Goal: Information Seeking & Learning: Learn about a topic

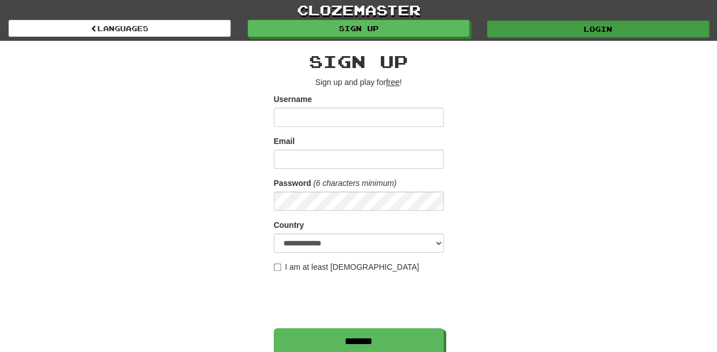
type input "**********"
click at [521, 33] on link "Login" at bounding box center [598, 28] width 222 height 17
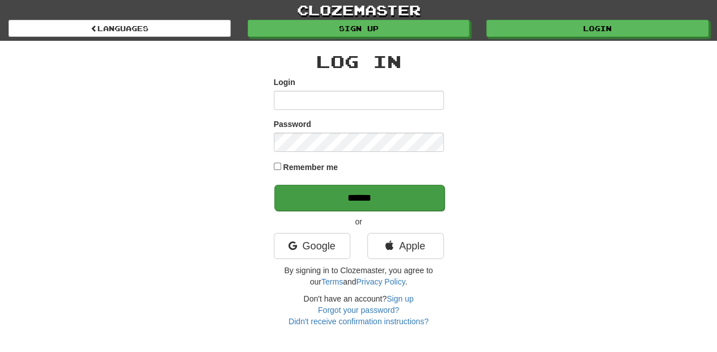
type input "**********"
click at [336, 200] on input "******" at bounding box center [359, 198] width 170 height 26
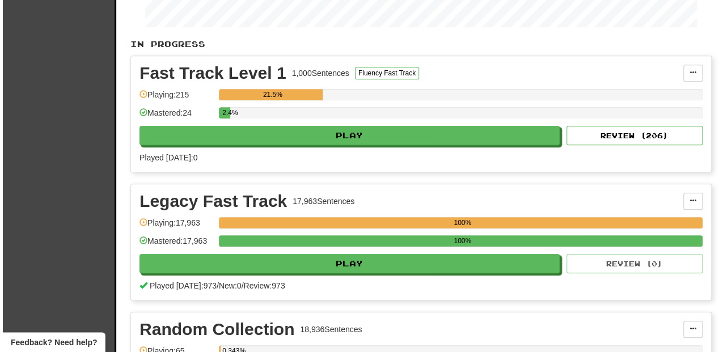
scroll to position [227, 0]
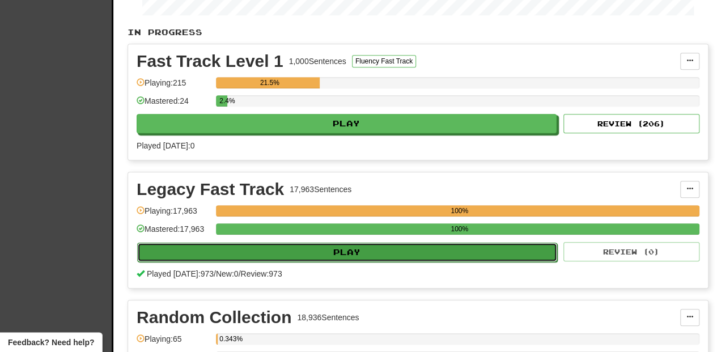
click at [349, 252] on button "Play" at bounding box center [347, 252] width 420 height 19
select select "**"
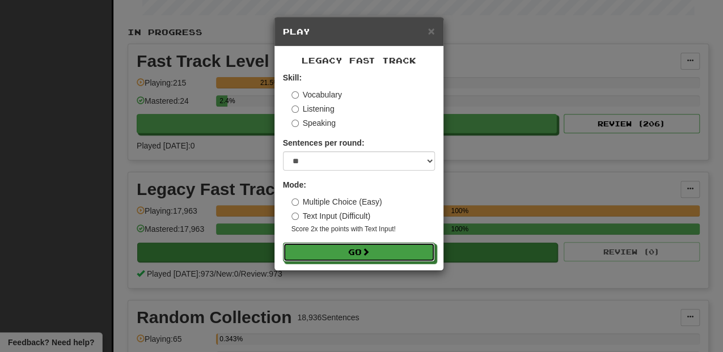
click at [349, 252] on button "Go" at bounding box center [359, 252] width 152 height 19
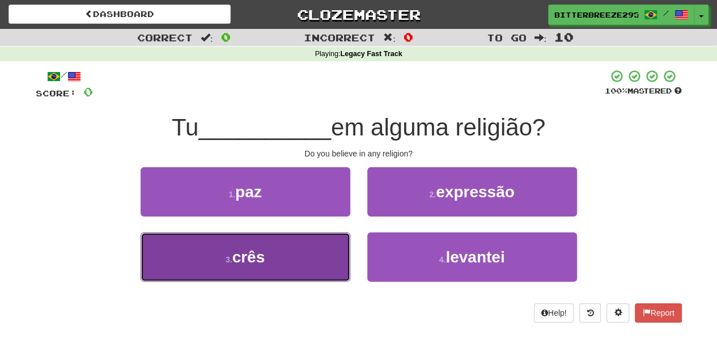
click at [313, 268] on button "3 . crês" at bounding box center [246, 256] width 210 height 49
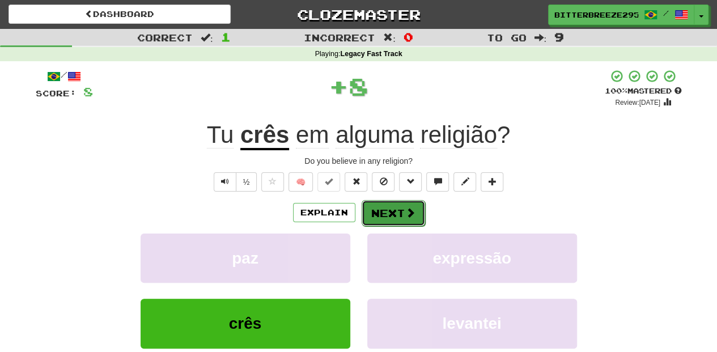
click at [375, 219] on button "Next" at bounding box center [393, 213] width 63 height 26
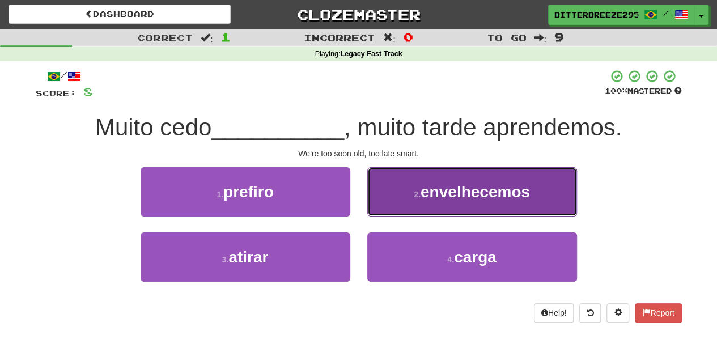
click at [395, 209] on button "2 . envelhecemos" at bounding box center [472, 191] width 210 height 49
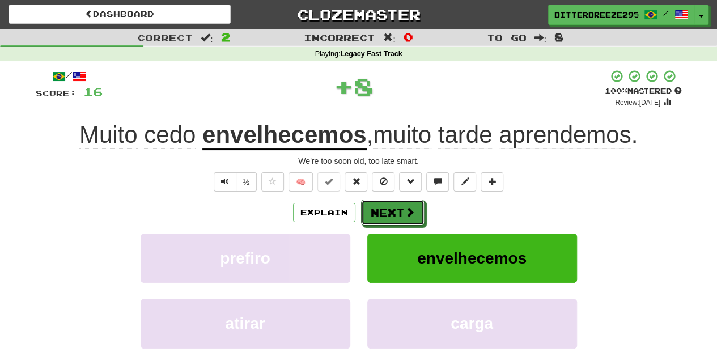
click at [395, 209] on button "Next" at bounding box center [392, 213] width 63 height 26
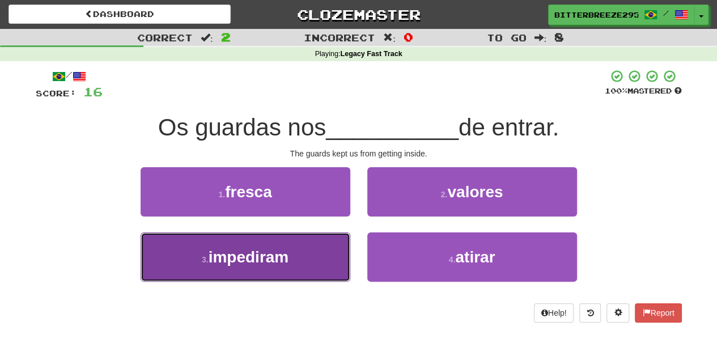
click at [340, 258] on button "3 . impediram" at bounding box center [246, 256] width 210 height 49
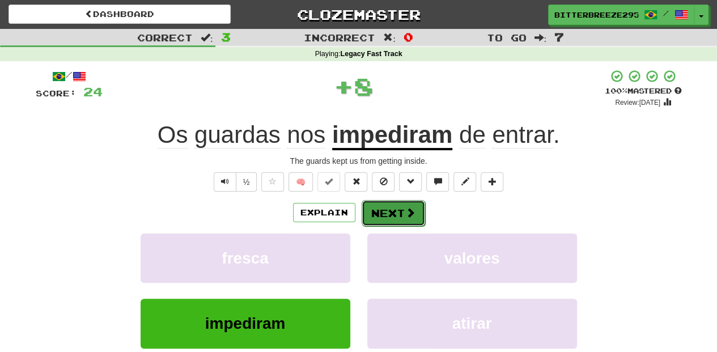
click at [399, 206] on button "Next" at bounding box center [393, 213] width 63 height 26
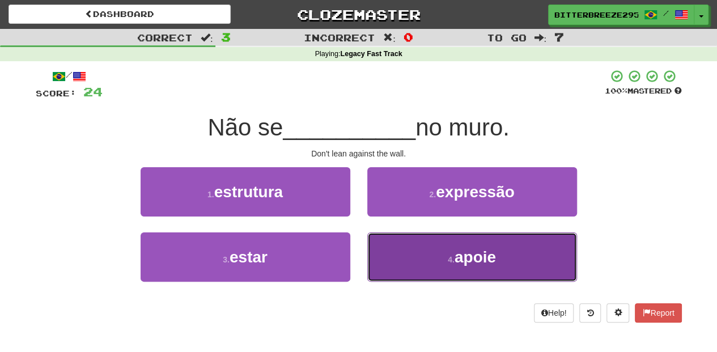
click at [412, 243] on button "4 . apoie" at bounding box center [472, 256] width 210 height 49
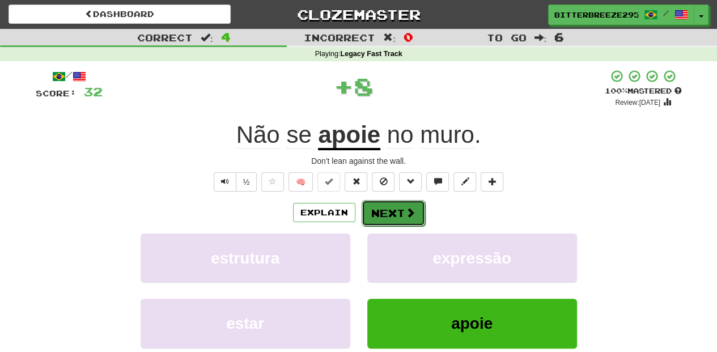
click at [399, 209] on button "Next" at bounding box center [393, 213] width 63 height 26
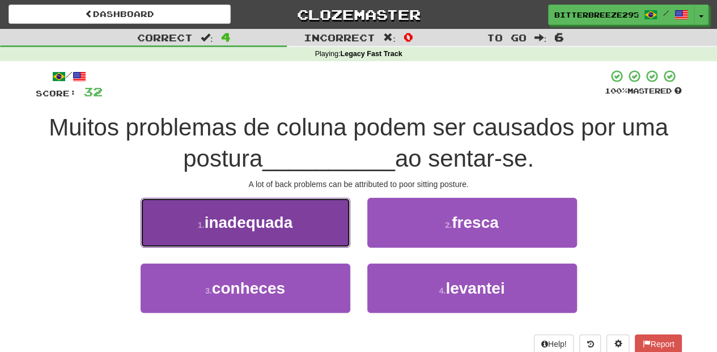
click at [316, 236] on button "1 . inadequada" at bounding box center [246, 222] width 210 height 49
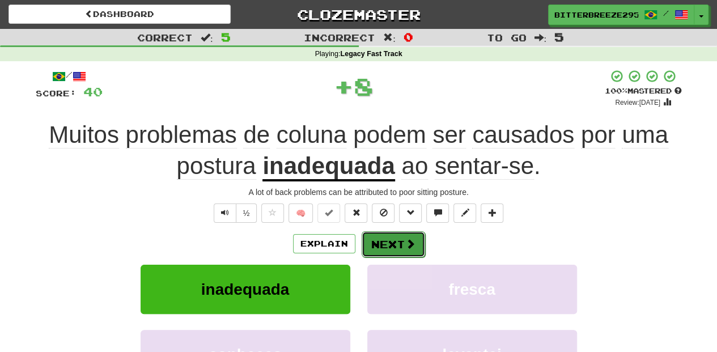
click at [382, 243] on button "Next" at bounding box center [393, 244] width 63 height 26
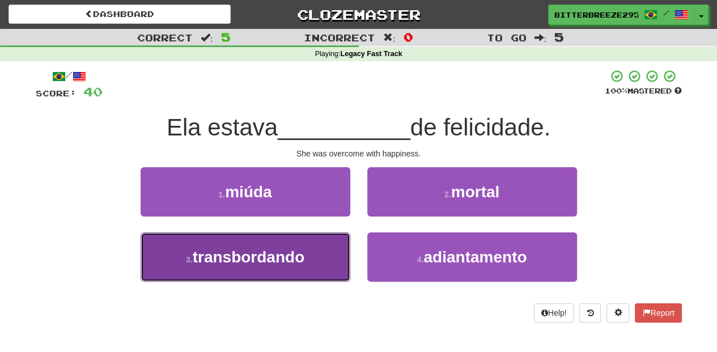
click at [331, 264] on button "3 . transbordando" at bounding box center [246, 256] width 210 height 49
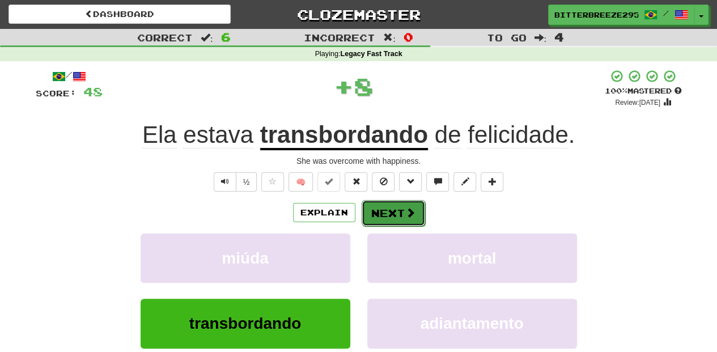
click at [403, 220] on button "Next" at bounding box center [393, 213] width 63 height 26
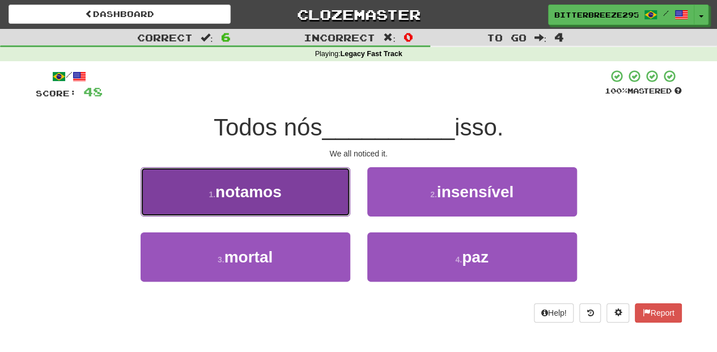
click at [316, 196] on button "1 . notamos" at bounding box center [246, 191] width 210 height 49
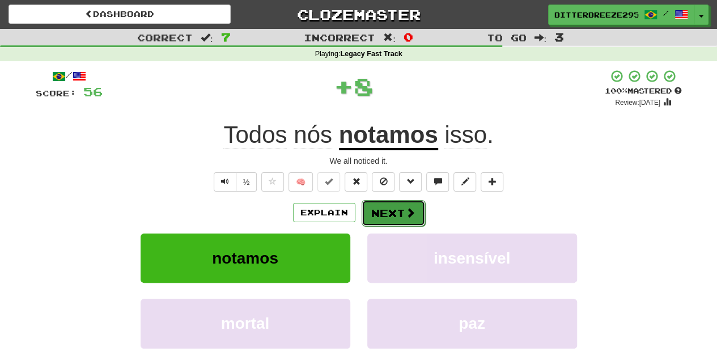
click at [377, 210] on button "Next" at bounding box center [393, 213] width 63 height 26
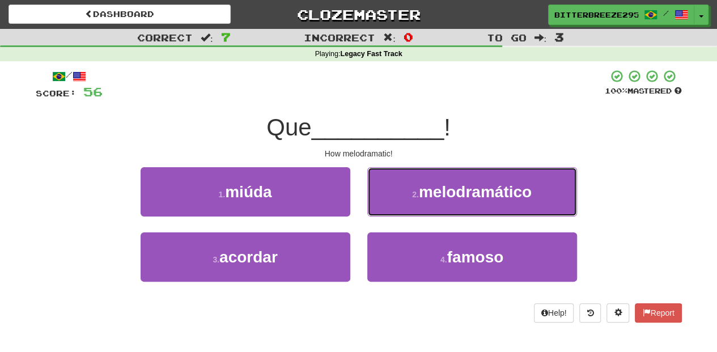
click at [377, 210] on button "2 . melodramático" at bounding box center [472, 191] width 210 height 49
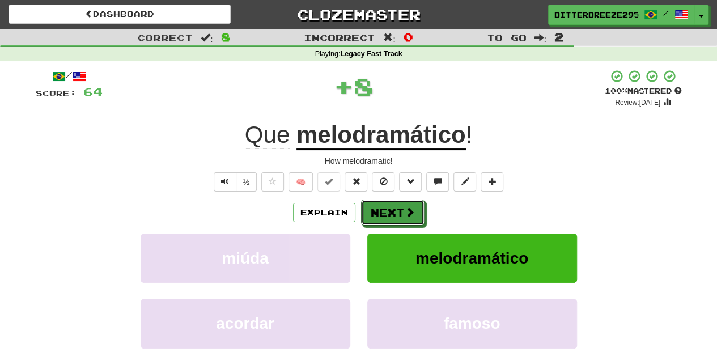
click at [377, 210] on button "Next" at bounding box center [392, 213] width 63 height 26
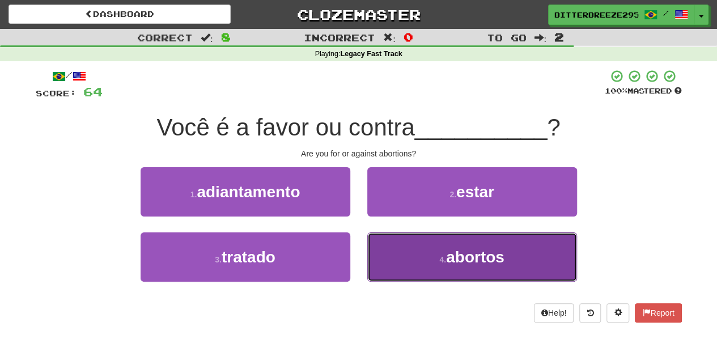
click at [384, 244] on button "4 . abortos" at bounding box center [472, 256] width 210 height 49
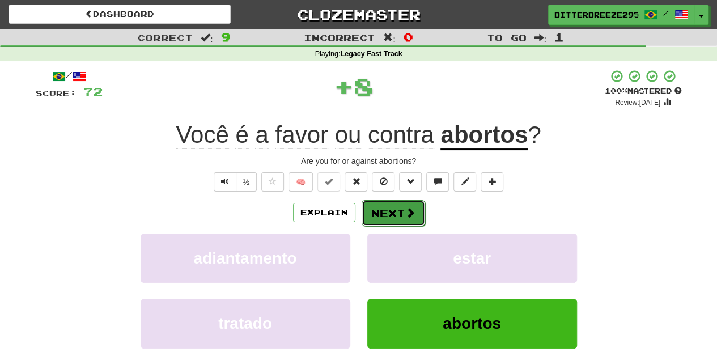
click at [374, 215] on button "Next" at bounding box center [393, 213] width 63 height 26
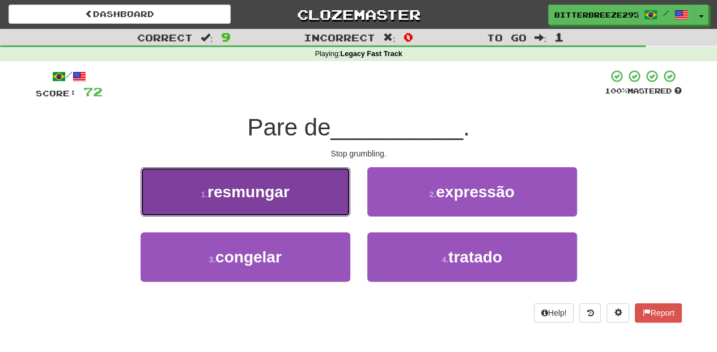
click at [315, 209] on button "1 . resmungar" at bounding box center [246, 191] width 210 height 49
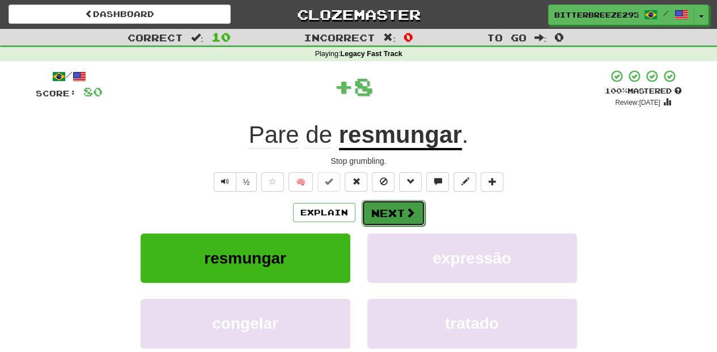
click at [382, 209] on button "Next" at bounding box center [393, 213] width 63 height 26
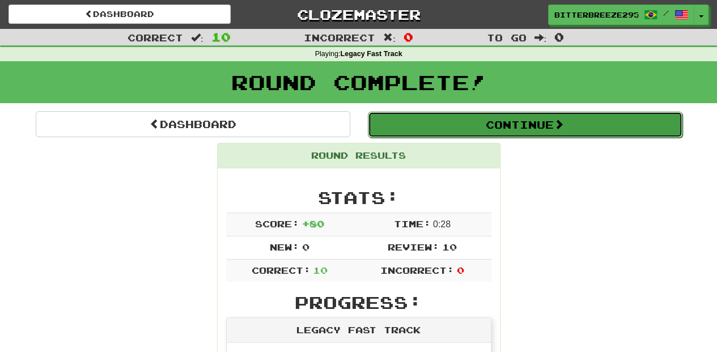
click at [442, 122] on button "Continue" at bounding box center [525, 125] width 315 height 26
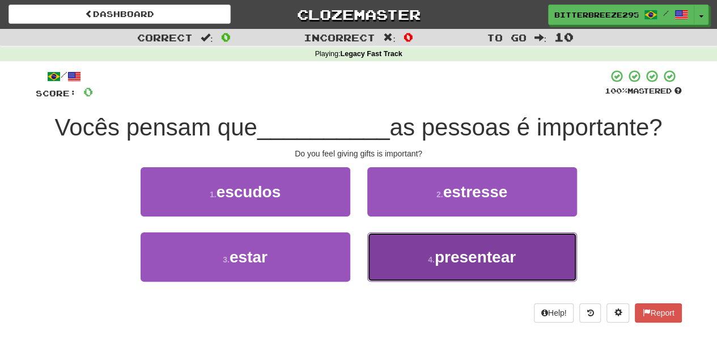
click at [409, 258] on button "4 . presentear" at bounding box center [472, 256] width 210 height 49
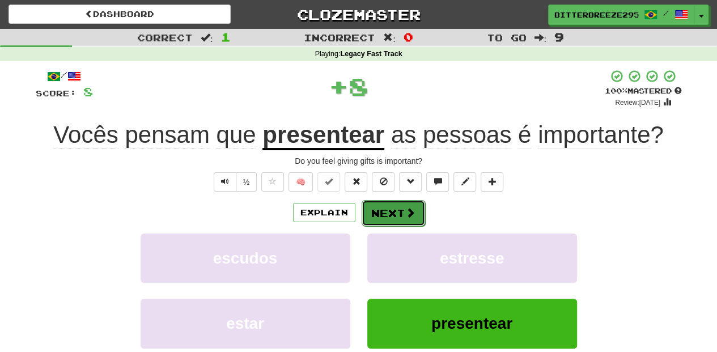
click at [393, 209] on button "Next" at bounding box center [393, 213] width 63 height 26
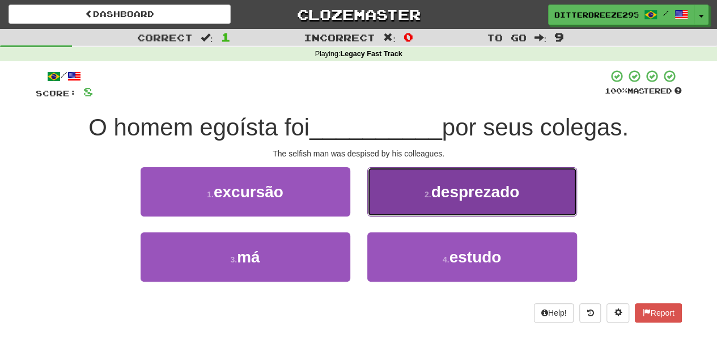
click at [407, 206] on button "2 . desprezado" at bounding box center [472, 191] width 210 height 49
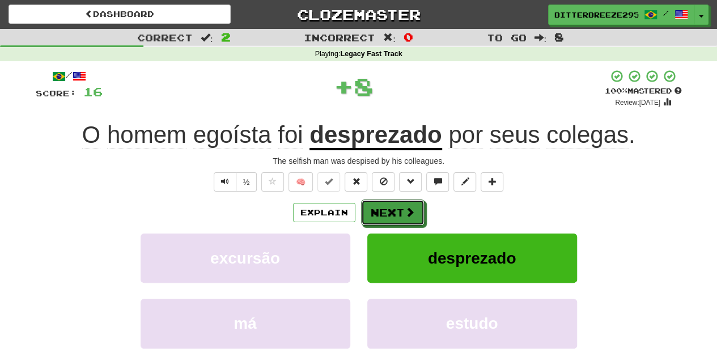
click at [407, 207] on span at bounding box center [410, 212] width 10 height 10
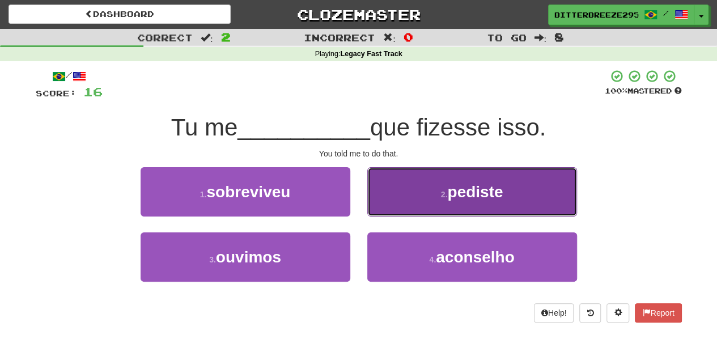
click at [396, 212] on button "2 . pediste" at bounding box center [472, 191] width 210 height 49
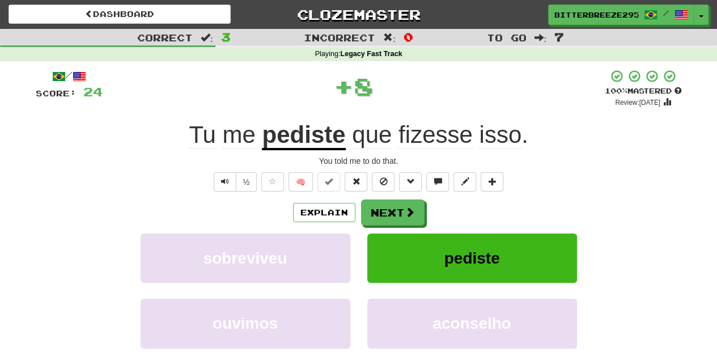
click at [396, 212] on button "Next" at bounding box center [392, 213] width 63 height 26
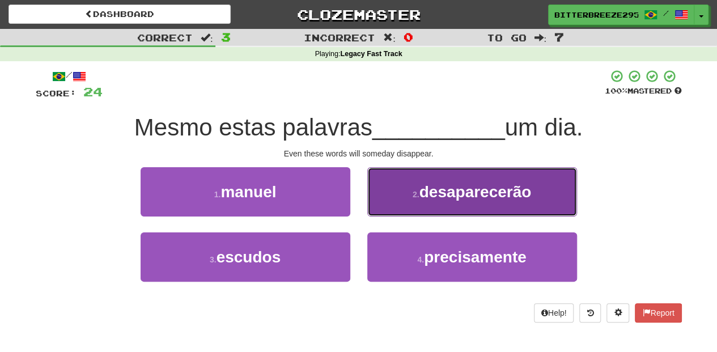
click at [399, 204] on button "2 . desaparecerão" at bounding box center [472, 191] width 210 height 49
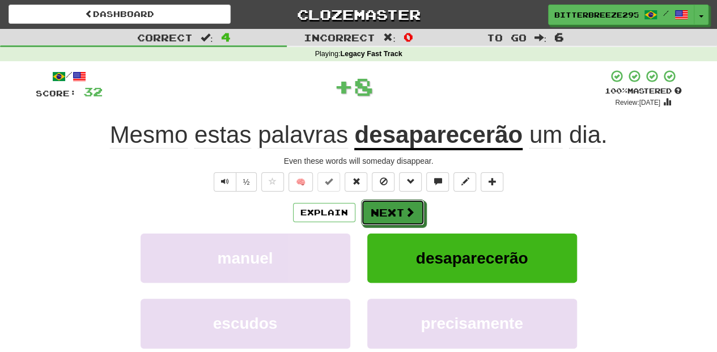
click at [399, 204] on button "Next" at bounding box center [392, 213] width 63 height 26
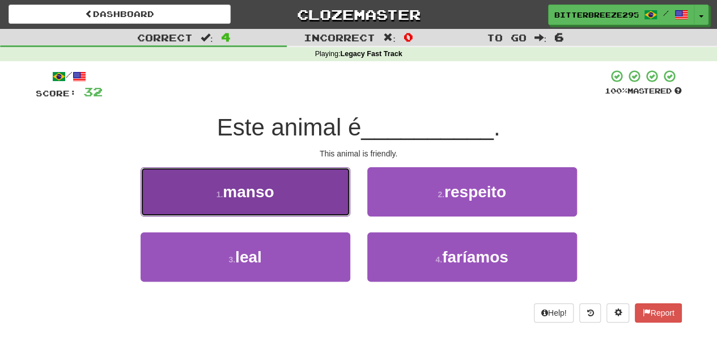
click at [324, 204] on button "1 . manso" at bounding box center [246, 191] width 210 height 49
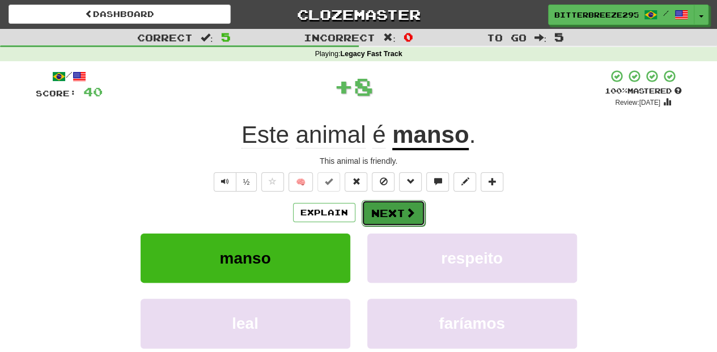
click at [392, 212] on button "Next" at bounding box center [393, 213] width 63 height 26
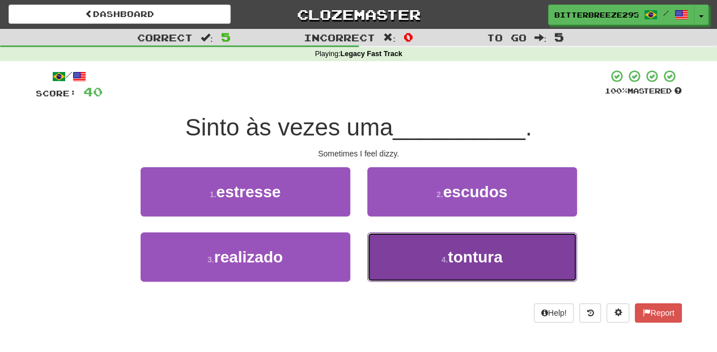
click at [402, 253] on button "4 . tontura" at bounding box center [472, 256] width 210 height 49
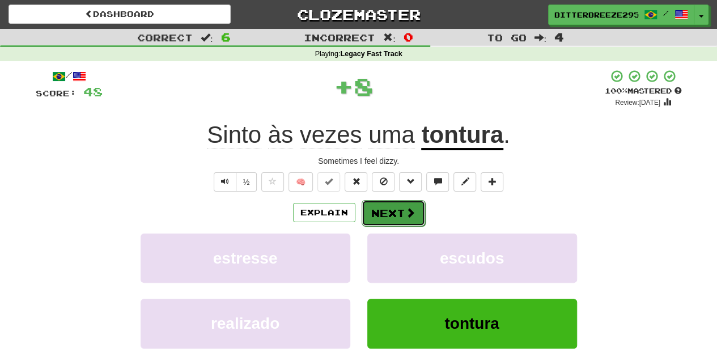
click at [402, 218] on button "Next" at bounding box center [393, 213] width 63 height 26
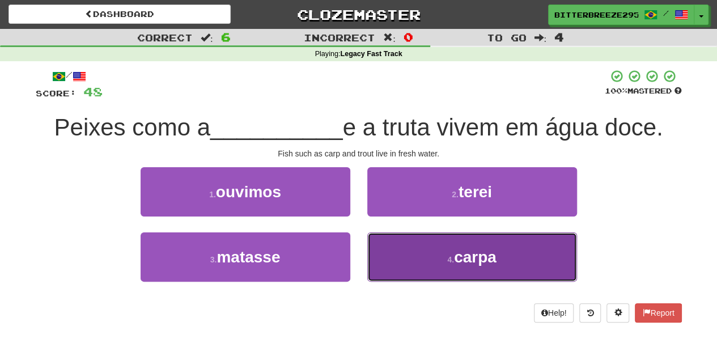
click at [396, 247] on button "4 . carpa" at bounding box center [472, 256] width 210 height 49
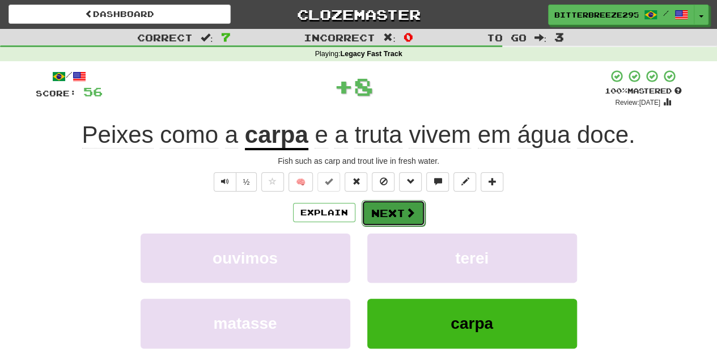
click at [397, 210] on button "Next" at bounding box center [393, 213] width 63 height 26
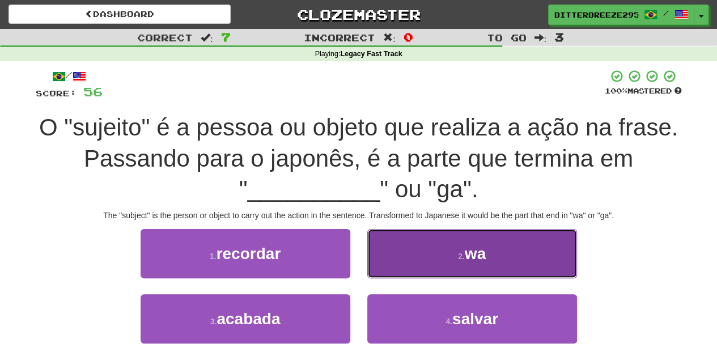
click at [401, 271] on button "2 . wa" at bounding box center [472, 253] width 210 height 49
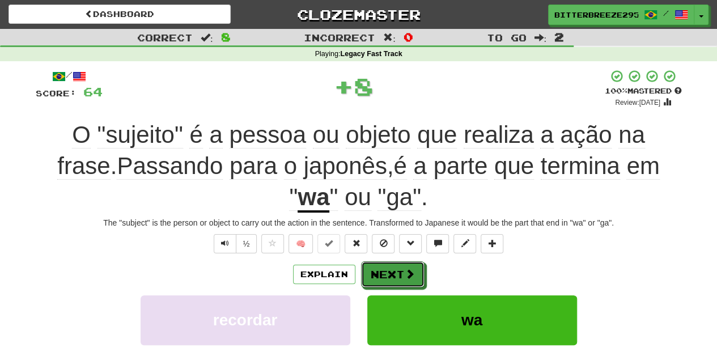
click at [401, 271] on button "Next" at bounding box center [392, 274] width 63 height 26
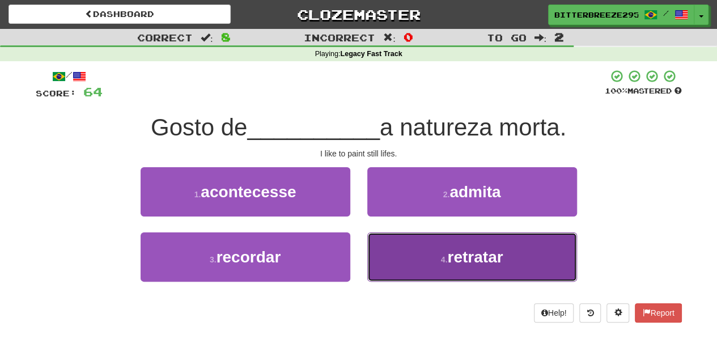
click at [408, 259] on button "4 . retratar" at bounding box center [472, 256] width 210 height 49
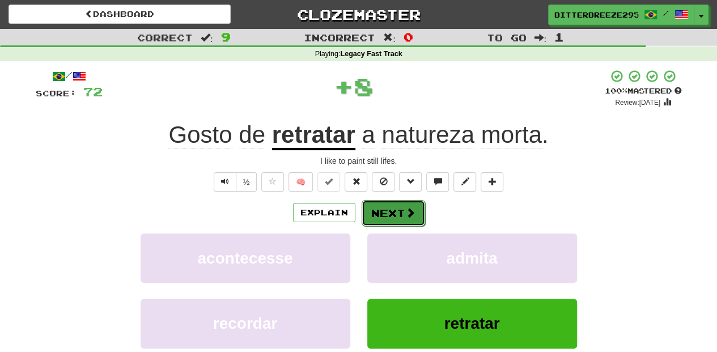
click at [393, 217] on button "Next" at bounding box center [393, 213] width 63 height 26
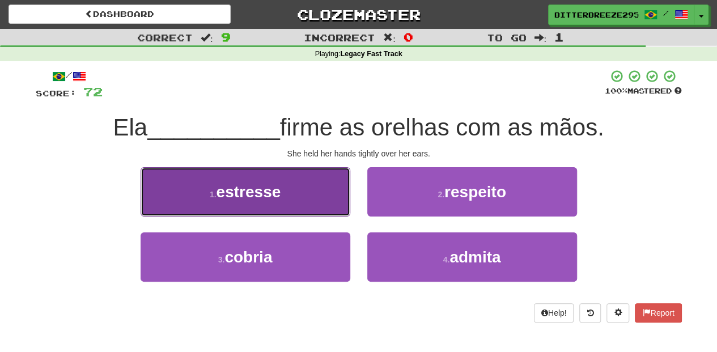
click at [327, 205] on button "1 . estresse" at bounding box center [246, 191] width 210 height 49
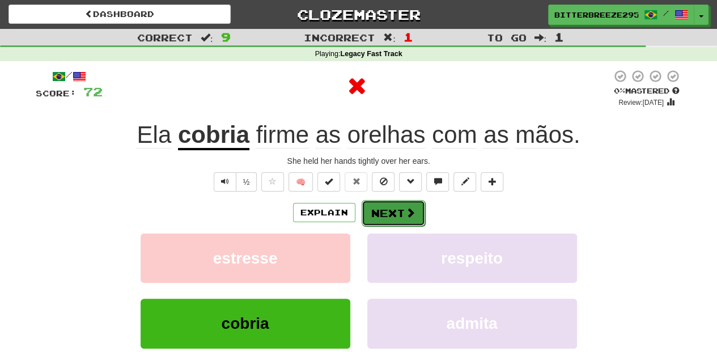
click at [388, 211] on button "Next" at bounding box center [393, 213] width 63 height 26
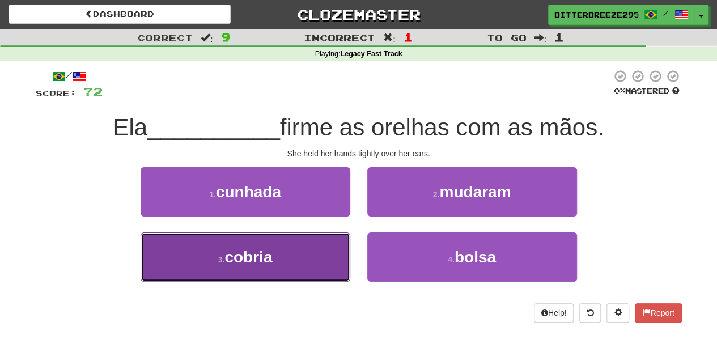
click at [320, 252] on button "3 . cobria" at bounding box center [246, 256] width 210 height 49
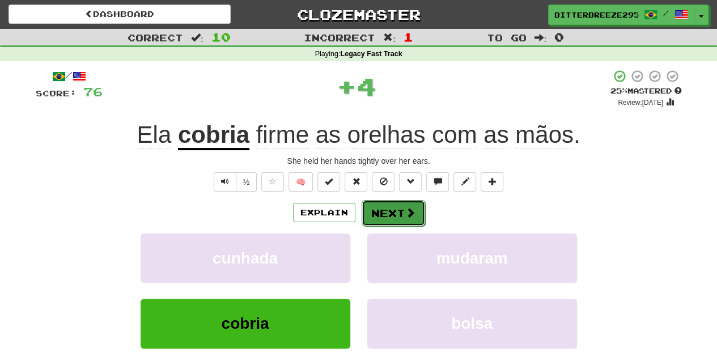
click at [380, 209] on button "Next" at bounding box center [393, 213] width 63 height 26
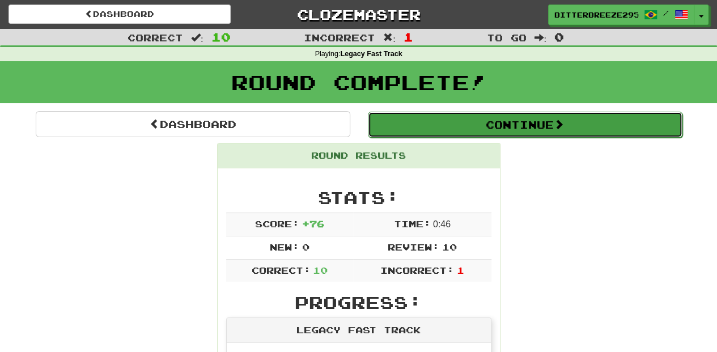
click at [422, 129] on button "Continue" at bounding box center [525, 125] width 315 height 26
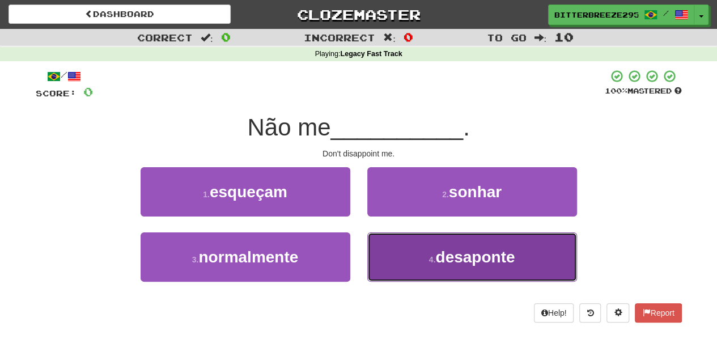
click at [422, 256] on button "4 . desaponte" at bounding box center [472, 256] width 210 height 49
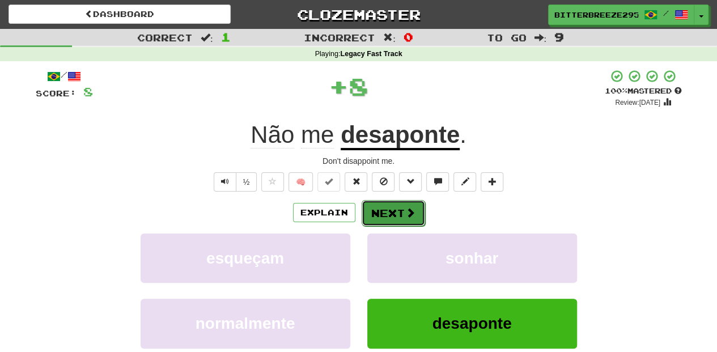
click at [382, 212] on button "Next" at bounding box center [393, 213] width 63 height 26
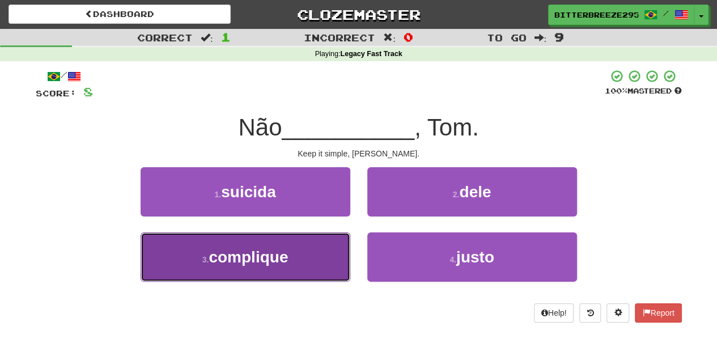
click at [308, 240] on button "3 . complique" at bounding box center [246, 256] width 210 height 49
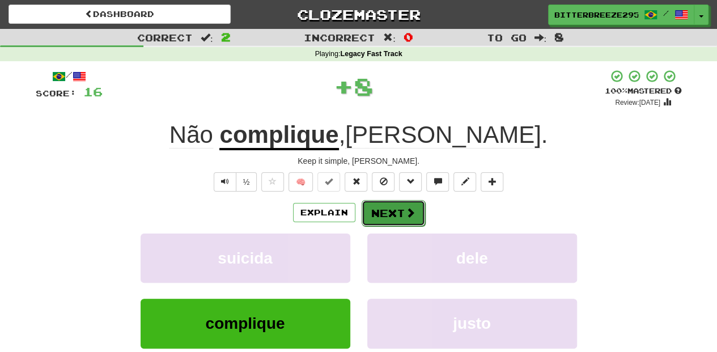
click at [382, 206] on button "Next" at bounding box center [393, 213] width 63 height 26
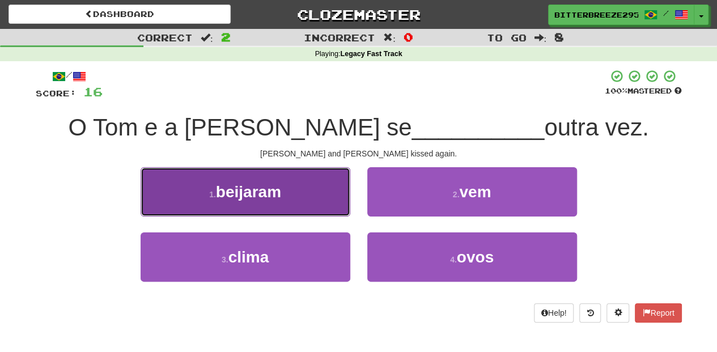
click at [320, 200] on button "1 . beijaram" at bounding box center [246, 191] width 210 height 49
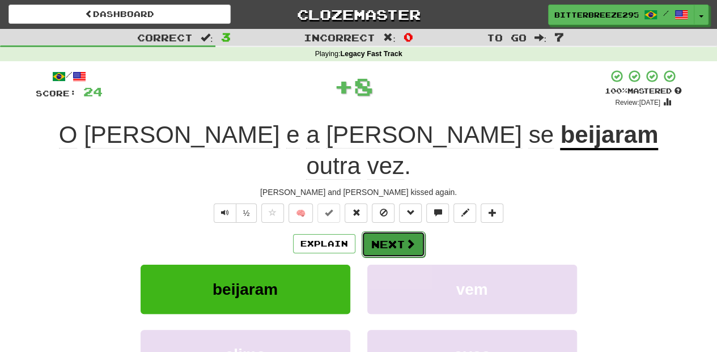
click at [371, 231] on button "Next" at bounding box center [393, 244] width 63 height 26
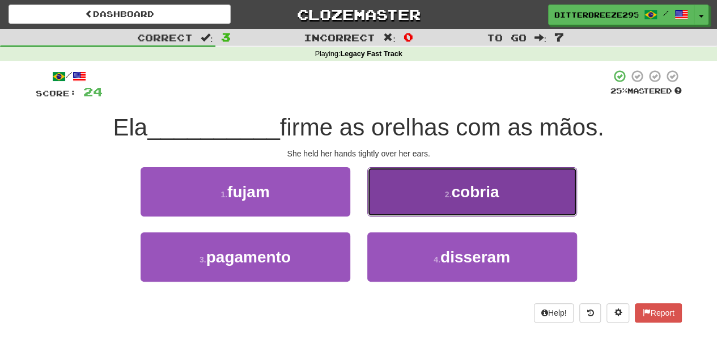
click at [382, 205] on button "2 . cobria" at bounding box center [472, 191] width 210 height 49
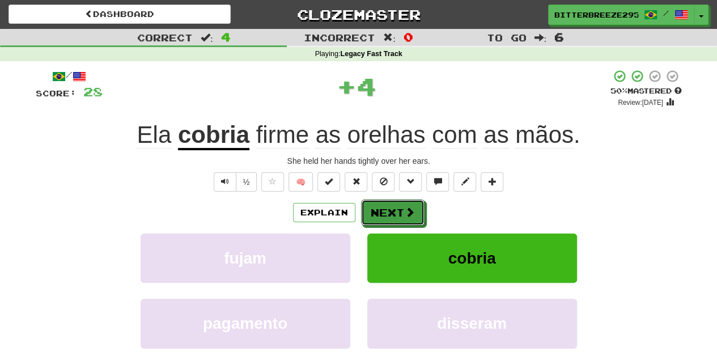
click at [382, 205] on button "Next" at bounding box center [392, 213] width 63 height 26
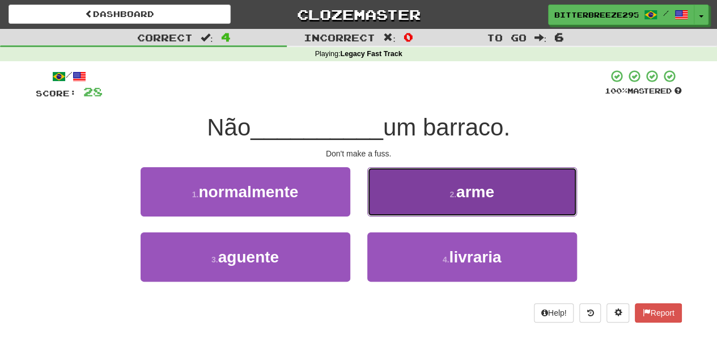
click at [395, 209] on button "2 . arme" at bounding box center [472, 191] width 210 height 49
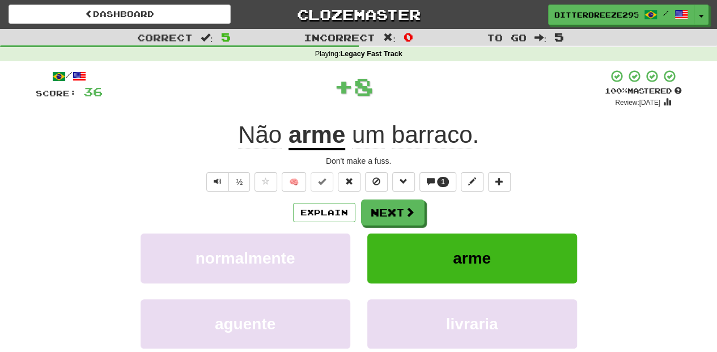
click at [395, 209] on button "Next" at bounding box center [392, 213] width 63 height 26
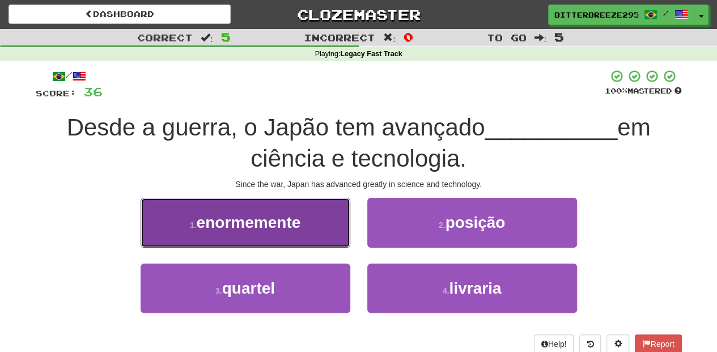
click at [332, 236] on button "1 . enormemente" at bounding box center [246, 222] width 210 height 49
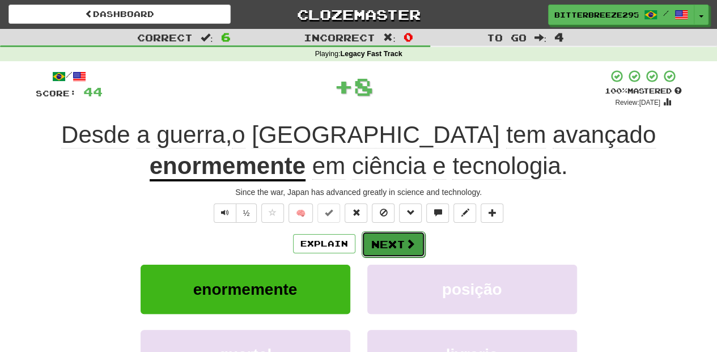
click at [378, 237] on button "Next" at bounding box center [393, 244] width 63 height 26
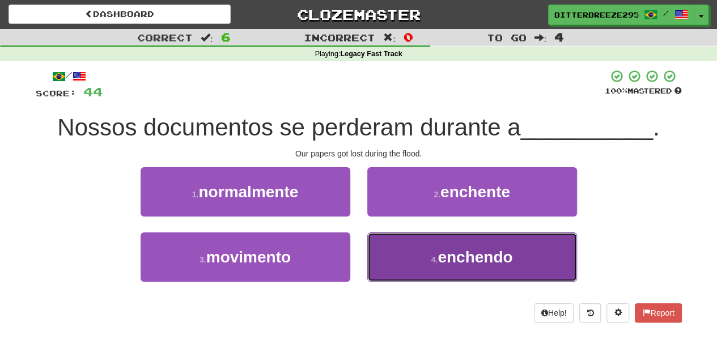
click at [379, 264] on button "4 . enchendo" at bounding box center [472, 256] width 210 height 49
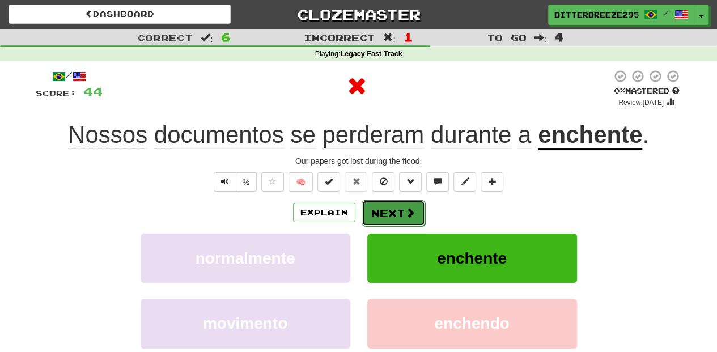
click at [382, 214] on button "Next" at bounding box center [393, 213] width 63 height 26
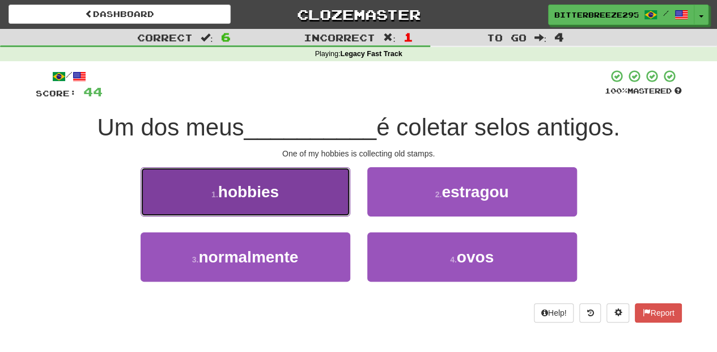
click at [317, 209] on button "1 . hobbies" at bounding box center [246, 191] width 210 height 49
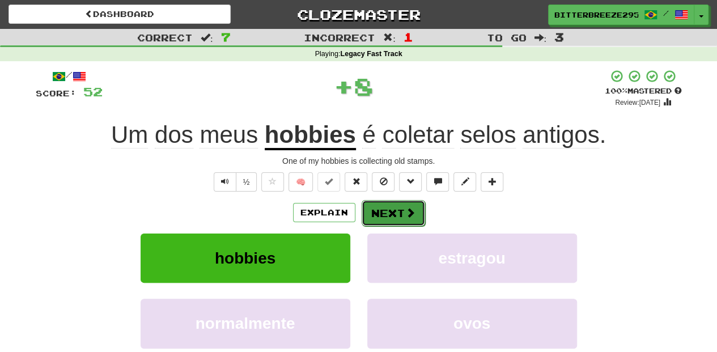
click at [384, 210] on button "Next" at bounding box center [393, 213] width 63 height 26
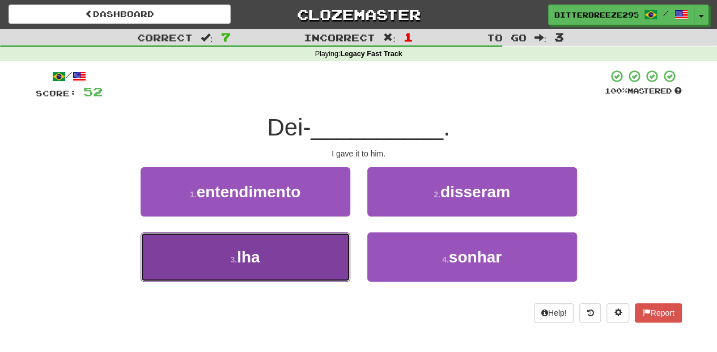
click at [323, 254] on button "3 . lha" at bounding box center [246, 256] width 210 height 49
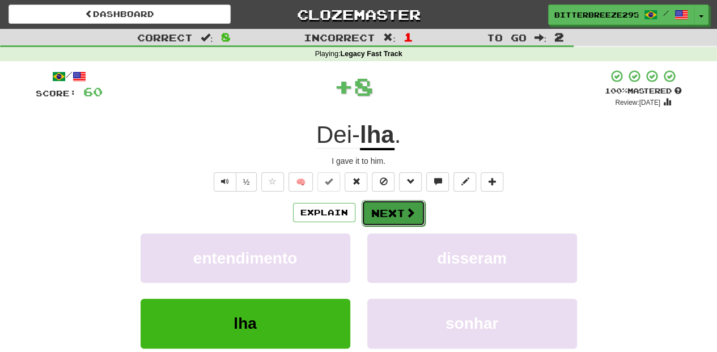
click at [379, 213] on button "Next" at bounding box center [393, 213] width 63 height 26
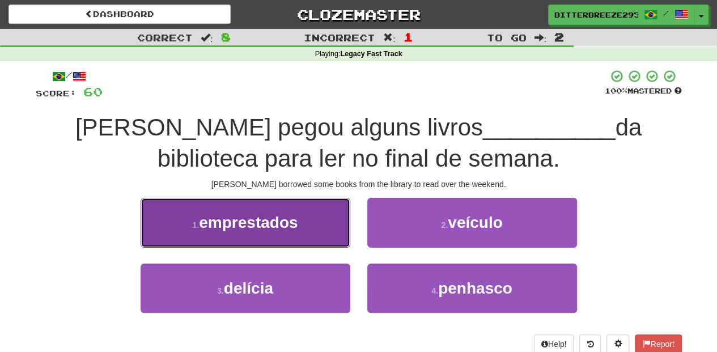
click at [297, 229] on span "emprestados" at bounding box center [248, 223] width 99 height 18
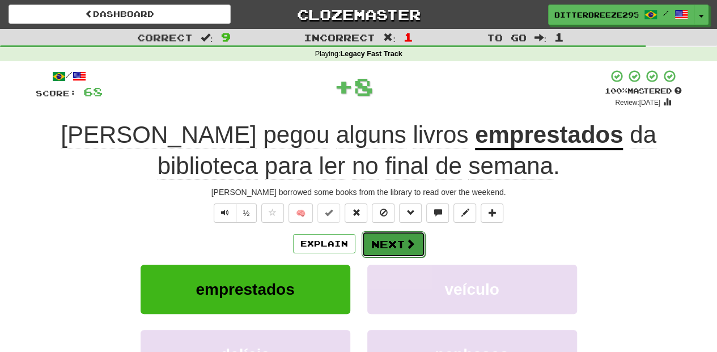
click at [390, 232] on button "Next" at bounding box center [393, 244] width 63 height 26
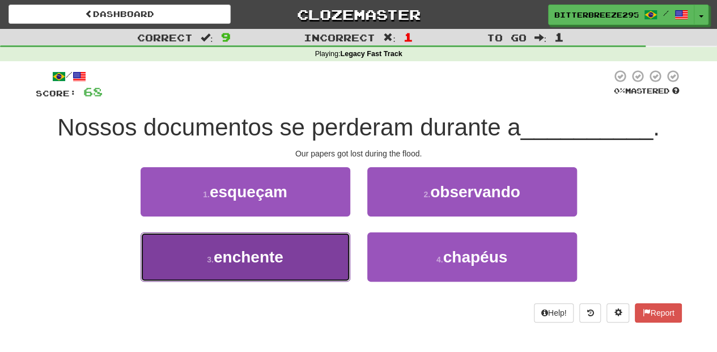
click at [328, 249] on button "3 . enchente" at bounding box center [246, 256] width 210 height 49
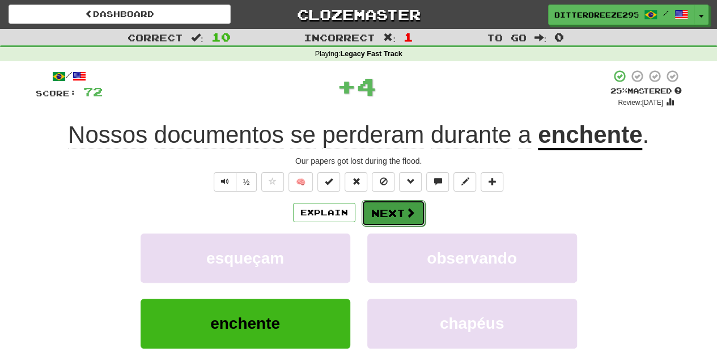
click at [387, 206] on button "Next" at bounding box center [393, 213] width 63 height 26
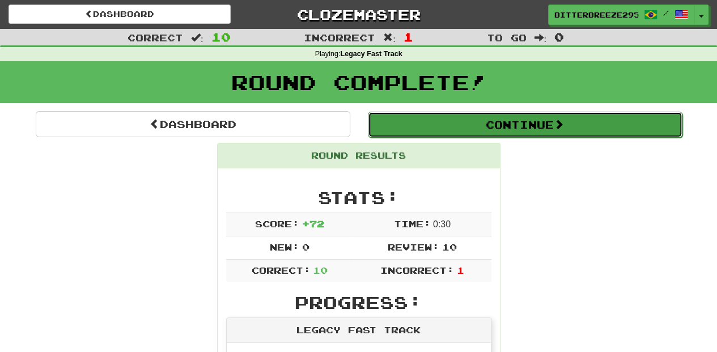
click at [458, 132] on button "Continue" at bounding box center [525, 125] width 315 height 26
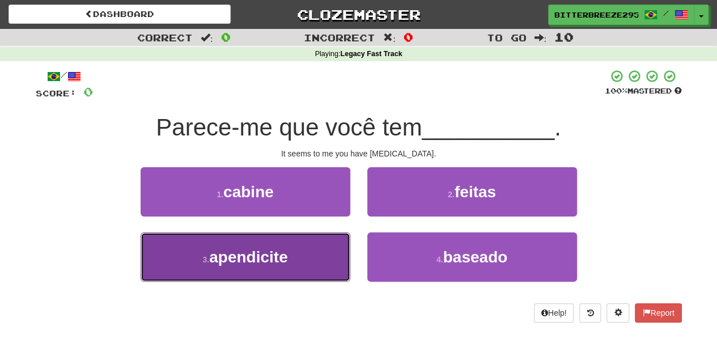
click at [299, 252] on button "3 . apendicite" at bounding box center [246, 256] width 210 height 49
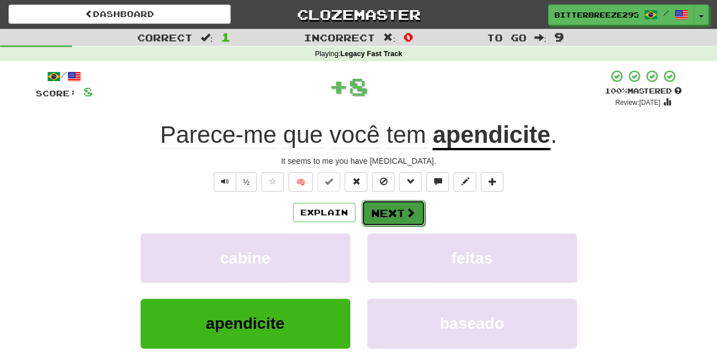
click at [380, 214] on button "Next" at bounding box center [393, 213] width 63 height 26
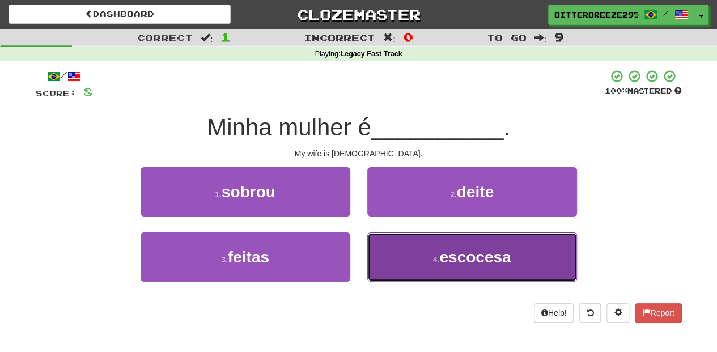
click at [387, 268] on button "4 . escocesa" at bounding box center [472, 256] width 210 height 49
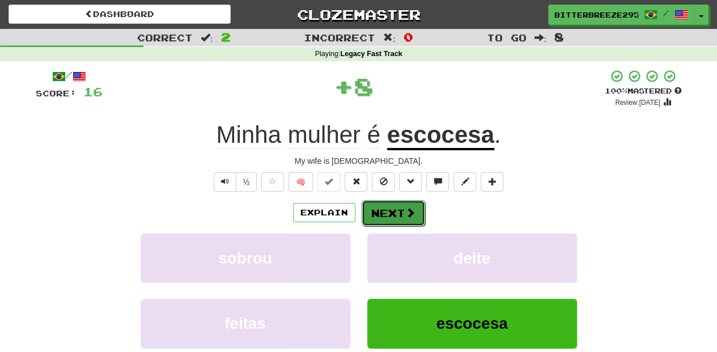
click at [399, 223] on button "Next" at bounding box center [393, 213] width 63 height 26
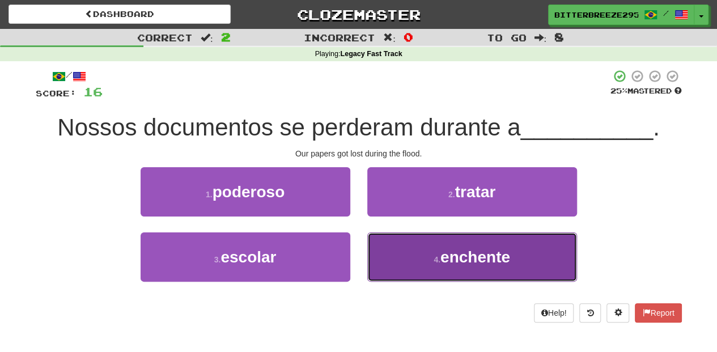
click at [396, 256] on button "4 . enchente" at bounding box center [472, 256] width 210 height 49
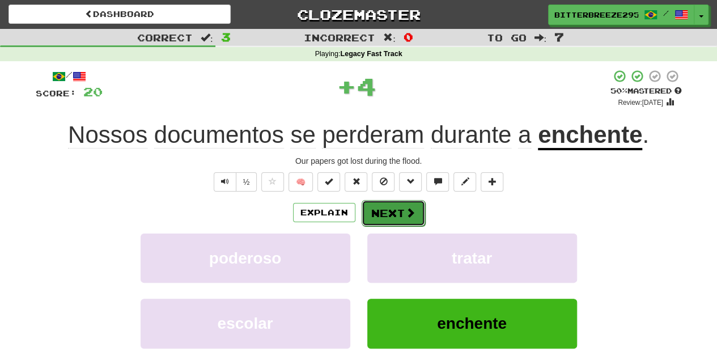
click at [388, 215] on button "Next" at bounding box center [393, 213] width 63 height 26
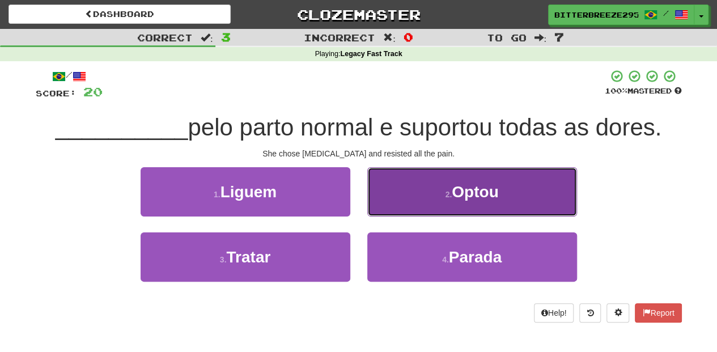
click at [405, 207] on button "2 . Optou" at bounding box center [472, 191] width 210 height 49
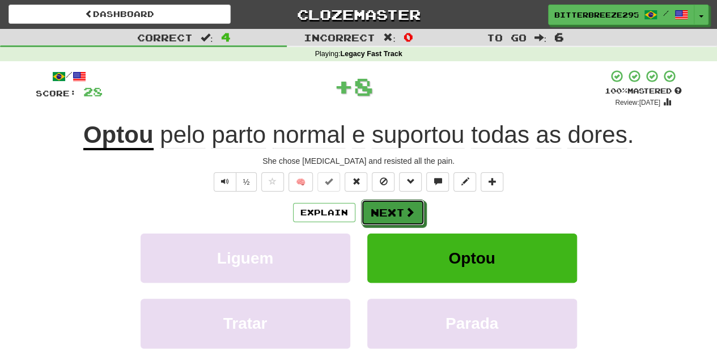
click at [405, 207] on span at bounding box center [410, 212] width 10 height 10
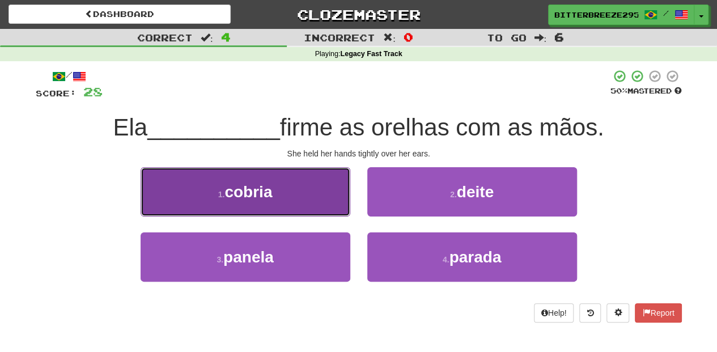
click at [334, 206] on button "1 . cobria" at bounding box center [246, 191] width 210 height 49
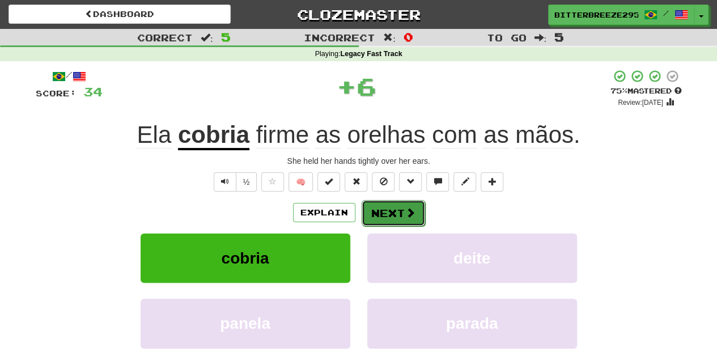
click at [385, 206] on button "Next" at bounding box center [393, 213] width 63 height 26
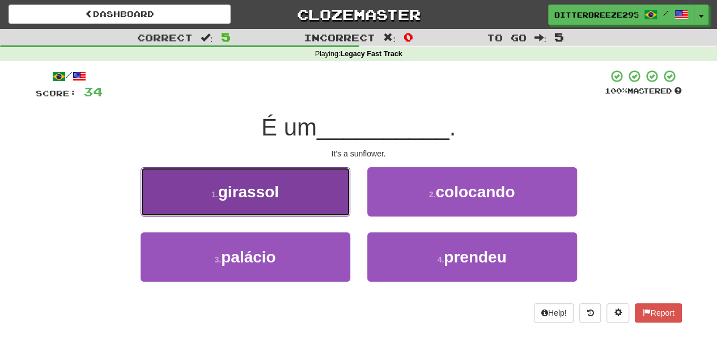
click at [311, 203] on button "1 . girassol" at bounding box center [246, 191] width 210 height 49
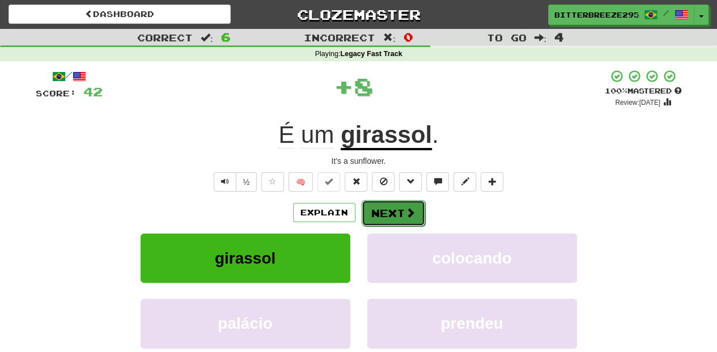
click at [384, 209] on button "Next" at bounding box center [393, 213] width 63 height 26
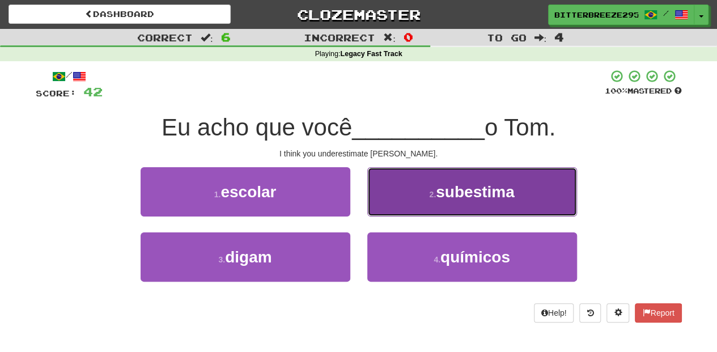
click at [390, 206] on button "2 . subestima" at bounding box center [472, 191] width 210 height 49
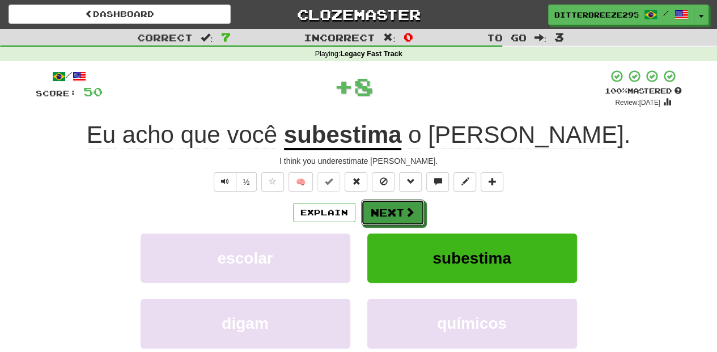
click at [390, 206] on button "Next" at bounding box center [392, 213] width 63 height 26
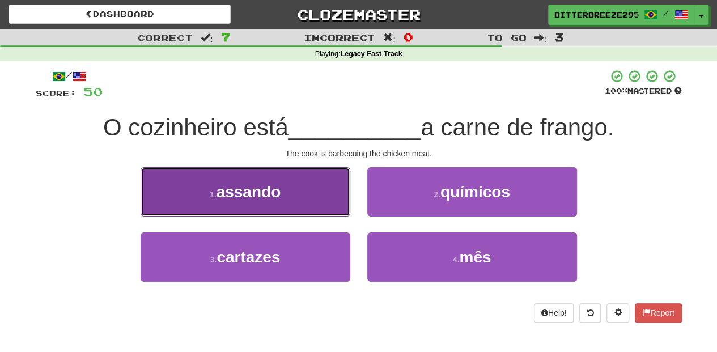
click at [291, 206] on button "1 . assando" at bounding box center [246, 191] width 210 height 49
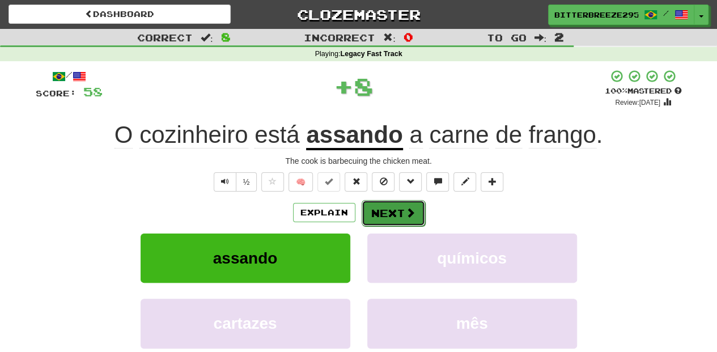
click at [376, 207] on button "Next" at bounding box center [393, 213] width 63 height 26
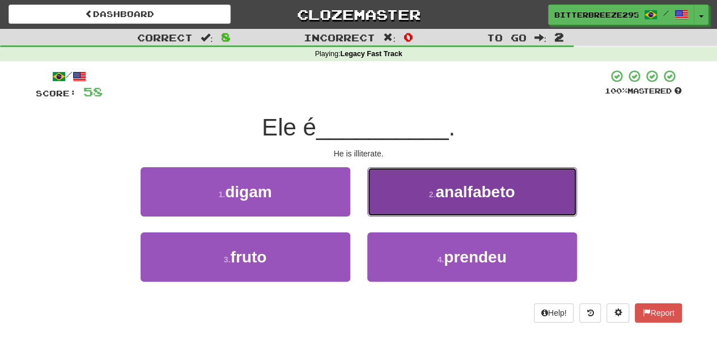
click at [381, 200] on button "2 . analfabeto" at bounding box center [472, 191] width 210 height 49
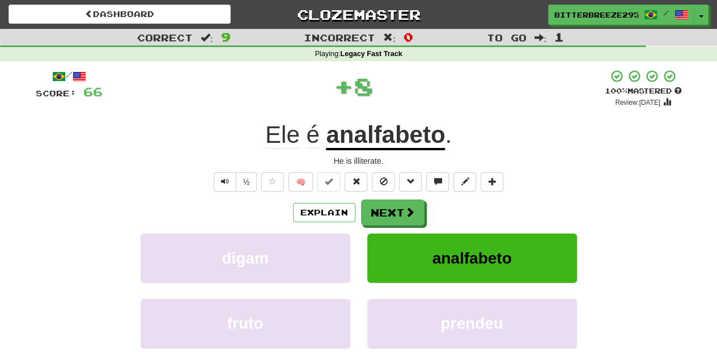
click at [381, 200] on button "Next" at bounding box center [392, 213] width 63 height 26
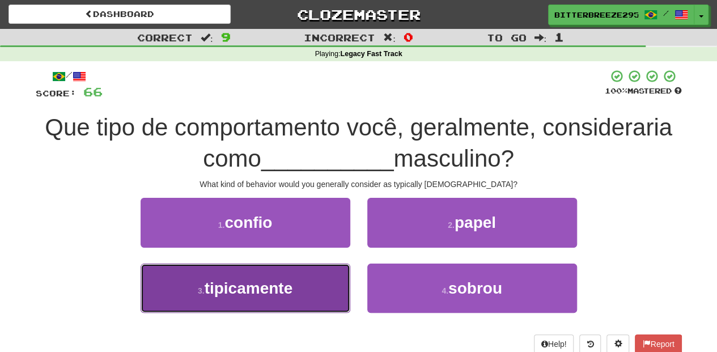
click at [310, 286] on button "3 . tipicamente" at bounding box center [246, 288] width 210 height 49
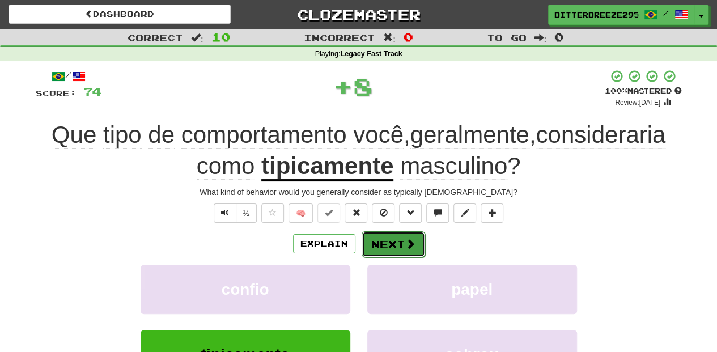
click at [384, 243] on button "Next" at bounding box center [393, 244] width 63 height 26
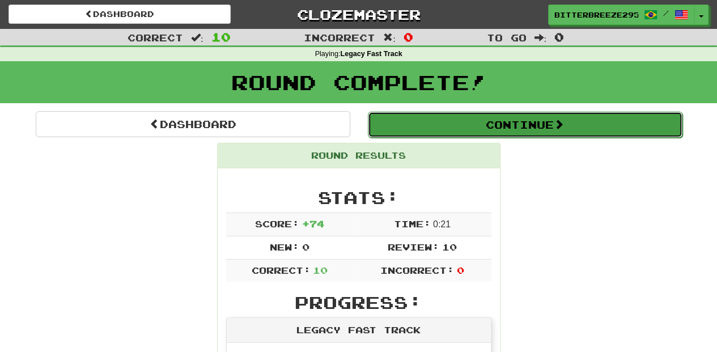
click at [459, 134] on button "Continue" at bounding box center [525, 125] width 315 height 26
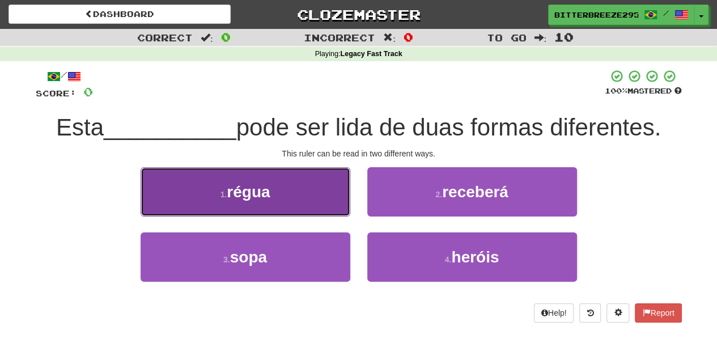
click at [281, 201] on button "1 . régua" at bounding box center [246, 191] width 210 height 49
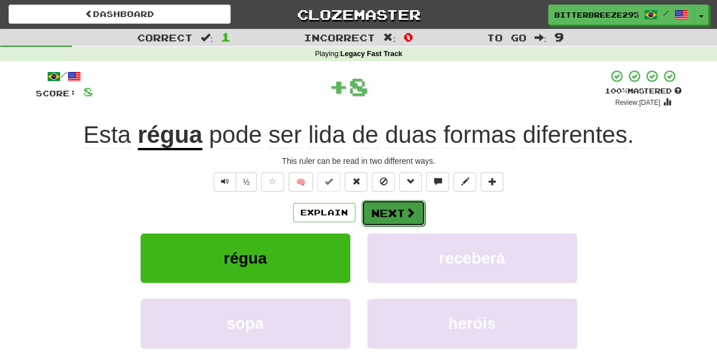
click at [397, 212] on button "Next" at bounding box center [393, 213] width 63 height 26
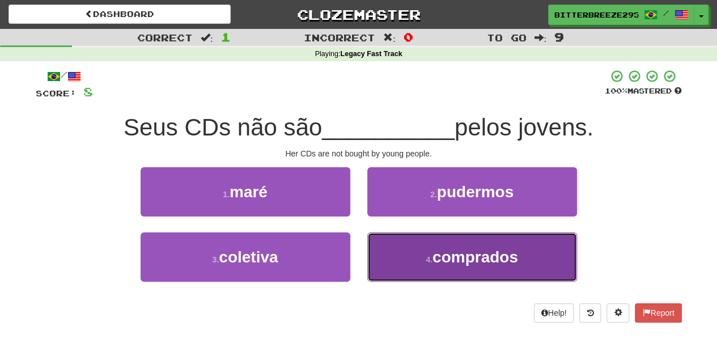
click at [385, 248] on button "4 . comprados" at bounding box center [472, 256] width 210 height 49
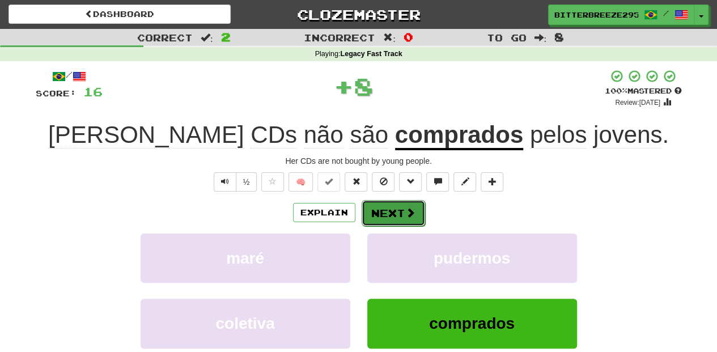
click at [373, 219] on button "Next" at bounding box center [393, 213] width 63 height 26
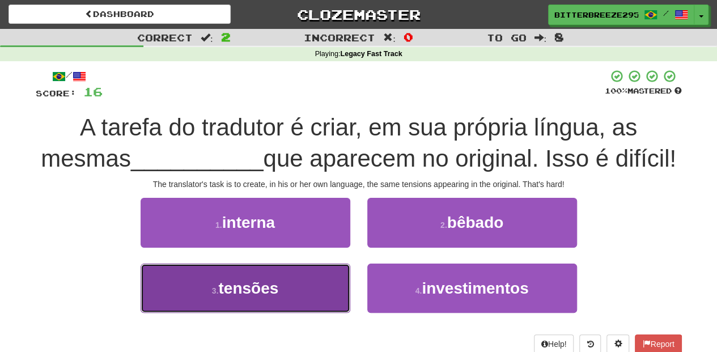
click at [299, 313] on button "3 . tensões" at bounding box center [246, 288] width 210 height 49
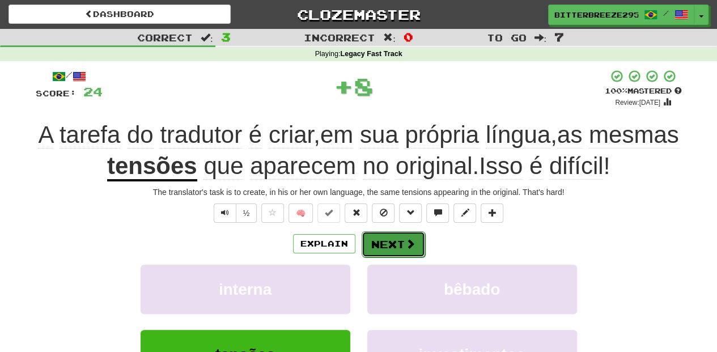
click at [376, 244] on button "Next" at bounding box center [393, 244] width 63 height 26
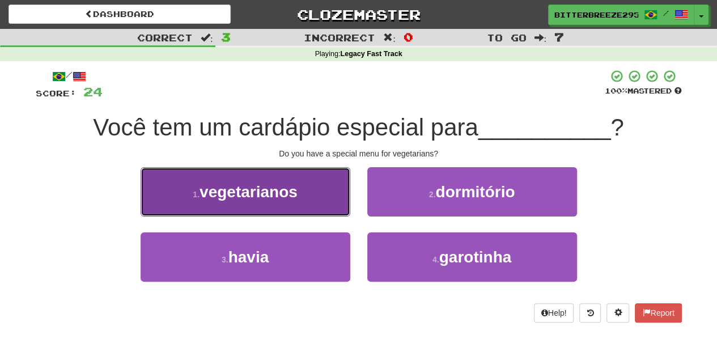
click at [312, 197] on button "1 . vegetarianos" at bounding box center [246, 191] width 210 height 49
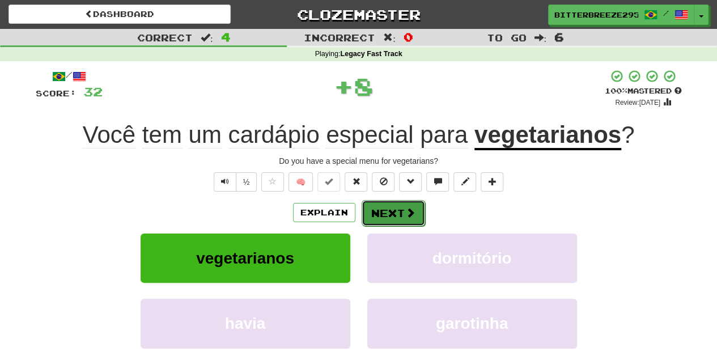
click at [390, 217] on button "Next" at bounding box center [393, 213] width 63 height 26
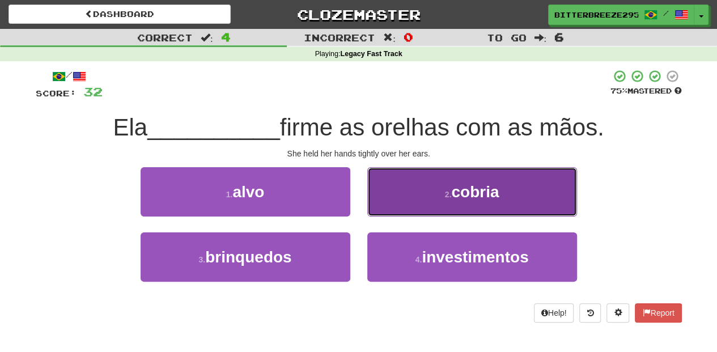
click at [408, 204] on button "2 . cobria" at bounding box center [472, 191] width 210 height 49
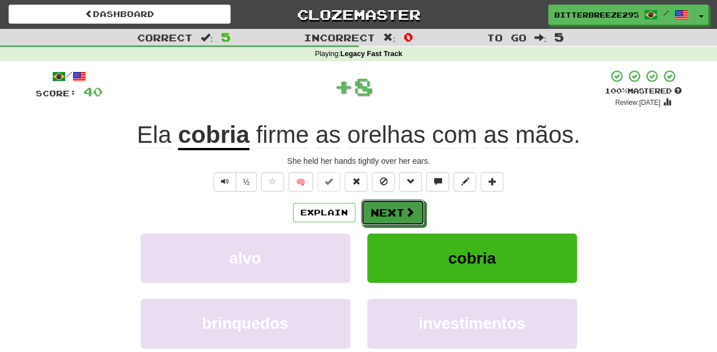
click at [403, 203] on button "Next" at bounding box center [392, 213] width 63 height 26
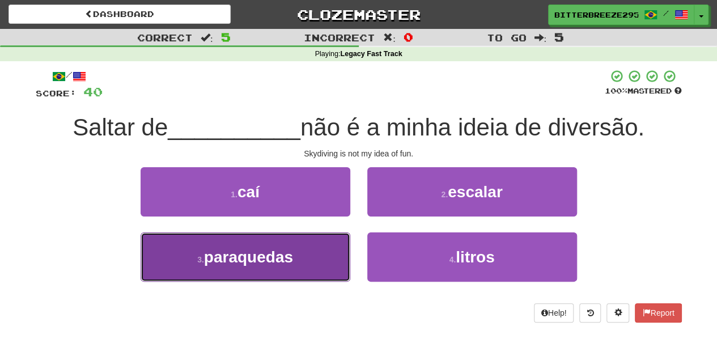
click at [323, 238] on button "3 . paraquedas" at bounding box center [246, 256] width 210 height 49
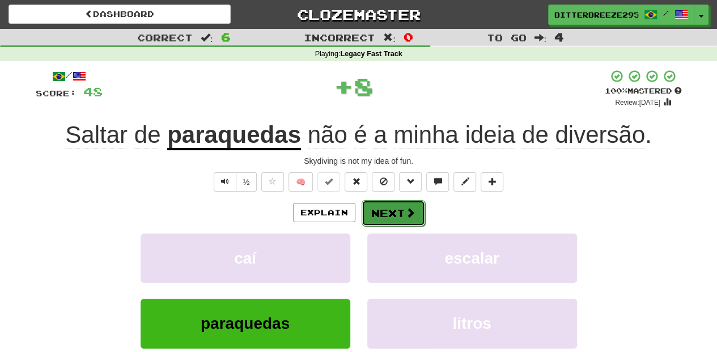
click at [391, 204] on button "Next" at bounding box center [393, 213] width 63 height 26
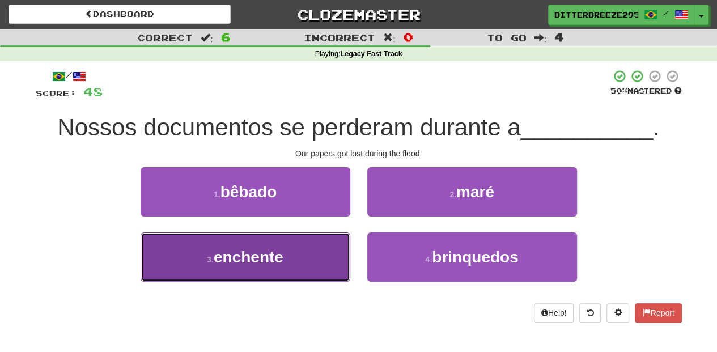
click at [328, 247] on button "3 . enchente" at bounding box center [246, 256] width 210 height 49
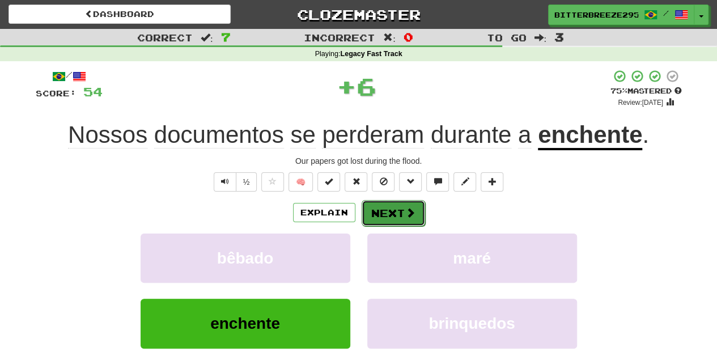
click at [389, 209] on button "Next" at bounding box center [393, 213] width 63 height 26
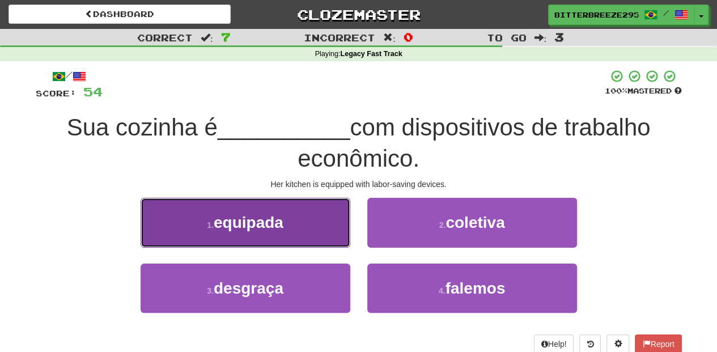
click at [302, 235] on button "1 . equipada" at bounding box center [246, 222] width 210 height 49
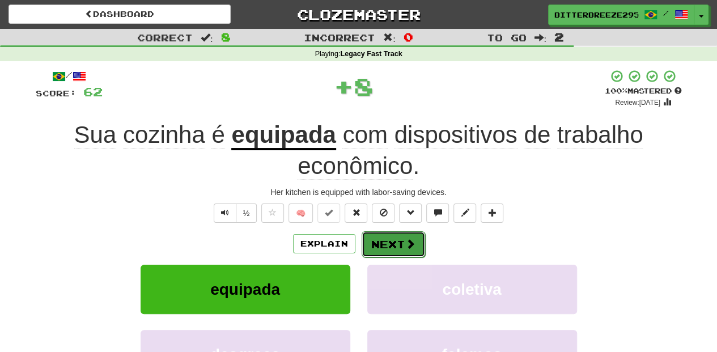
click at [399, 247] on button "Next" at bounding box center [393, 244] width 63 height 26
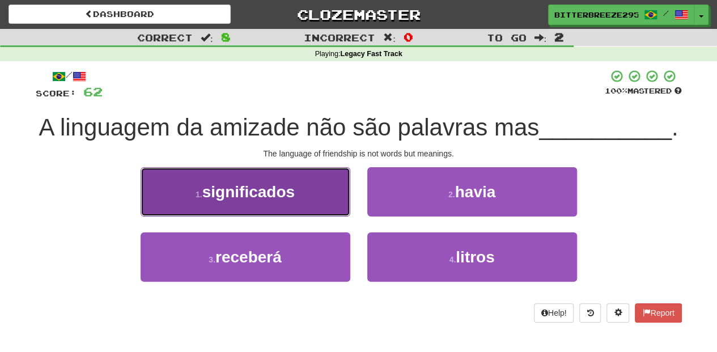
click at [297, 213] on button "1 . significados" at bounding box center [246, 191] width 210 height 49
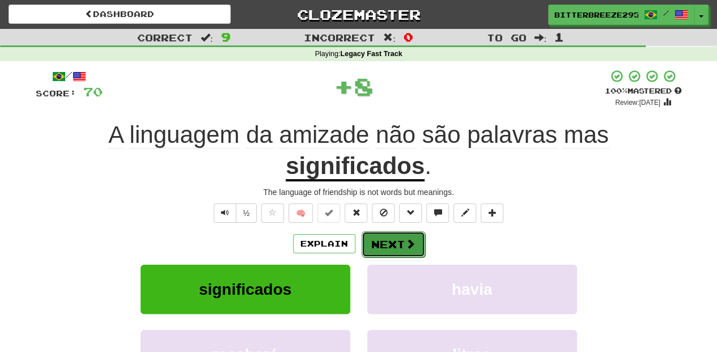
click at [382, 236] on button "Next" at bounding box center [393, 244] width 63 height 26
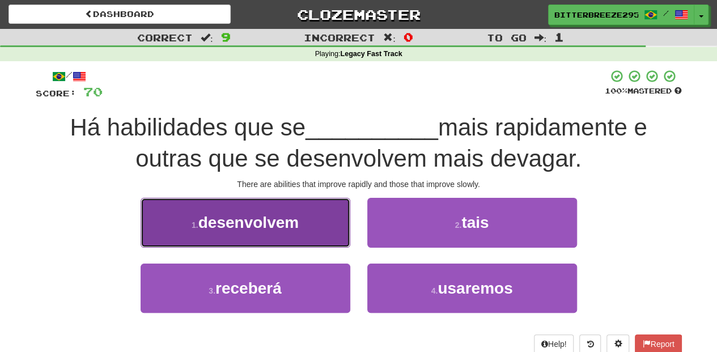
click at [320, 228] on button "1 . desenvolvem" at bounding box center [246, 222] width 210 height 49
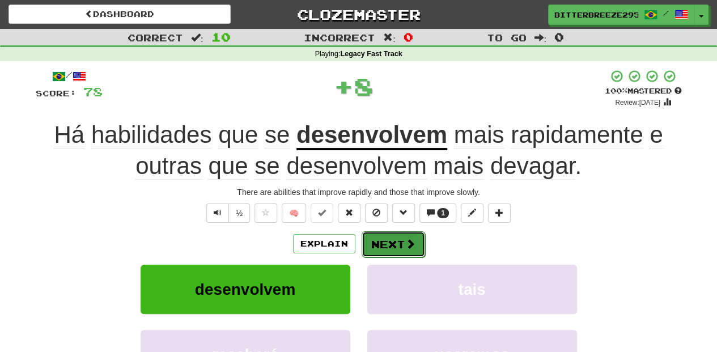
click at [381, 245] on button "Next" at bounding box center [393, 244] width 63 height 26
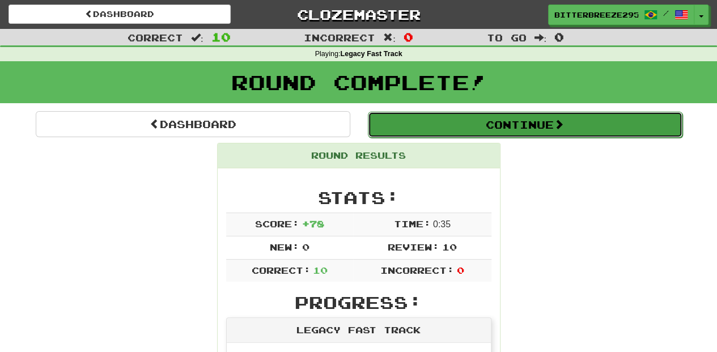
click at [430, 124] on button "Continue" at bounding box center [525, 125] width 315 height 26
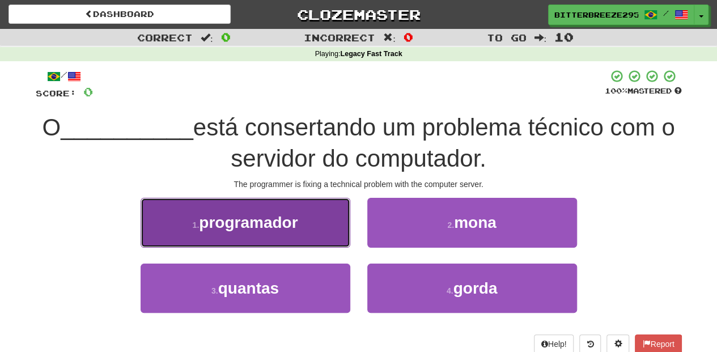
click at [296, 241] on button "1 . programador" at bounding box center [246, 222] width 210 height 49
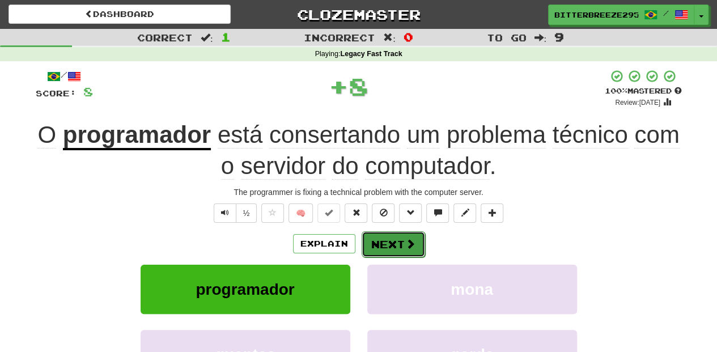
click at [384, 238] on button "Next" at bounding box center [393, 244] width 63 height 26
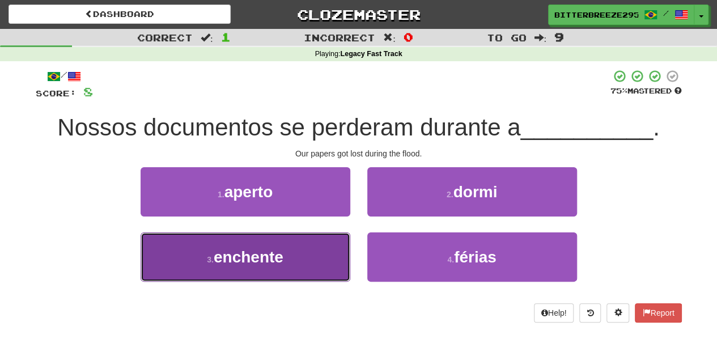
click at [298, 257] on button "3 . enchente" at bounding box center [246, 256] width 210 height 49
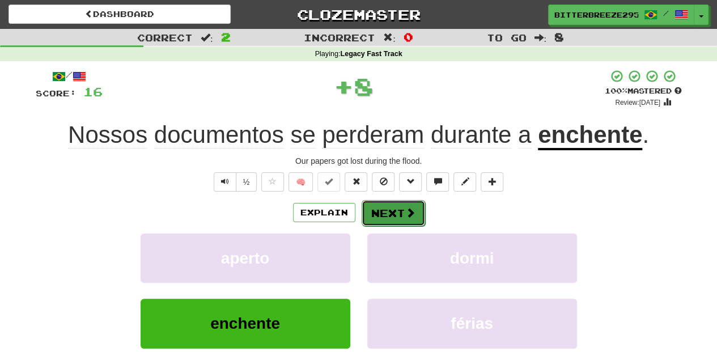
click at [382, 221] on button "Next" at bounding box center [393, 213] width 63 height 26
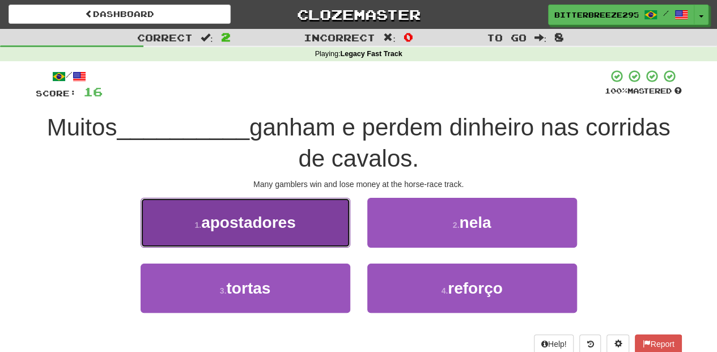
click at [312, 235] on button "1 . apostadores" at bounding box center [246, 222] width 210 height 49
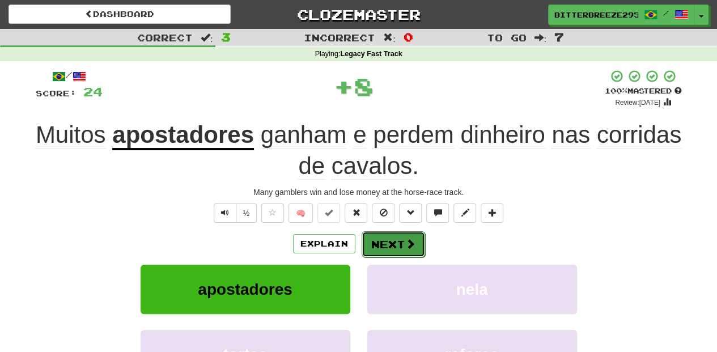
click at [400, 245] on button "Next" at bounding box center [393, 244] width 63 height 26
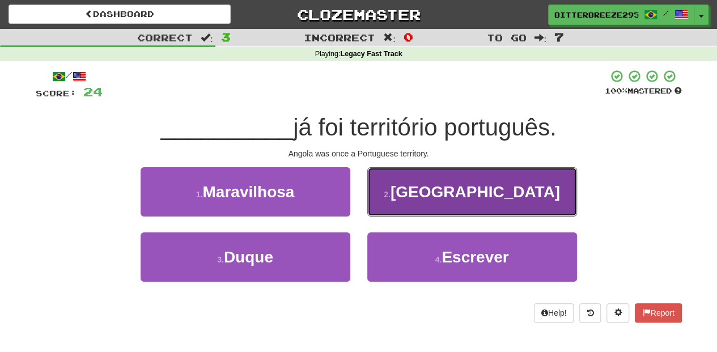
click at [399, 204] on button "2 . Angola" at bounding box center [472, 191] width 210 height 49
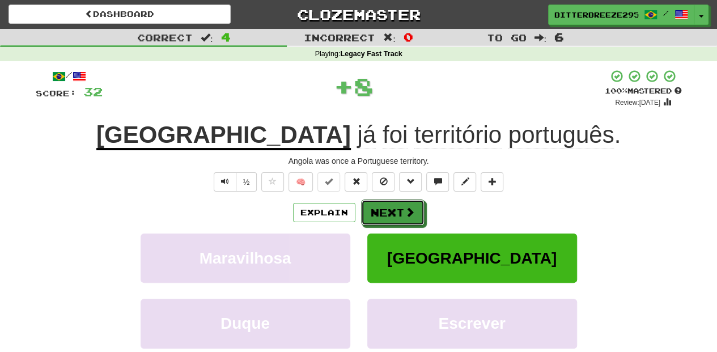
click at [399, 204] on button "Next" at bounding box center [392, 213] width 63 height 26
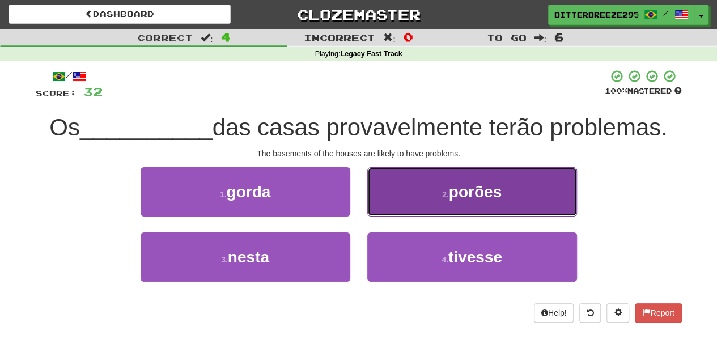
click at [390, 212] on button "2 . porões" at bounding box center [472, 191] width 210 height 49
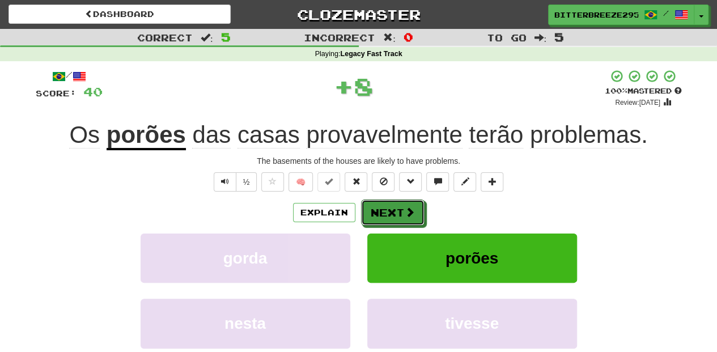
click at [390, 212] on button "Next" at bounding box center [392, 213] width 63 height 26
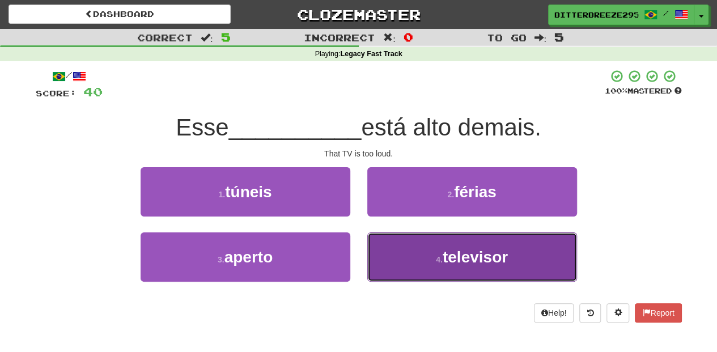
click at [387, 252] on button "4 . televisor" at bounding box center [472, 256] width 210 height 49
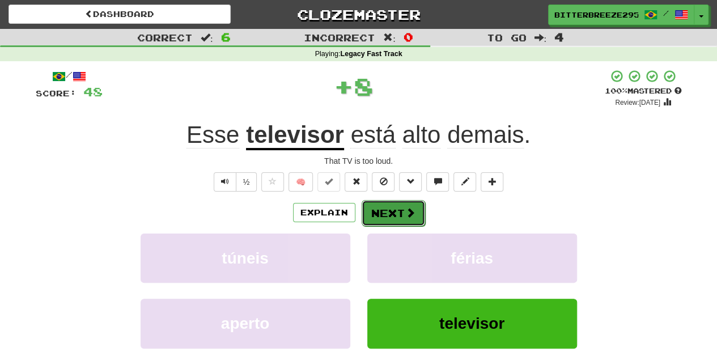
click at [385, 214] on button "Next" at bounding box center [393, 213] width 63 height 26
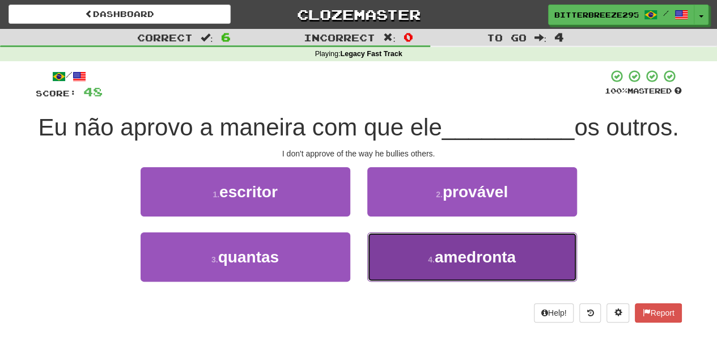
click at [385, 282] on button "4 . amedronta" at bounding box center [472, 256] width 210 height 49
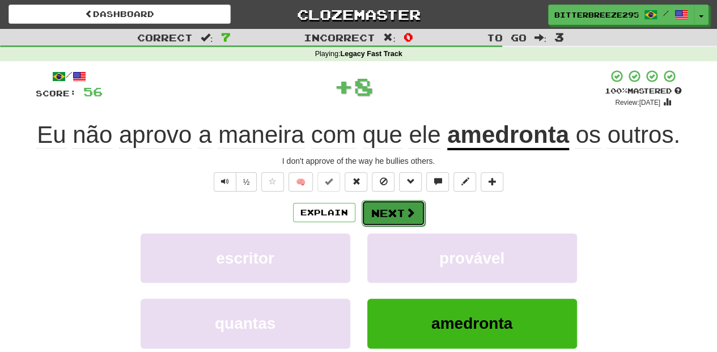
click at [397, 216] on button "Next" at bounding box center [393, 213] width 63 height 26
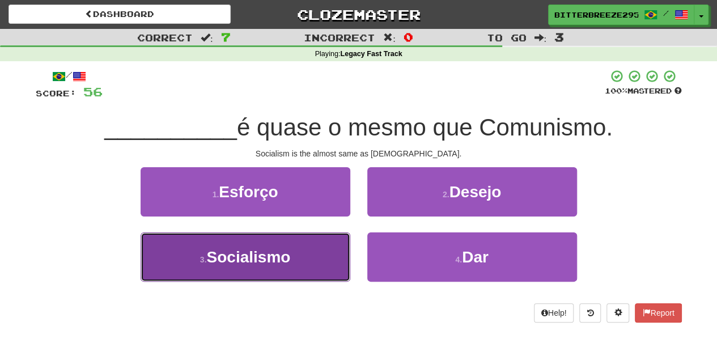
click at [319, 257] on button "3 . Socialismo" at bounding box center [246, 256] width 210 height 49
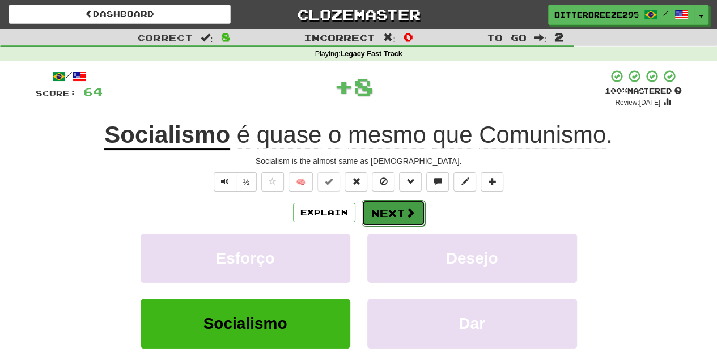
click at [397, 202] on button "Next" at bounding box center [393, 213] width 63 height 26
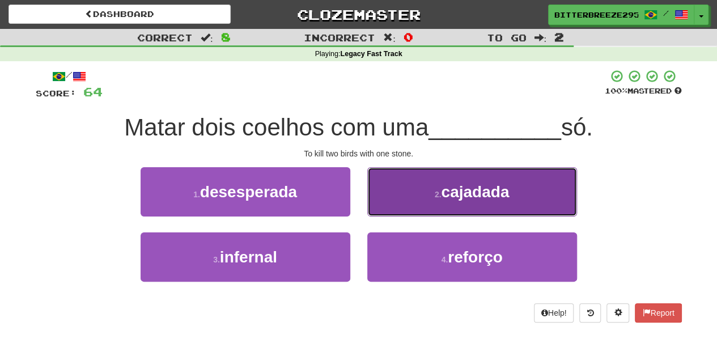
click at [377, 202] on button "2 . cajadada" at bounding box center [472, 191] width 210 height 49
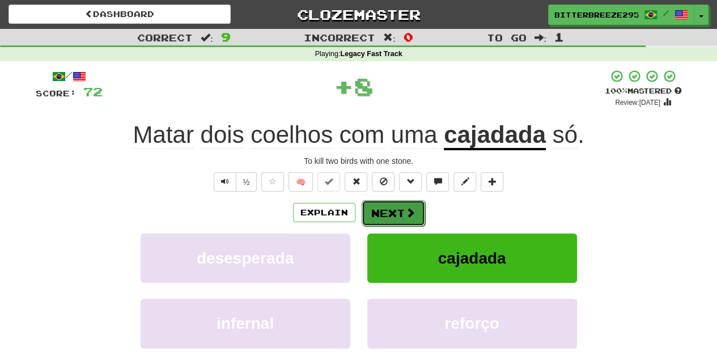
click at [376, 207] on button "Next" at bounding box center [393, 213] width 63 height 26
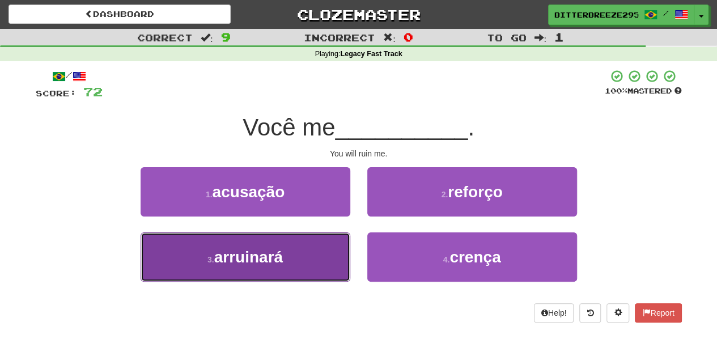
click at [308, 241] on button "3 . arruinará" at bounding box center [246, 256] width 210 height 49
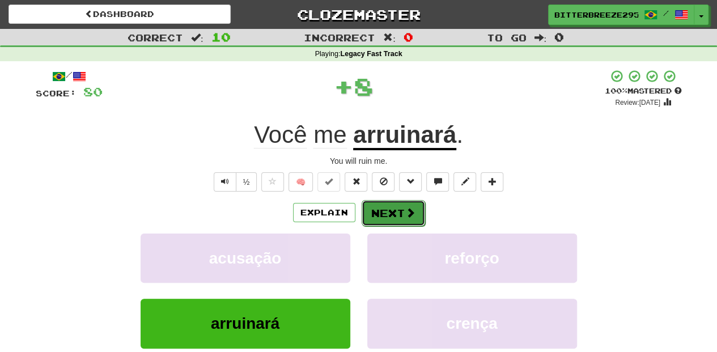
click at [379, 209] on button "Next" at bounding box center [393, 213] width 63 height 26
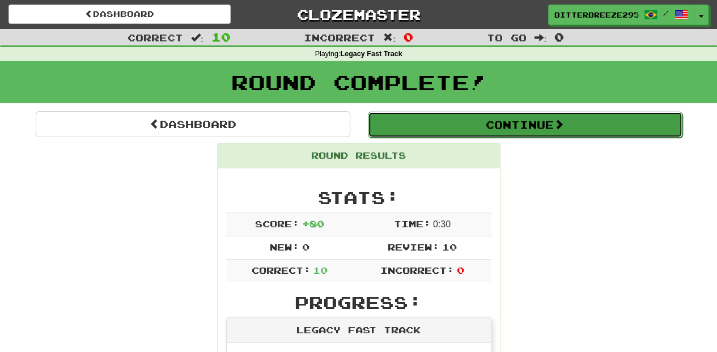
click at [480, 125] on button "Continue" at bounding box center [525, 125] width 315 height 26
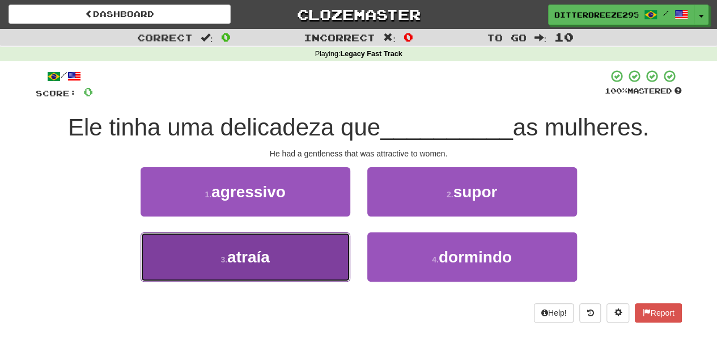
click at [307, 265] on button "3 . atraía" at bounding box center [246, 256] width 210 height 49
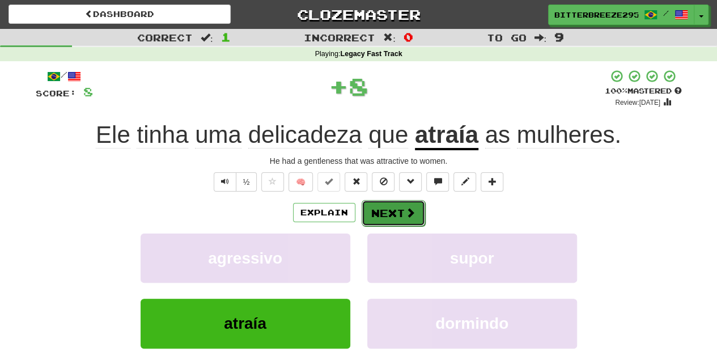
click at [374, 214] on button "Next" at bounding box center [393, 213] width 63 height 26
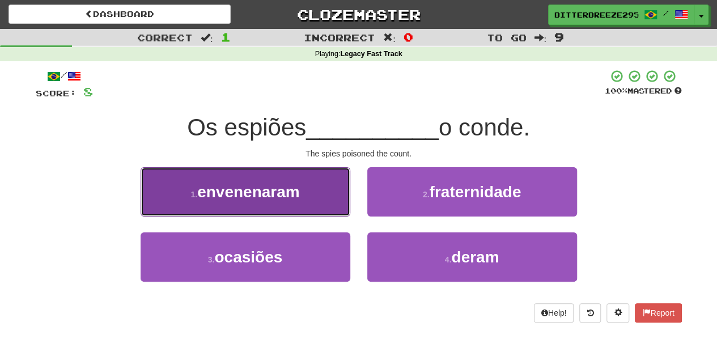
click at [300, 205] on button "1 . envenenaram" at bounding box center [246, 191] width 210 height 49
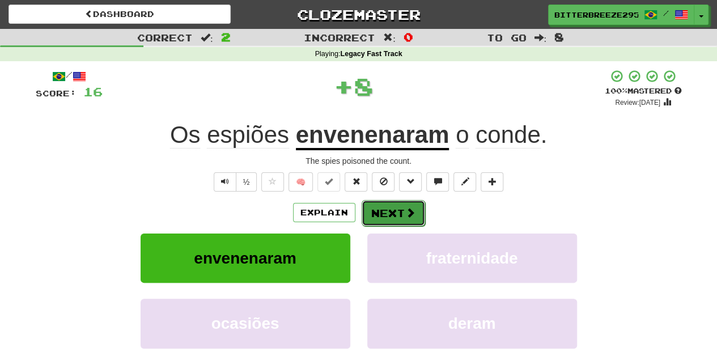
click at [378, 214] on button "Next" at bounding box center [393, 213] width 63 height 26
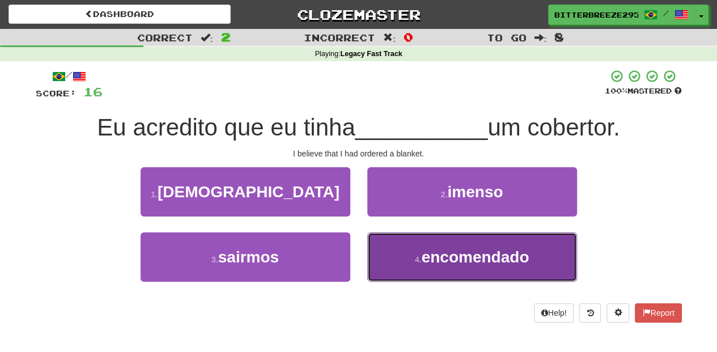
click at [393, 266] on button "4 . encomendado" at bounding box center [472, 256] width 210 height 49
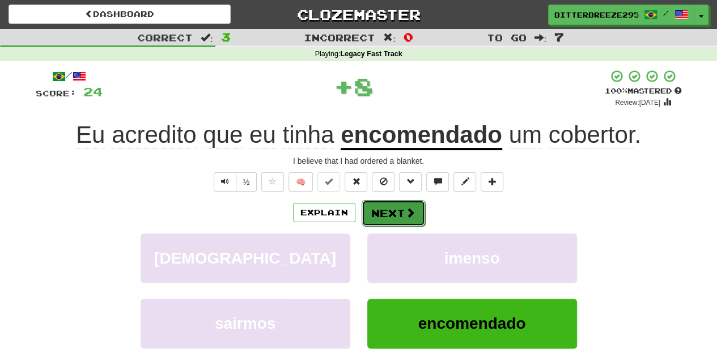
click at [379, 215] on button "Next" at bounding box center [393, 213] width 63 height 26
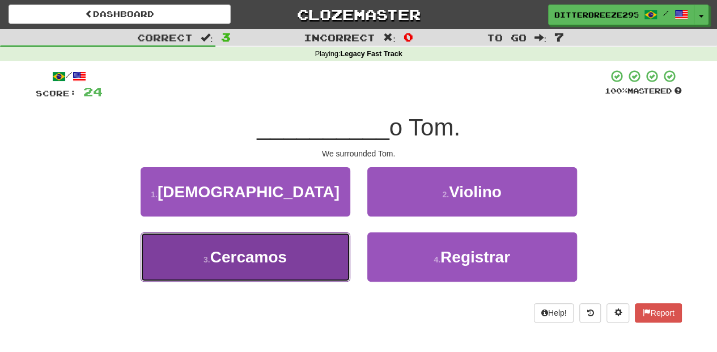
click at [305, 273] on button "3 . Cercamos" at bounding box center [246, 256] width 210 height 49
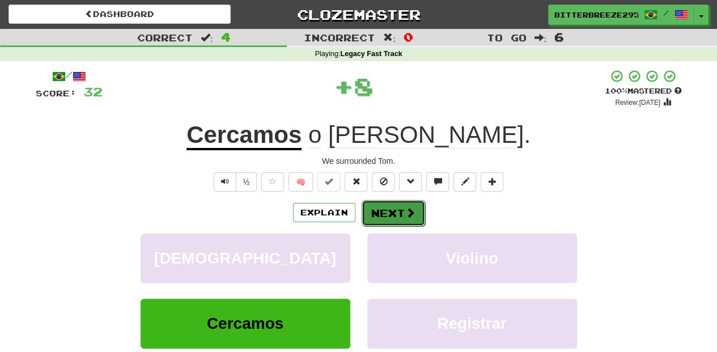
click at [373, 209] on button "Next" at bounding box center [393, 213] width 63 height 26
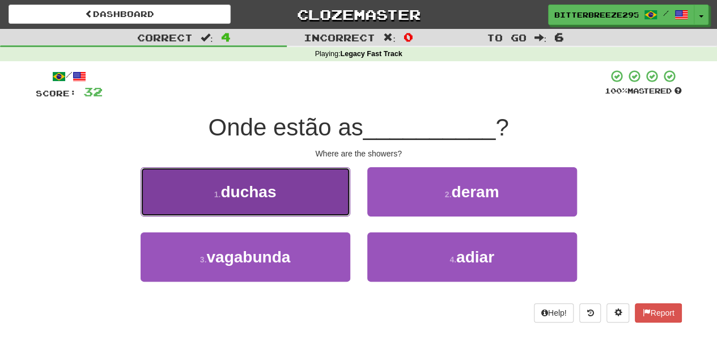
click at [324, 205] on button "1 . duchas" at bounding box center [246, 191] width 210 height 49
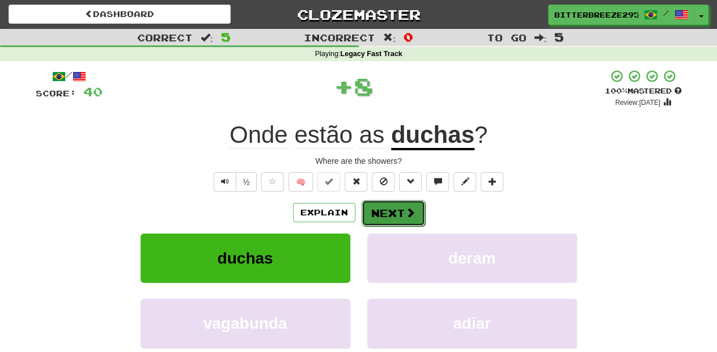
click at [387, 215] on button "Next" at bounding box center [393, 213] width 63 height 26
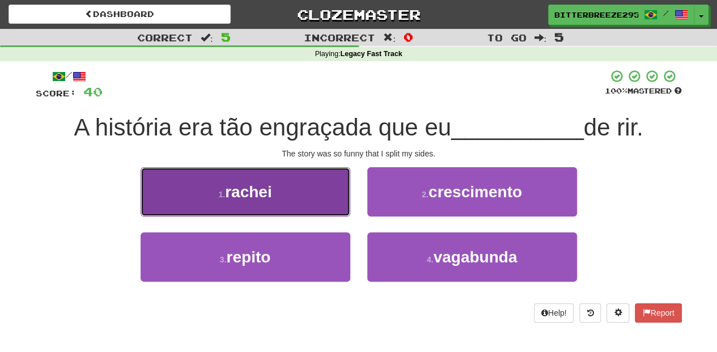
click at [304, 203] on button "1 . rachei" at bounding box center [246, 191] width 210 height 49
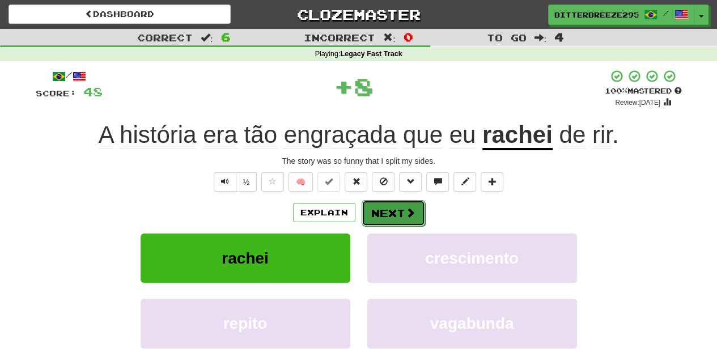
click at [405, 217] on span at bounding box center [410, 212] width 10 height 10
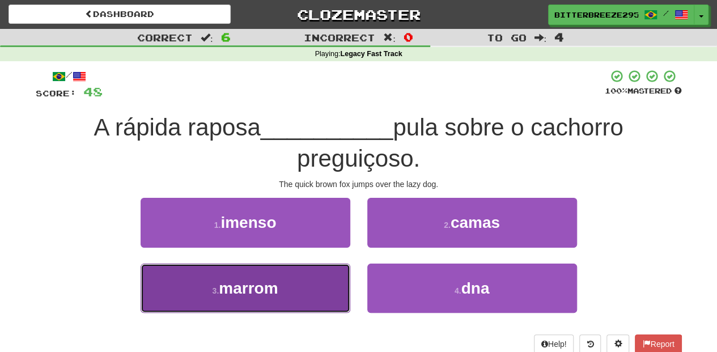
click at [323, 297] on button "3 . marrom" at bounding box center [246, 288] width 210 height 49
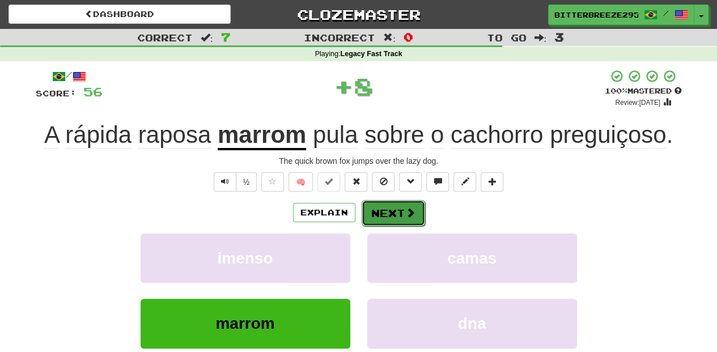
click at [388, 217] on button "Next" at bounding box center [393, 213] width 63 height 26
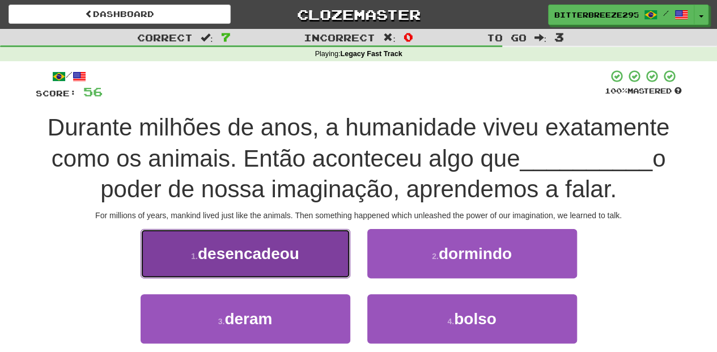
click at [287, 266] on button "1 . desencadeou" at bounding box center [246, 253] width 210 height 49
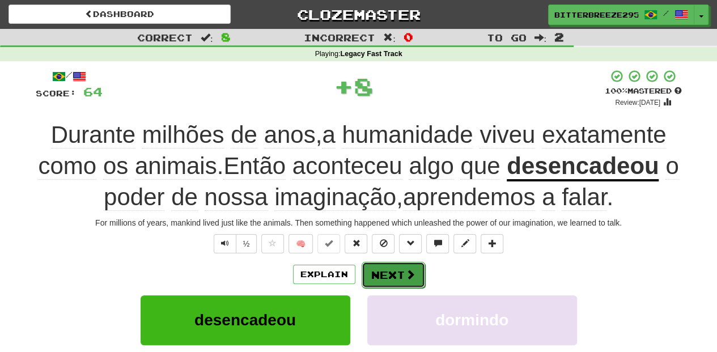
click at [367, 273] on button "Next" at bounding box center [393, 275] width 63 height 26
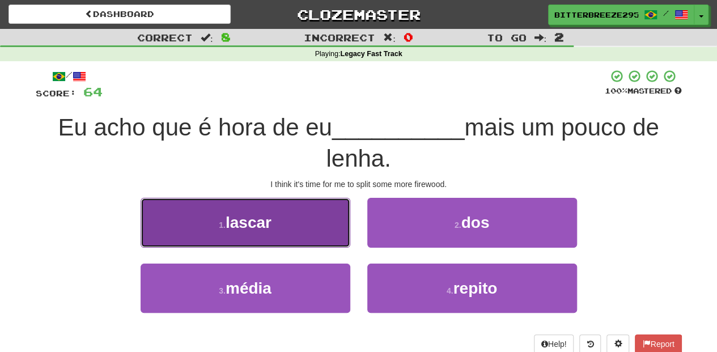
click at [319, 230] on button "1 . lascar" at bounding box center [246, 222] width 210 height 49
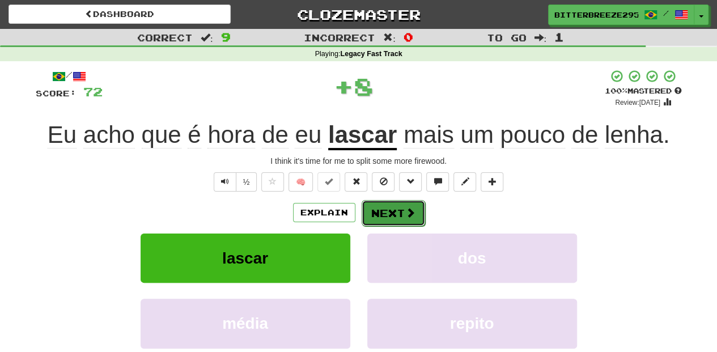
click at [393, 212] on button "Next" at bounding box center [393, 213] width 63 height 26
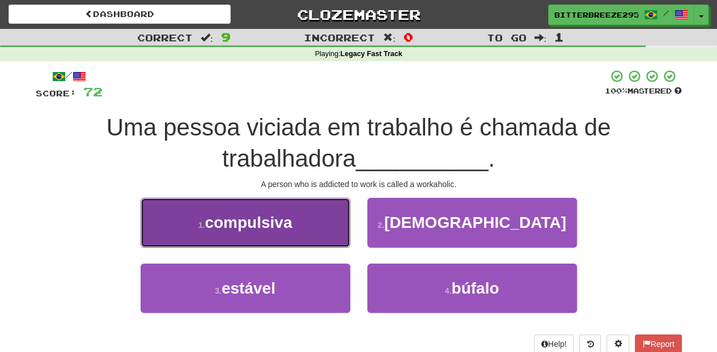
click at [328, 236] on button "1 . compulsiva" at bounding box center [246, 222] width 210 height 49
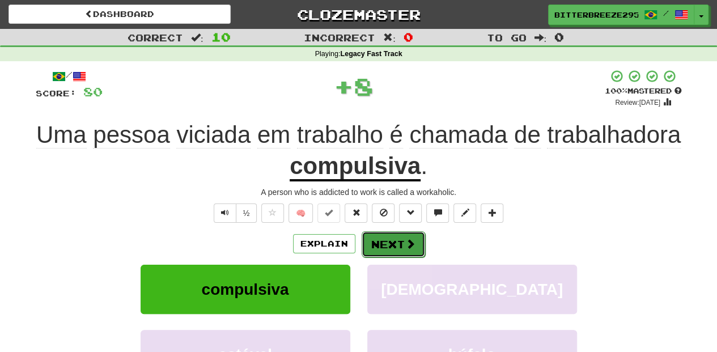
click at [382, 242] on button "Next" at bounding box center [393, 244] width 63 height 26
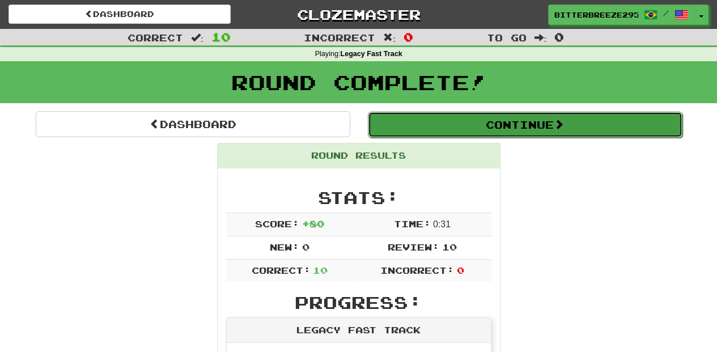
click at [412, 125] on button "Continue" at bounding box center [525, 125] width 315 height 26
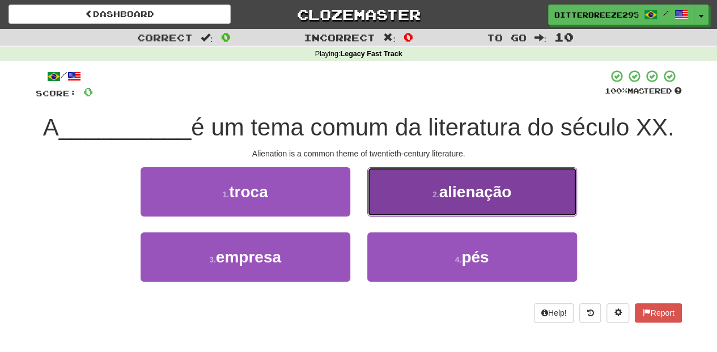
click at [376, 197] on button "2 . alienação" at bounding box center [472, 191] width 210 height 49
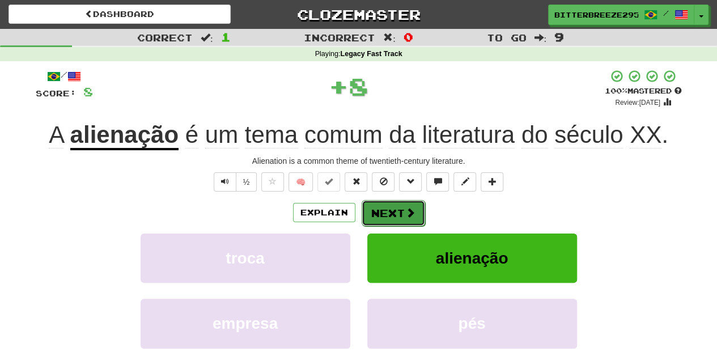
click at [384, 213] on button "Next" at bounding box center [393, 213] width 63 height 26
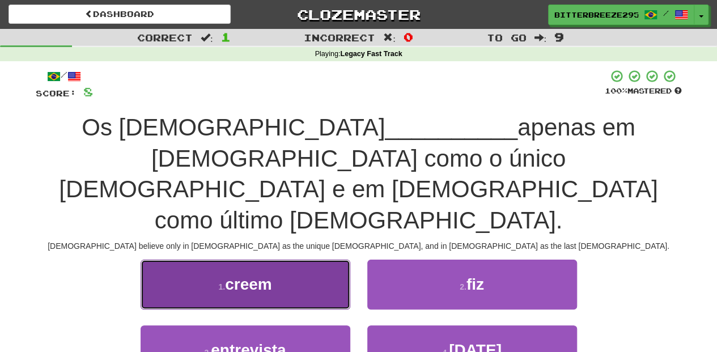
click at [321, 260] on button "1 . creem" at bounding box center [246, 284] width 210 height 49
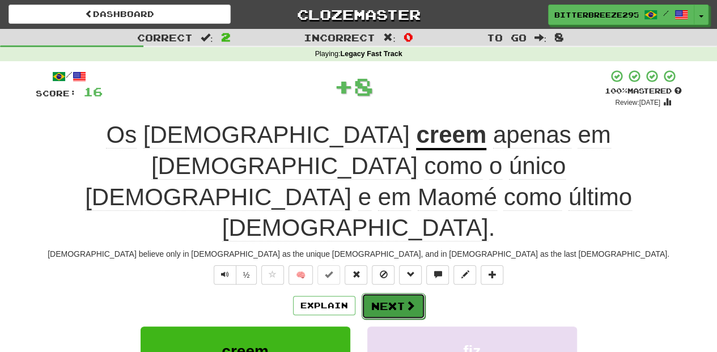
click at [383, 293] on button "Next" at bounding box center [393, 306] width 63 height 26
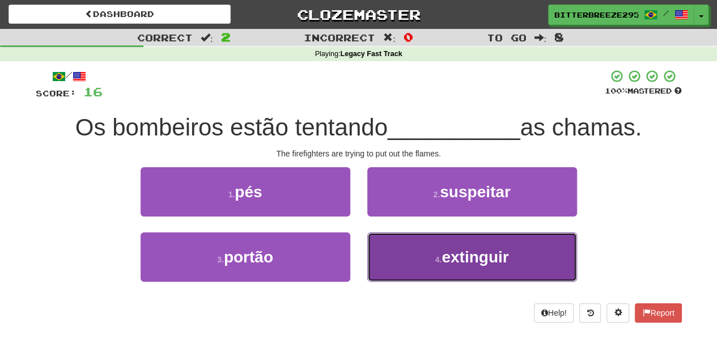
click at [403, 253] on button "4 . extinguir" at bounding box center [472, 256] width 210 height 49
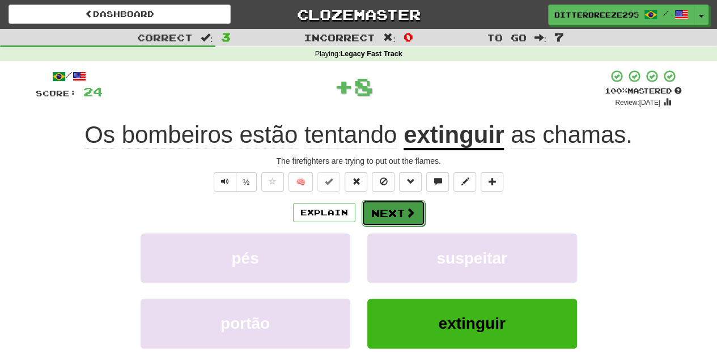
click at [386, 211] on button "Next" at bounding box center [393, 213] width 63 height 26
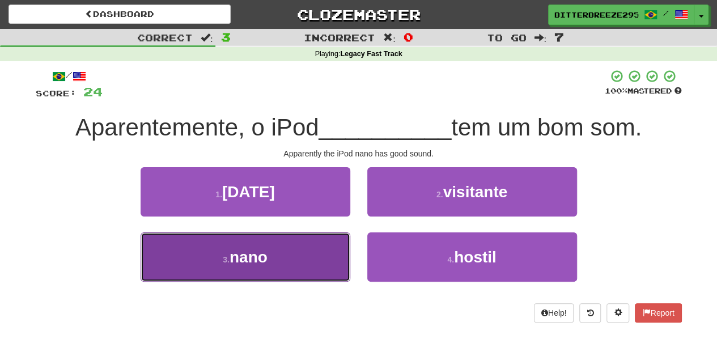
click at [327, 251] on button "3 . nano" at bounding box center [246, 256] width 210 height 49
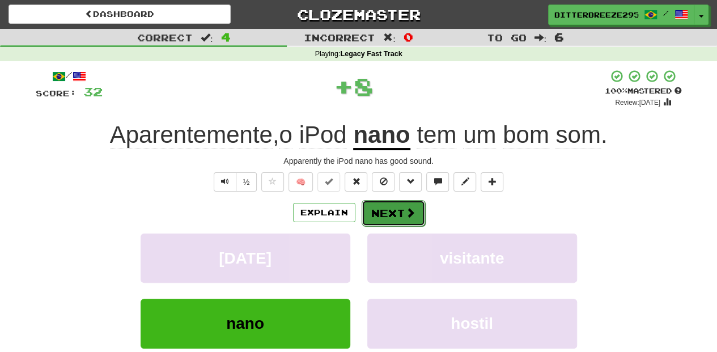
click at [387, 211] on button "Next" at bounding box center [393, 213] width 63 height 26
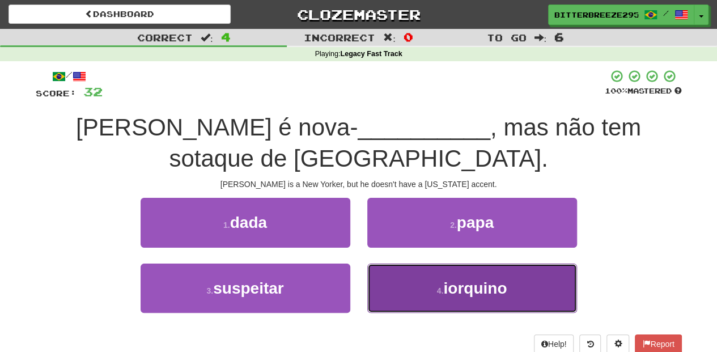
click at [399, 284] on button "4 . iorquino" at bounding box center [472, 288] width 210 height 49
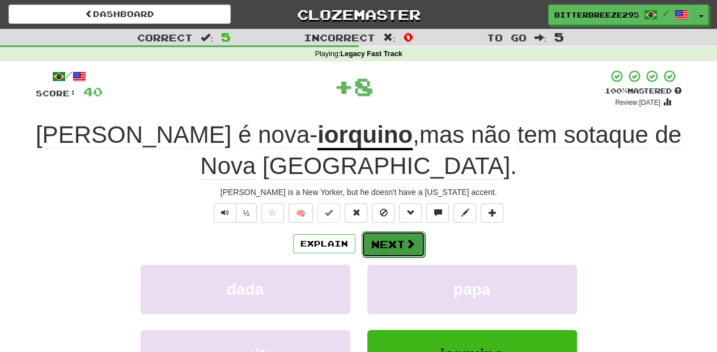
click at [393, 231] on button "Next" at bounding box center [393, 244] width 63 height 26
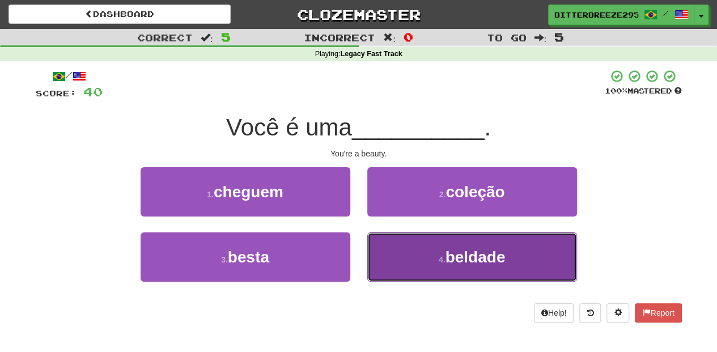
click at [405, 252] on button "4 . beldade" at bounding box center [472, 256] width 210 height 49
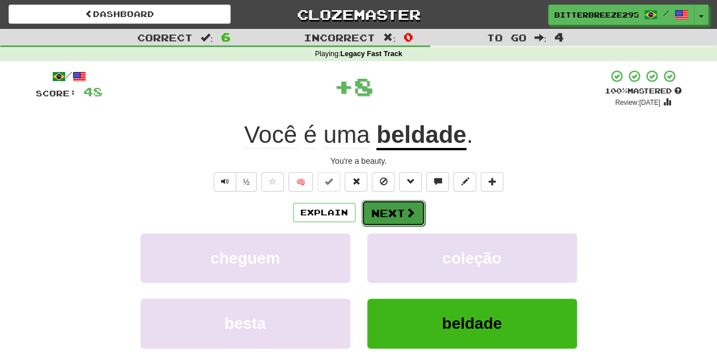
click at [390, 206] on button "Next" at bounding box center [393, 213] width 63 height 26
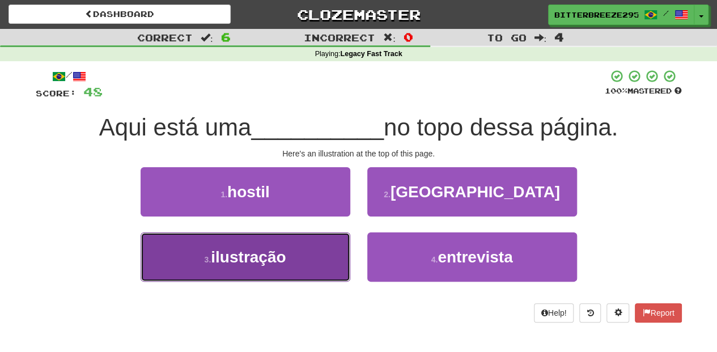
click at [311, 256] on button "3 . ilustração" at bounding box center [246, 256] width 210 height 49
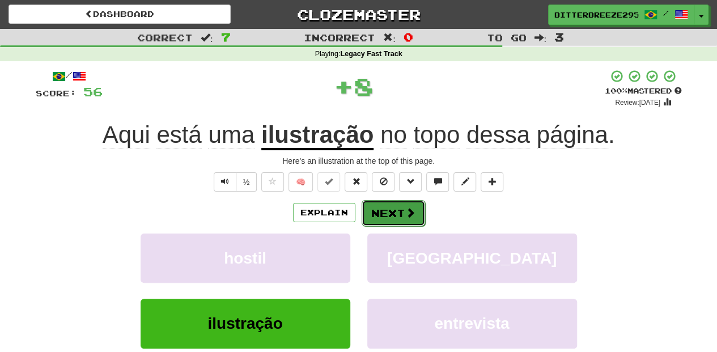
click at [391, 214] on button "Next" at bounding box center [393, 213] width 63 height 26
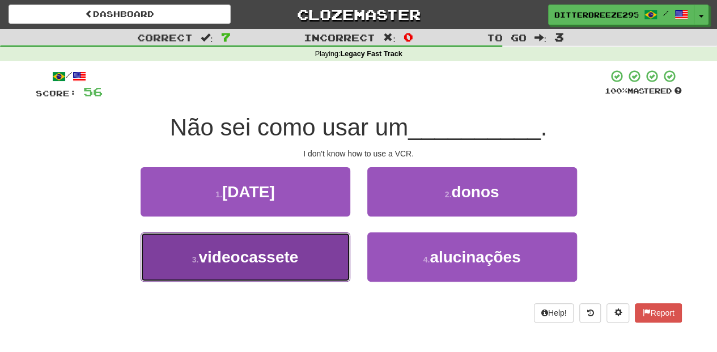
click at [297, 252] on span "videocassete" at bounding box center [248, 257] width 100 height 18
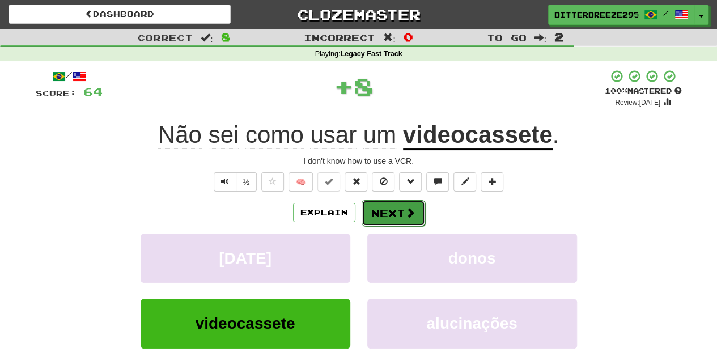
click at [383, 210] on button "Next" at bounding box center [393, 213] width 63 height 26
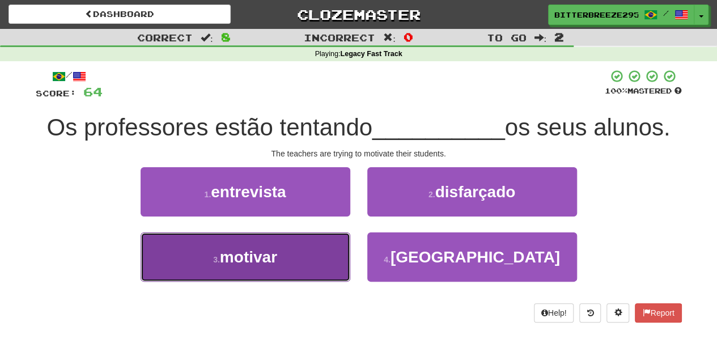
click at [314, 248] on button "3 . motivar" at bounding box center [246, 256] width 210 height 49
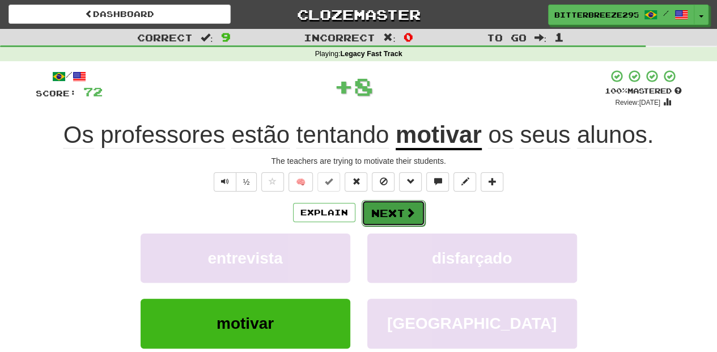
click at [384, 214] on button "Next" at bounding box center [393, 213] width 63 height 26
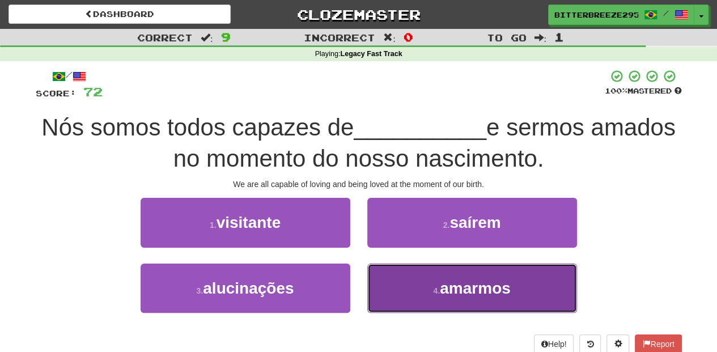
click at [418, 298] on button "4 . amarmos" at bounding box center [472, 288] width 210 height 49
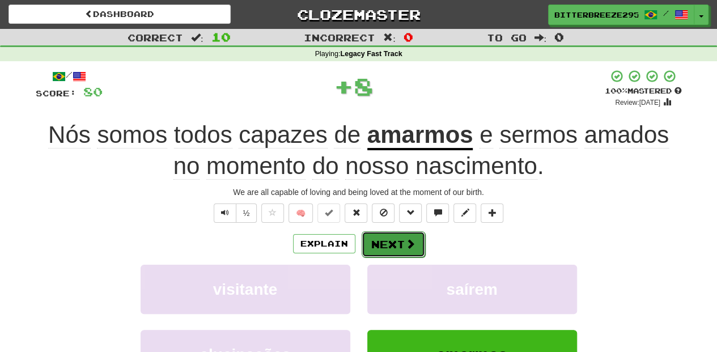
click at [388, 244] on button "Next" at bounding box center [393, 244] width 63 height 26
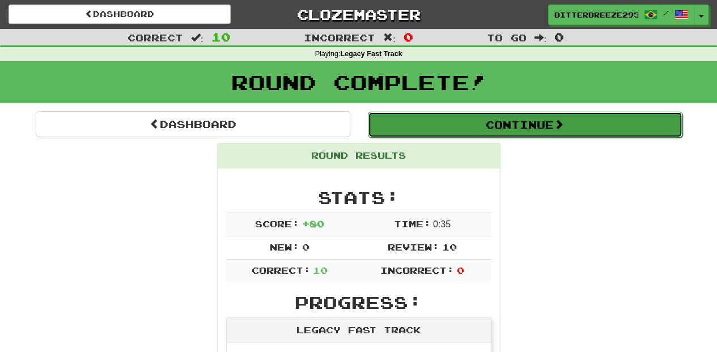
click at [479, 126] on button "Continue" at bounding box center [525, 125] width 315 height 26
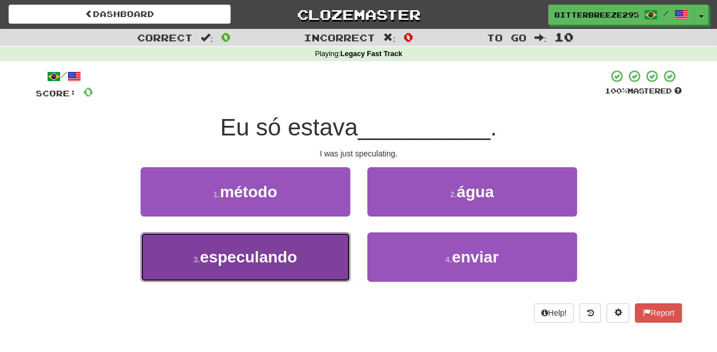
click at [260, 258] on span "especulando" at bounding box center [248, 257] width 97 height 18
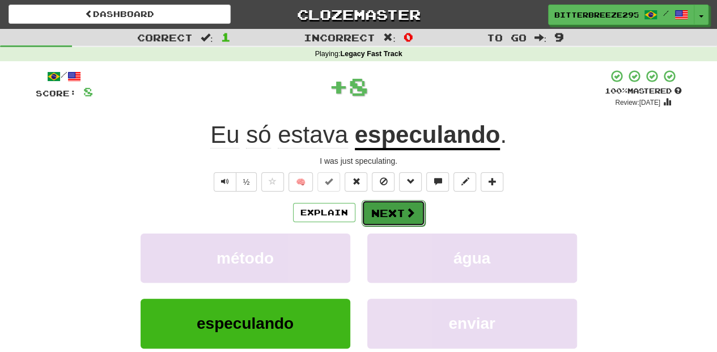
click at [380, 210] on button "Next" at bounding box center [393, 213] width 63 height 26
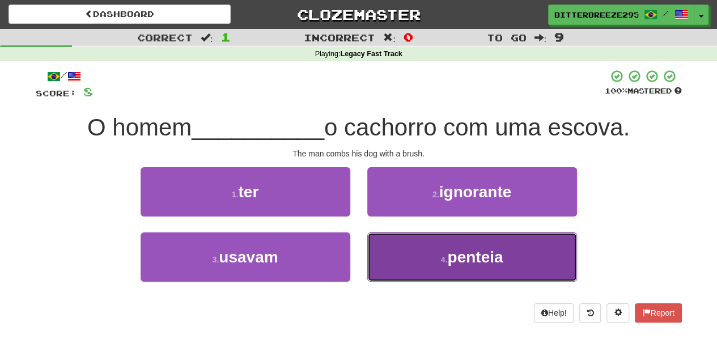
click at [401, 251] on button "4 . penteia" at bounding box center [472, 256] width 210 height 49
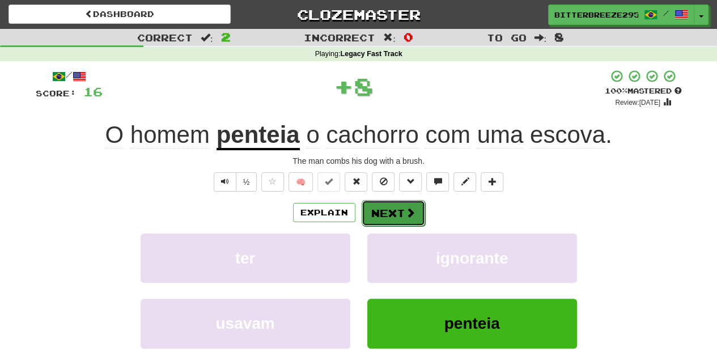
click at [391, 207] on button "Next" at bounding box center [393, 213] width 63 height 26
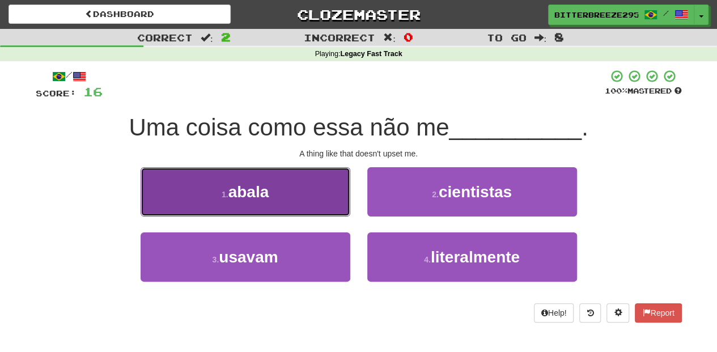
click at [308, 193] on button "1 . abala" at bounding box center [246, 191] width 210 height 49
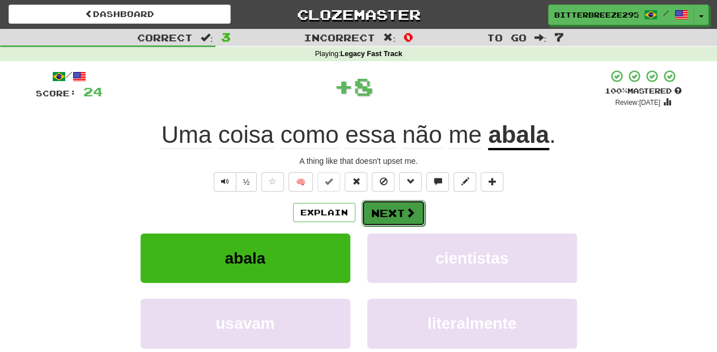
click at [385, 207] on button "Next" at bounding box center [393, 213] width 63 height 26
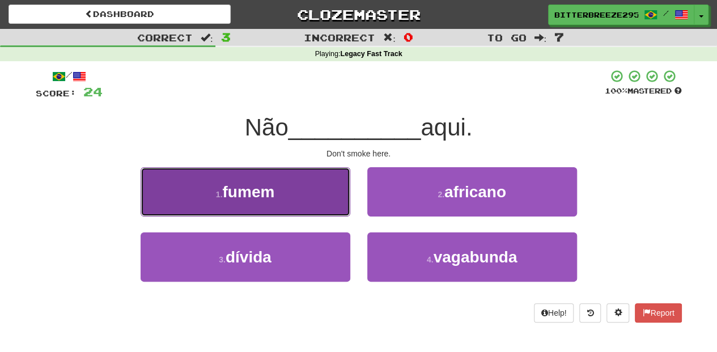
click at [328, 203] on button "1 . fumem" at bounding box center [246, 191] width 210 height 49
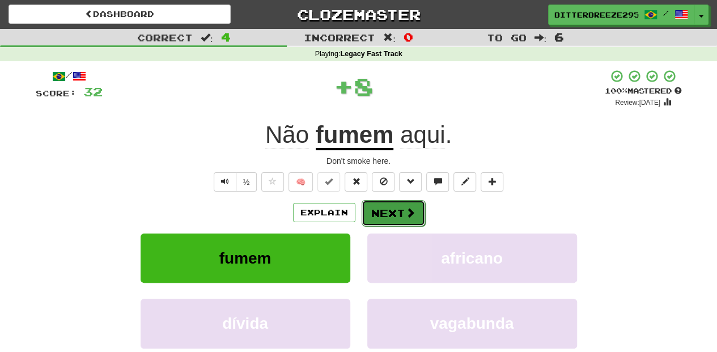
click at [383, 214] on button "Next" at bounding box center [393, 213] width 63 height 26
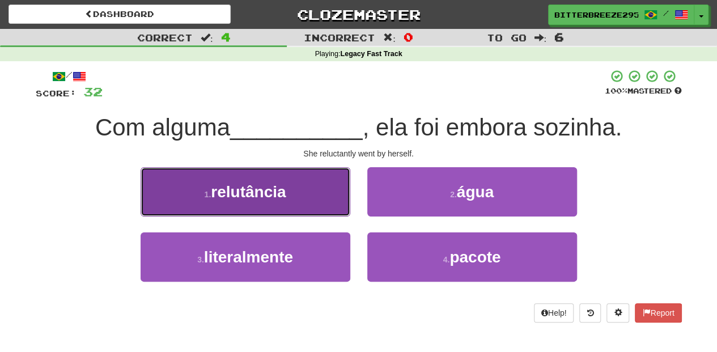
click at [327, 207] on button "1 . relutância" at bounding box center [246, 191] width 210 height 49
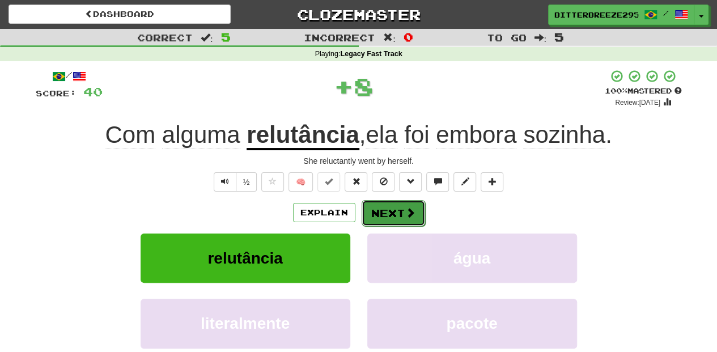
click at [392, 217] on button "Next" at bounding box center [393, 213] width 63 height 26
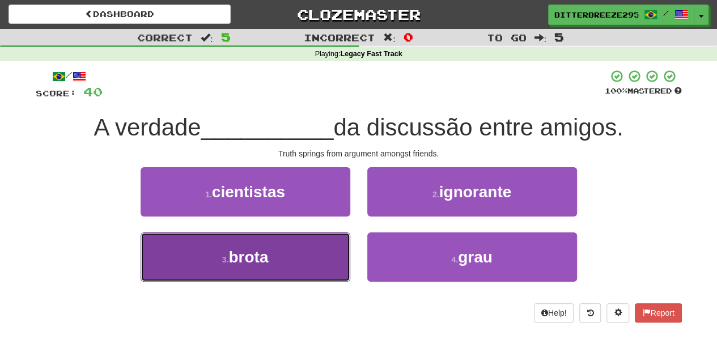
click at [324, 260] on button "3 . brota" at bounding box center [246, 256] width 210 height 49
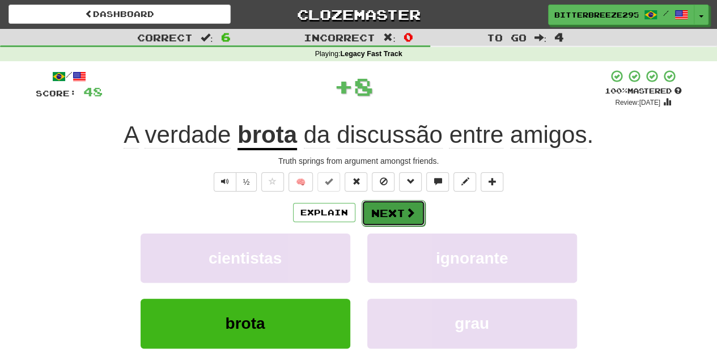
click at [381, 216] on button "Next" at bounding box center [393, 213] width 63 height 26
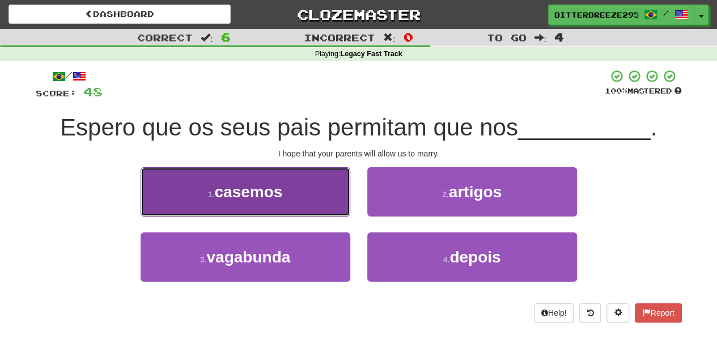
click at [328, 201] on button "1 . casemos" at bounding box center [246, 191] width 210 height 49
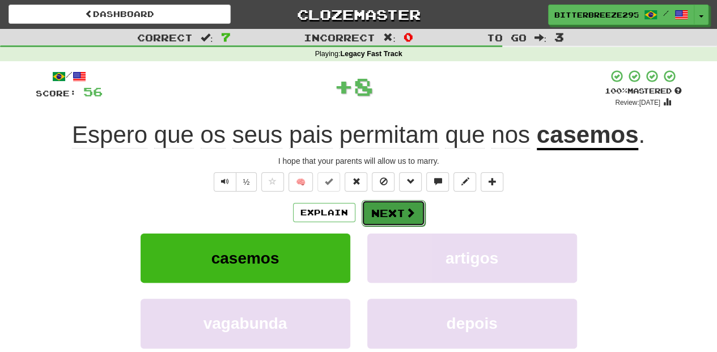
click at [385, 214] on button "Next" at bounding box center [393, 213] width 63 height 26
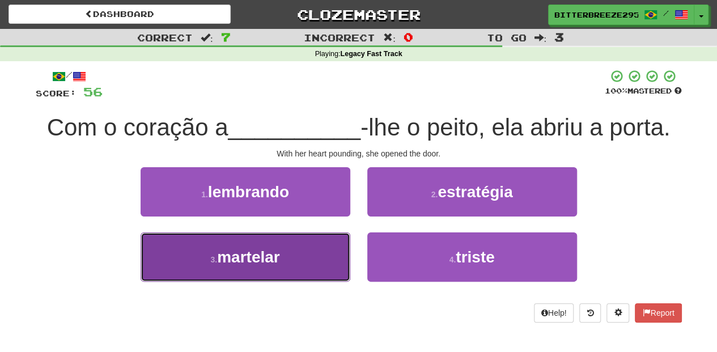
click at [334, 247] on button "3 . martelar" at bounding box center [246, 256] width 210 height 49
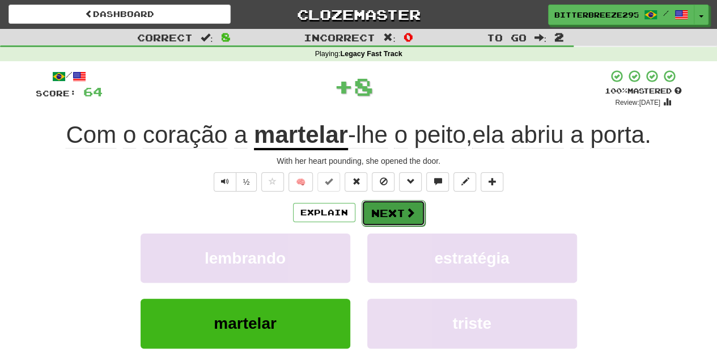
click at [388, 211] on button "Next" at bounding box center [393, 213] width 63 height 26
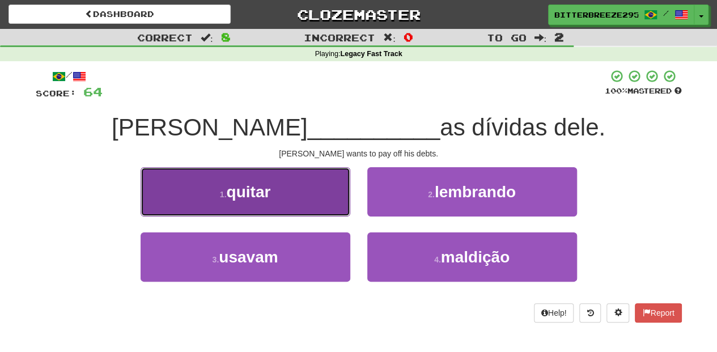
click at [315, 211] on button "1 . quitar" at bounding box center [246, 191] width 210 height 49
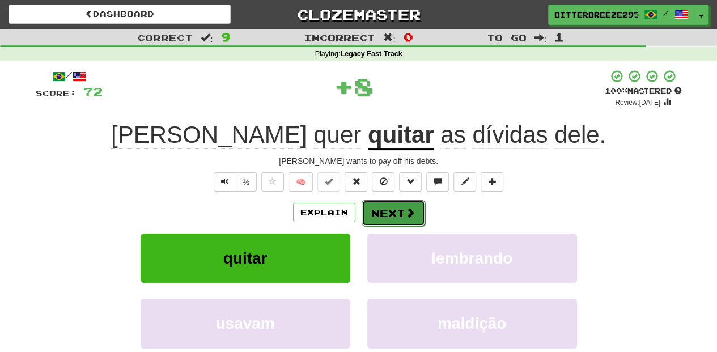
click at [379, 209] on button "Next" at bounding box center [393, 213] width 63 height 26
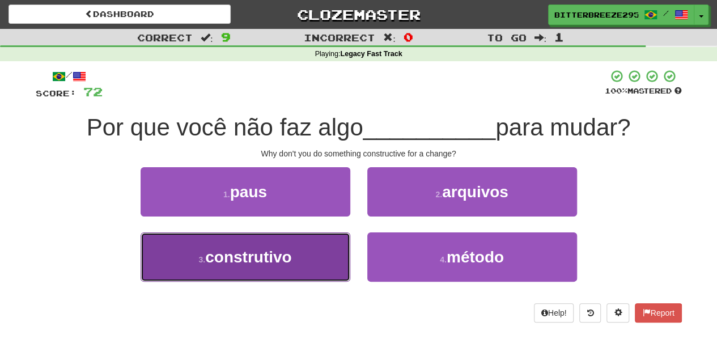
click at [324, 248] on button "3 . construtivo" at bounding box center [246, 256] width 210 height 49
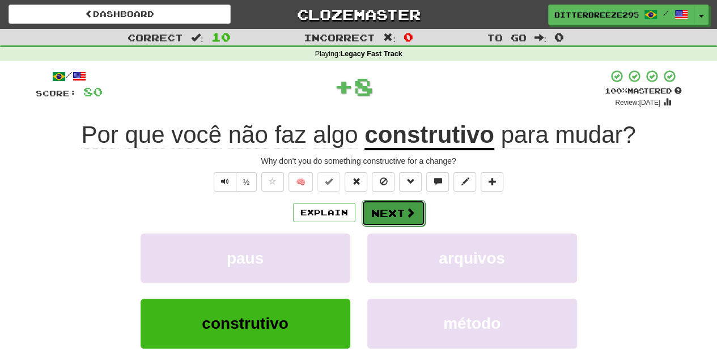
click at [388, 211] on button "Next" at bounding box center [393, 213] width 63 height 26
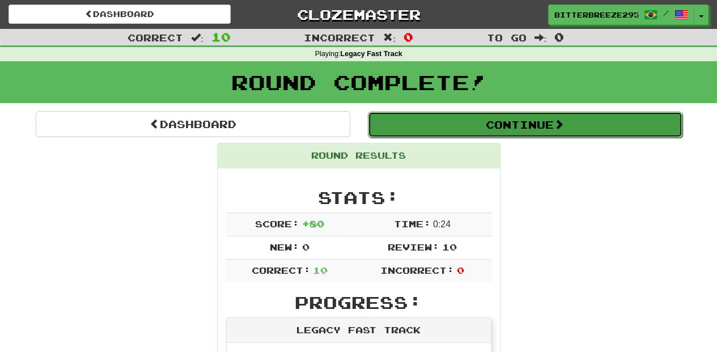
click at [416, 121] on button "Continue" at bounding box center [525, 125] width 315 height 26
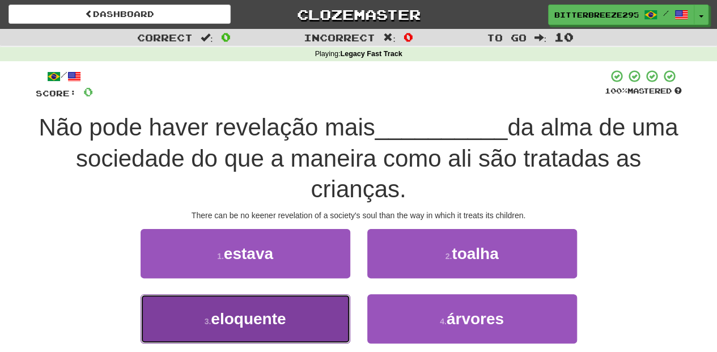
click at [302, 315] on button "3 . eloquente" at bounding box center [246, 318] width 210 height 49
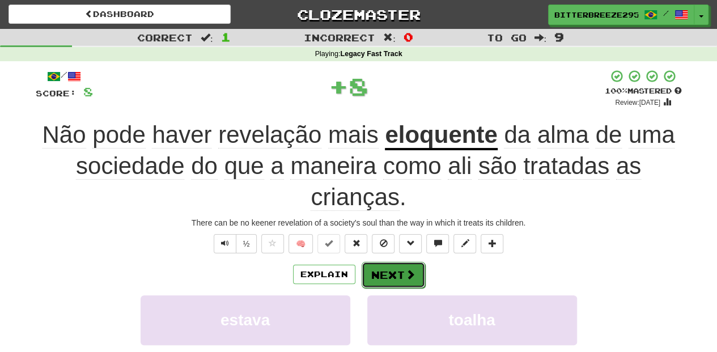
click at [388, 269] on button "Next" at bounding box center [393, 275] width 63 height 26
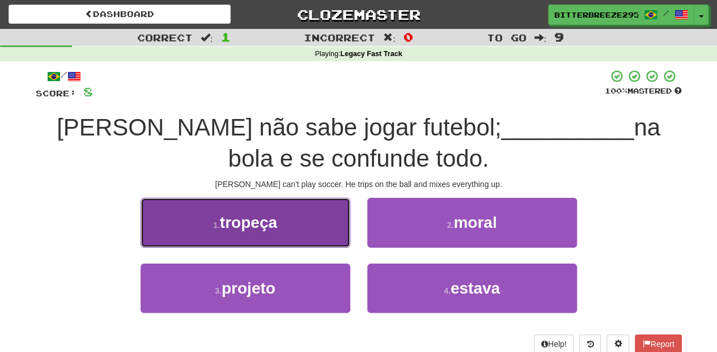
click at [307, 235] on button "1 . tropeça" at bounding box center [246, 222] width 210 height 49
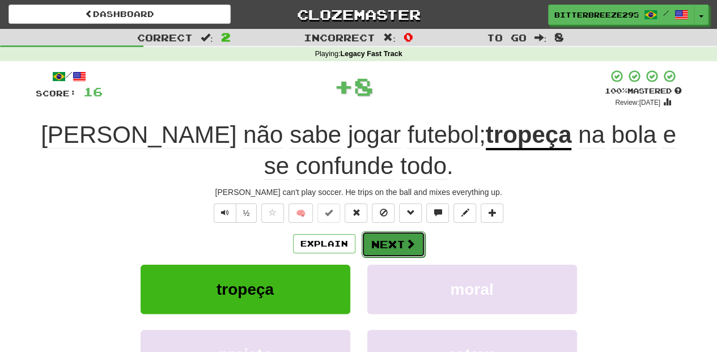
click at [383, 238] on button "Next" at bounding box center [393, 244] width 63 height 26
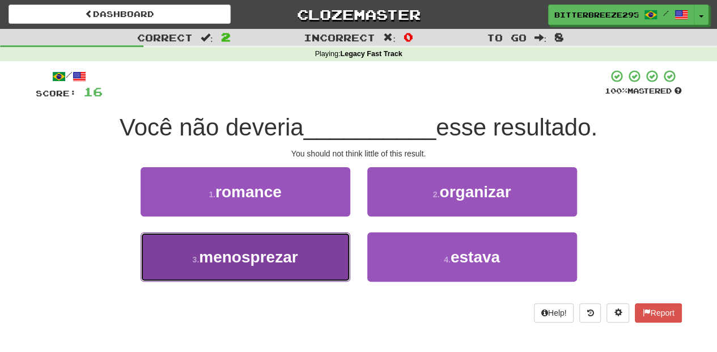
click at [332, 257] on button "3 . menosprezar" at bounding box center [246, 256] width 210 height 49
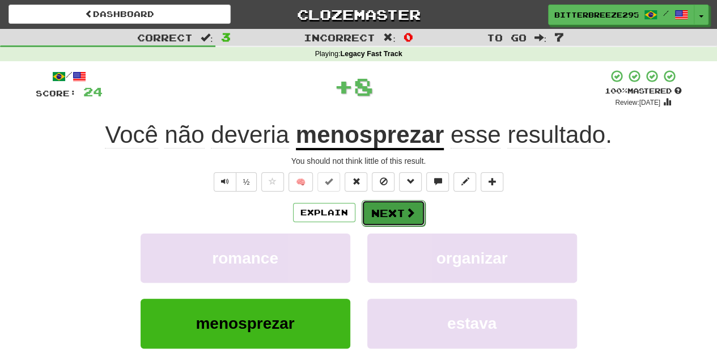
click at [393, 212] on button "Next" at bounding box center [393, 213] width 63 height 26
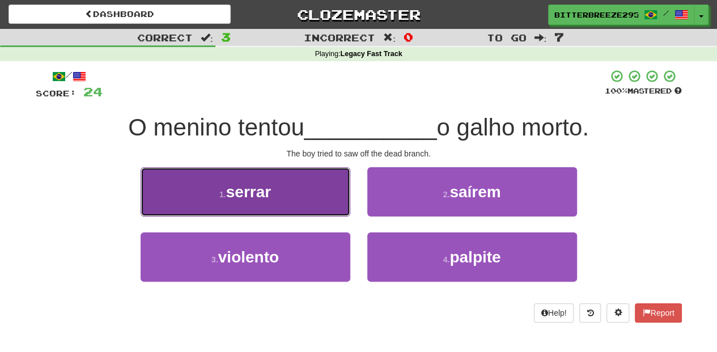
click at [313, 207] on button "1 . serrar" at bounding box center [246, 191] width 210 height 49
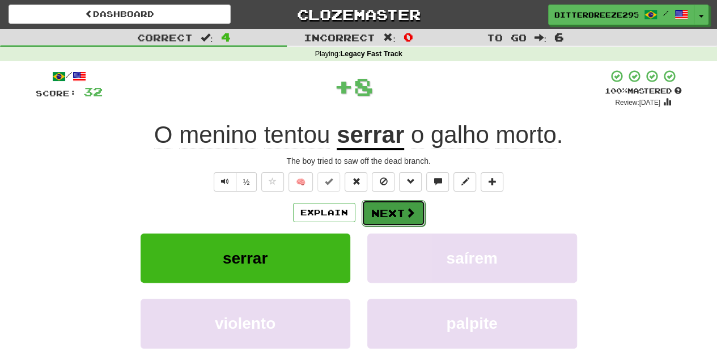
click at [374, 207] on button "Next" at bounding box center [393, 213] width 63 height 26
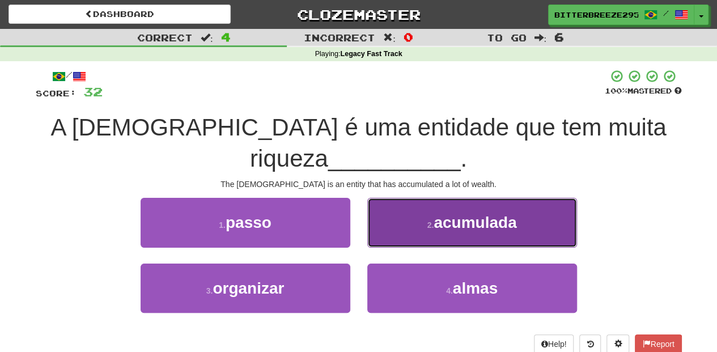
click at [395, 203] on button "2 . acumulada" at bounding box center [472, 222] width 210 height 49
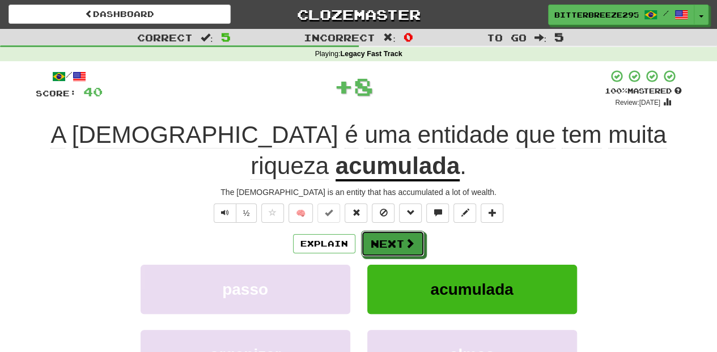
click at [390, 231] on button "Next" at bounding box center [392, 244] width 63 height 26
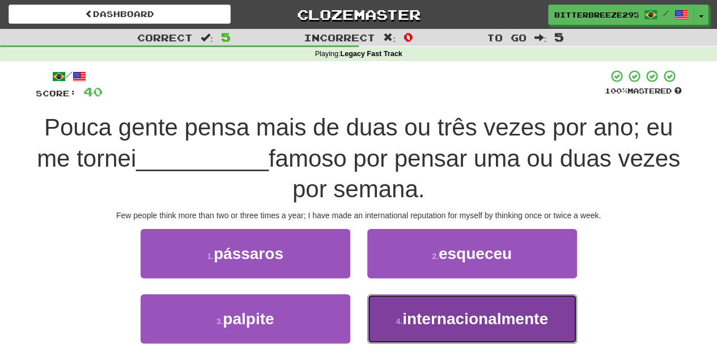
click at [413, 307] on button "4 . internacionalmente" at bounding box center [472, 318] width 210 height 49
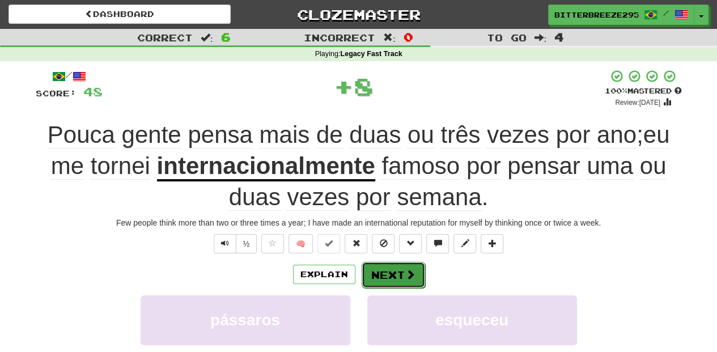
click at [393, 273] on button "Next" at bounding box center [393, 275] width 63 height 26
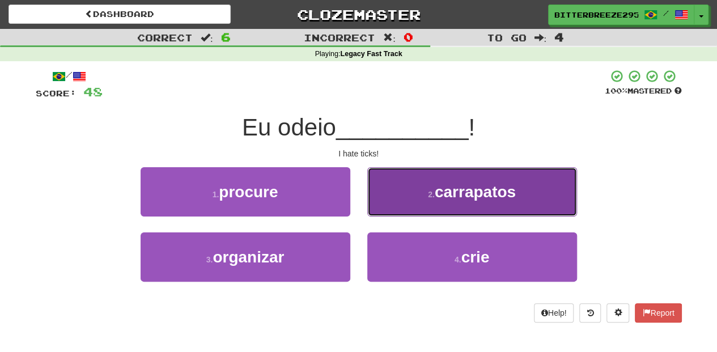
click at [410, 201] on button "2 . carrapatos" at bounding box center [472, 191] width 210 height 49
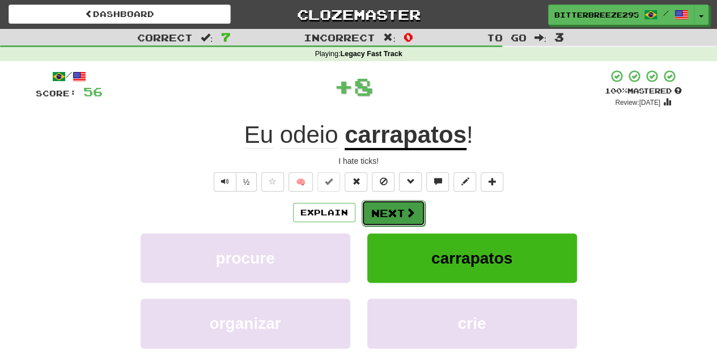
click at [396, 209] on button "Next" at bounding box center [393, 213] width 63 height 26
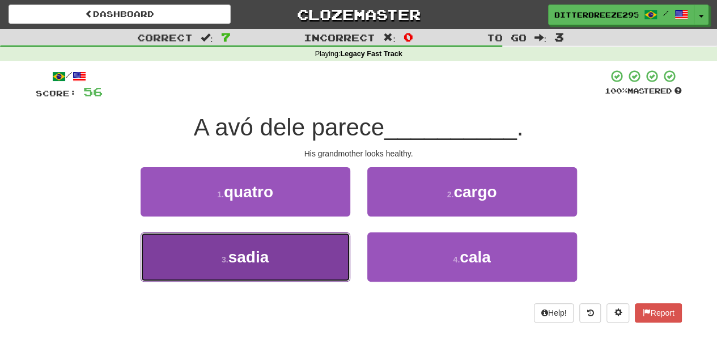
click at [313, 248] on button "3 . sadia" at bounding box center [246, 256] width 210 height 49
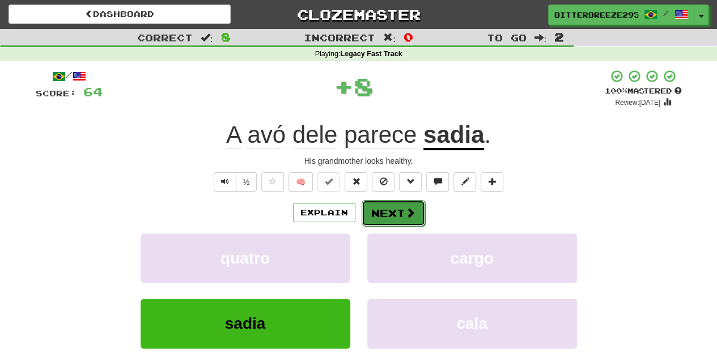
click at [382, 206] on button "Next" at bounding box center [393, 213] width 63 height 26
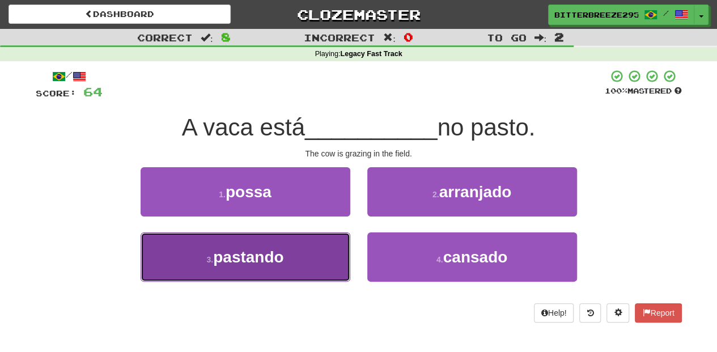
click at [330, 256] on button "3 . pastando" at bounding box center [246, 256] width 210 height 49
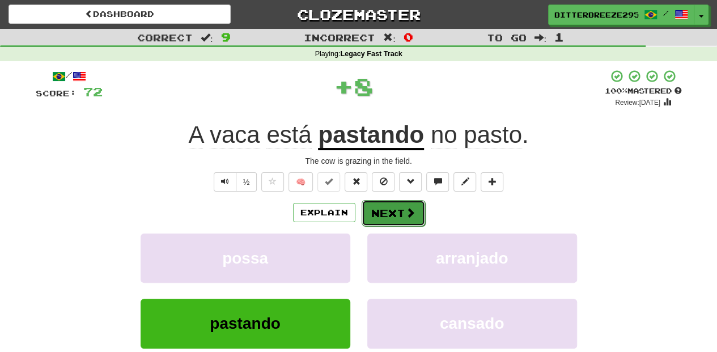
click at [387, 209] on button "Next" at bounding box center [393, 213] width 63 height 26
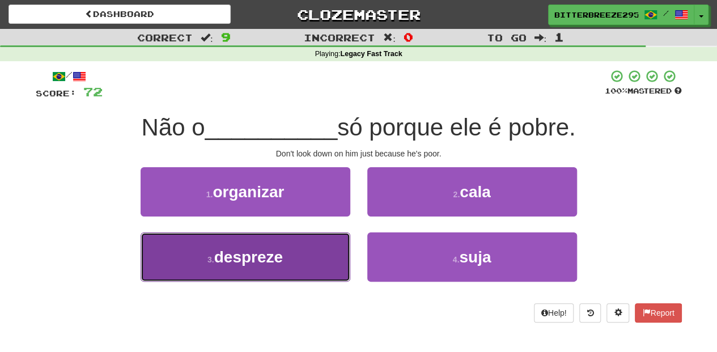
click at [313, 255] on button "3 . despreze" at bounding box center [246, 256] width 210 height 49
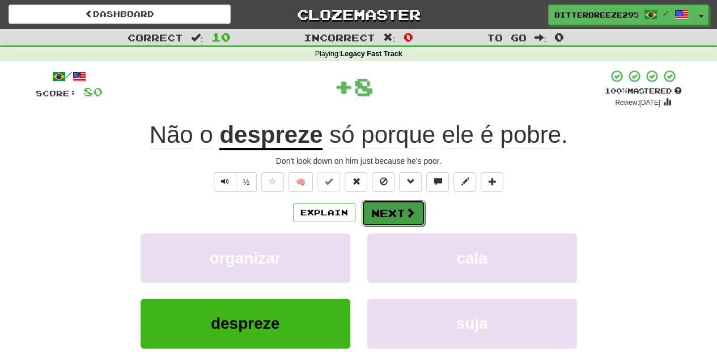
click at [385, 209] on button "Next" at bounding box center [393, 213] width 63 height 26
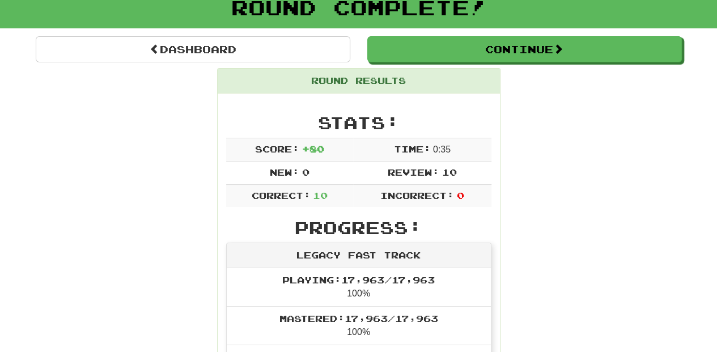
scroll to position [37, 0]
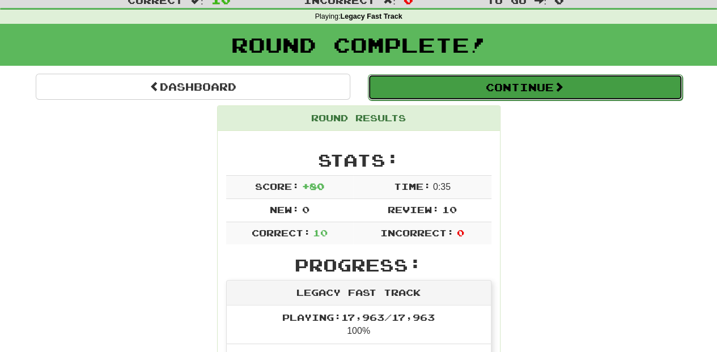
click at [457, 91] on button "Continue" at bounding box center [525, 87] width 315 height 26
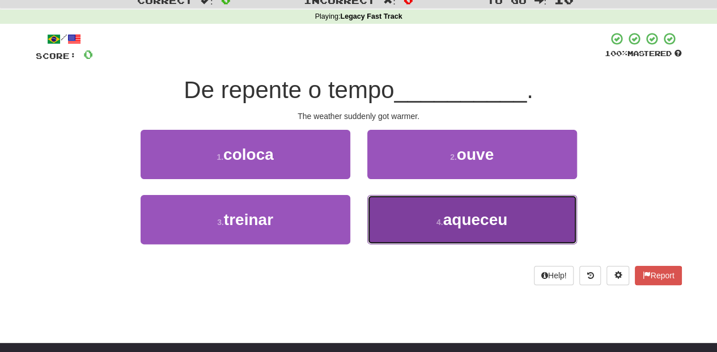
click at [392, 227] on button "4 . aqueceu" at bounding box center [472, 219] width 210 height 49
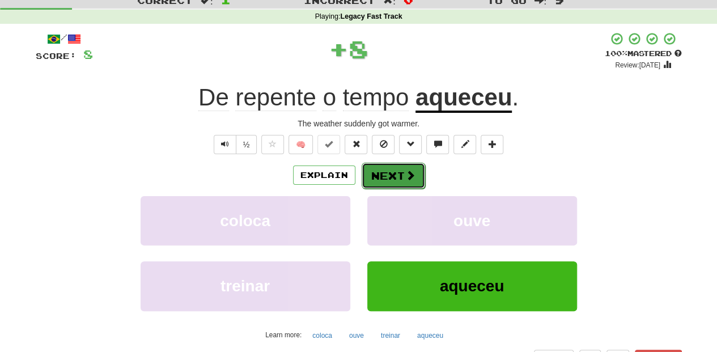
click at [378, 171] on button "Next" at bounding box center [393, 176] width 63 height 26
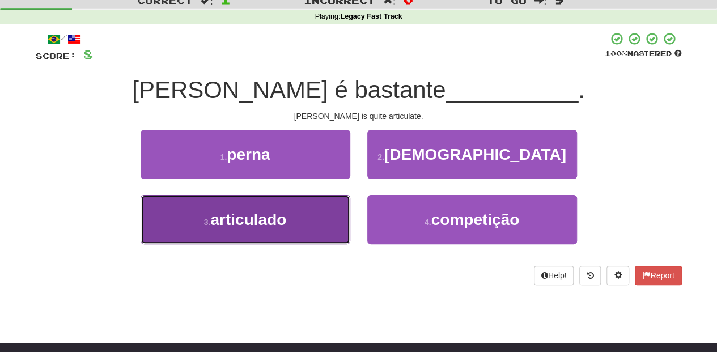
click at [300, 228] on button "3 . articulado" at bounding box center [246, 219] width 210 height 49
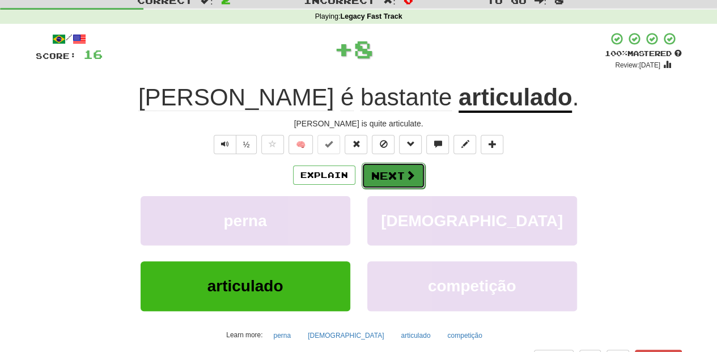
click at [380, 176] on button "Next" at bounding box center [393, 176] width 63 height 26
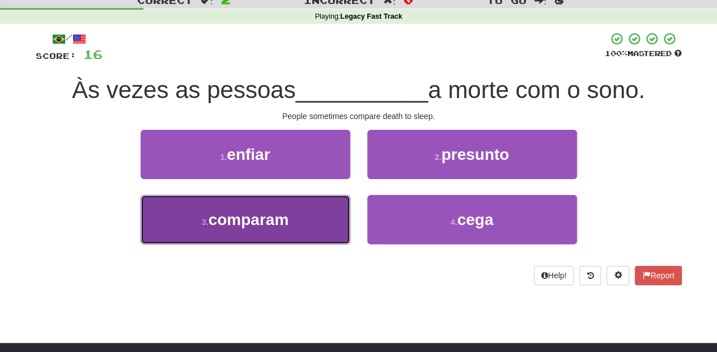
click at [333, 204] on button "3 . comparam" at bounding box center [246, 219] width 210 height 49
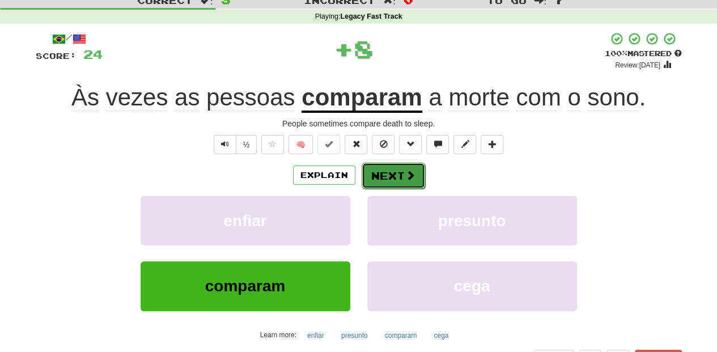
click at [371, 175] on button "Next" at bounding box center [393, 176] width 63 height 26
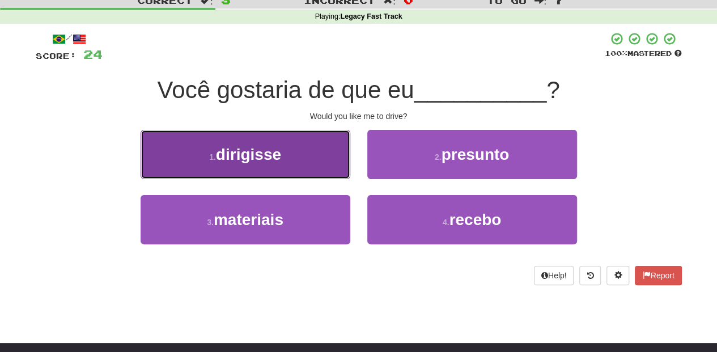
click at [316, 156] on button "1 . dirigisse" at bounding box center [246, 154] width 210 height 49
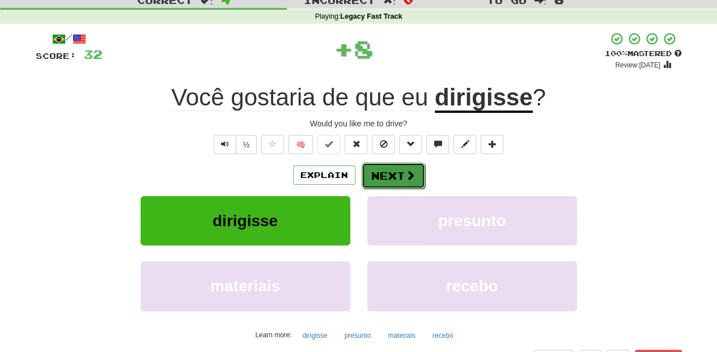
click at [380, 175] on button "Next" at bounding box center [393, 176] width 63 height 26
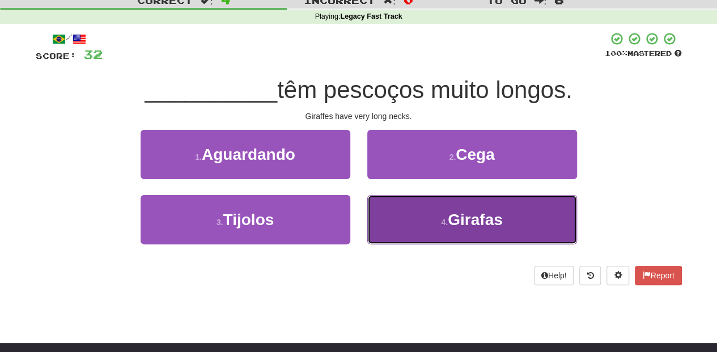
click at [395, 215] on button "4 . Girafas" at bounding box center [472, 219] width 210 height 49
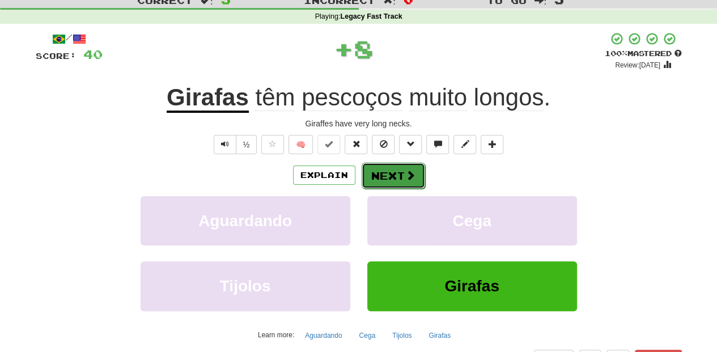
click at [389, 183] on button "Next" at bounding box center [393, 176] width 63 height 26
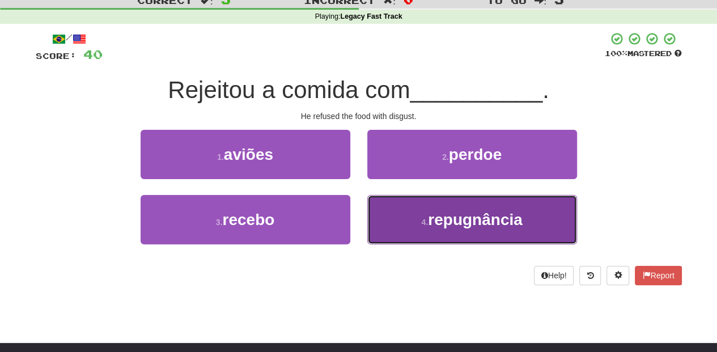
click at [394, 213] on button "4 . repugnância" at bounding box center [472, 219] width 210 height 49
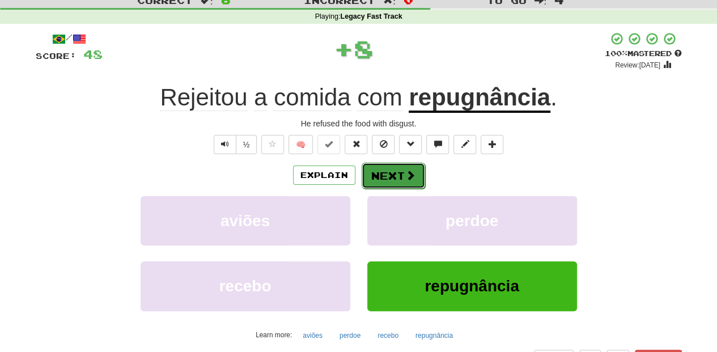
click at [379, 172] on button "Next" at bounding box center [393, 176] width 63 height 26
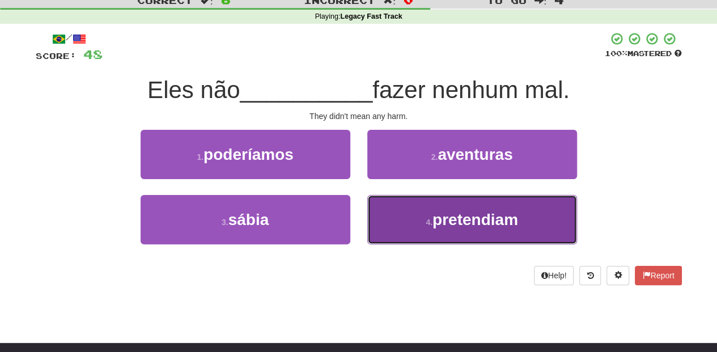
click at [395, 207] on button "4 . pretendiam" at bounding box center [472, 219] width 210 height 49
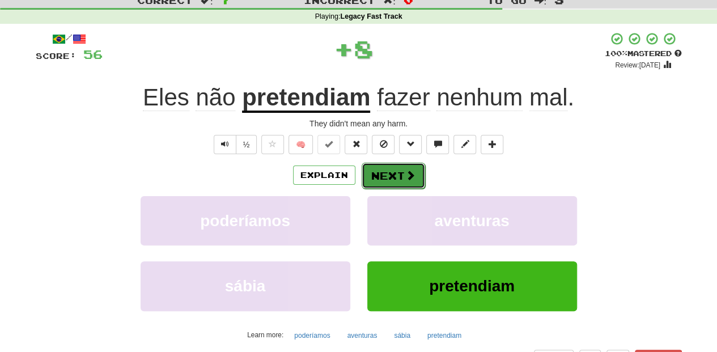
click at [395, 173] on button "Next" at bounding box center [393, 176] width 63 height 26
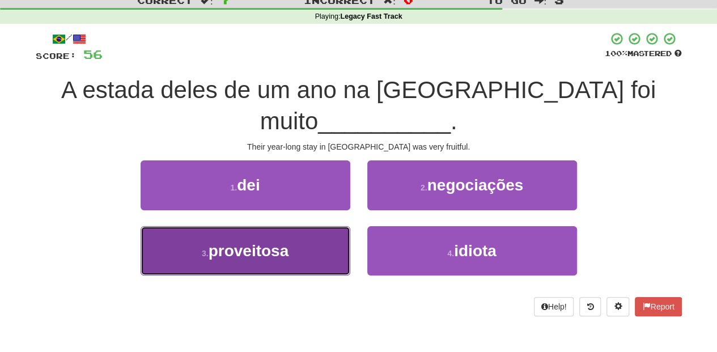
click at [342, 245] on button "3 . proveitosa" at bounding box center [246, 250] width 210 height 49
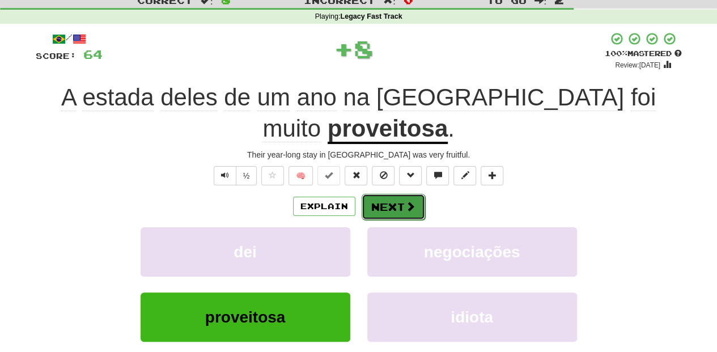
click at [387, 207] on button "Next" at bounding box center [393, 207] width 63 height 26
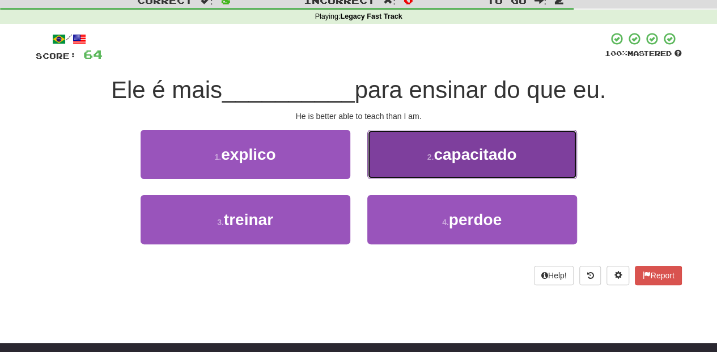
click at [397, 167] on button "2 . capacitado" at bounding box center [472, 154] width 210 height 49
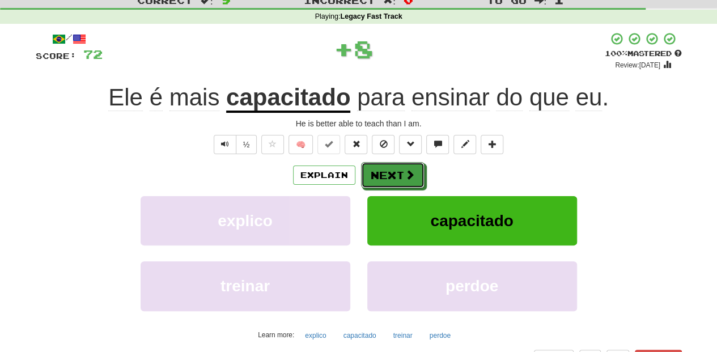
click at [393, 174] on button "Next" at bounding box center [392, 175] width 63 height 26
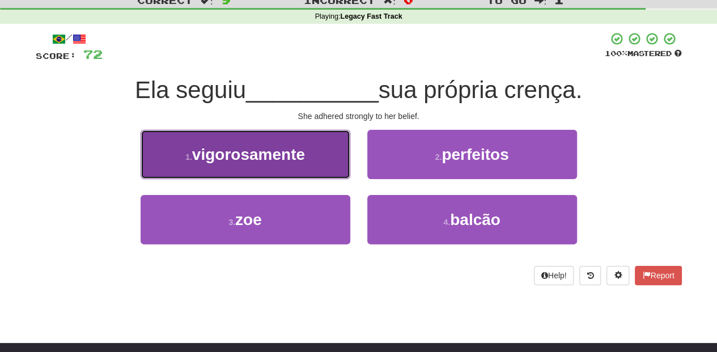
click at [319, 163] on button "1 . vigorosamente" at bounding box center [246, 154] width 210 height 49
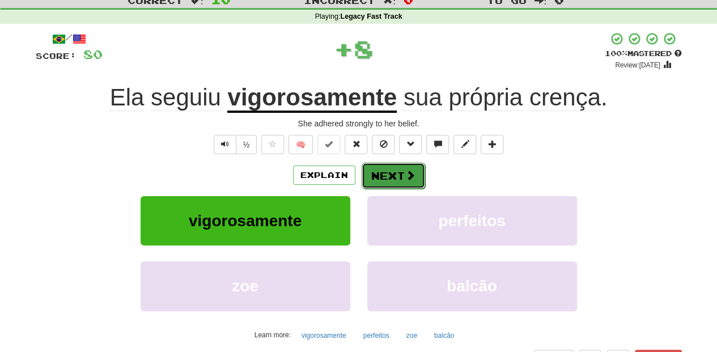
click at [389, 176] on button "Next" at bounding box center [393, 176] width 63 height 26
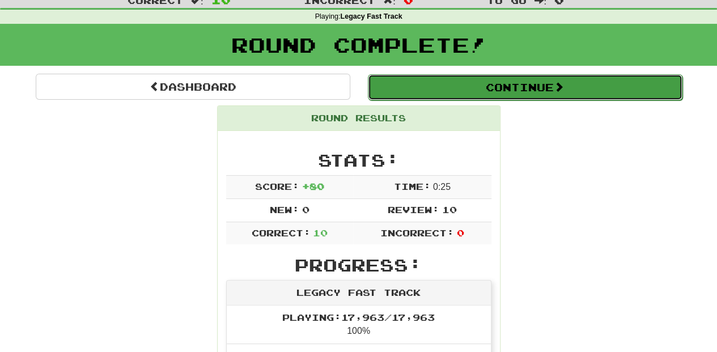
click at [430, 88] on button "Continue" at bounding box center [525, 87] width 315 height 26
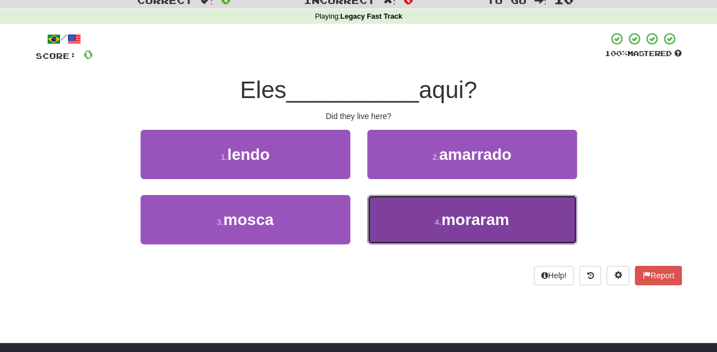
click at [409, 220] on button "4 . moraram" at bounding box center [472, 219] width 210 height 49
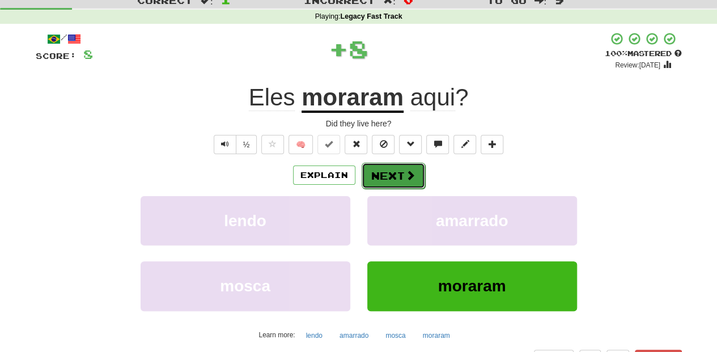
click at [382, 179] on button "Next" at bounding box center [393, 176] width 63 height 26
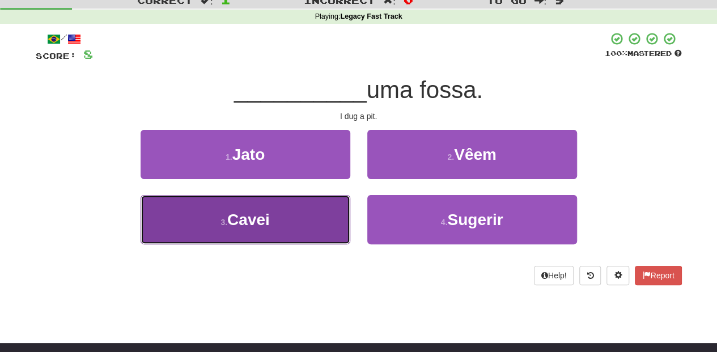
click at [295, 207] on button "3 . Cavei" at bounding box center [246, 219] width 210 height 49
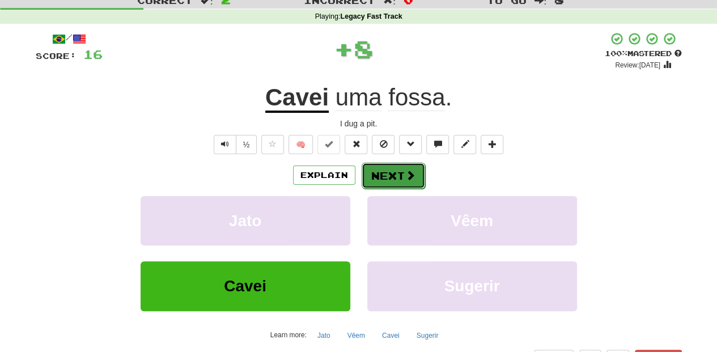
click at [367, 171] on button "Next" at bounding box center [393, 176] width 63 height 26
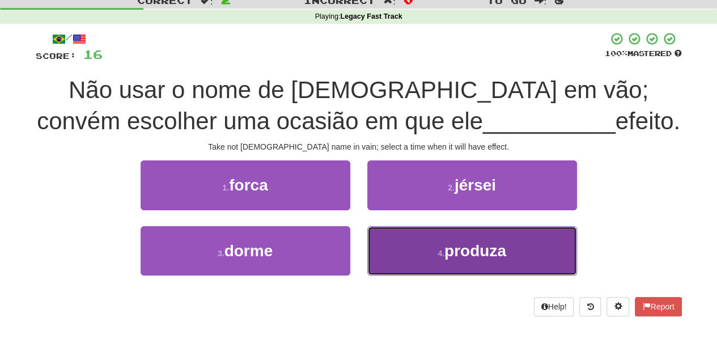
click at [435, 253] on button "4 . produza" at bounding box center [472, 250] width 210 height 49
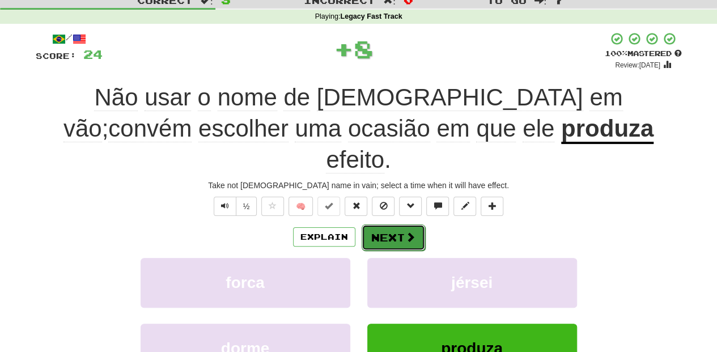
click at [395, 224] on button "Next" at bounding box center [393, 237] width 63 height 26
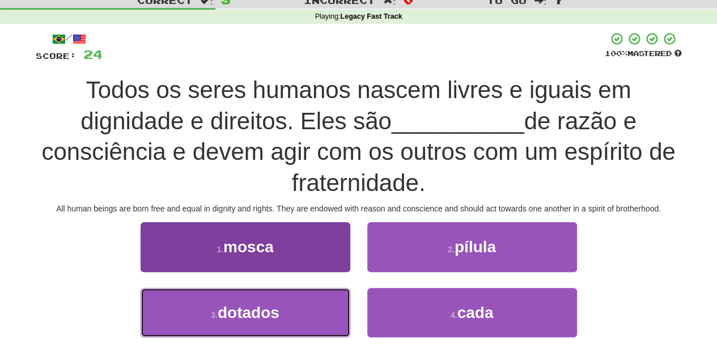
drag, startPoint x: 302, startPoint y: 300, endPoint x: 291, endPoint y: 298, distance: 10.5
click at [300, 301] on button "3 . dotados" at bounding box center [246, 312] width 210 height 49
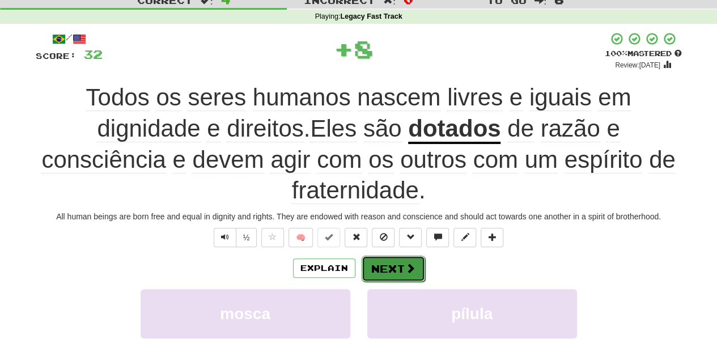
click at [373, 272] on button "Next" at bounding box center [393, 269] width 63 height 26
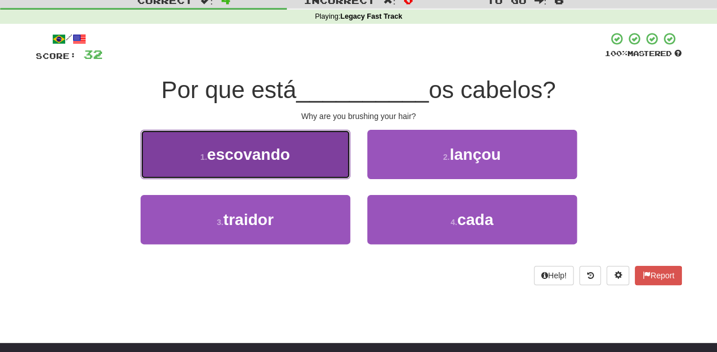
click at [297, 155] on button "1 . escovando" at bounding box center [246, 154] width 210 height 49
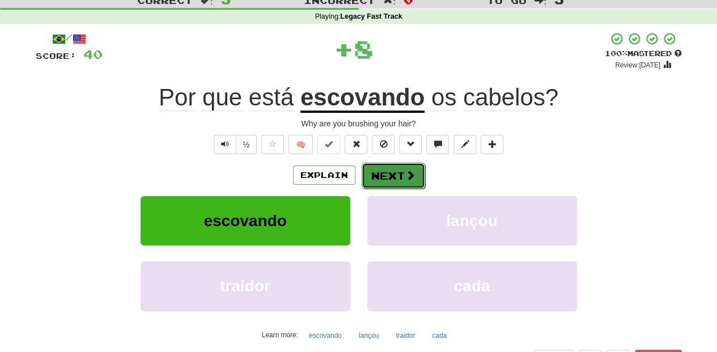
click at [379, 179] on button "Next" at bounding box center [393, 176] width 63 height 26
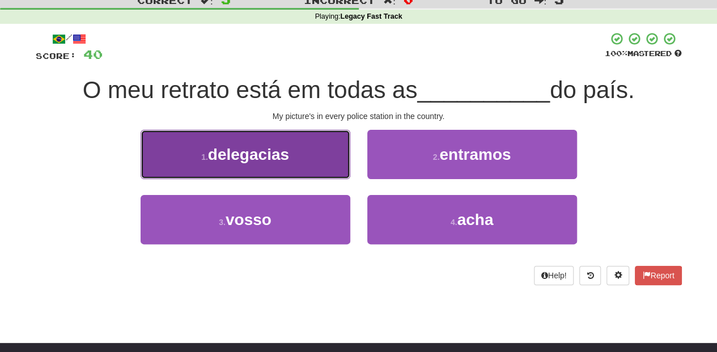
click at [297, 160] on button "1 . delegacias" at bounding box center [246, 154] width 210 height 49
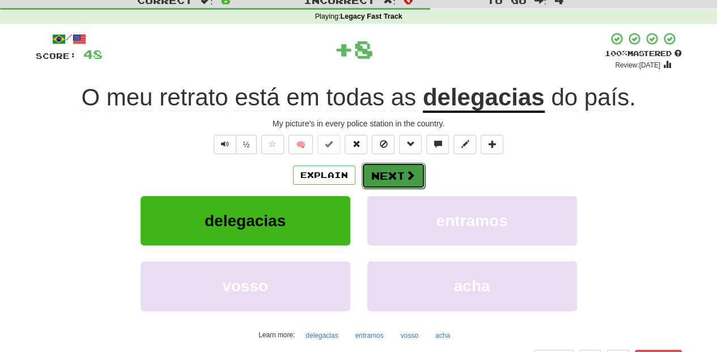
click at [375, 175] on button "Next" at bounding box center [393, 176] width 63 height 26
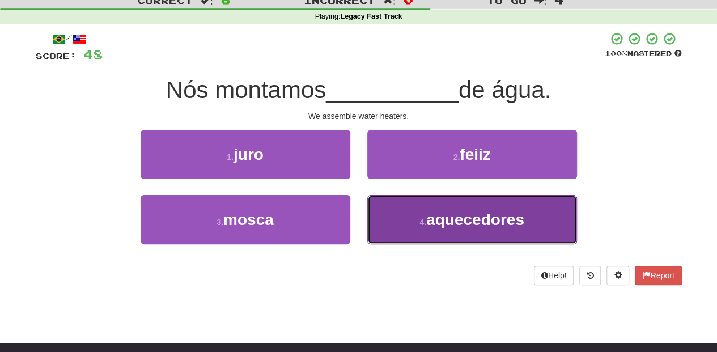
click at [459, 209] on button "4 . aquecedores" at bounding box center [472, 219] width 210 height 49
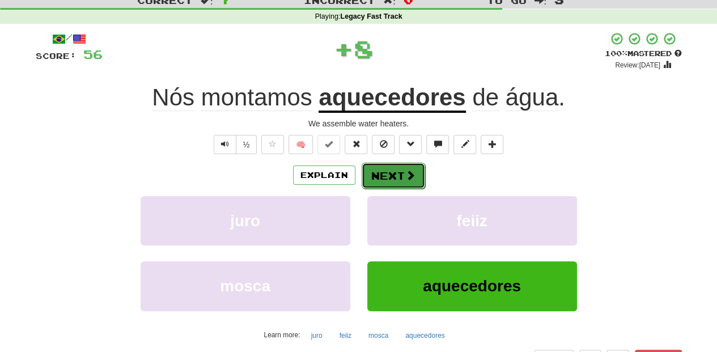
click at [413, 175] on span at bounding box center [410, 175] width 10 height 10
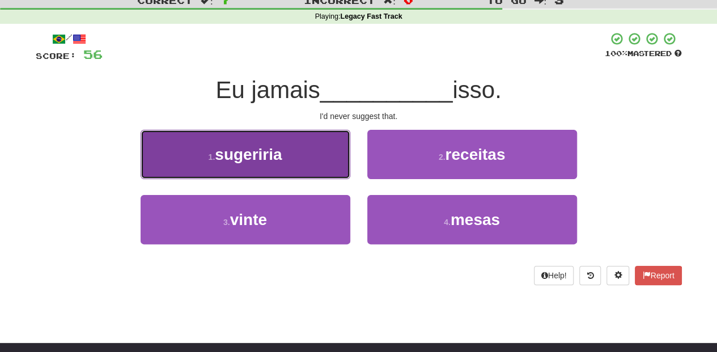
click at [320, 158] on button "1 . sugeriria" at bounding box center [246, 154] width 210 height 49
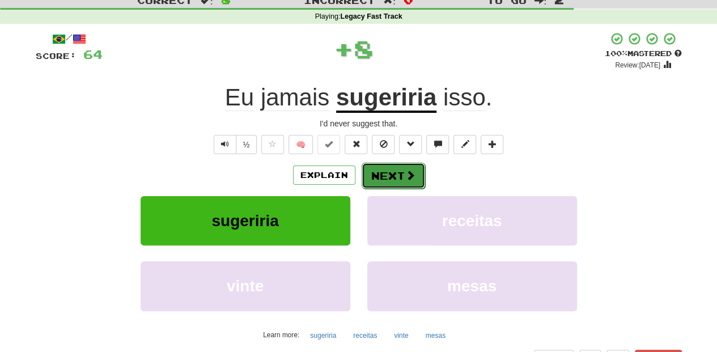
click at [381, 173] on button "Next" at bounding box center [393, 176] width 63 height 26
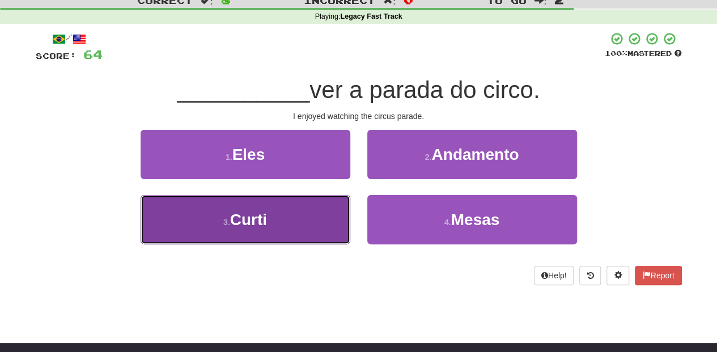
click at [324, 217] on button "3 . Curti" at bounding box center [246, 219] width 210 height 49
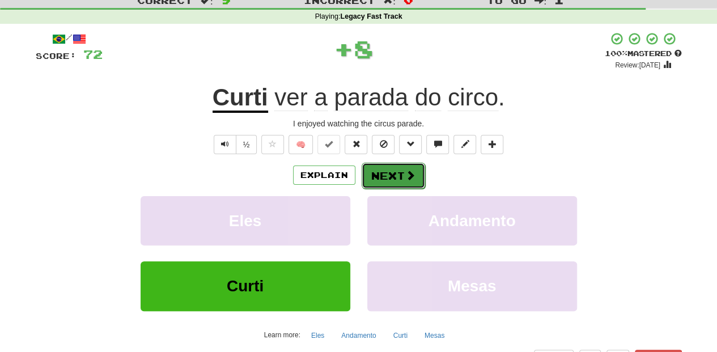
click at [372, 172] on button "Next" at bounding box center [393, 176] width 63 height 26
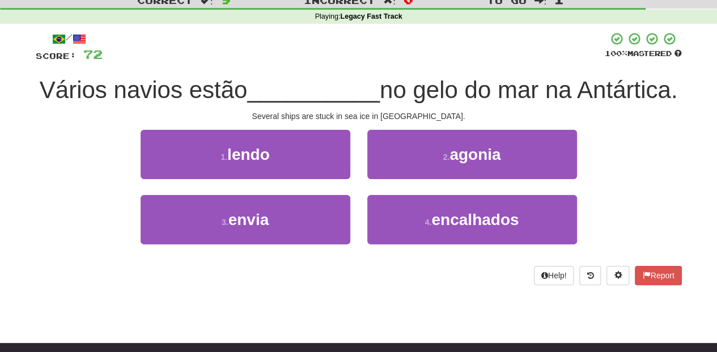
click at [383, 195] on div "2 . agonia" at bounding box center [472, 162] width 227 height 65
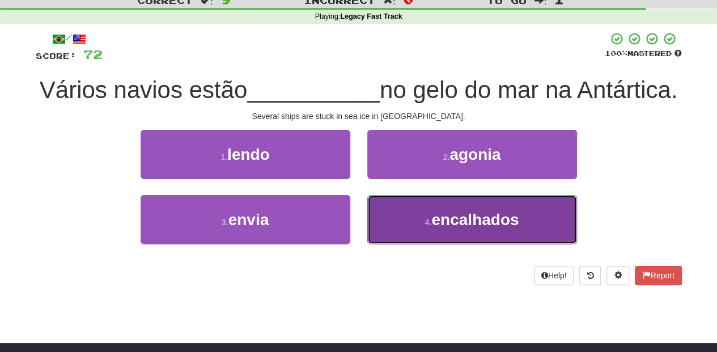
click at [379, 244] on button "4 . encalhados" at bounding box center [472, 219] width 210 height 49
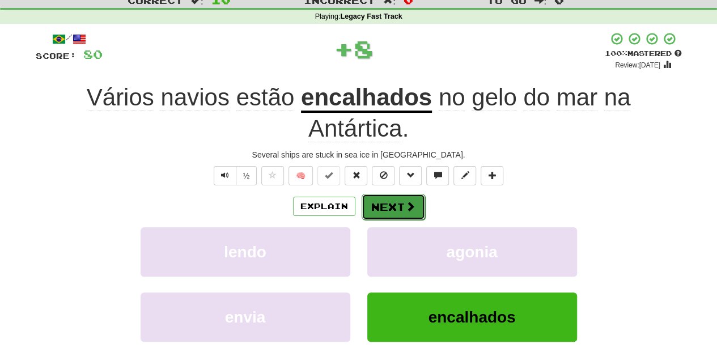
click at [374, 201] on button "Next" at bounding box center [393, 207] width 63 height 26
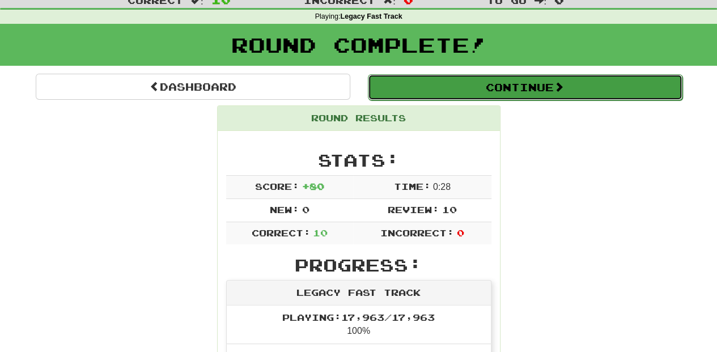
click at [405, 84] on button "Continue" at bounding box center [525, 87] width 315 height 26
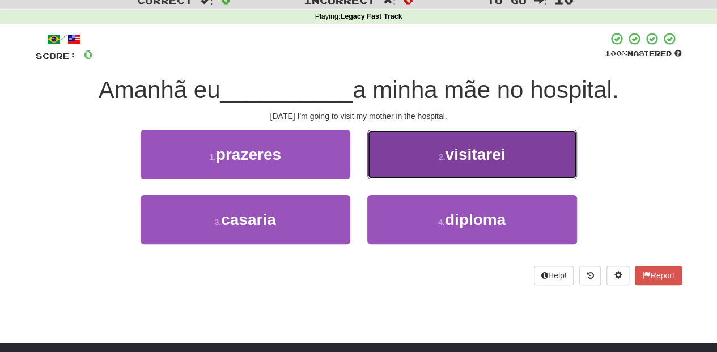
click at [372, 163] on button "2 . visitarei" at bounding box center [472, 154] width 210 height 49
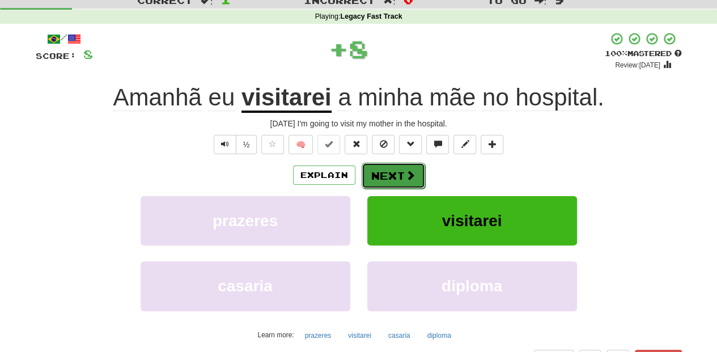
click at [372, 166] on button "Next" at bounding box center [393, 176] width 63 height 26
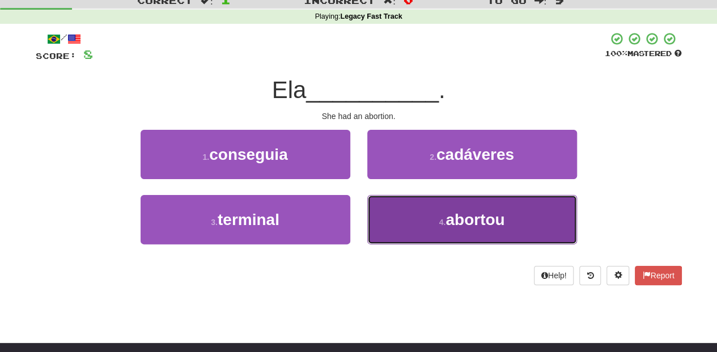
click at [404, 234] on button "4 . abortou" at bounding box center [472, 219] width 210 height 49
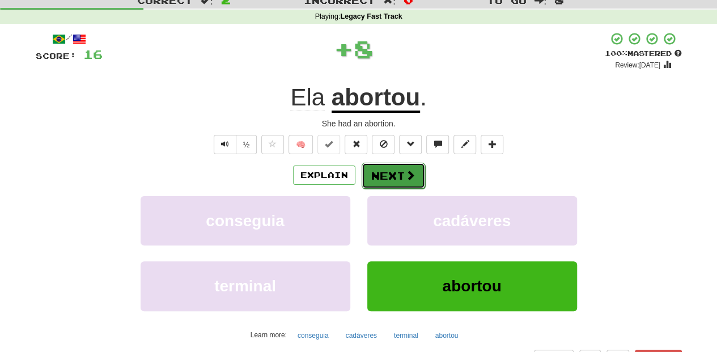
click at [381, 181] on button "Next" at bounding box center [393, 176] width 63 height 26
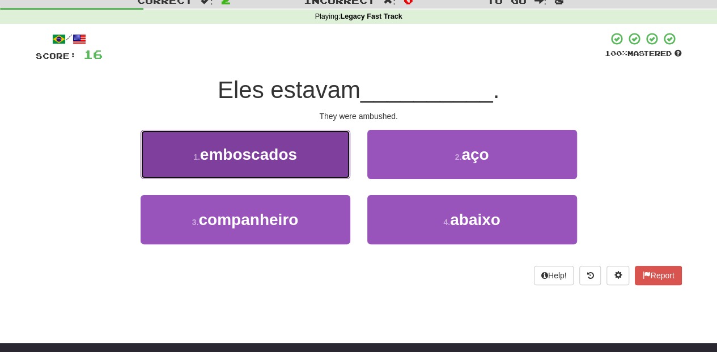
click at [300, 167] on button "1 . emboscados" at bounding box center [246, 154] width 210 height 49
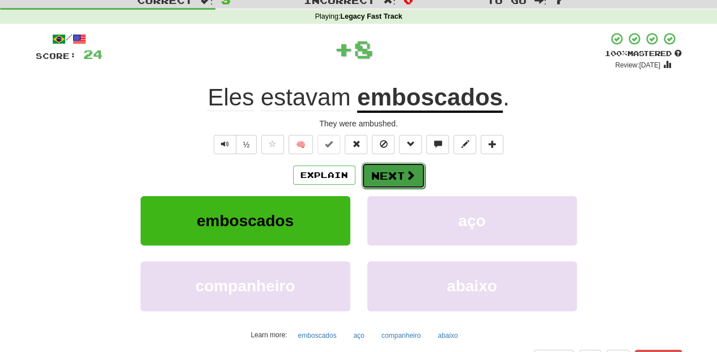
click at [371, 169] on button "Next" at bounding box center [393, 176] width 63 height 26
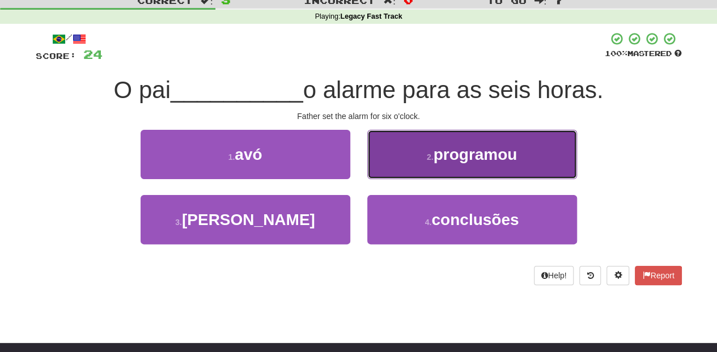
click at [395, 164] on button "2 . programou" at bounding box center [472, 154] width 210 height 49
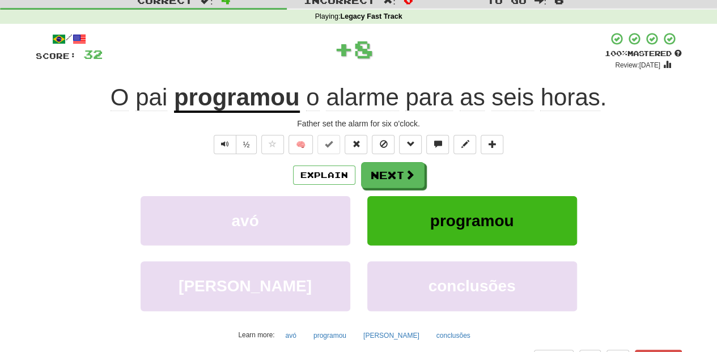
click at [393, 166] on button "Next" at bounding box center [392, 175] width 63 height 26
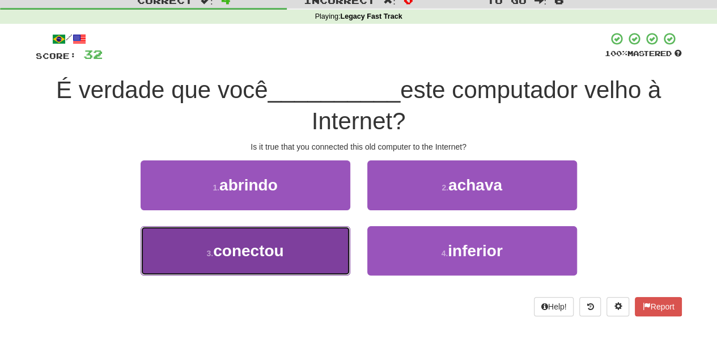
click at [322, 249] on button "3 . conectou" at bounding box center [246, 250] width 210 height 49
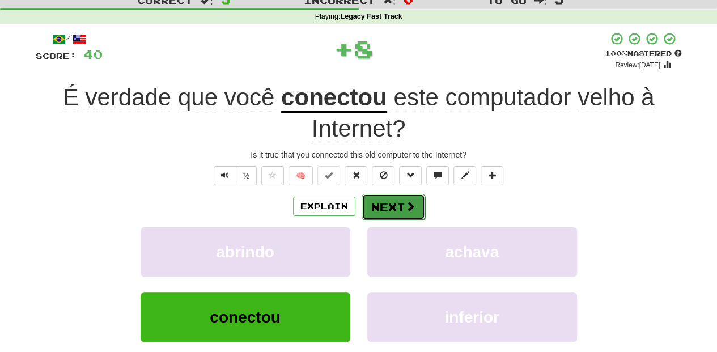
click at [382, 209] on button "Next" at bounding box center [393, 207] width 63 height 26
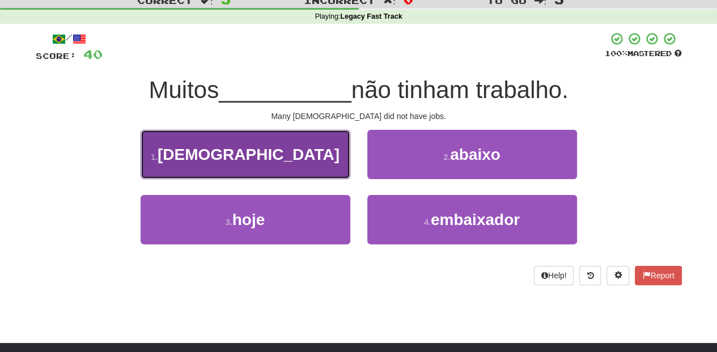
click at [313, 162] on button "1 . estadunidenses" at bounding box center [246, 154] width 210 height 49
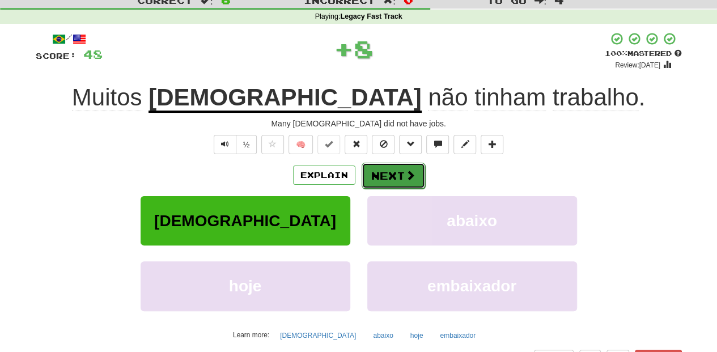
click at [391, 179] on button "Next" at bounding box center [393, 176] width 63 height 26
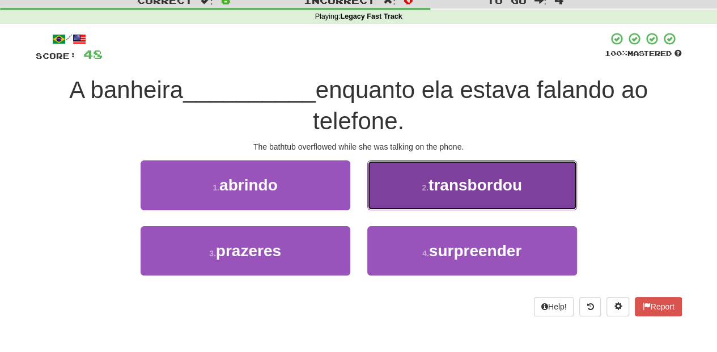
click at [391, 193] on button "2 . transbordou" at bounding box center [472, 184] width 210 height 49
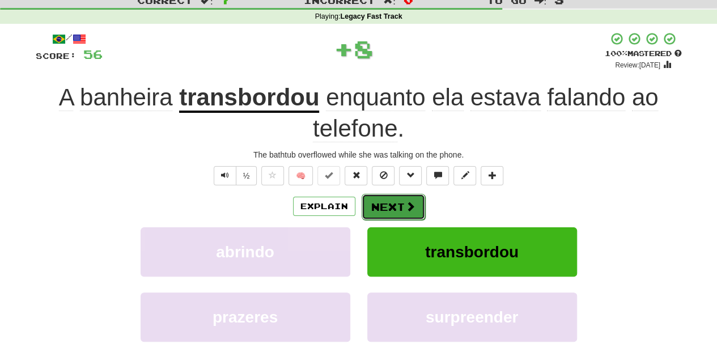
click at [385, 197] on button "Next" at bounding box center [393, 207] width 63 height 26
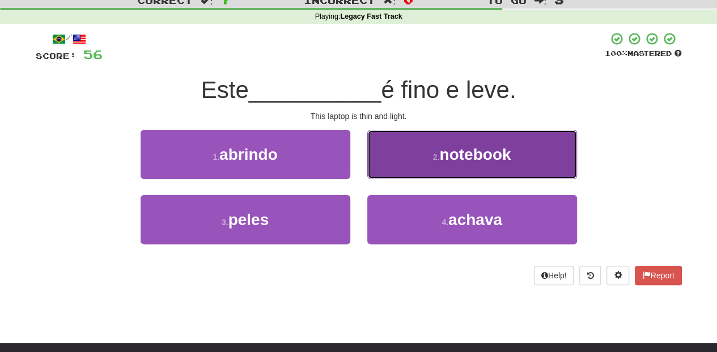
click at [406, 168] on button "2 . notebook" at bounding box center [472, 154] width 210 height 49
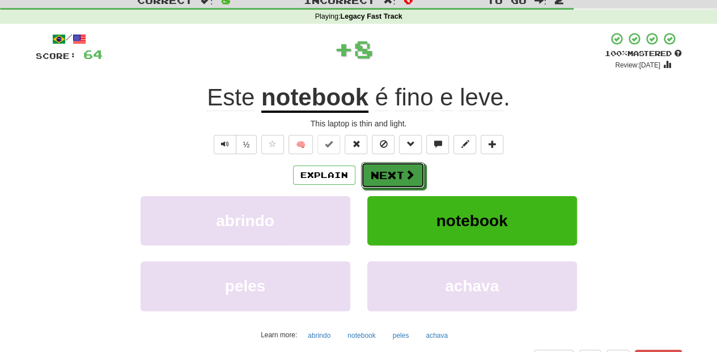
click at [406, 169] on span at bounding box center [410, 174] width 10 height 10
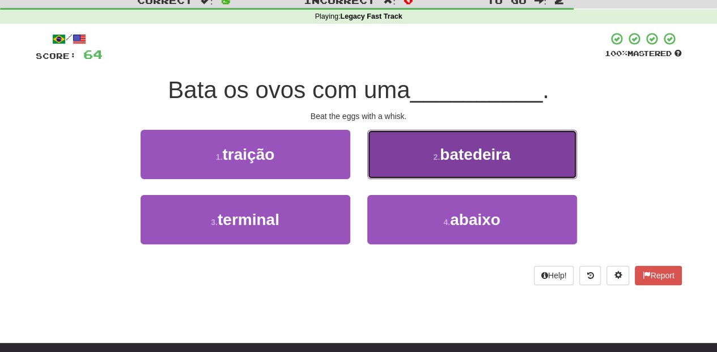
click at [404, 169] on button "2 . batedeira" at bounding box center [472, 154] width 210 height 49
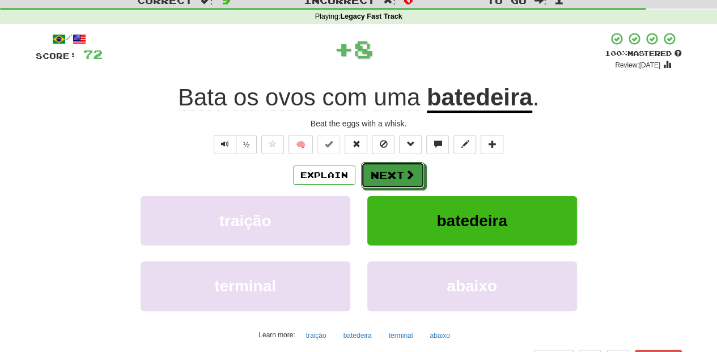
click at [405, 169] on span at bounding box center [410, 174] width 10 height 10
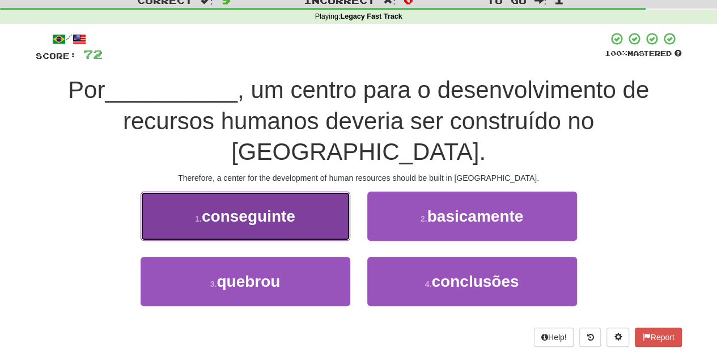
click at [311, 196] on button "1 . conseguinte" at bounding box center [246, 216] width 210 height 49
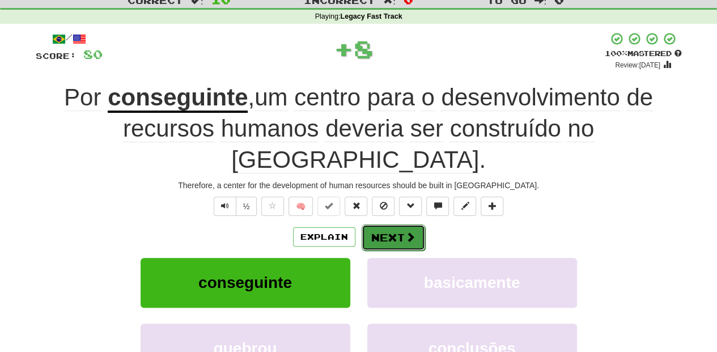
click at [378, 224] on button "Next" at bounding box center [393, 237] width 63 height 26
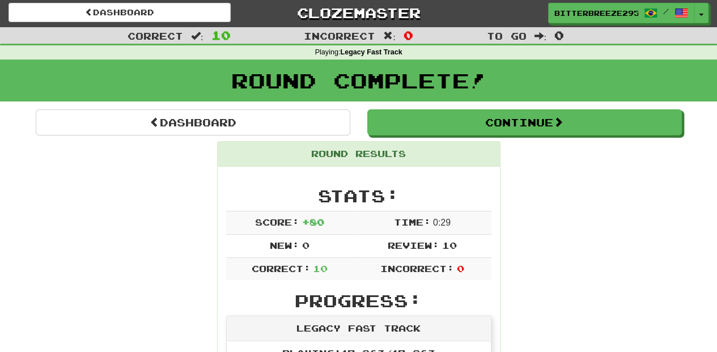
scroll to position [0, 0]
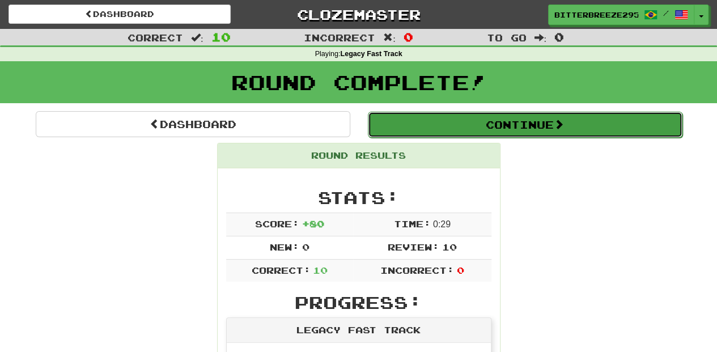
click at [436, 124] on button "Continue" at bounding box center [525, 125] width 315 height 26
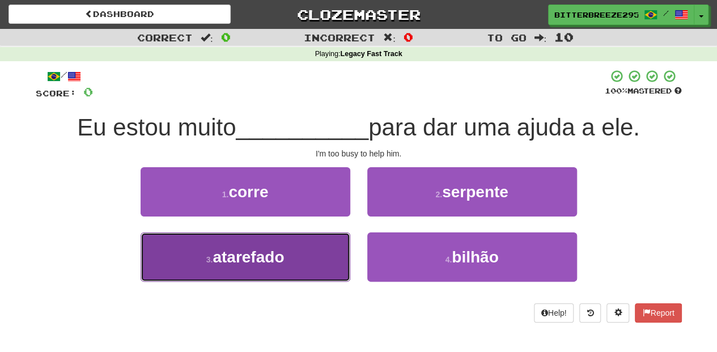
click at [313, 244] on button "3 . atarefado" at bounding box center [246, 256] width 210 height 49
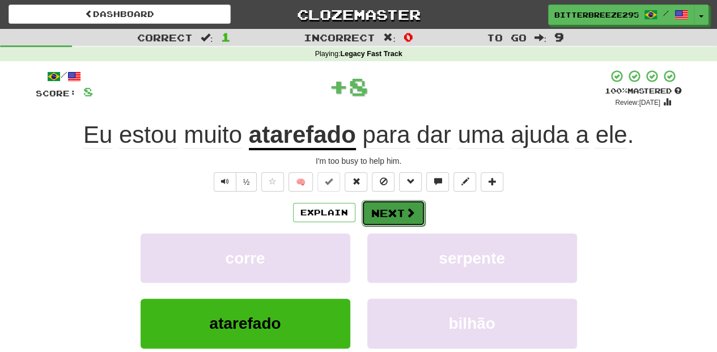
click at [391, 207] on button "Next" at bounding box center [393, 213] width 63 height 26
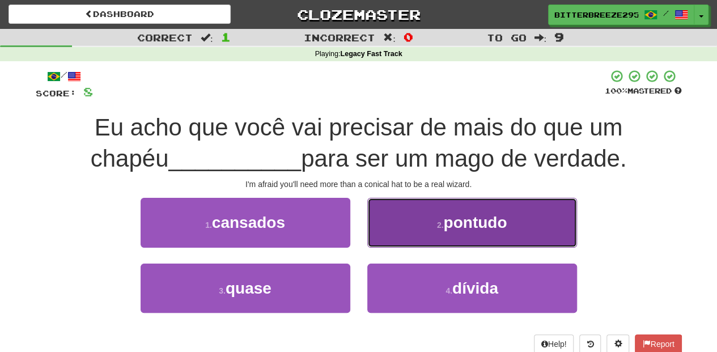
click at [389, 234] on button "2 . pontudo" at bounding box center [472, 222] width 210 height 49
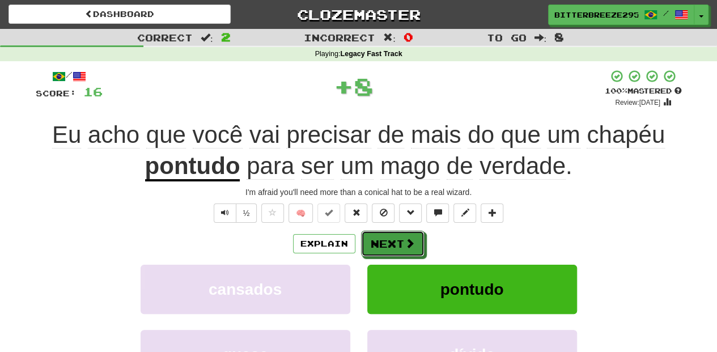
click at [389, 234] on button "Next" at bounding box center [392, 244] width 63 height 26
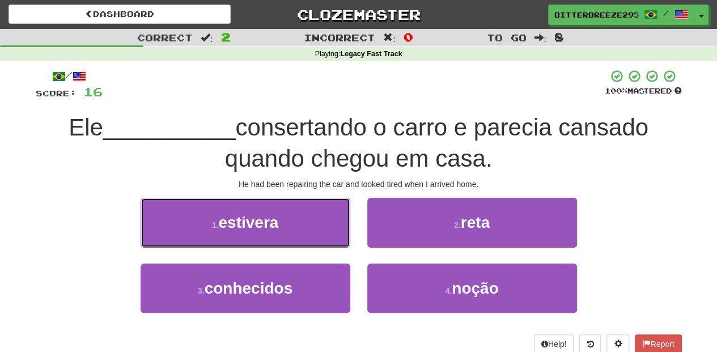
drag, startPoint x: 302, startPoint y: 227, endPoint x: 321, endPoint y: 228, distance: 19.3
click at [302, 226] on button "1 . estivera" at bounding box center [246, 222] width 210 height 49
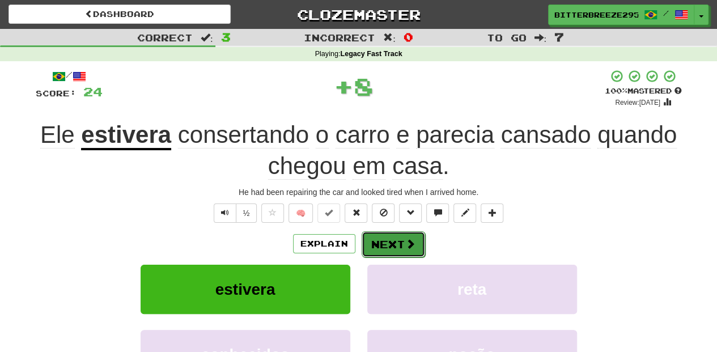
click at [398, 238] on button "Next" at bounding box center [393, 244] width 63 height 26
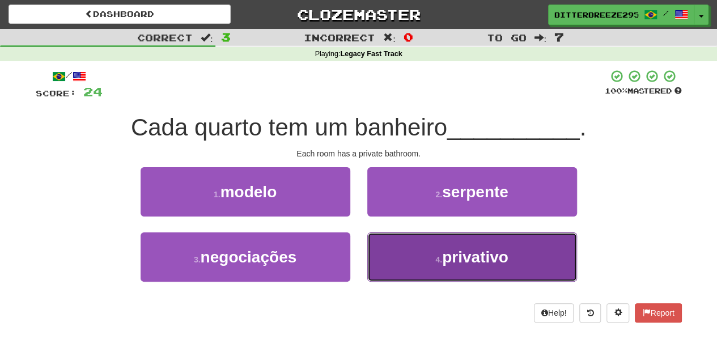
click at [382, 248] on button "4 . privativo" at bounding box center [472, 256] width 210 height 49
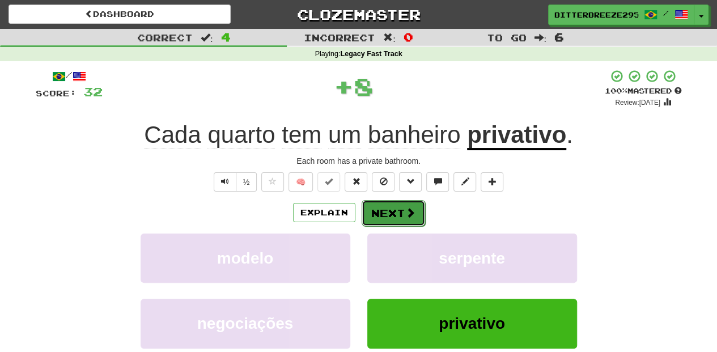
click at [386, 209] on button "Next" at bounding box center [393, 213] width 63 height 26
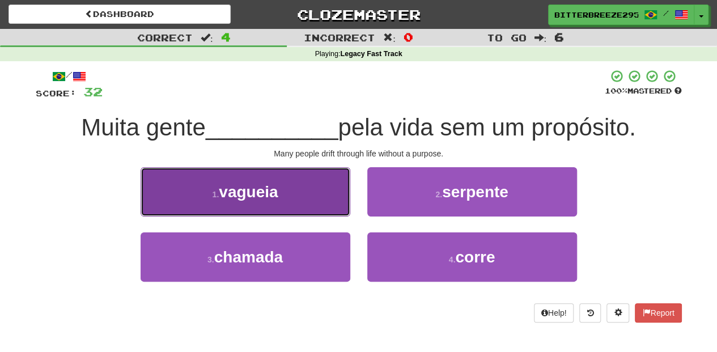
click at [333, 207] on button "1 . vagueia" at bounding box center [246, 191] width 210 height 49
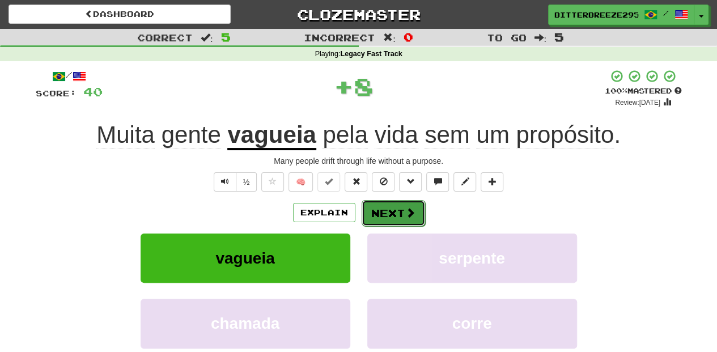
click at [371, 212] on button "Next" at bounding box center [393, 213] width 63 height 26
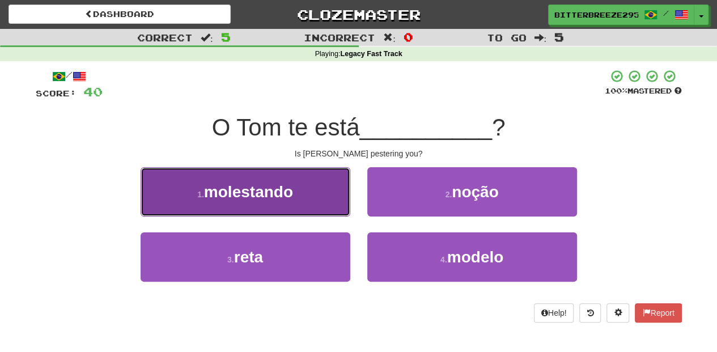
click at [337, 198] on button "1 . molestando" at bounding box center [246, 191] width 210 height 49
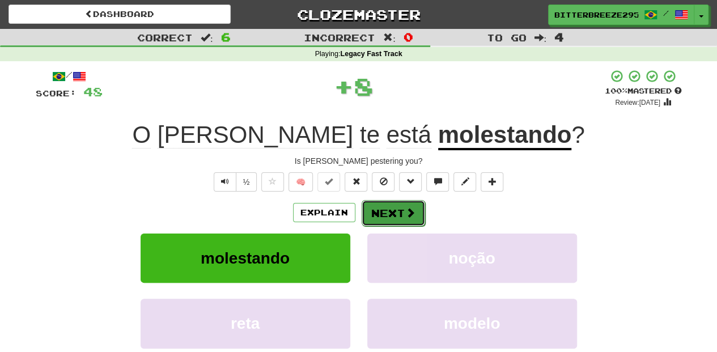
click at [368, 210] on button "Next" at bounding box center [393, 213] width 63 height 26
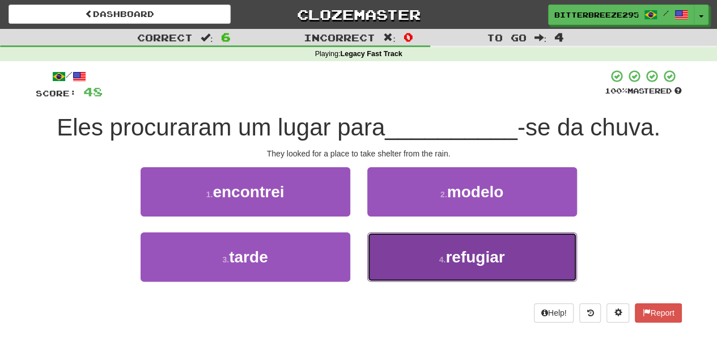
click at [401, 255] on button "4 . refugiar" at bounding box center [472, 256] width 210 height 49
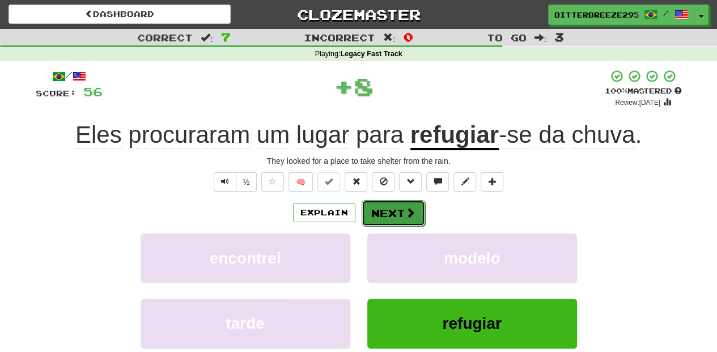
click at [393, 213] on button "Next" at bounding box center [393, 213] width 63 height 26
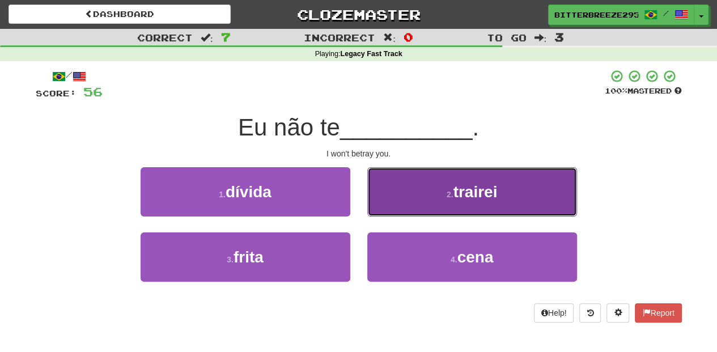
click at [403, 199] on button "2 . trairei" at bounding box center [472, 191] width 210 height 49
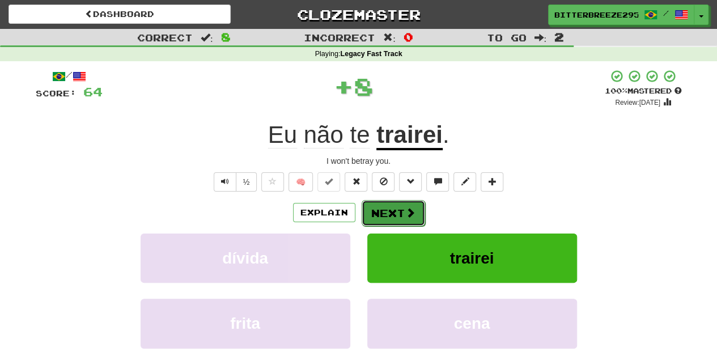
click at [393, 209] on button "Next" at bounding box center [393, 213] width 63 height 26
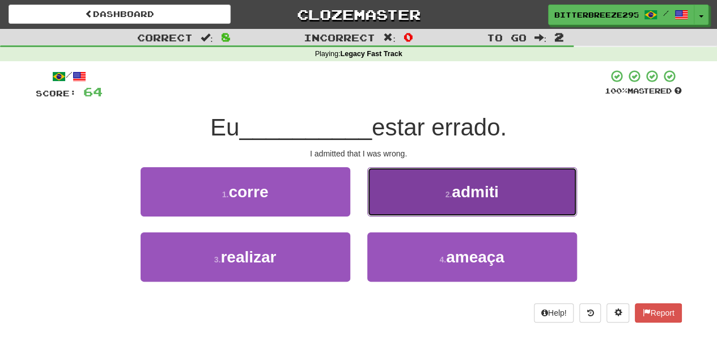
click at [405, 211] on button "2 . admiti" at bounding box center [472, 191] width 210 height 49
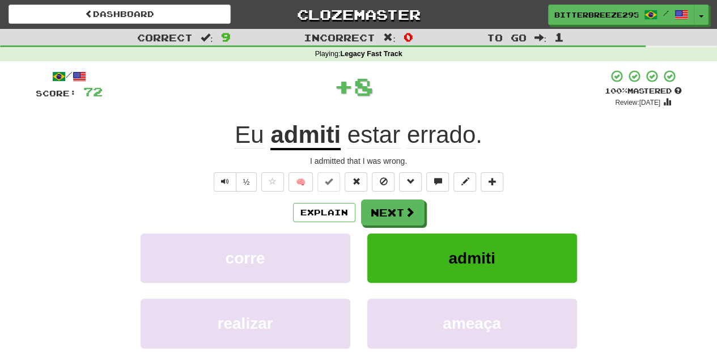
click at [405, 211] on span at bounding box center [410, 212] width 10 height 10
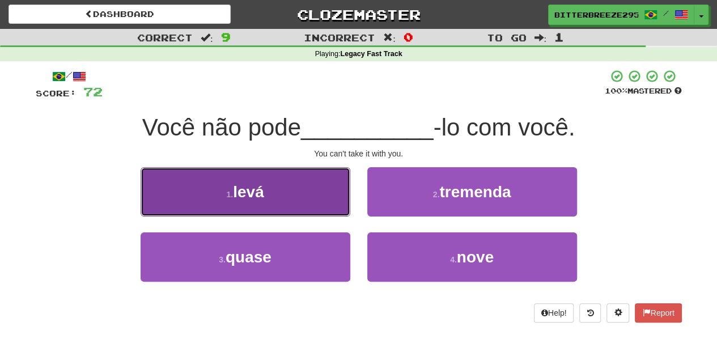
click at [327, 201] on button "1 . levá" at bounding box center [246, 191] width 210 height 49
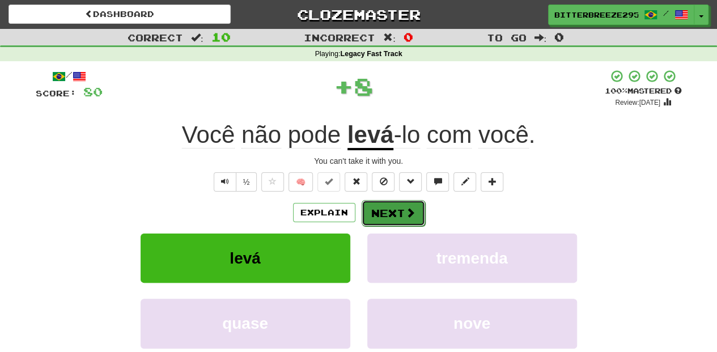
click at [374, 205] on button "Next" at bounding box center [393, 213] width 63 height 26
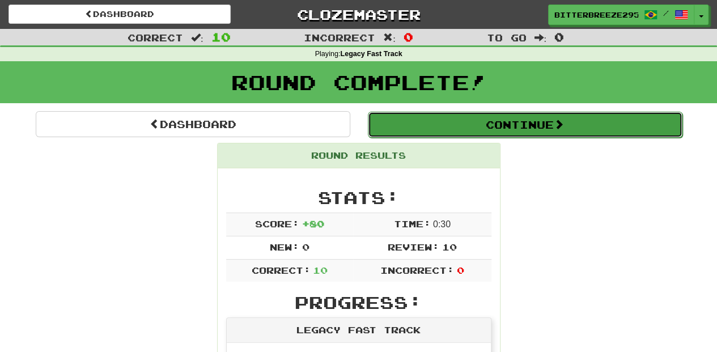
click at [418, 132] on button "Continue" at bounding box center [525, 125] width 315 height 26
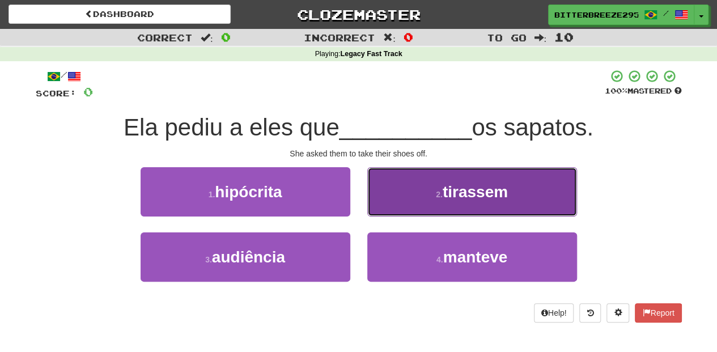
click at [423, 209] on button "2 . tirassem" at bounding box center [472, 191] width 210 height 49
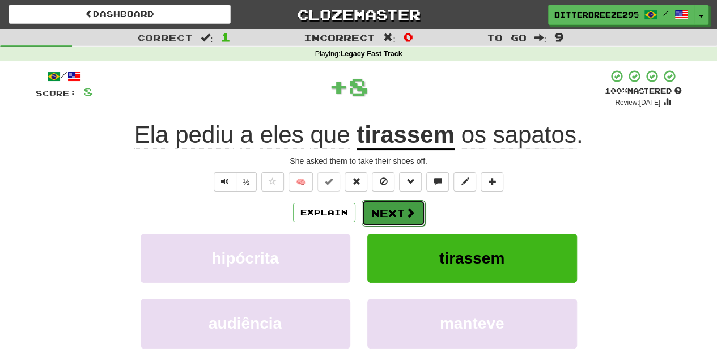
click at [389, 209] on button "Next" at bounding box center [393, 213] width 63 height 26
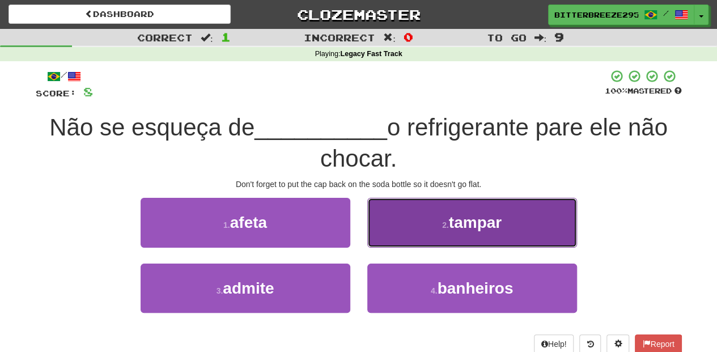
click at [414, 224] on button "2 . tampar" at bounding box center [472, 222] width 210 height 49
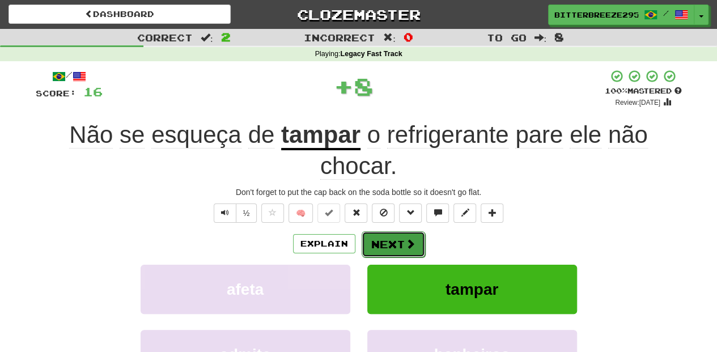
click at [403, 240] on button "Next" at bounding box center [393, 244] width 63 height 26
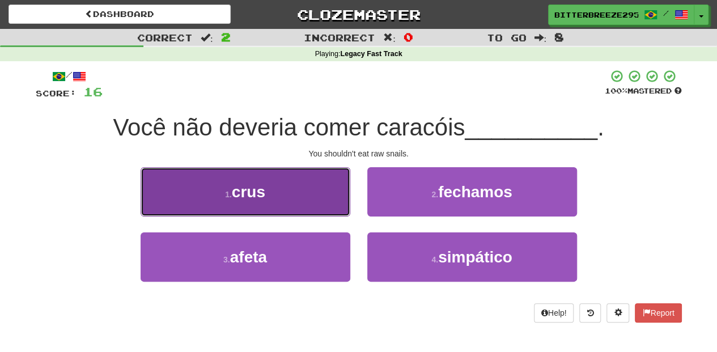
click at [304, 203] on button "1 . crus" at bounding box center [246, 191] width 210 height 49
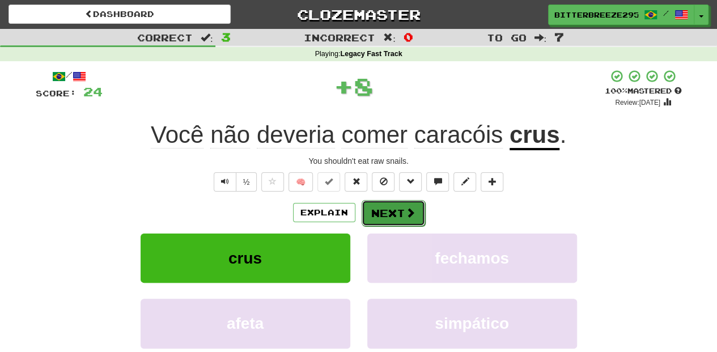
click at [380, 213] on button "Next" at bounding box center [393, 213] width 63 height 26
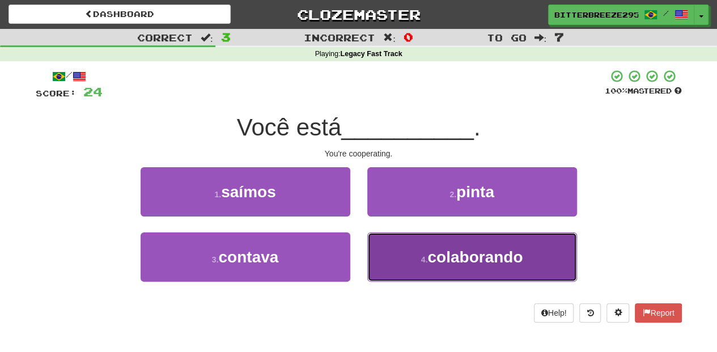
click at [372, 251] on button "4 . colaborando" at bounding box center [472, 256] width 210 height 49
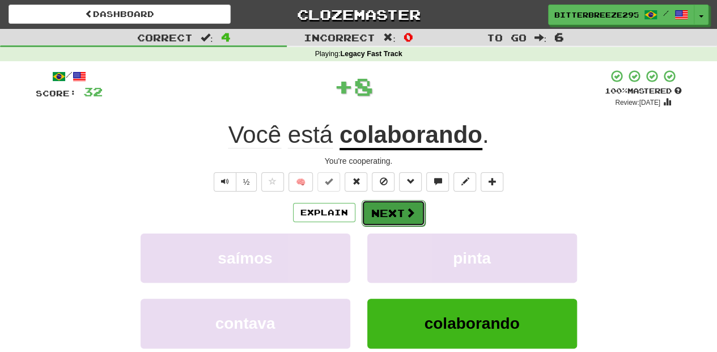
click at [380, 213] on button "Next" at bounding box center [393, 213] width 63 height 26
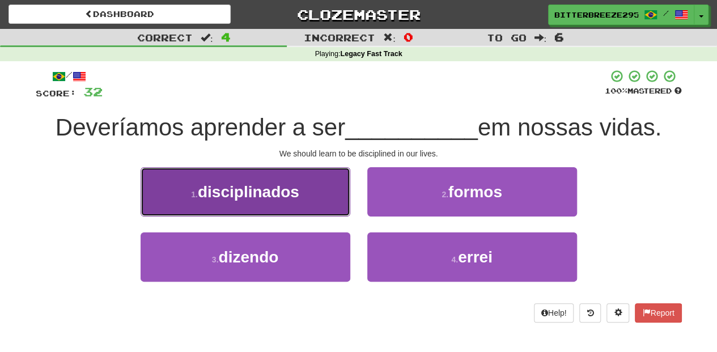
click at [306, 200] on button "1 . disciplinados" at bounding box center [246, 191] width 210 height 49
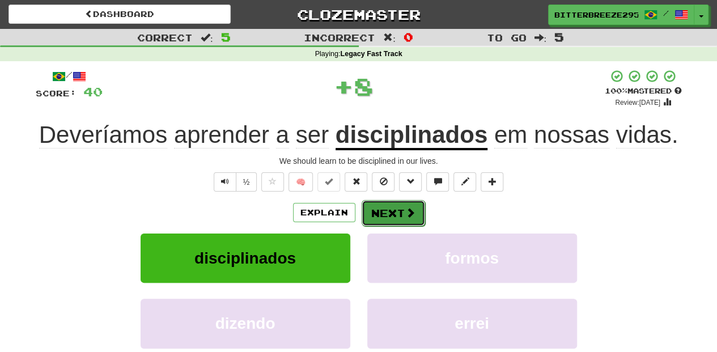
click at [393, 218] on button "Next" at bounding box center [393, 213] width 63 height 26
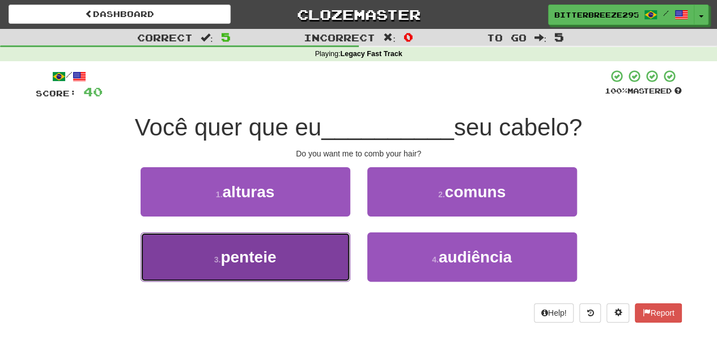
click at [324, 244] on button "3 . penteie" at bounding box center [246, 256] width 210 height 49
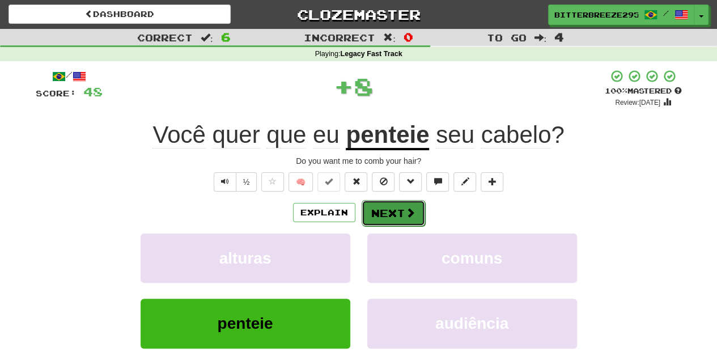
click at [391, 206] on button "Next" at bounding box center [393, 213] width 63 height 26
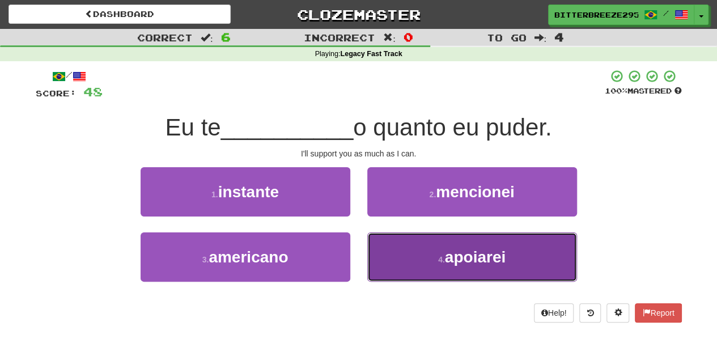
click at [393, 261] on button "4 . apoiarei" at bounding box center [472, 256] width 210 height 49
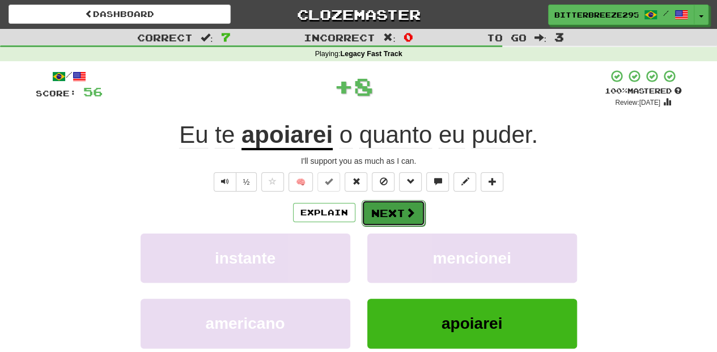
click at [392, 203] on button "Next" at bounding box center [393, 213] width 63 height 26
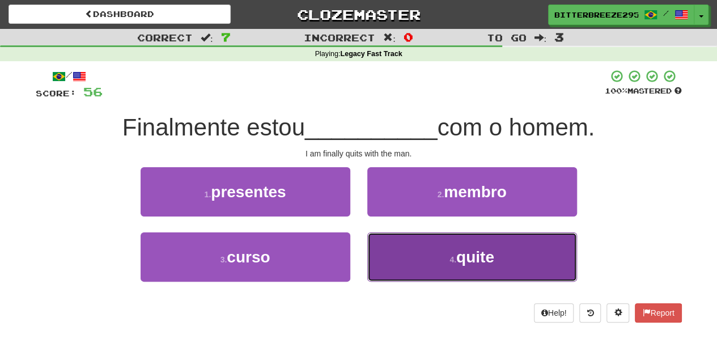
click at [398, 255] on button "4 . quite" at bounding box center [472, 256] width 210 height 49
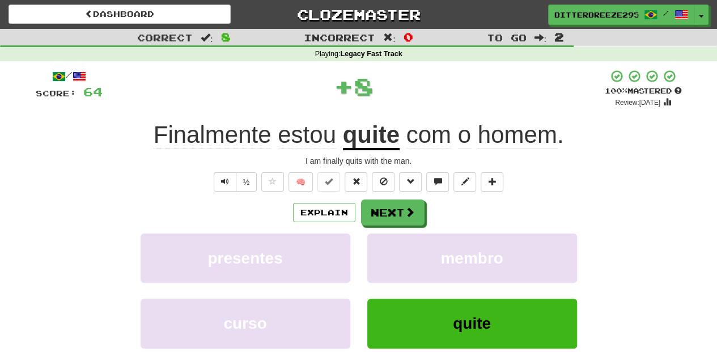
click at [392, 197] on div "/ Score: 64 + 8 100 % Mastered Review: 2026-03-16 Finalmente estou quite com o …" at bounding box center [359, 246] width 646 height 355
click at [390, 213] on button "Next" at bounding box center [393, 213] width 63 height 26
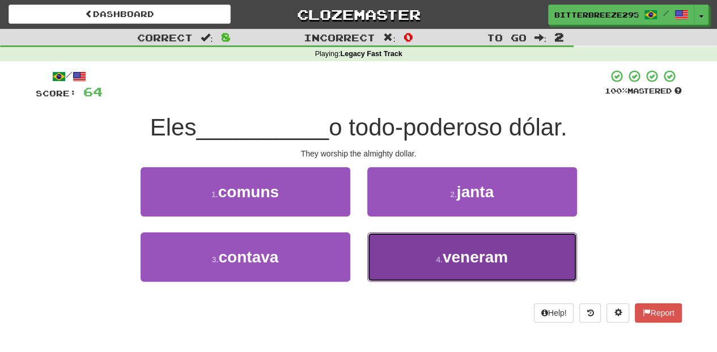
click at [397, 242] on button "4 . veneram" at bounding box center [472, 256] width 210 height 49
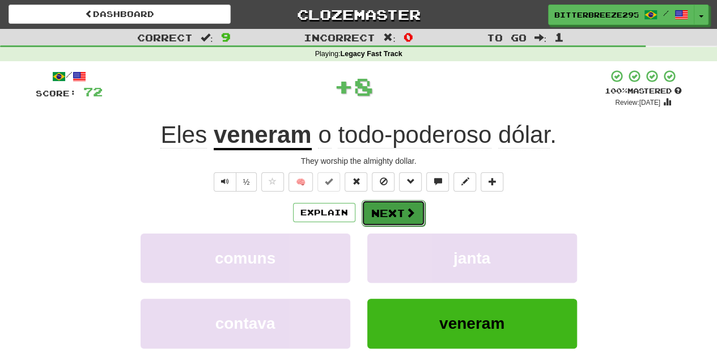
click at [388, 201] on button "Next" at bounding box center [393, 213] width 63 height 26
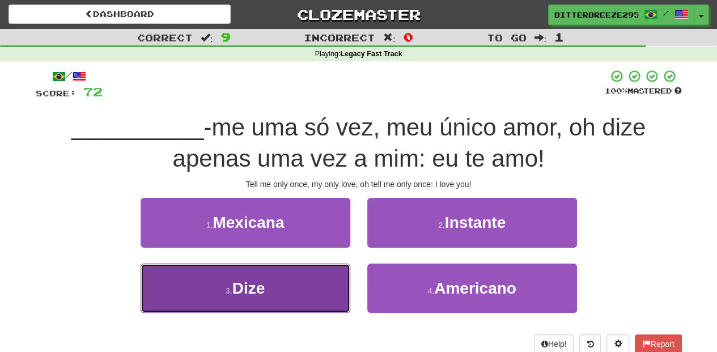
click at [323, 296] on button "3 . Dize" at bounding box center [246, 288] width 210 height 49
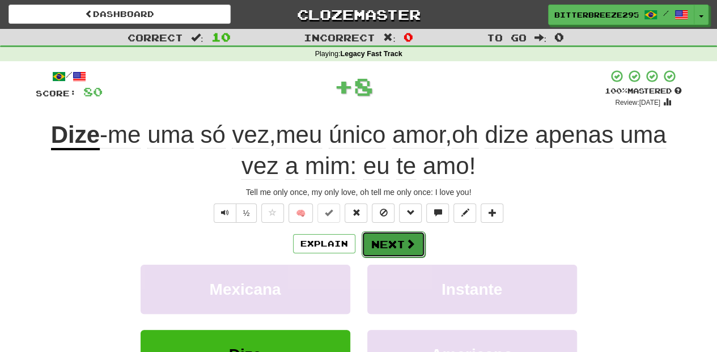
click at [389, 243] on button "Next" at bounding box center [393, 244] width 63 height 26
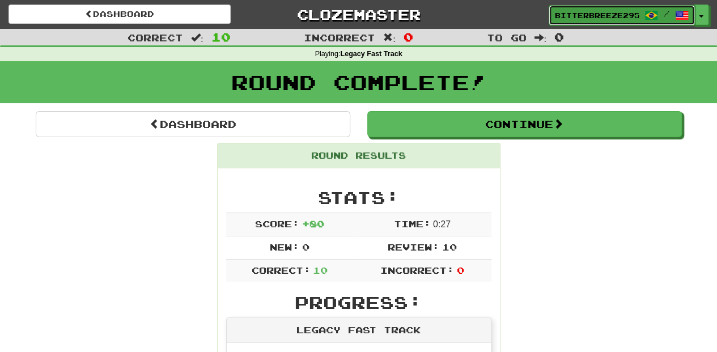
click at [584, 18] on span "BitterBreeze2956" at bounding box center [597, 15] width 84 height 10
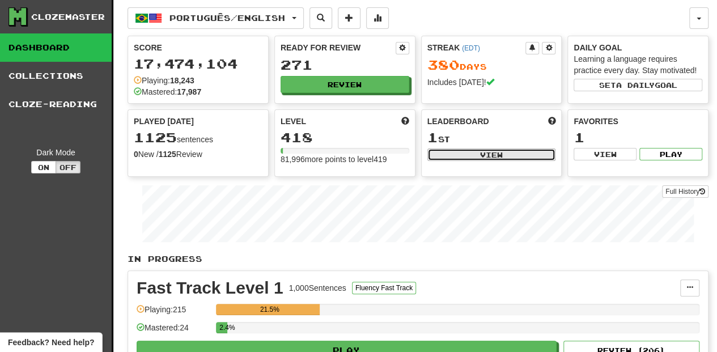
click at [481, 158] on button "View" at bounding box center [491, 155] width 129 height 12
select select "**********"
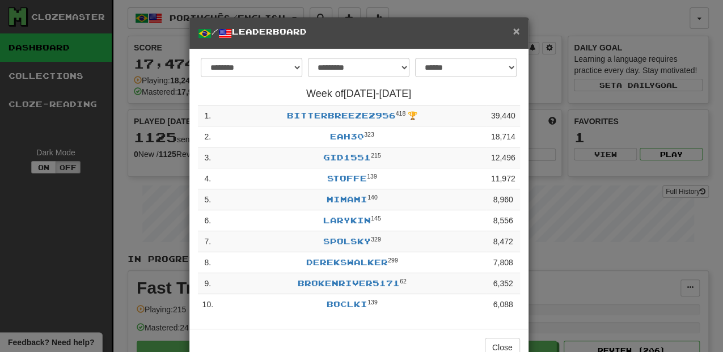
click at [515, 28] on span "×" at bounding box center [515, 30] width 7 height 13
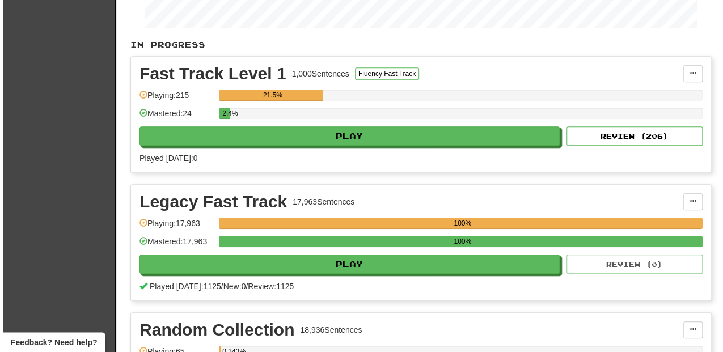
scroll to position [227, 0]
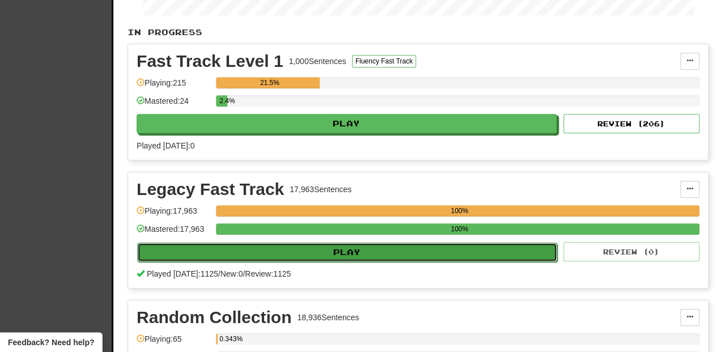
click at [282, 246] on button "Play" at bounding box center [347, 252] width 420 height 19
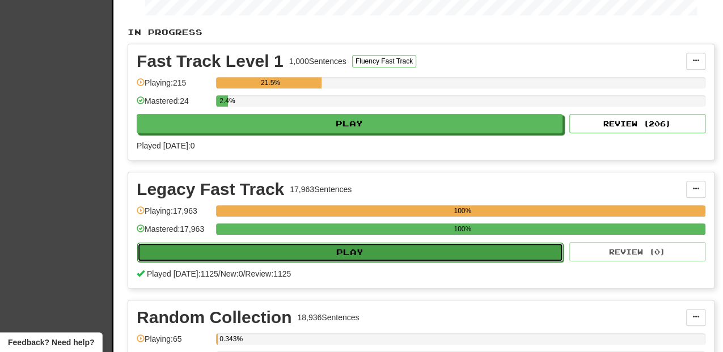
select select "**"
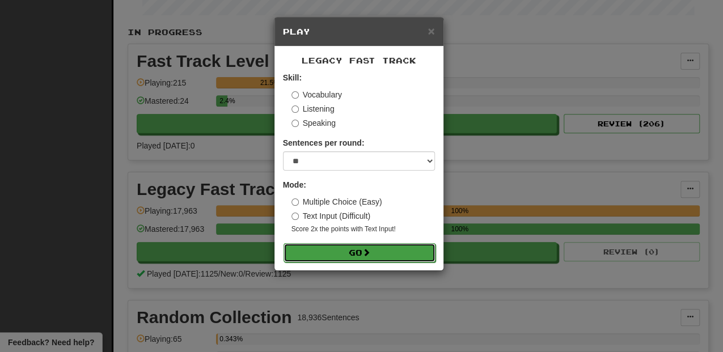
click at [307, 251] on button "Go" at bounding box center [359, 252] width 152 height 19
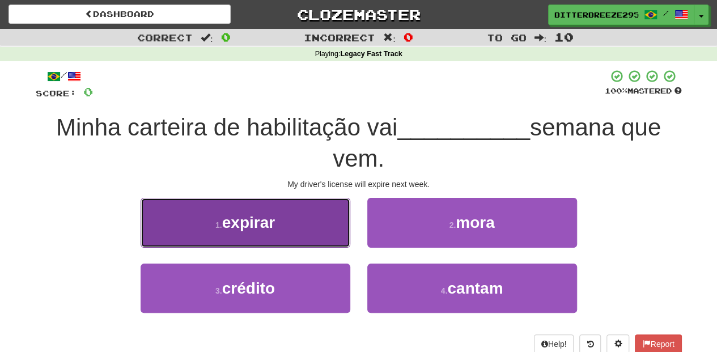
drag, startPoint x: 307, startPoint y: 239, endPoint x: 324, endPoint y: 239, distance: 17.0
click at [307, 239] on button "1 . expirar" at bounding box center [246, 222] width 210 height 49
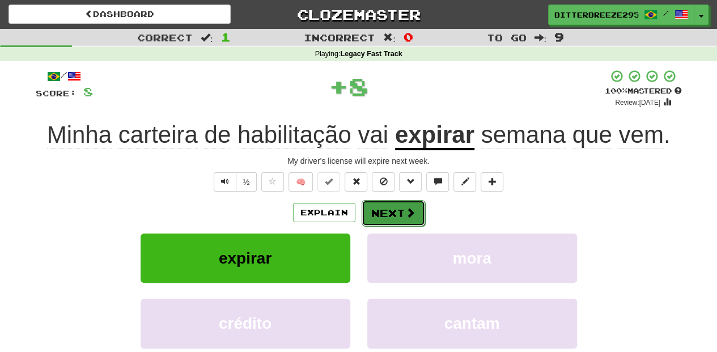
click at [389, 215] on button "Next" at bounding box center [393, 213] width 63 height 26
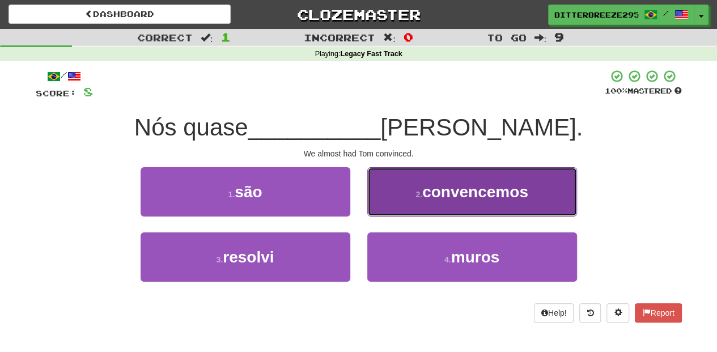
click at [391, 214] on button "2 . convencemos" at bounding box center [472, 191] width 210 height 49
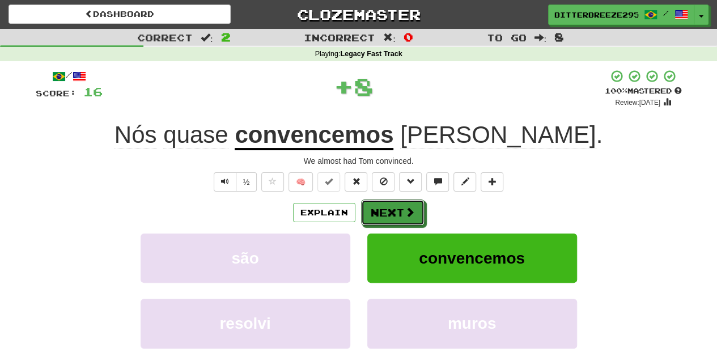
click at [391, 214] on button "Next" at bounding box center [392, 213] width 63 height 26
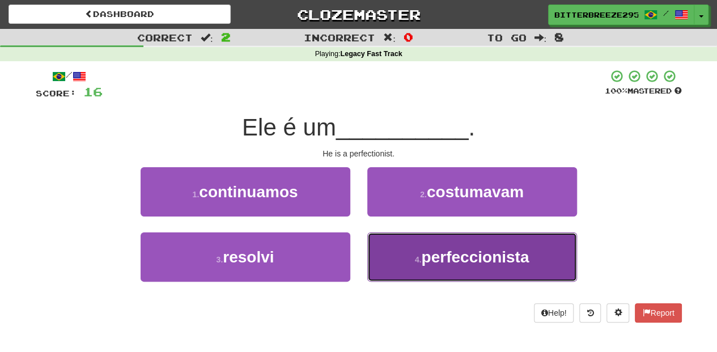
click at [397, 239] on button "4 . perfeccionista" at bounding box center [472, 256] width 210 height 49
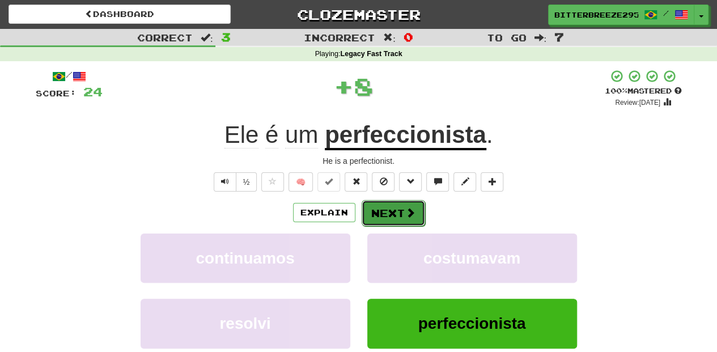
click at [391, 214] on button "Next" at bounding box center [393, 213] width 63 height 26
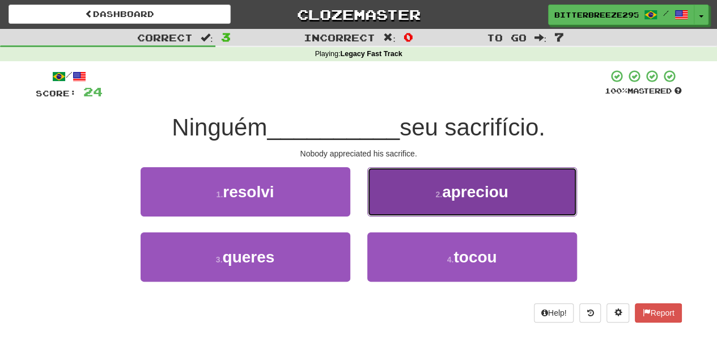
click at [396, 209] on button "2 . apreciou" at bounding box center [472, 191] width 210 height 49
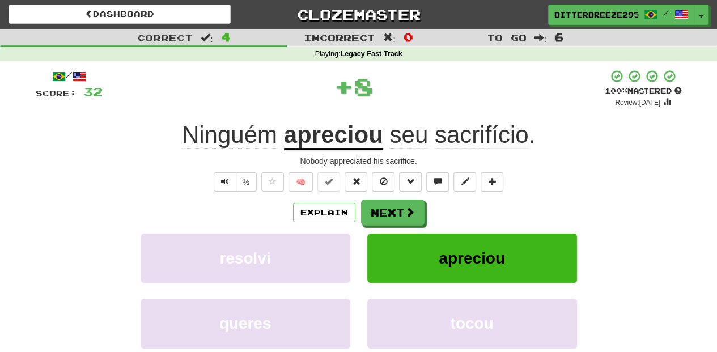
click at [396, 209] on button "Next" at bounding box center [392, 213] width 63 height 26
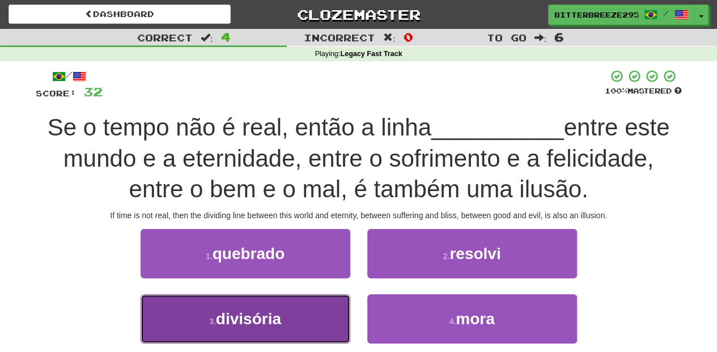
click at [305, 321] on button "3 . divisória" at bounding box center [246, 318] width 210 height 49
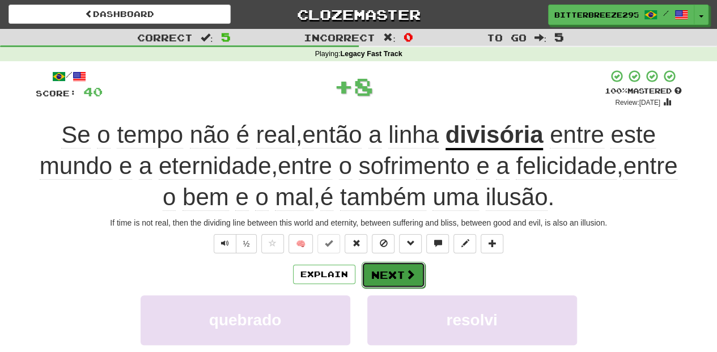
click at [385, 268] on button "Next" at bounding box center [393, 275] width 63 height 26
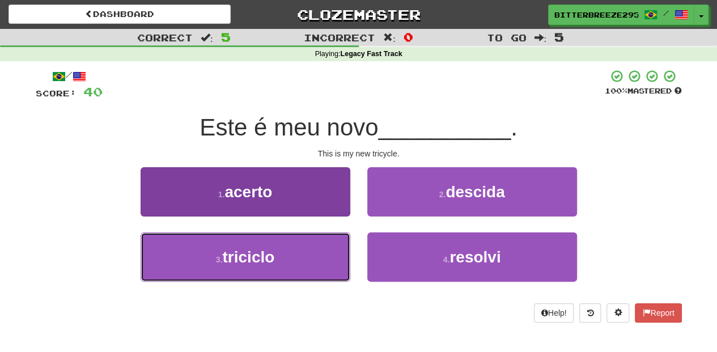
click at [337, 263] on button "3 . triciclo" at bounding box center [246, 256] width 210 height 49
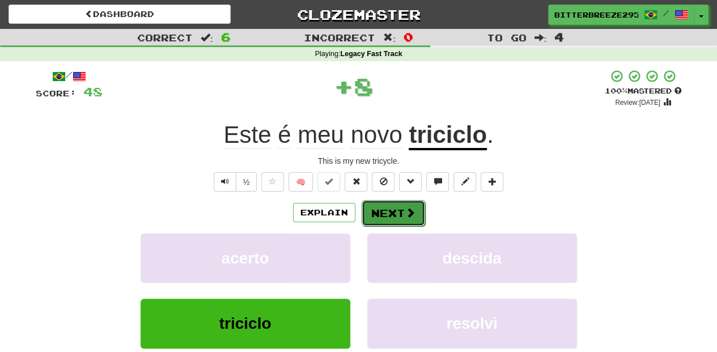
click at [381, 209] on button "Next" at bounding box center [393, 213] width 63 height 26
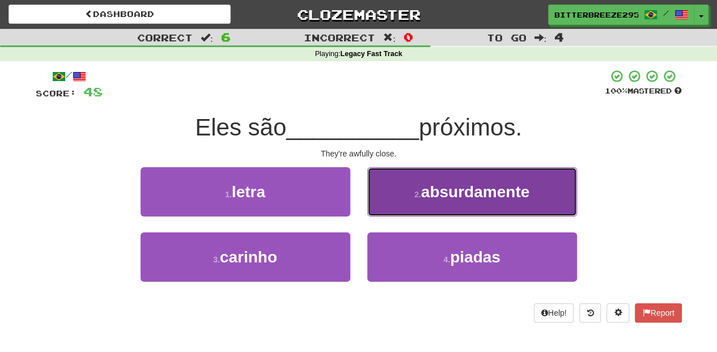
click at [374, 209] on button "2 . absurdamente" at bounding box center [472, 191] width 210 height 49
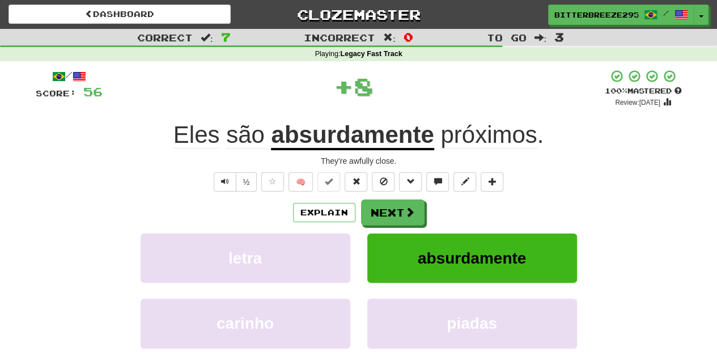
click at [374, 209] on button "Next" at bounding box center [392, 213] width 63 height 26
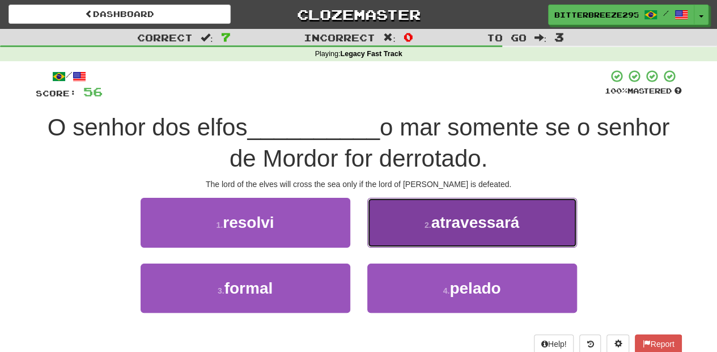
click at [397, 235] on button "2 . atravessará" at bounding box center [472, 222] width 210 height 49
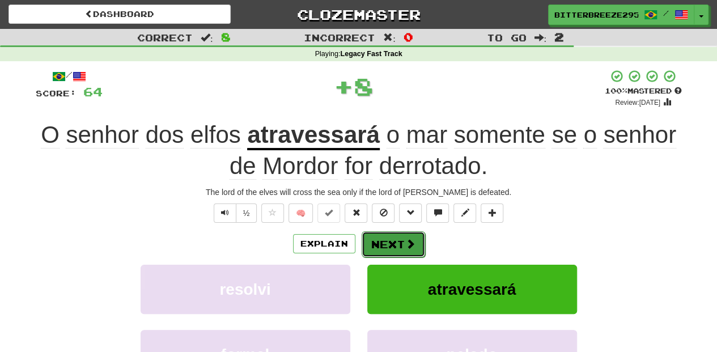
click at [391, 241] on button "Next" at bounding box center [393, 244] width 63 height 26
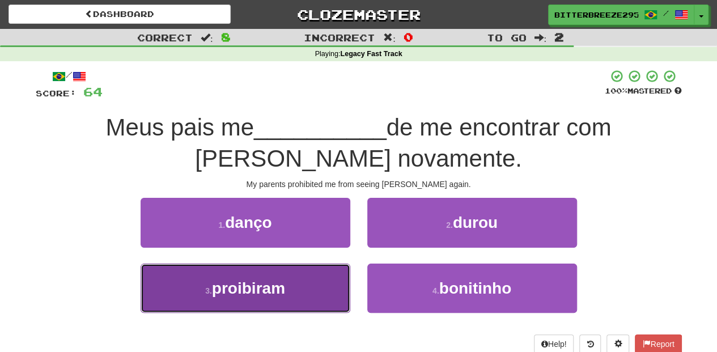
click at [317, 268] on button "3 . proibiram" at bounding box center [246, 288] width 210 height 49
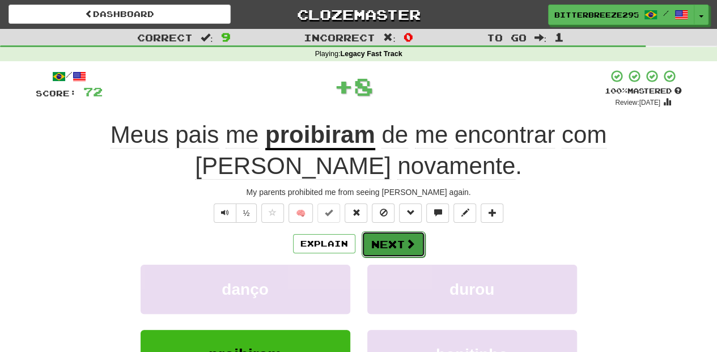
click at [380, 244] on button "Next" at bounding box center [393, 244] width 63 height 26
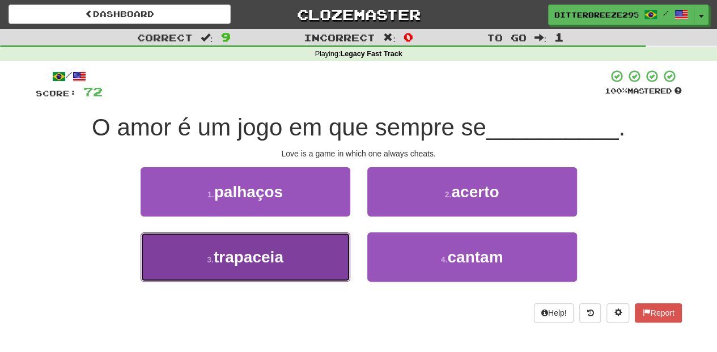
click at [321, 256] on button "3 . trapaceia" at bounding box center [246, 256] width 210 height 49
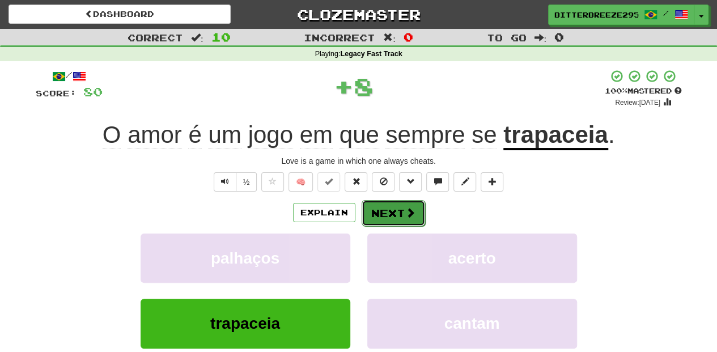
click at [378, 220] on button "Next" at bounding box center [393, 213] width 63 height 26
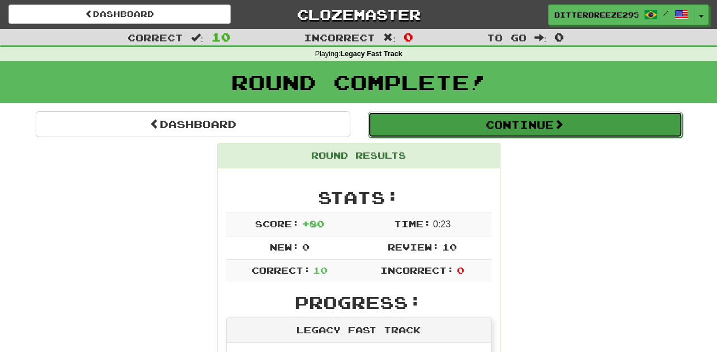
click at [440, 128] on button "Continue" at bounding box center [525, 125] width 315 height 26
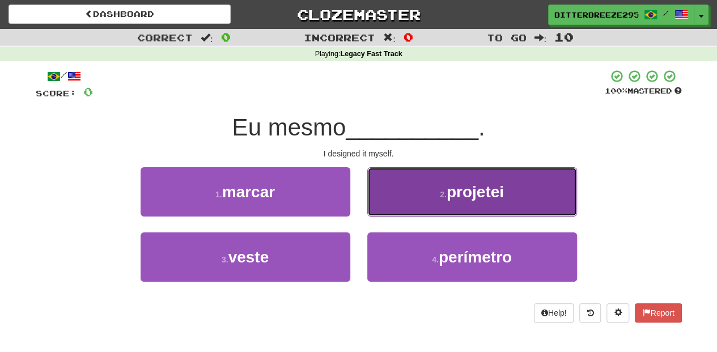
click at [406, 200] on button "2 . projetei" at bounding box center [472, 191] width 210 height 49
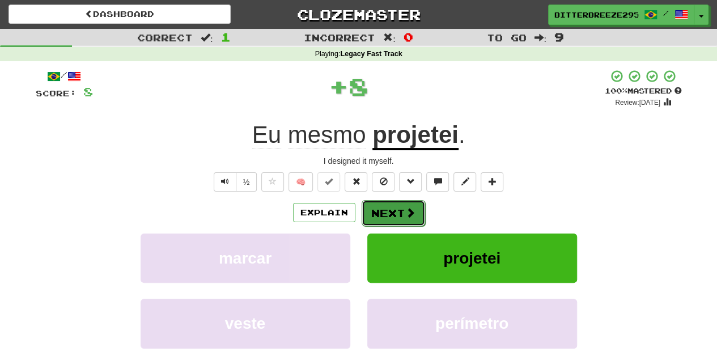
click at [393, 202] on button "Next" at bounding box center [393, 213] width 63 height 26
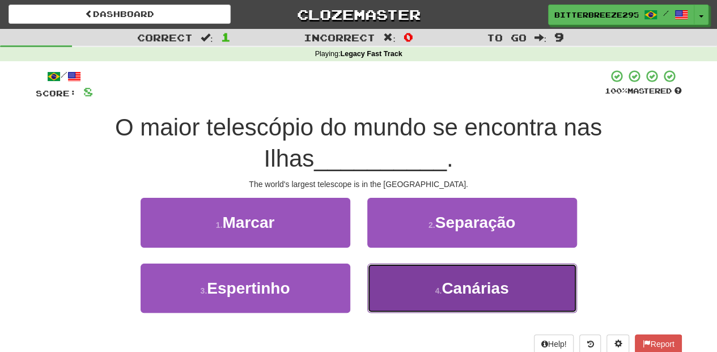
click at [421, 288] on button "4 . Canárias" at bounding box center [472, 288] width 210 height 49
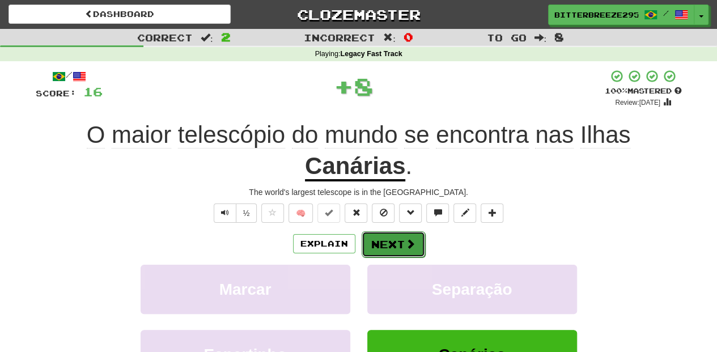
click at [401, 244] on button "Next" at bounding box center [393, 244] width 63 height 26
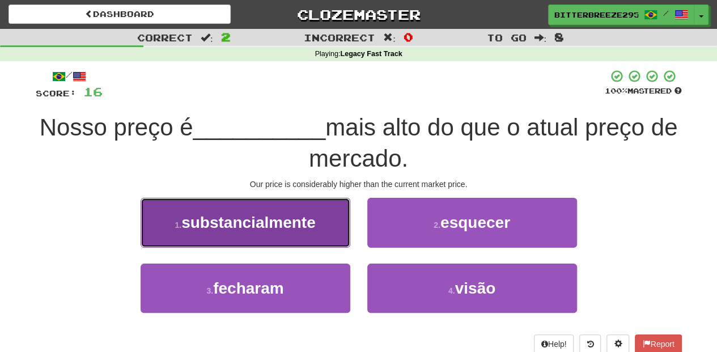
click at [305, 244] on button "1 . substancialmente" at bounding box center [246, 222] width 210 height 49
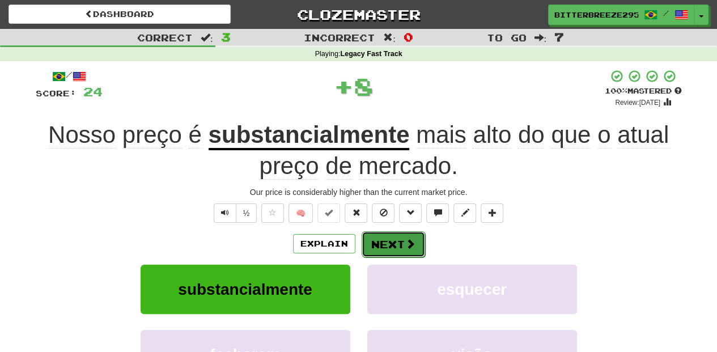
click at [392, 243] on button "Next" at bounding box center [393, 244] width 63 height 26
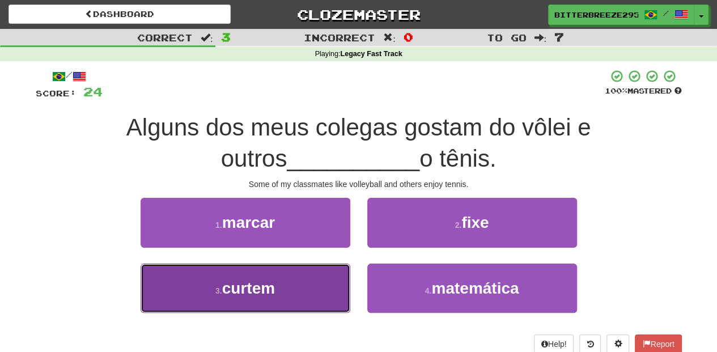
click at [328, 282] on button "3 . curtem" at bounding box center [246, 288] width 210 height 49
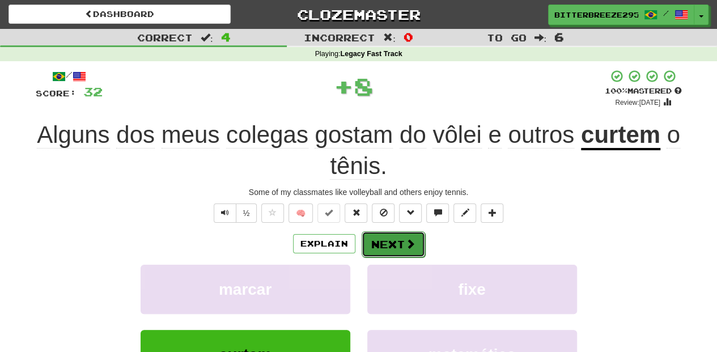
click at [381, 244] on button "Next" at bounding box center [393, 244] width 63 height 26
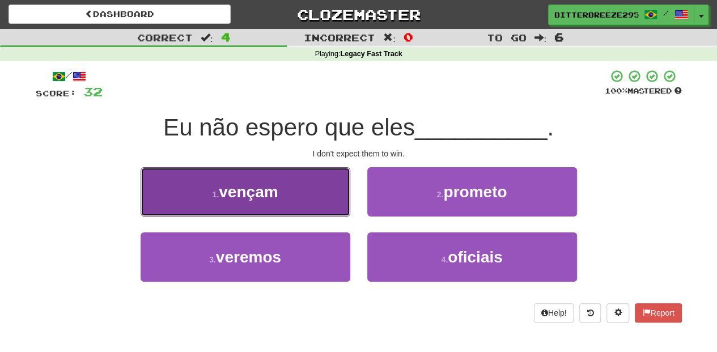
click at [308, 202] on button "1 . vençam" at bounding box center [246, 191] width 210 height 49
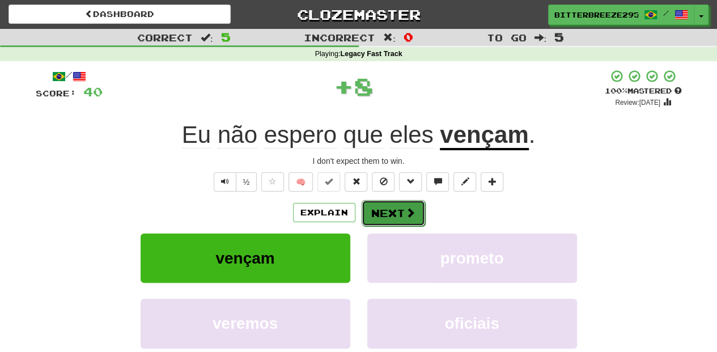
click at [380, 214] on button "Next" at bounding box center [393, 213] width 63 height 26
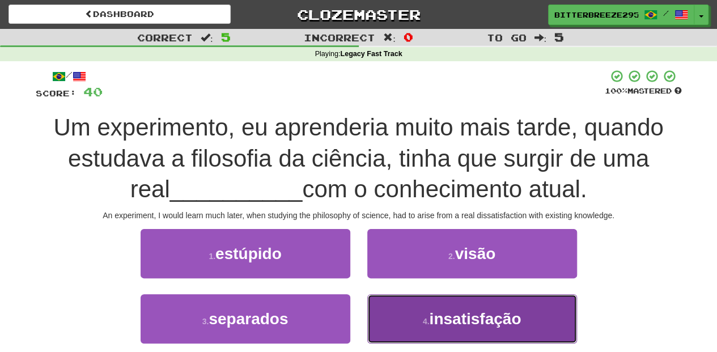
click at [401, 311] on button "4 . insatisfação" at bounding box center [472, 318] width 210 height 49
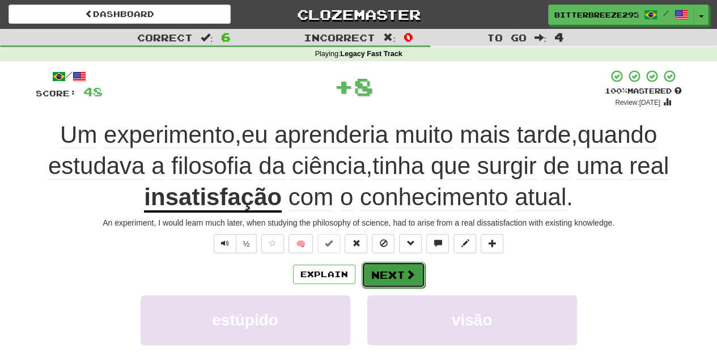
click at [393, 272] on button "Next" at bounding box center [393, 275] width 63 height 26
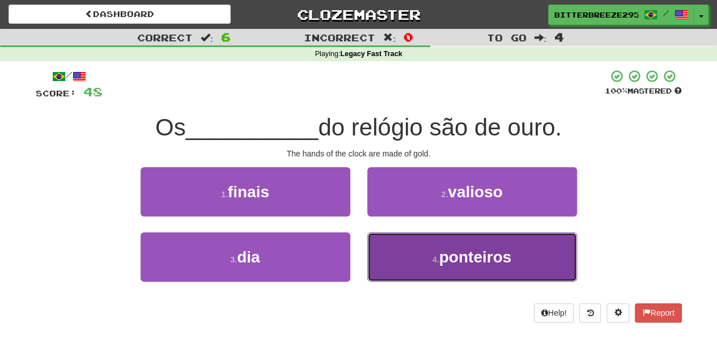
click at [396, 264] on button "4 . ponteiros" at bounding box center [472, 256] width 210 height 49
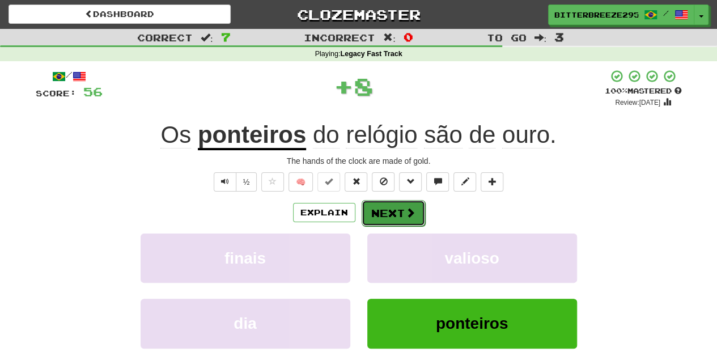
click at [402, 219] on button "Next" at bounding box center [393, 213] width 63 height 26
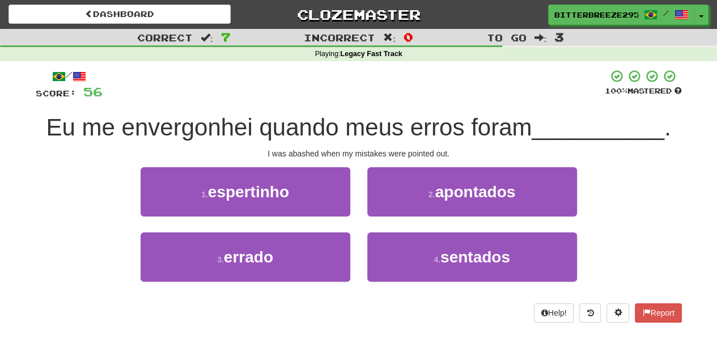
click at [402, 222] on div "2 . apontados" at bounding box center [472, 199] width 227 height 65
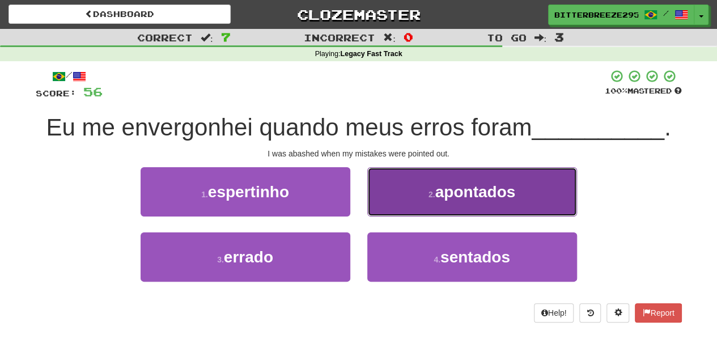
click at [406, 202] on button "2 . apontados" at bounding box center [472, 191] width 210 height 49
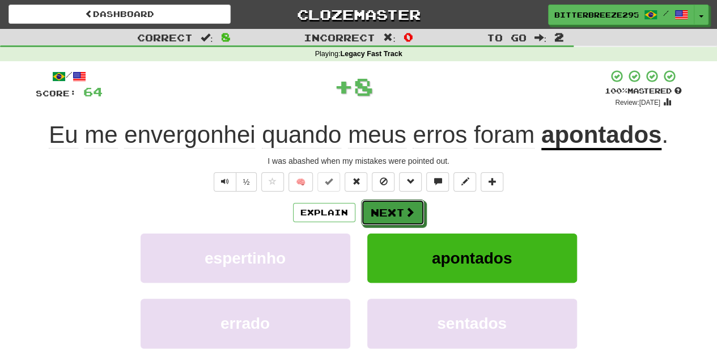
click at [406, 202] on button "Next" at bounding box center [392, 213] width 63 height 26
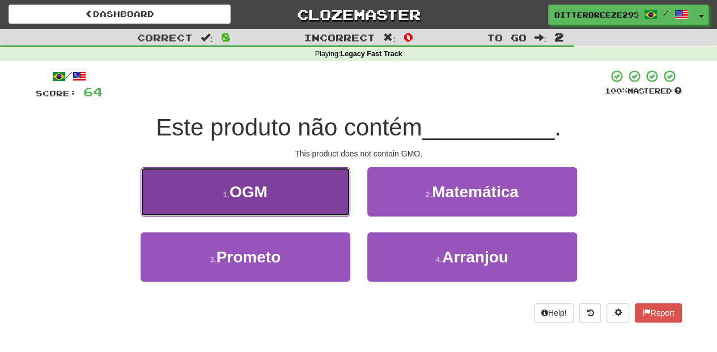
click at [289, 197] on button "1 . OGM" at bounding box center [246, 191] width 210 height 49
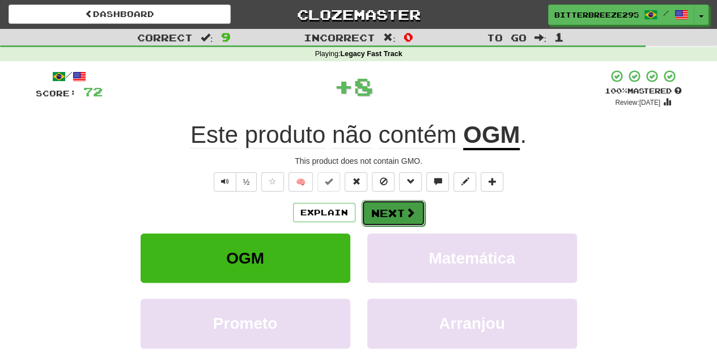
click at [367, 207] on button "Next" at bounding box center [393, 213] width 63 height 26
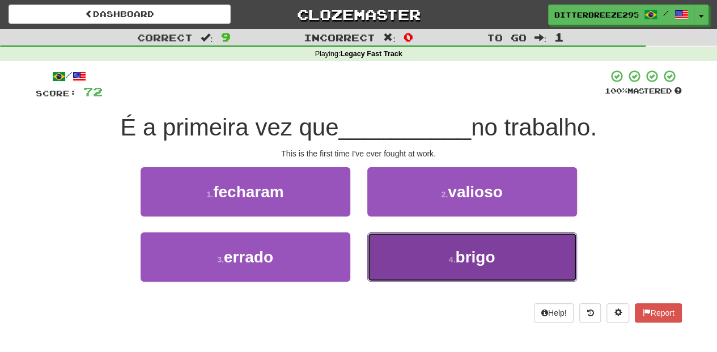
click at [396, 255] on button "4 . brigo" at bounding box center [472, 256] width 210 height 49
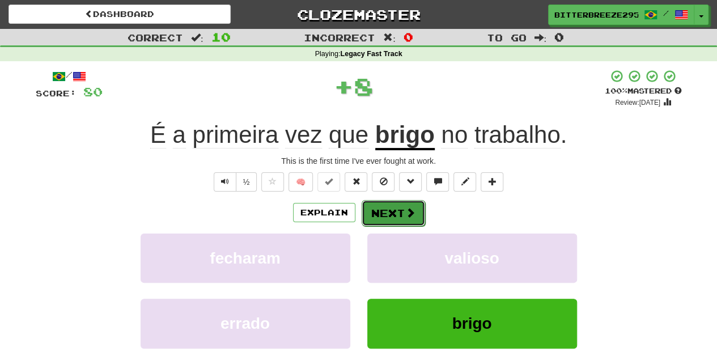
click at [396, 219] on button "Next" at bounding box center [393, 213] width 63 height 26
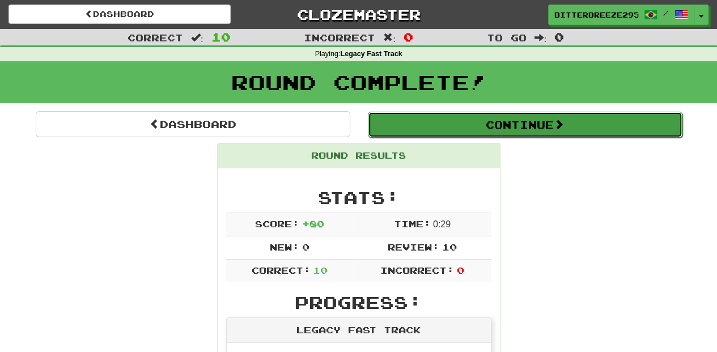
click at [430, 121] on button "Continue" at bounding box center [525, 125] width 315 height 26
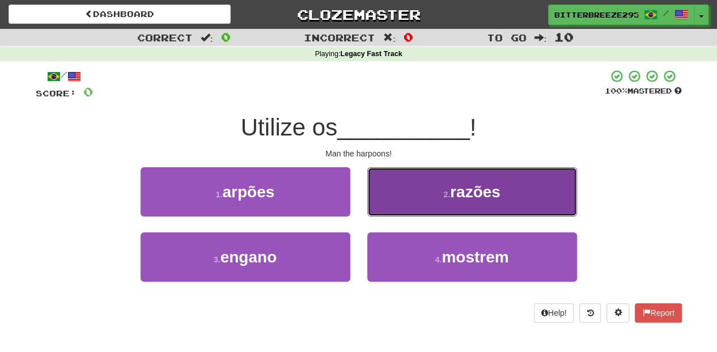
click at [398, 201] on button "2 . razões" at bounding box center [472, 191] width 210 height 49
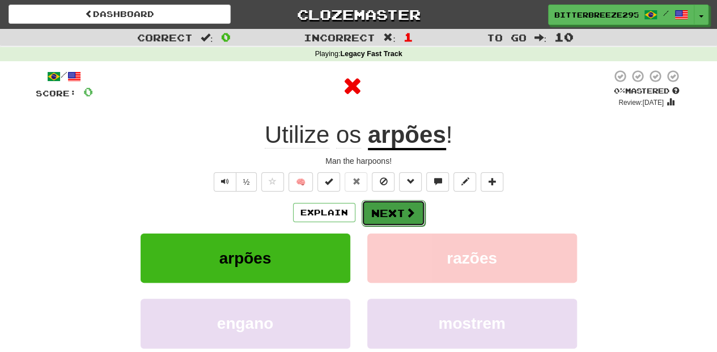
click at [390, 203] on button "Next" at bounding box center [393, 213] width 63 height 26
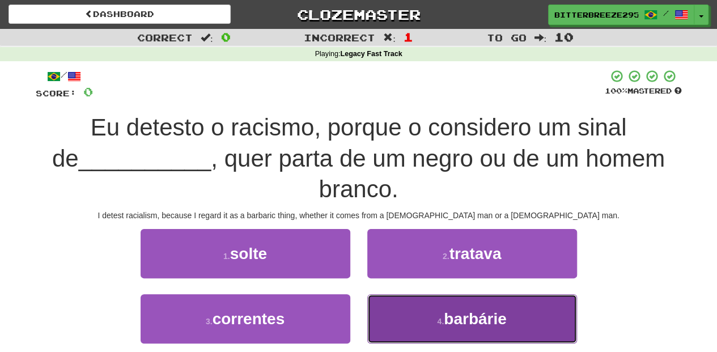
click at [392, 323] on button "4 . barbárie" at bounding box center [472, 318] width 210 height 49
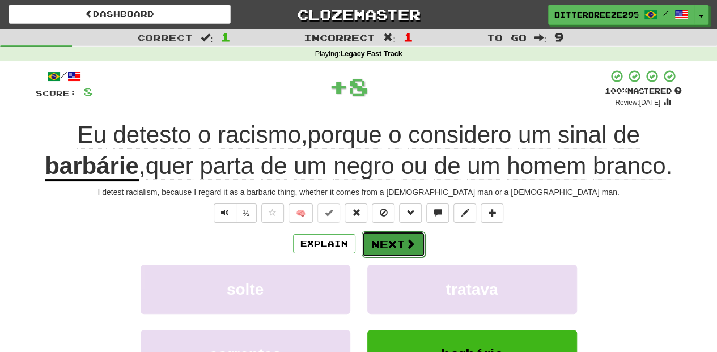
click at [391, 246] on button "Next" at bounding box center [393, 244] width 63 height 26
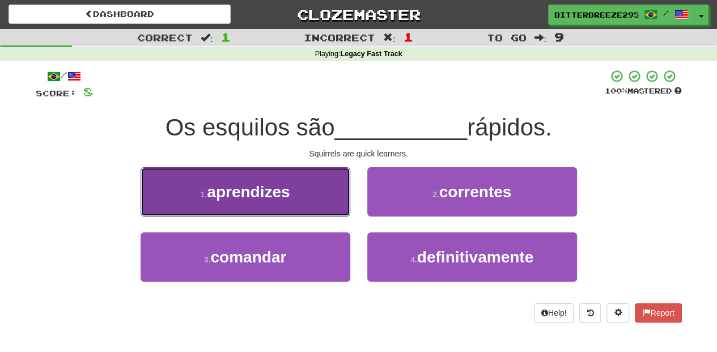
click at [313, 206] on button "1 . aprendizes" at bounding box center [246, 191] width 210 height 49
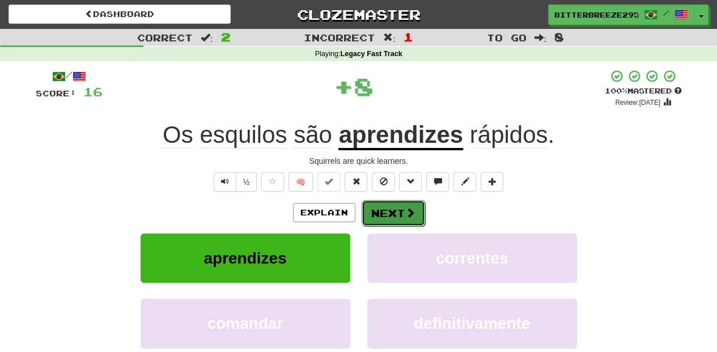
click at [383, 211] on button "Next" at bounding box center [393, 213] width 63 height 26
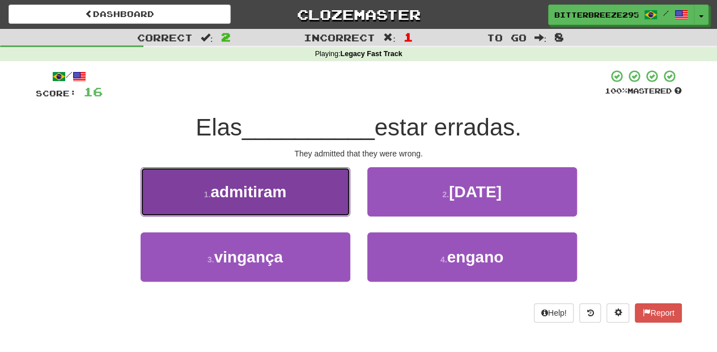
click at [315, 194] on button "1 . admitiram" at bounding box center [246, 191] width 210 height 49
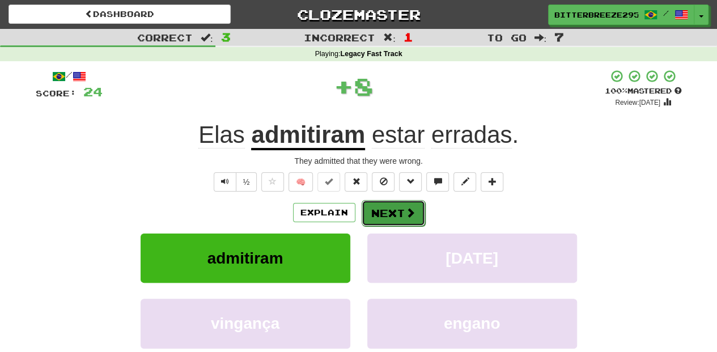
click at [407, 218] on span at bounding box center [410, 212] width 10 height 10
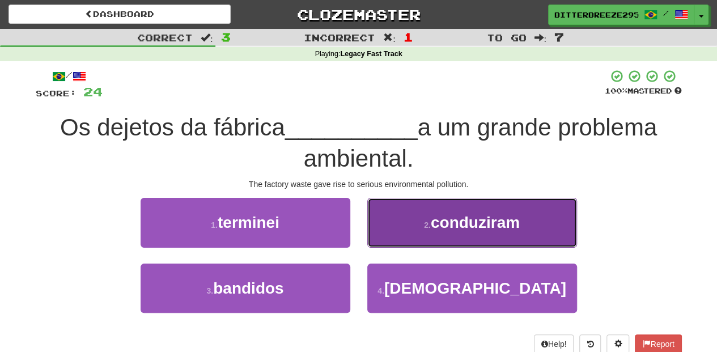
click at [402, 236] on button "2 . conduziram" at bounding box center [472, 222] width 210 height 49
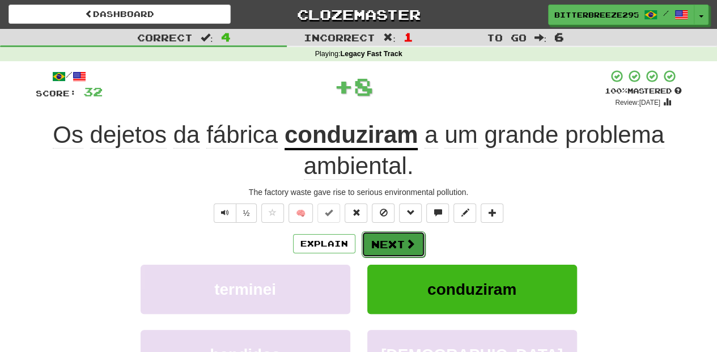
click at [397, 238] on button "Next" at bounding box center [393, 244] width 63 height 26
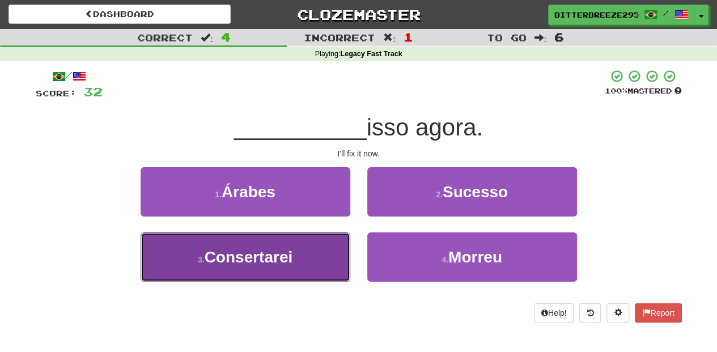
click at [295, 259] on button "3 . Consertarei" at bounding box center [246, 256] width 210 height 49
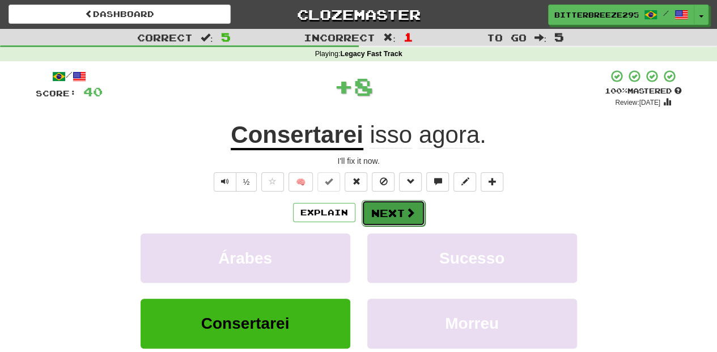
click at [373, 217] on button "Next" at bounding box center [393, 213] width 63 height 26
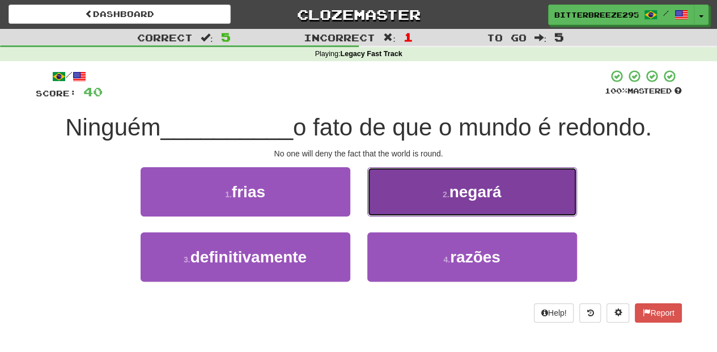
click at [392, 206] on button "2 . negará" at bounding box center [472, 191] width 210 height 49
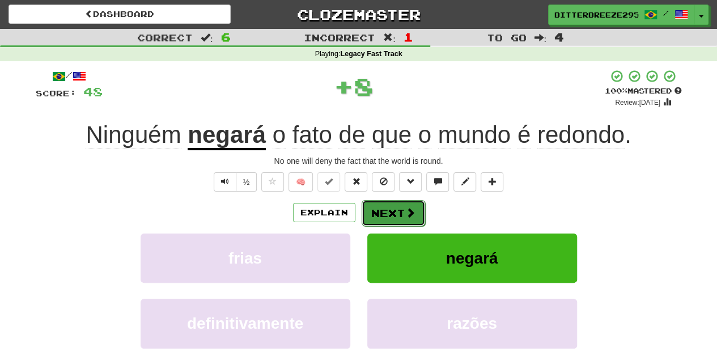
click at [385, 213] on button "Next" at bounding box center [393, 213] width 63 height 26
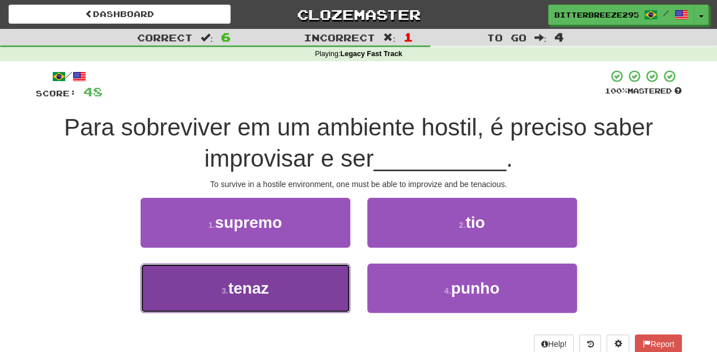
click at [278, 286] on button "3 . tenaz" at bounding box center [246, 288] width 210 height 49
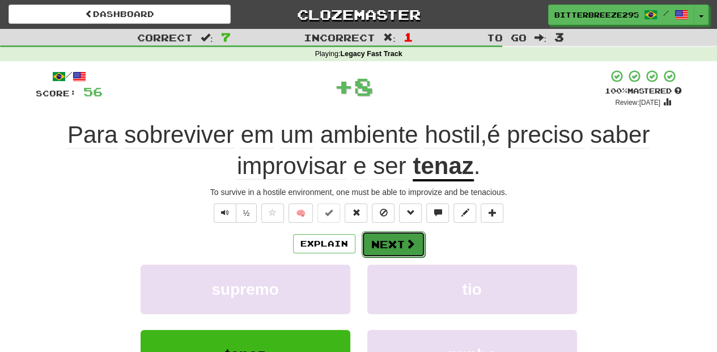
click at [373, 245] on button "Next" at bounding box center [393, 244] width 63 height 26
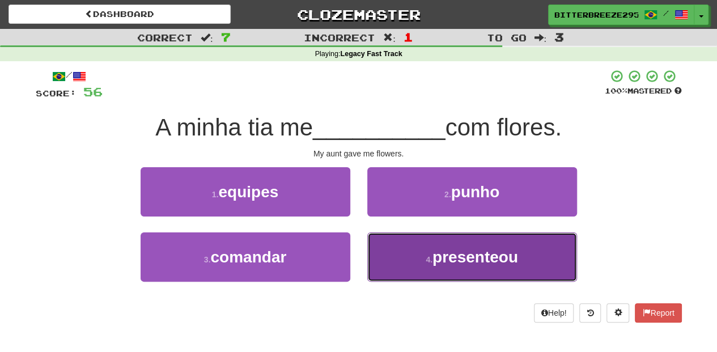
click at [423, 249] on button "4 . presenteou" at bounding box center [472, 256] width 210 height 49
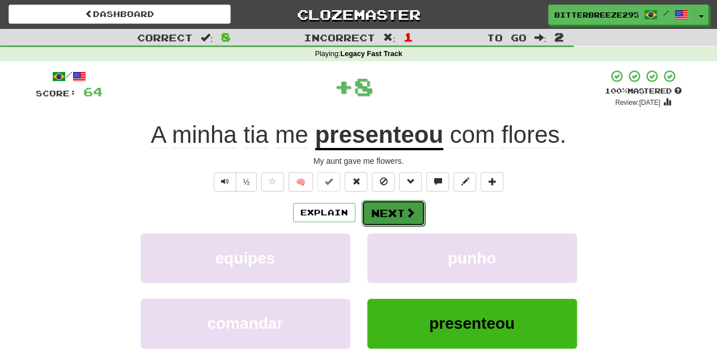
click at [395, 204] on button "Next" at bounding box center [393, 213] width 63 height 26
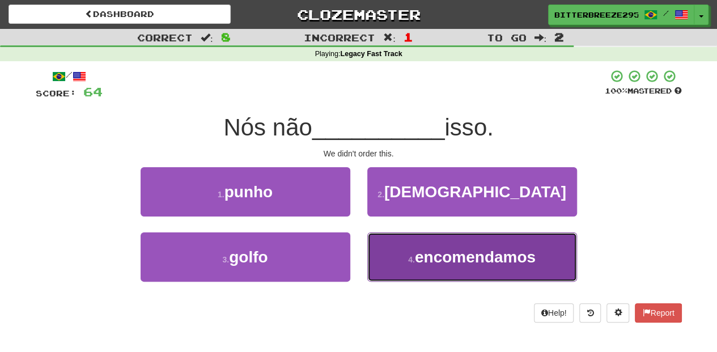
click at [396, 241] on button "4 . encomendamos" at bounding box center [472, 256] width 210 height 49
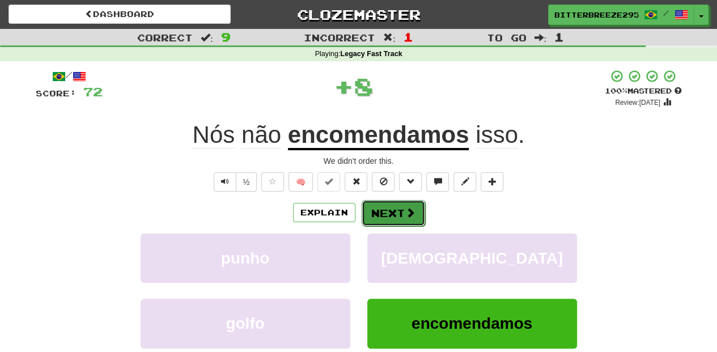
click at [390, 205] on button "Next" at bounding box center [393, 213] width 63 height 26
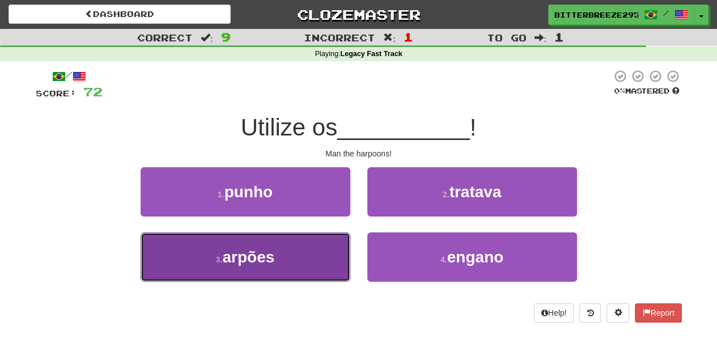
click at [300, 257] on button "3 . arpões" at bounding box center [246, 256] width 210 height 49
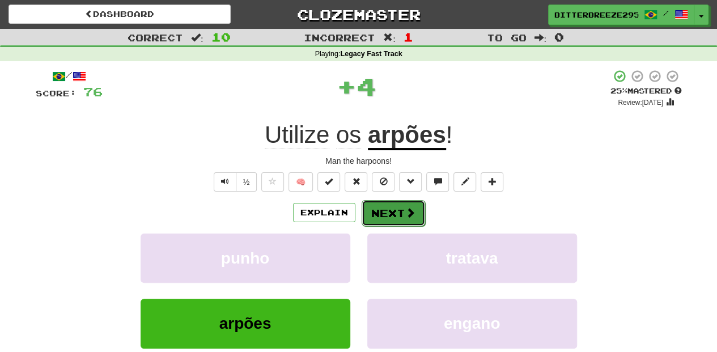
click at [387, 220] on button "Next" at bounding box center [393, 213] width 63 height 26
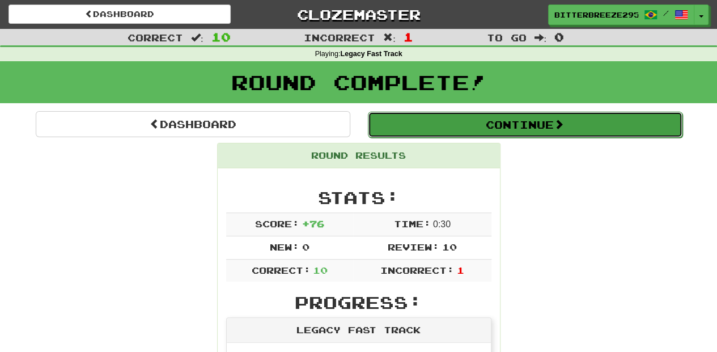
click at [445, 120] on button "Continue" at bounding box center [525, 125] width 315 height 26
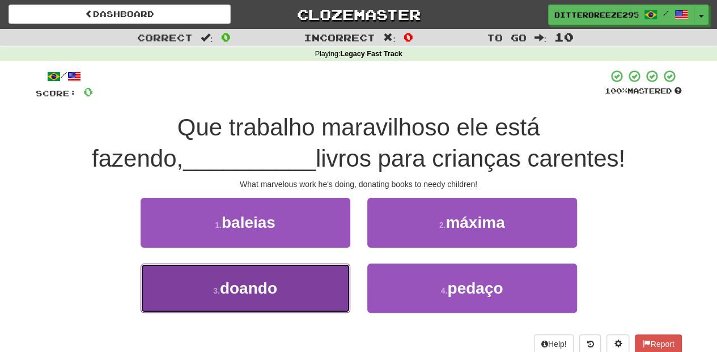
click at [336, 283] on button "3 . doando" at bounding box center [246, 288] width 210 height 49
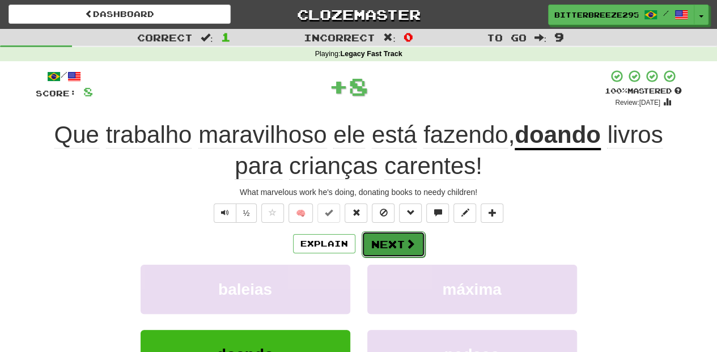
click at [399, 232] on button "Next" at bounding box center [393, 244] width 63 height 26
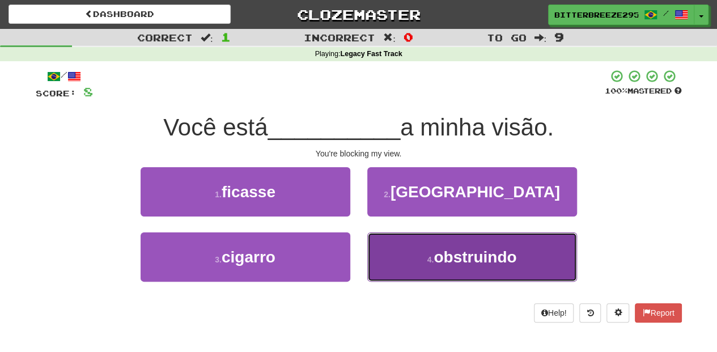
click at [401, 252] on button "4 . obstruindo" at bounding box center [472, 256] width 210 height 49
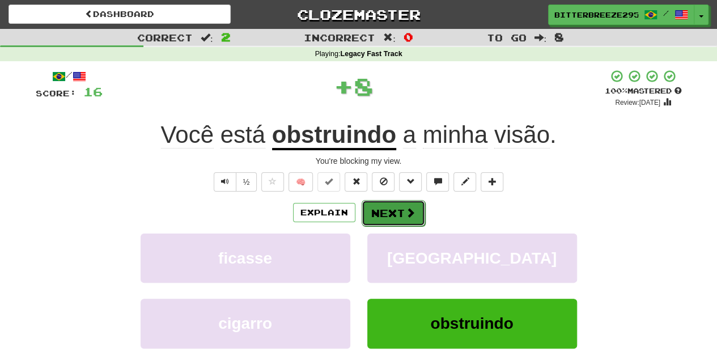
click at [392, 214] on button "Next" at bounding box center [393, 213] width 63 height 26
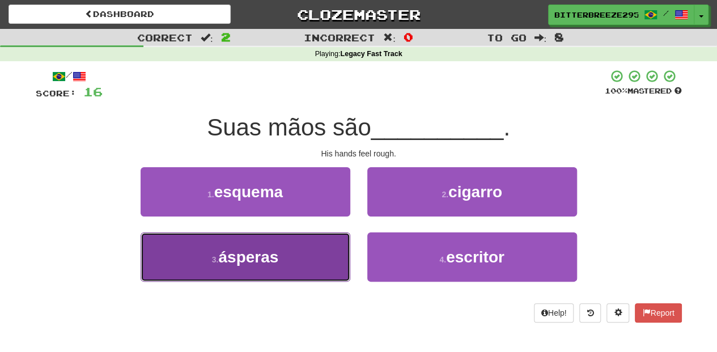
click at [286, 255] on button "3 . ásperas" at bounding box center [246, 256] width 210 height 49
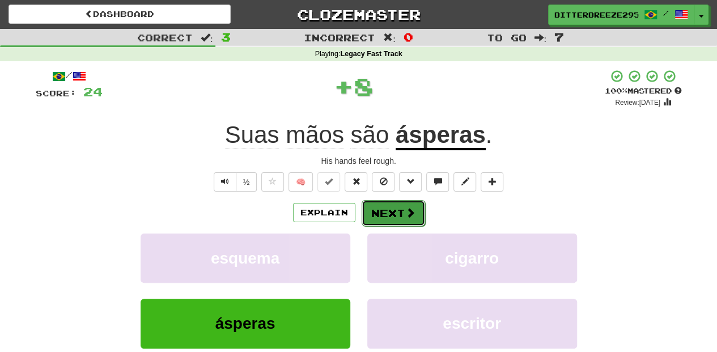
click at [382, 206] on button "Next" at bounding box center [393, 213] width 63 height 26
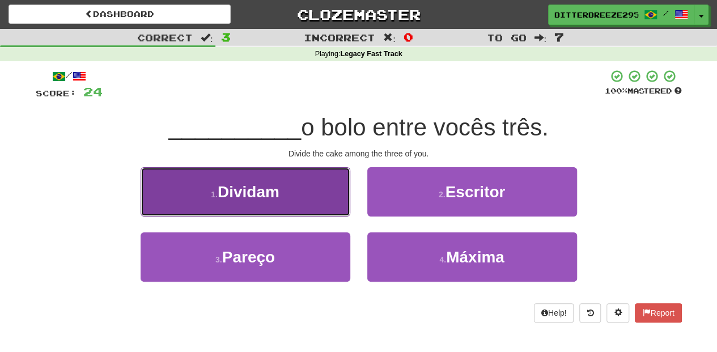
click at [327, 205] on button "1 . Dividam" at bounding box center [246, 191] width 210 height 49
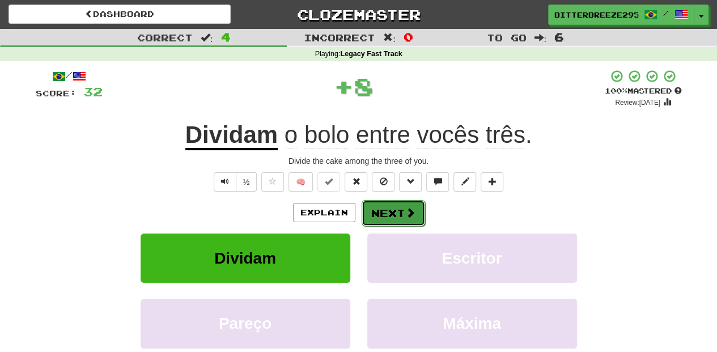
click at [375, 211] on button "Next" at bounding box center [393, 213] width 63 height 26
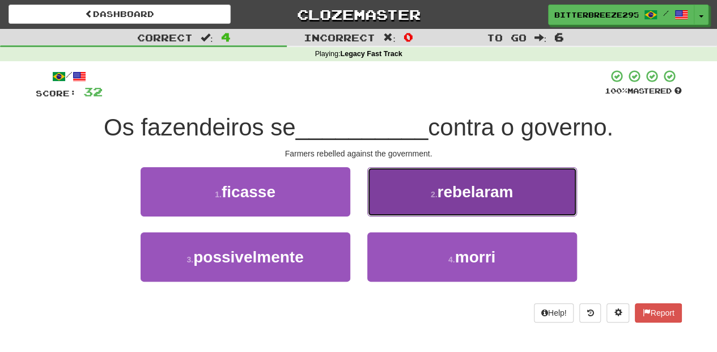
click at [396, 200] on button "2 . rebelaram" at bounding box center [472, 191] width 210 height 49
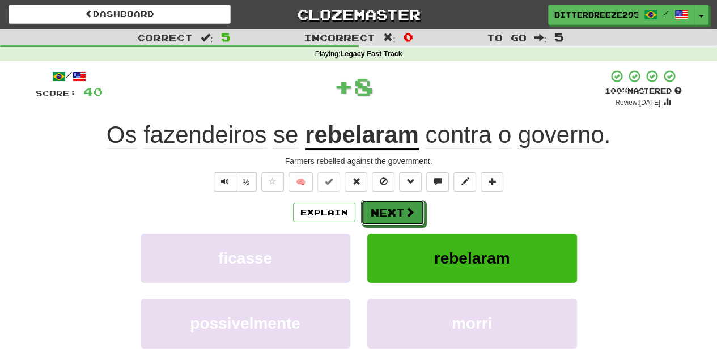
click at [392, 205] on button "Next" at bounding box center [392, 213] width 63 height 26
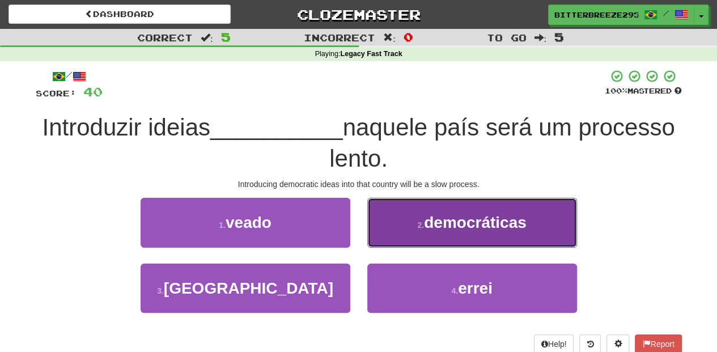
click at [394, 221] on button "2 . democráticas" at bounding box center [472, 222] width 210 height 49
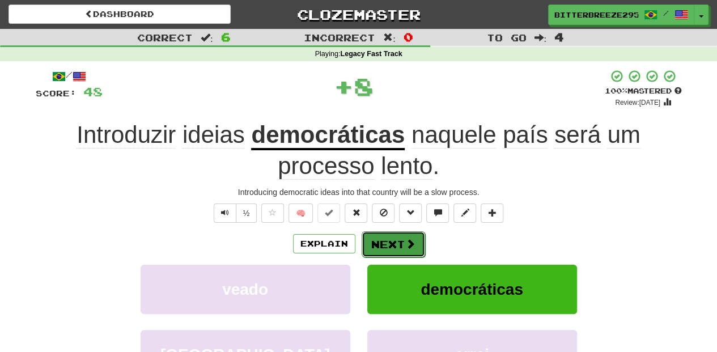
click at [395, 247] on button "Next" at bounding box center [393, 244] width 63 height 26
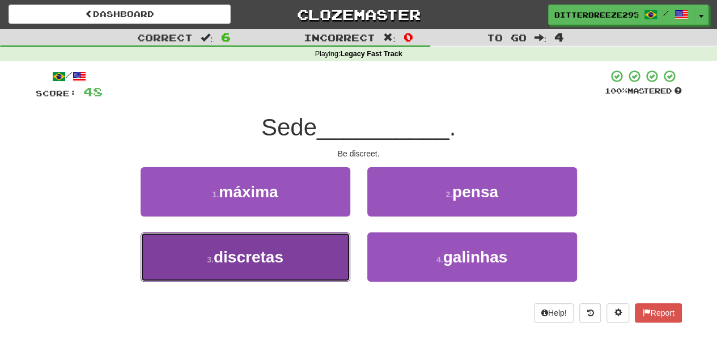
click at [330, 251] on button "3 . discretas" at bounding box center [246, 256] width 210 height 49
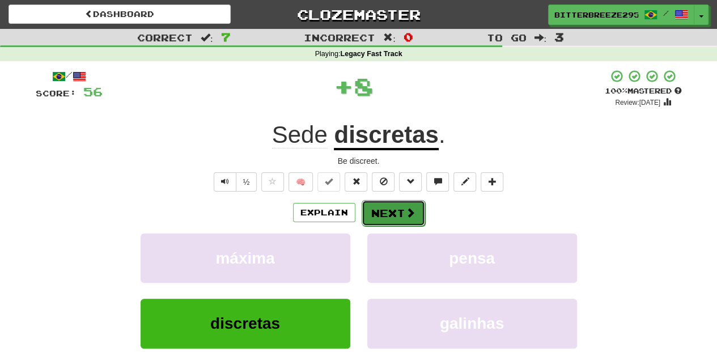
click at [392, 213] on button "Next" at bounding box center [393, 213] width 63 height 26
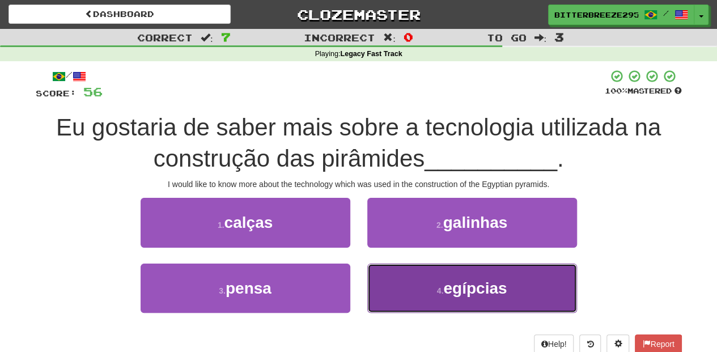
click at [414, 281] on button "4 . egípcias" at bounding box center [472, 288] width 210 height 49
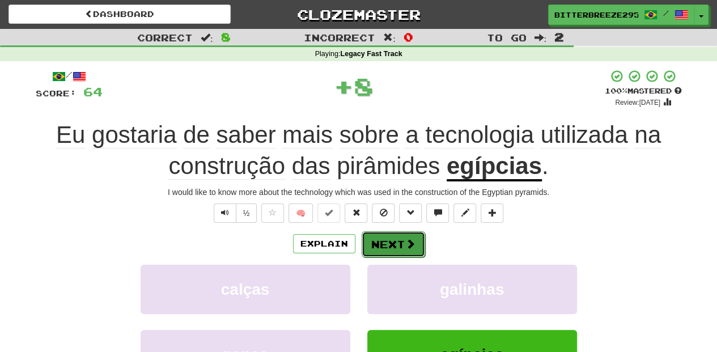
click at [391, 236] on button "Next" at bounding box center [393, 244] width 63 height 26
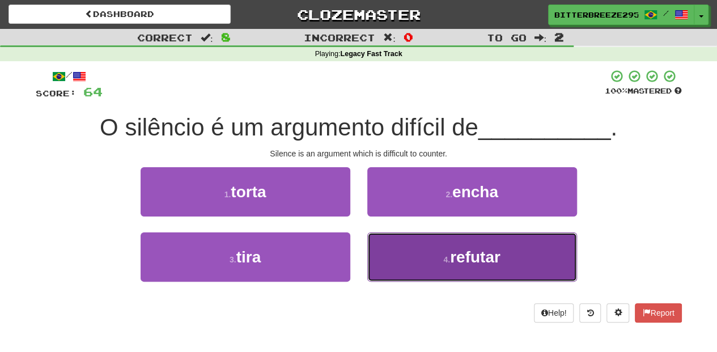
click at [412, 254] on button "4 . refutar" at bounding box center [472, 256] width 210 height 49
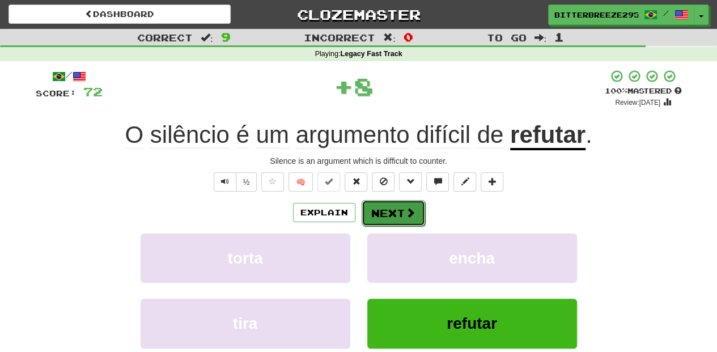
click at [403, 214] on button "Next" at bounding box center [393, 213] width 63 height 26
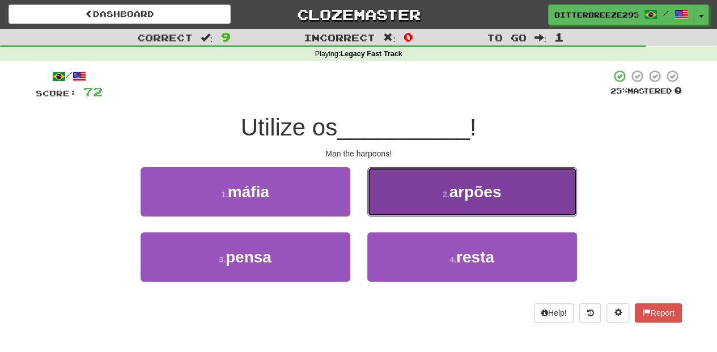
click at [412, 207] on button "2 . arpões" at bounding box center [472, 191] width 210 height 49
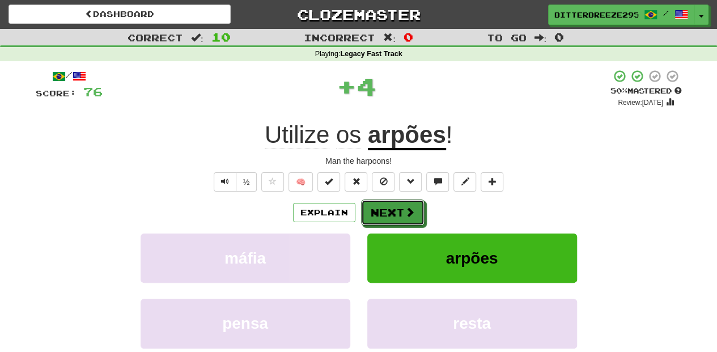
click at [412, 207] on span at bounding box center [410, 212] width 10 height 10
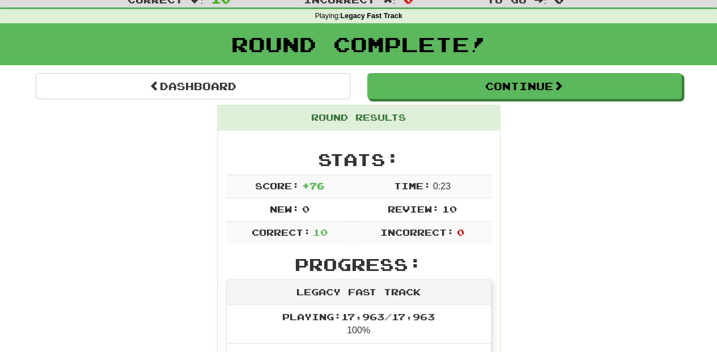
scroll to position [37, 0]
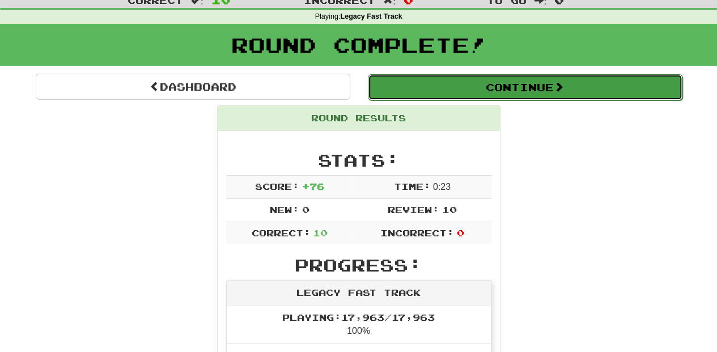
click at [419, 83] on button "Continue" at bounding box center [525, 87] width 315 height 26
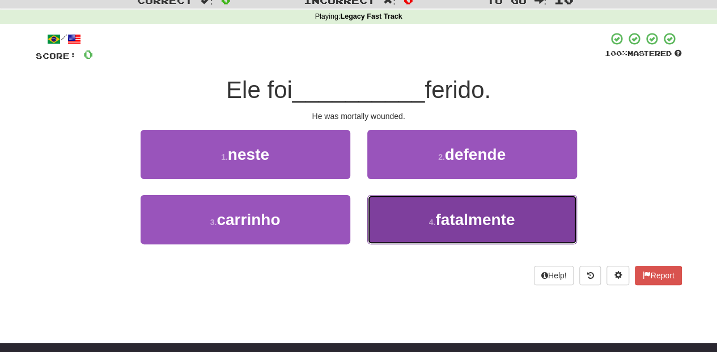
click at [432, 219] on small "4 ." at bounding box center [432, 222] width 7 height 9
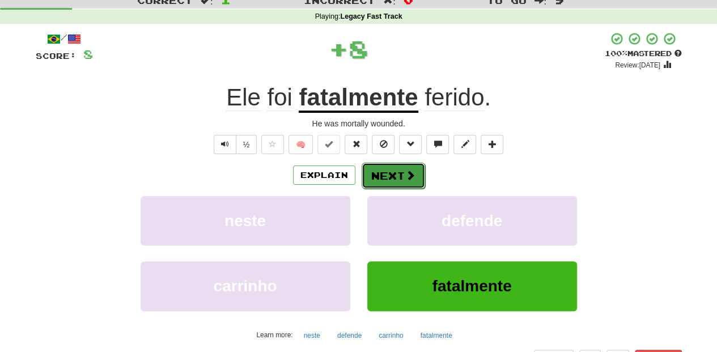
click at [387, 175] on button "Next" at bounding box center [393, 176] width 63 height 26
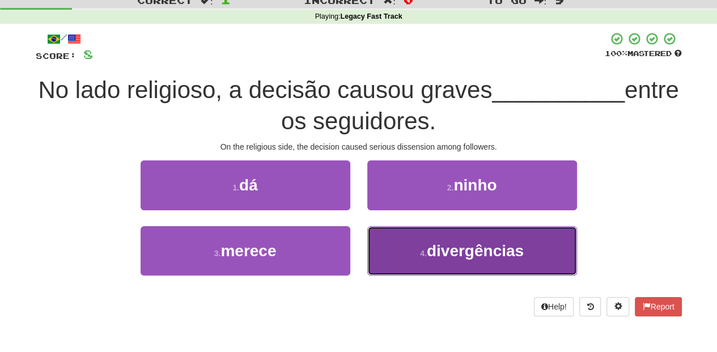
click at [422, 240] on button "4 . divergências" at bounding box center [472, 250] width 210 height 49
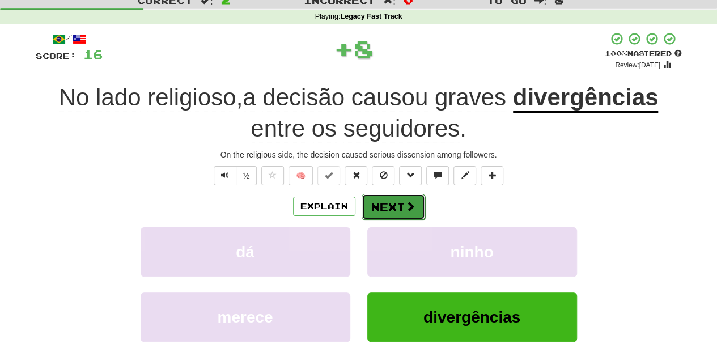
click at [398, 208] on button "Next" at bounding box center [393, 207] width 63 height 26
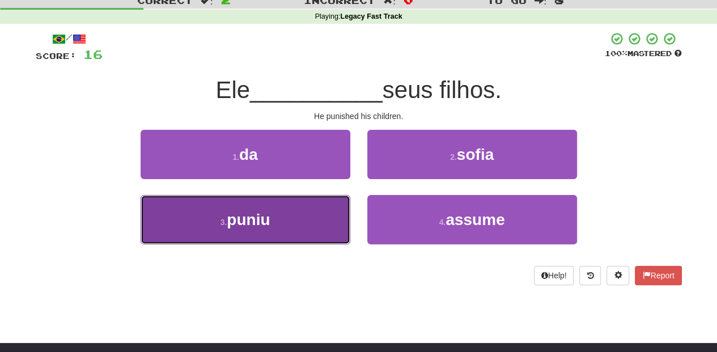
click at [314, 210] on button "3 . puniu" at bounding box center [246, 219] width 210 height 49
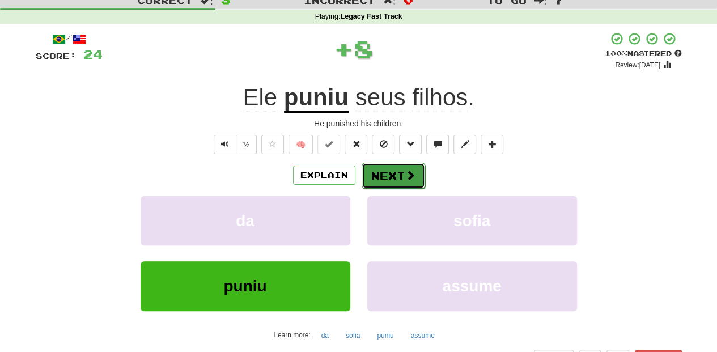
click at [387, 177] on button "Next" at bounding box center [393, 176] width 63 height 26
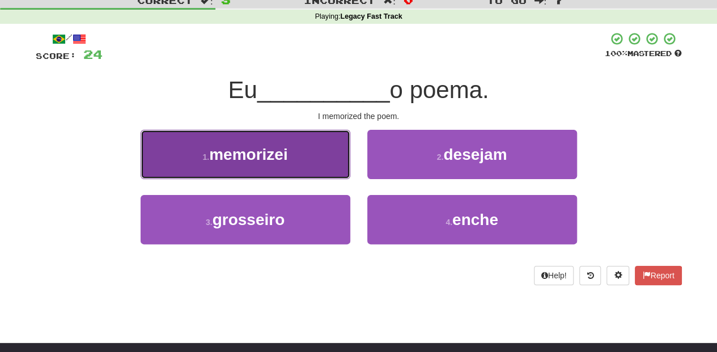
click at [321, 161] on button "1 . memorizei" at bounding box center [246, 154] width 210 height 49
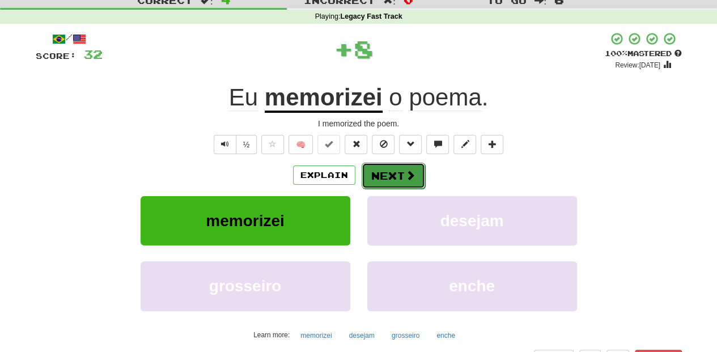
click at [366, 167] on button "Next" at bounding box center [393, 176] width 63 height 26
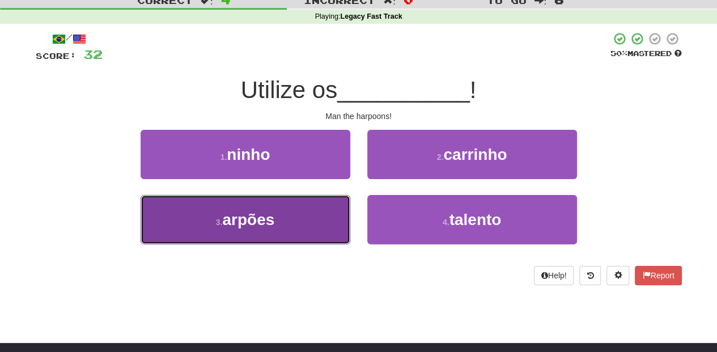
click at [328, 215] on button "3 . arpões" at bounding box center [246, 219] width 210 height 49
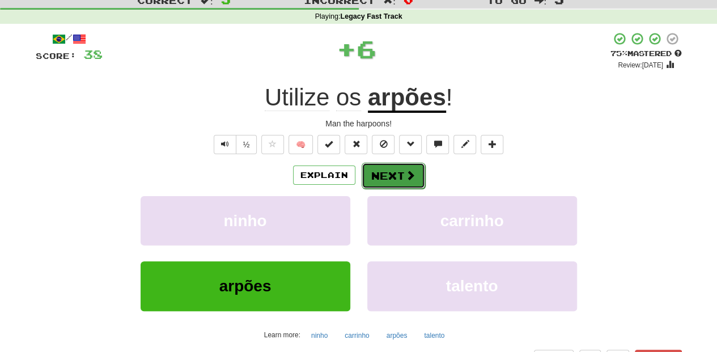
click at [387, 173] on button "Next" at bounding box center [393, 176] width 63 height 26
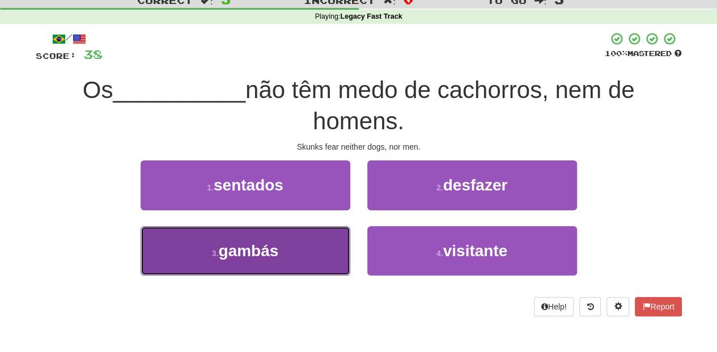
click at [337, 249] on button "3 . gambás" at bounding box center [246, 250] width 210 height 49
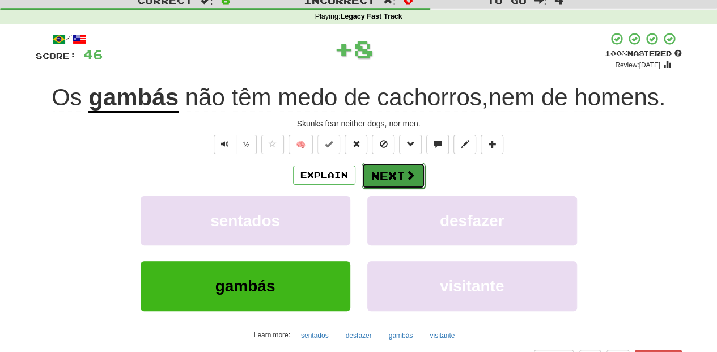
click at [395, 179] on button "Next" at bounding box center [393, 176] width 63 height 26
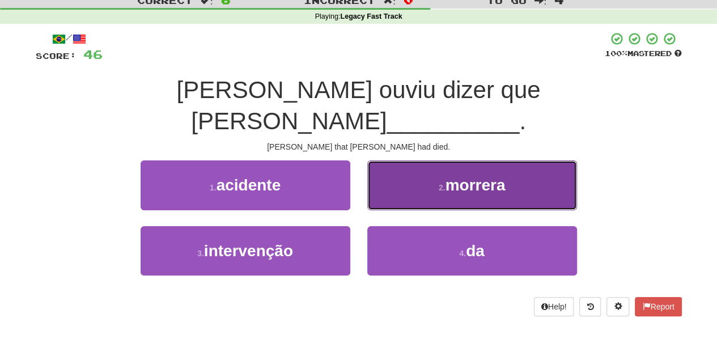
click at [415, 164] on button "2 . morrera" at bounding box center [472, 184] width 210 height 49
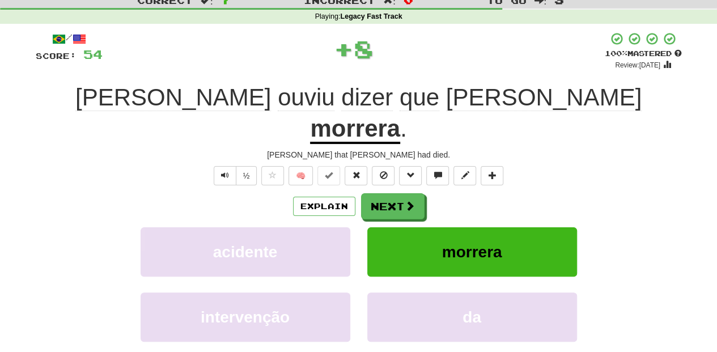
click at [415, 193] on button "Next" at bounding box center [392, 206] width 63 height 26
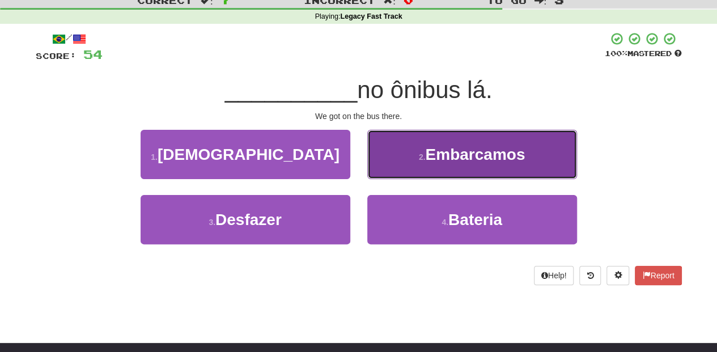
click at [429, 161] on span "Embarcamos" at bounding box center [475, 155] width 100 height 18
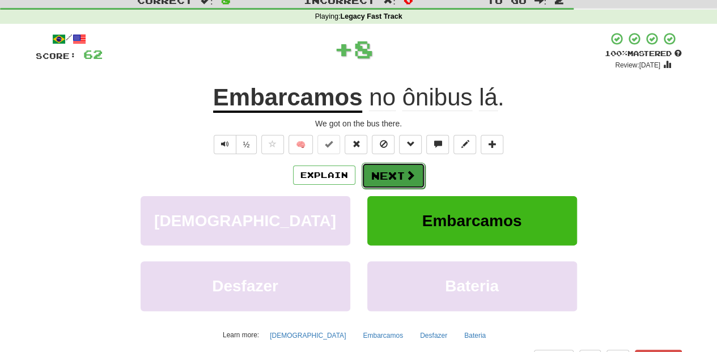
click at [413, 168] on button "Next" at bounding box center [393, 176] width 63 height 26
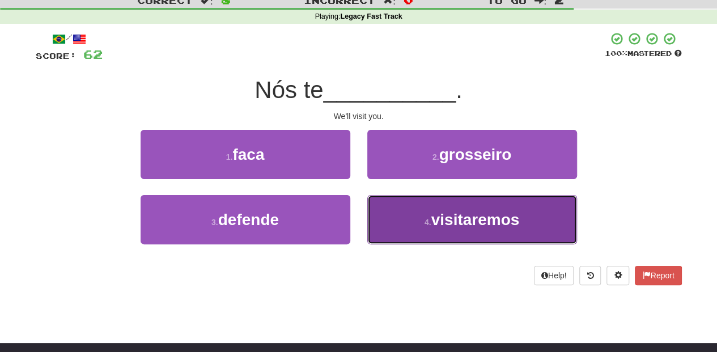
click at [431, 218] on small "4 ." at bounding box center [428, 222] width 7 height 9
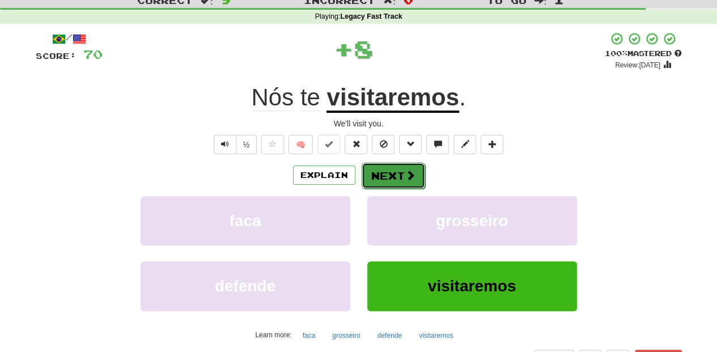
click at [401, 175] on button "Next" at bounding box center [393, 176] width 63 height 26
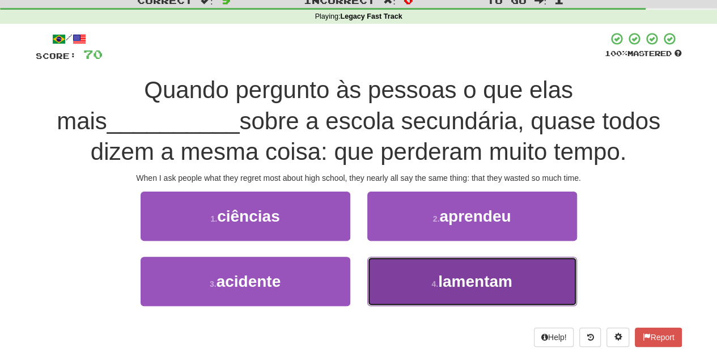
click at [417, 270] on button "4 . lamentam" at bounding box center [472, 281] width 210 height 49
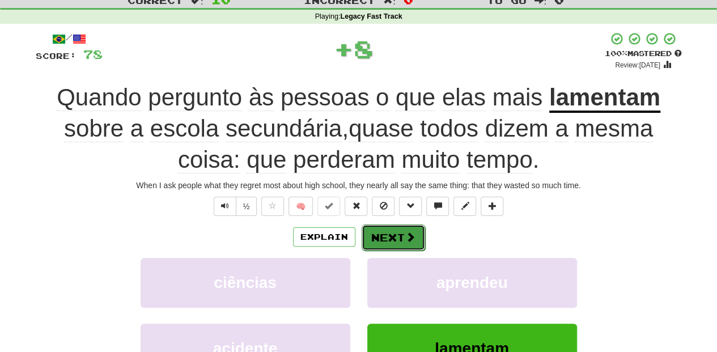
click at [391, 234] on button "Next" at bounding box center [393, 237] width 63 height 26
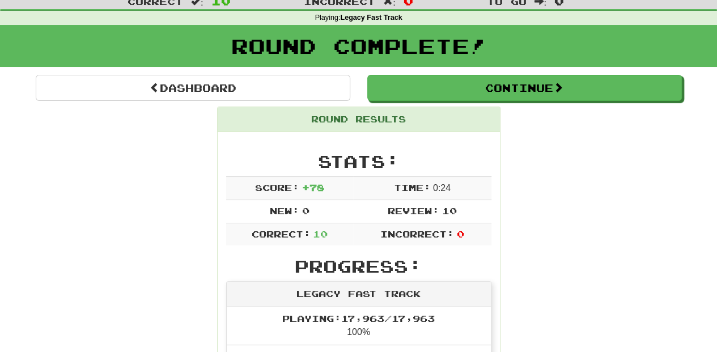
scroll to position [0, 0]
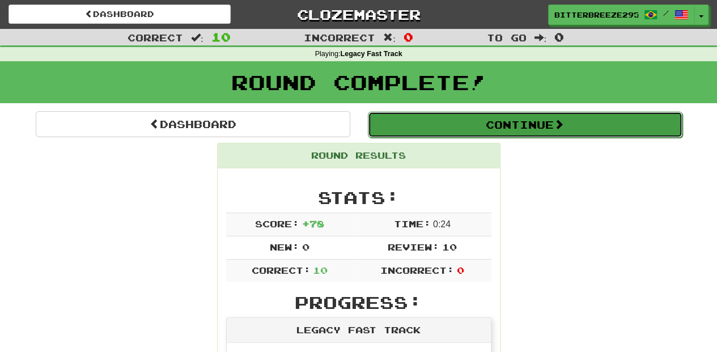
click at [450, 126] on button "Continue" at bounding box center [525, 125] width 315 height 26
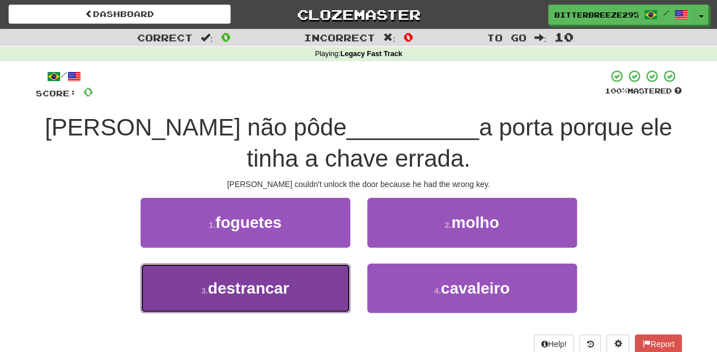
click at [281, 277] on button "3 . destrancar" at bounding box center [246, 288] width 210 height 49
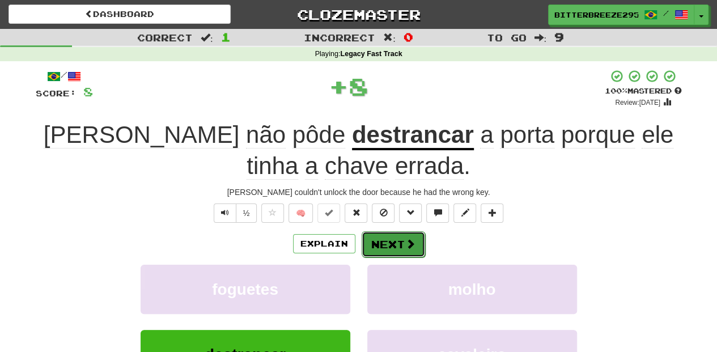
click at [401, 240] on button "Next" at bounding box center [393, 244] width 63 height 26
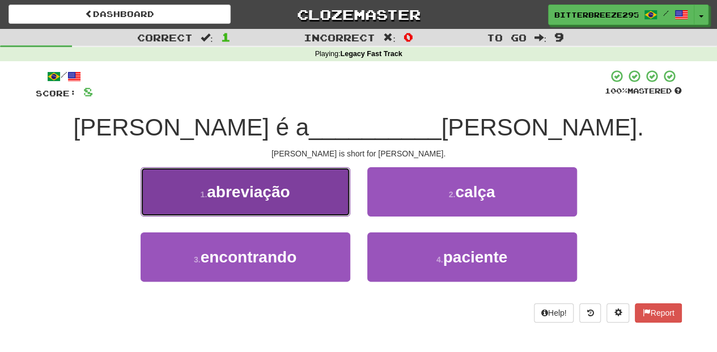
click at [329, 202] on button "1 . abreviação" at bounding box center [246, 191] width 210 height 49
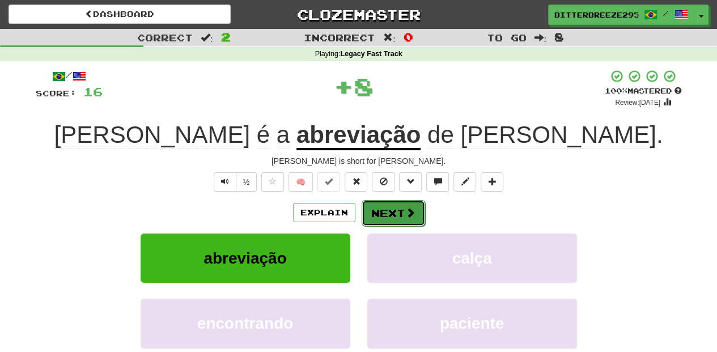
click at [374, 211] on button "Next" at bounding box center [393, 213] width 63 height 26
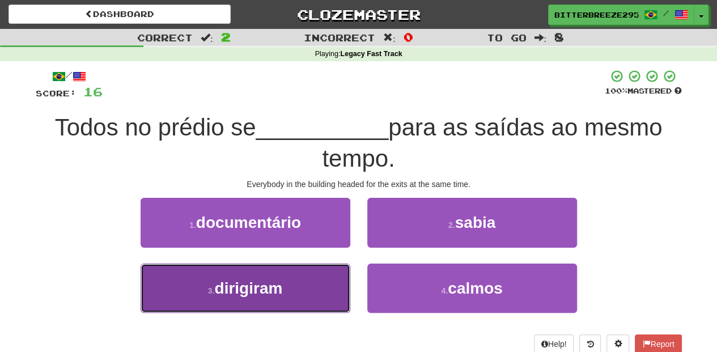
click at [313, 284] on button "3 . dirigiram" at bounding box center [246, 288] width 210 height 49
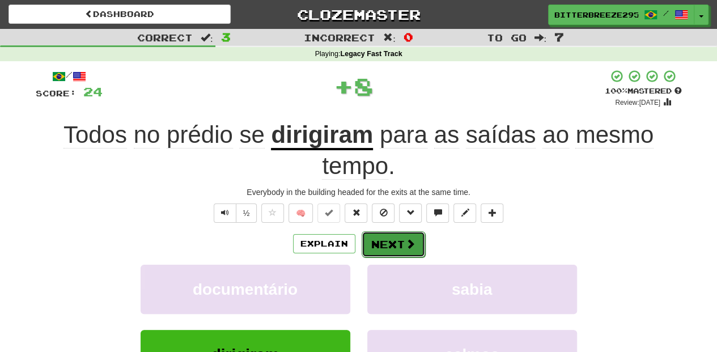
click at [389, 249] on button "Next" at bounding box center [393, 244] width 63 height 26
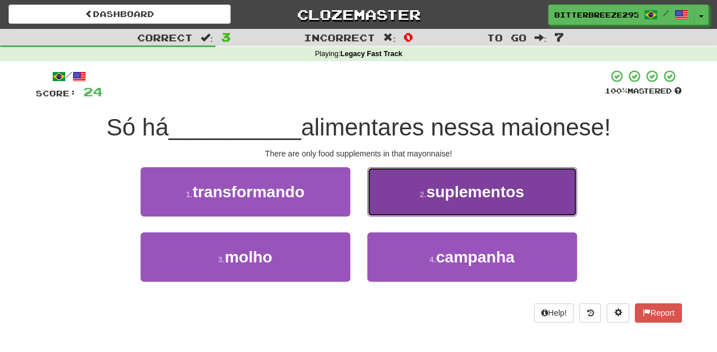
click at [404, 212] on button "2 . suplementos" at bounding box center [472, 191] width 210 height 49
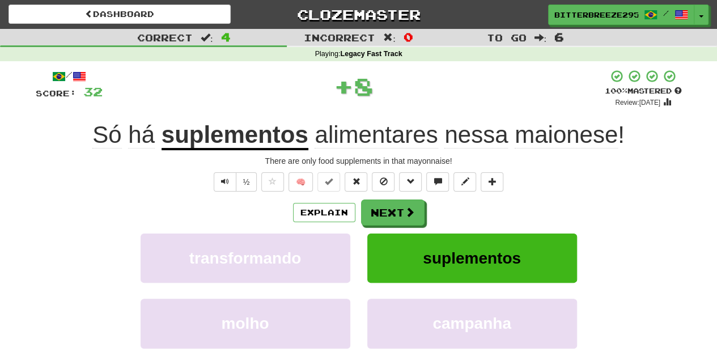
click at [405, 212] on span at bounding box center [410, 212] width 10 height 10
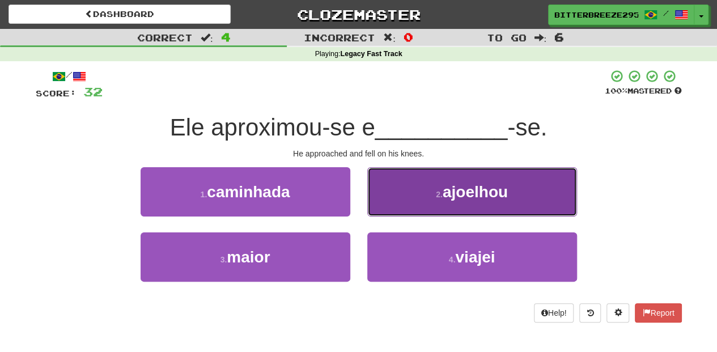
click at [406, 209] on button "2 . ajoelhou" at bounding box center [472, 191] width 210 height 49
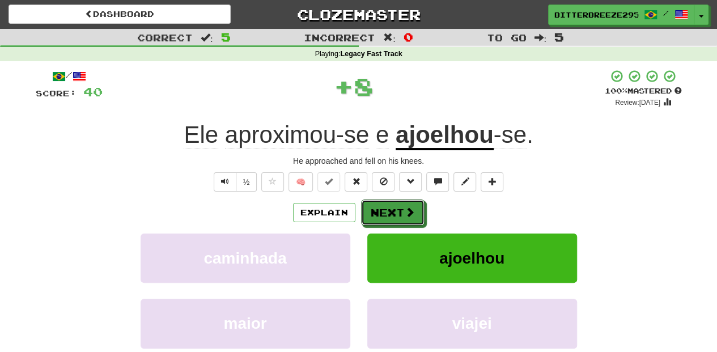
click at [406, 209] on span at bounding box center [410, 212] width 10 height 10
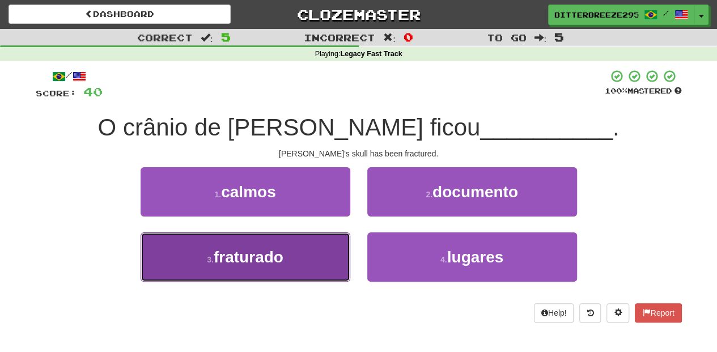
click at [312, 239] on button "3 . fraturado" at bounding box center [246, 256] width 210 height 49
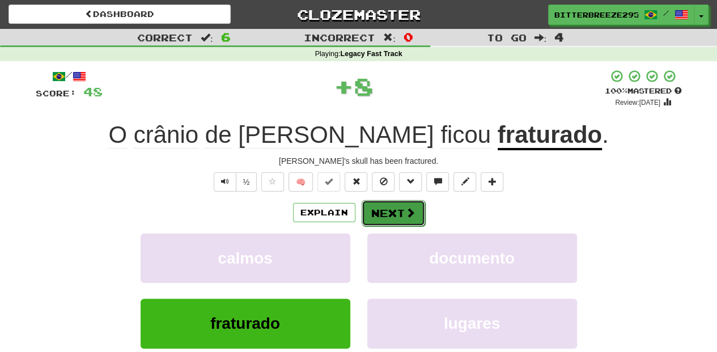
click at [367, 218] on button "Next" at bounding box center [393, 213] width 63 height 26
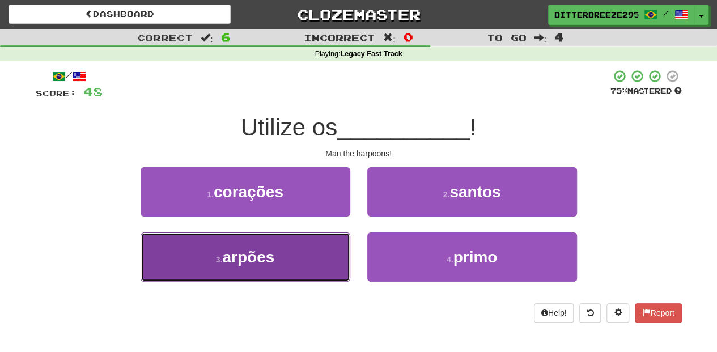
click at [304, 248] on button "3 . arpões" at bounding box center [246, 256] width 210 height 49
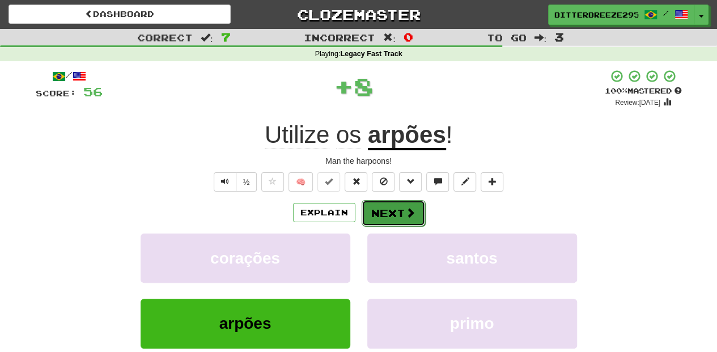
click at [377, 217] on button "Next" at bounding box center [393, 213] width 63 height 26
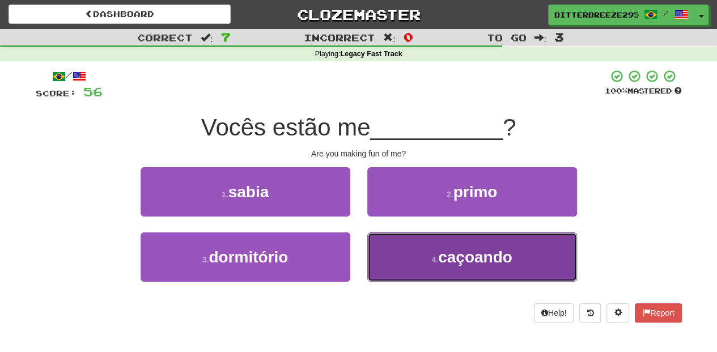
click at [431, 261] on small "4 ." at bounding box center [434, 259] width 7 height 9
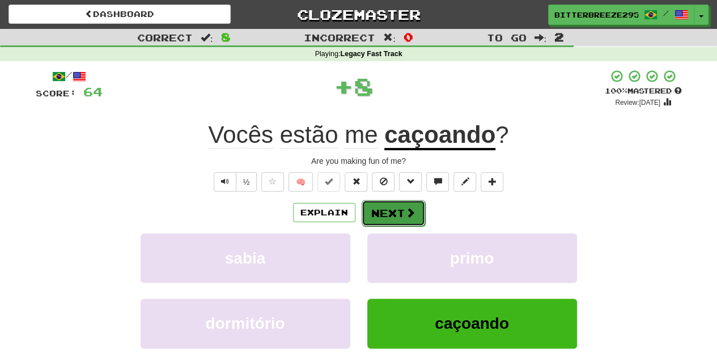
click at [399, 215] on button "Next" at bounding box center [393, 213] width 63 height 26
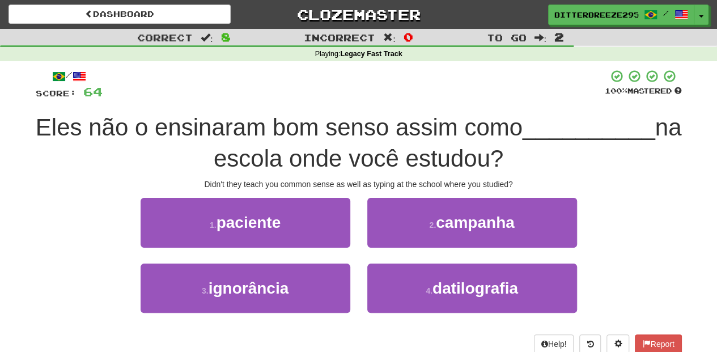
click at [406, 262] on div "2 . campanha" at bounding box center [472, 230] width 227 height 65
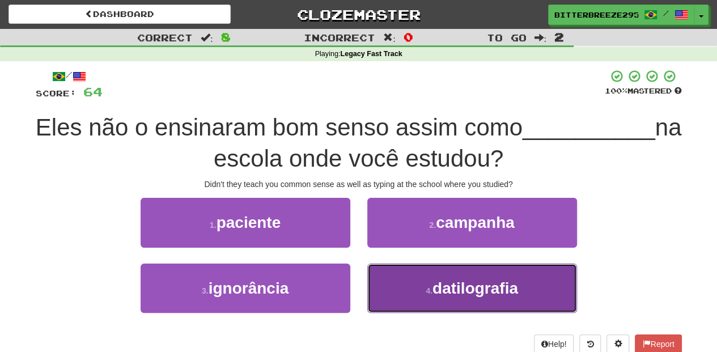
click at [404, 278] on button "4 . datilografia" at bounding box center [472, 288] width 210 height 49
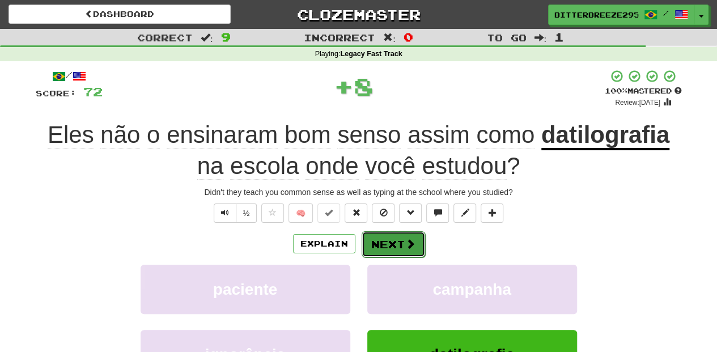
click at [393, 241] on button "Next" at bounding box center [393, 244] width 63 height 26
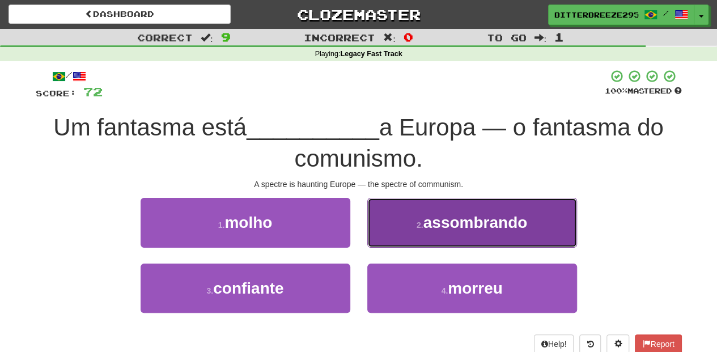
click at [400, 236] on button "2 . assombrando" at bounding box center [472, 222] width 210 height 49
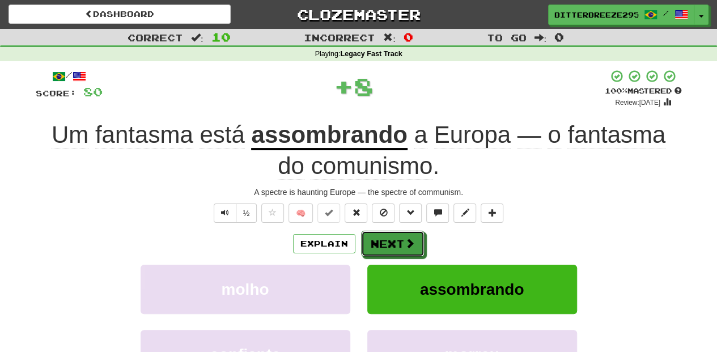
click at [400, 236] on button "Next" at bounding box center [392, 244] width 63 height 26
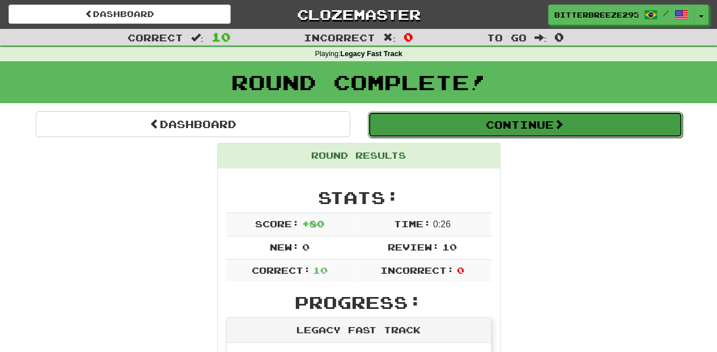
click at [412, 126] on button "Continue" at bounding box center [525, 125] width 315 height 26
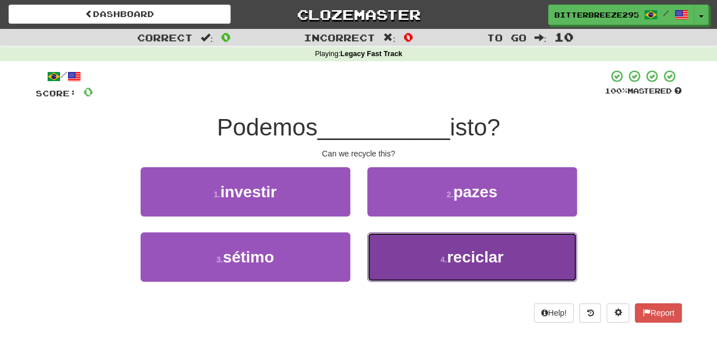
drag, startPoint x: 430, startPoint y: 254, endPoint x: 407, endPoint y: 253, distance: 22.7
click at [430, 253] on button "4 . reciclar" at bounding box center [472, 256] width 210 height 49
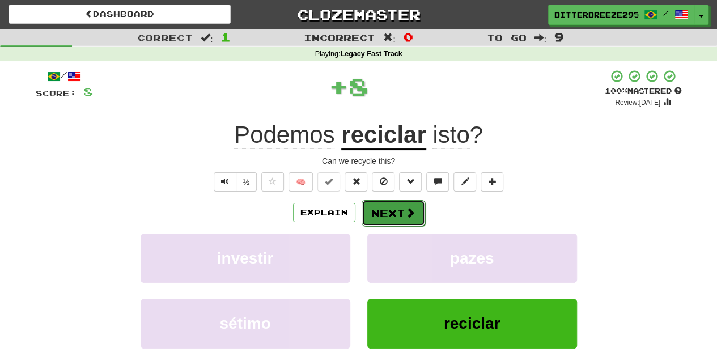
click at [392, 213] on button "Next" at bounding box center [393, 213] width 63 height 26
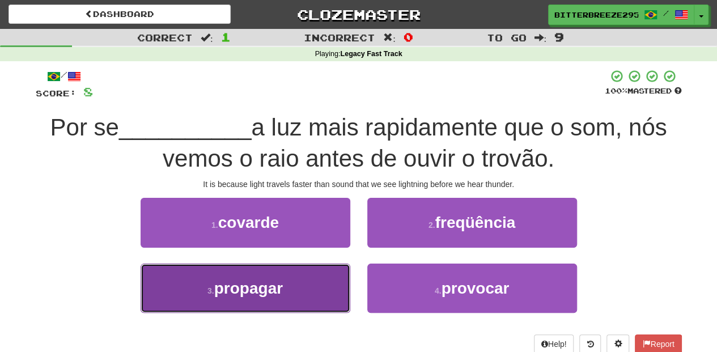
click at [309, 285] on button "3 . propagar" at bounding box center [246, 288] width 210 height 49
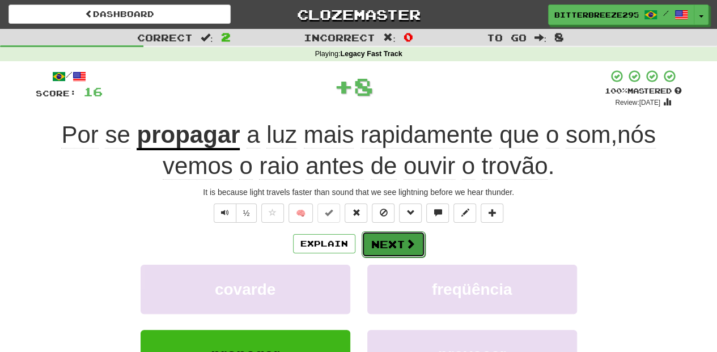
click at [388, 247] on button "Next" at bounding box center [393, 244] width 63 height 26
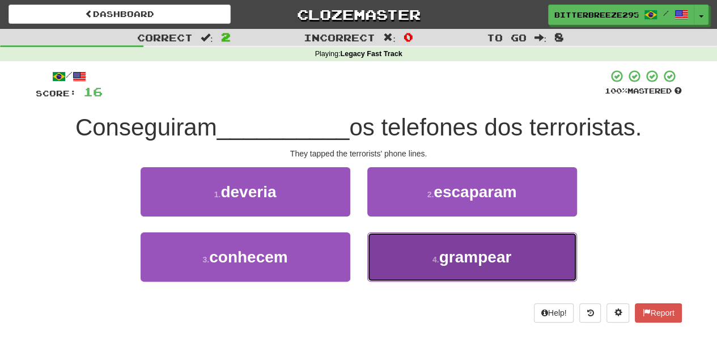
click at [384, 264] on button "4 . grampear" at bounding box center [472, 256] width 210 height 49
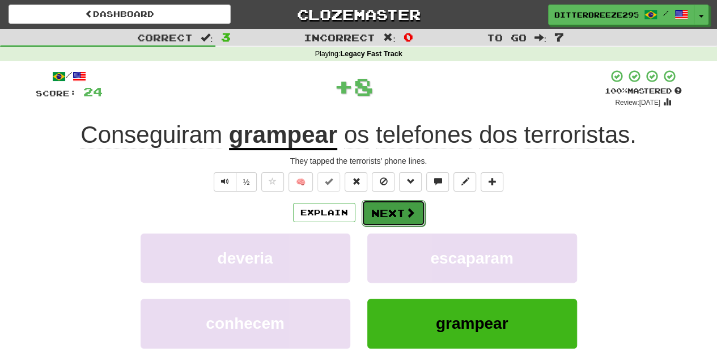
click at [380, 213] on button "Next" at bounding box center [393, 213] width 63 height 26
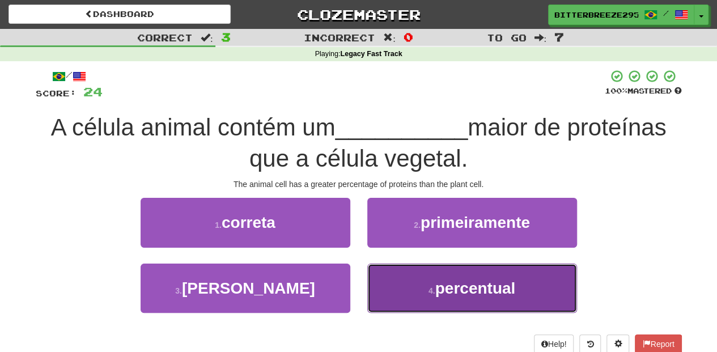
click at [391, 279] on button "4 . percentual" at bounding box center [472, 288] width 210 height 49
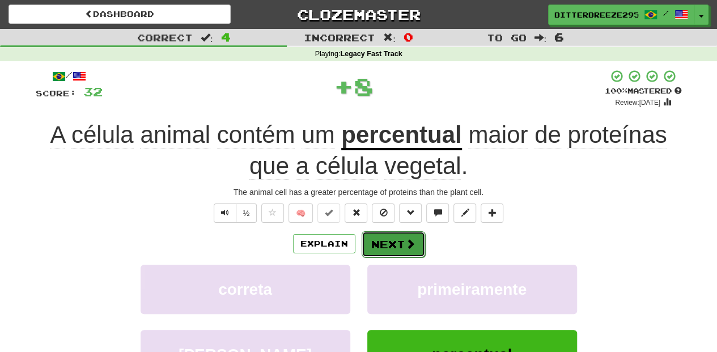
click at [389, 245] on button "Next" at bounding box center [393, 244] width 63 height 26
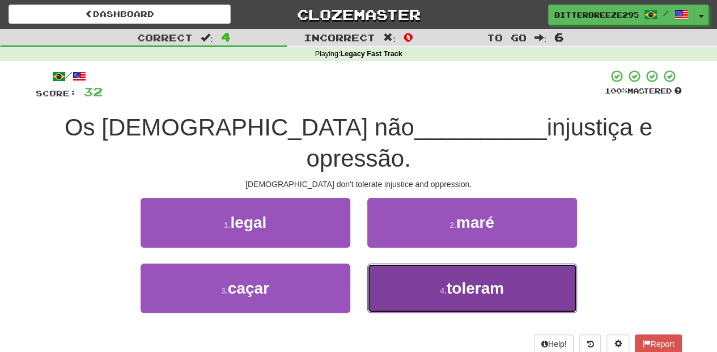
click at [402, 268] on button "4 . toleram" at bounding box center [472, 288] width 210 height 49
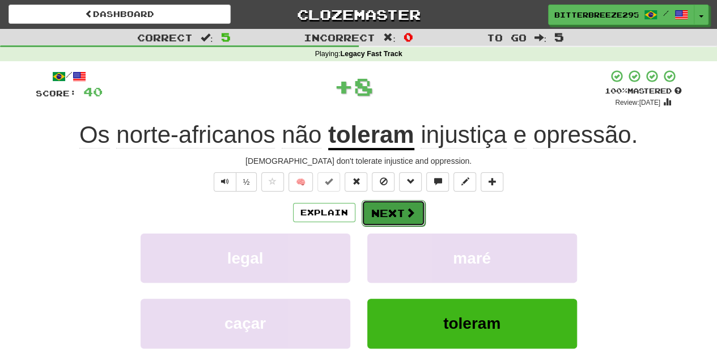
click at [383, 210] on button "Next" at bounding box center [393, 213] width 63 height 26
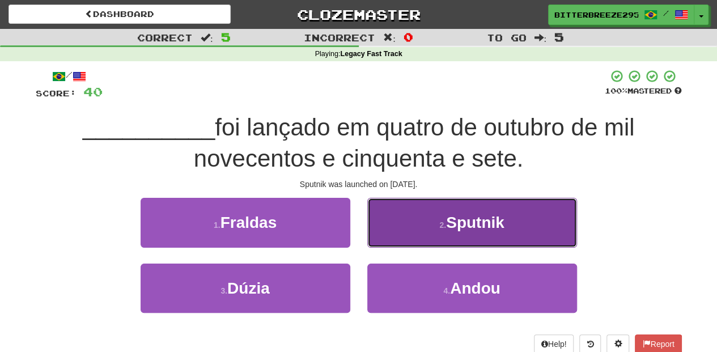
click at [401, 235] on button "2 . Sputnik" at bounding box center [472, 222] width 210 height 49
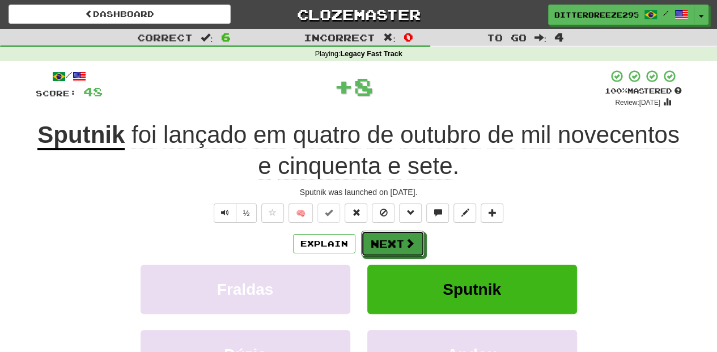
click at [401, 235] on button "Next" at bounding box center [392, 244] width 63 height 26
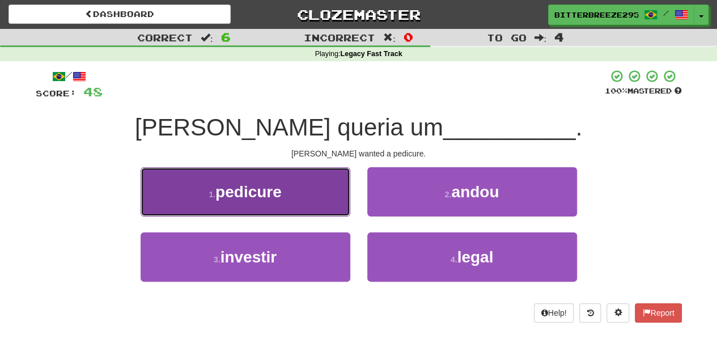
click at [333, 196] on button "1 . pedicure" at bounding box center [246, 191] width 210 height 49
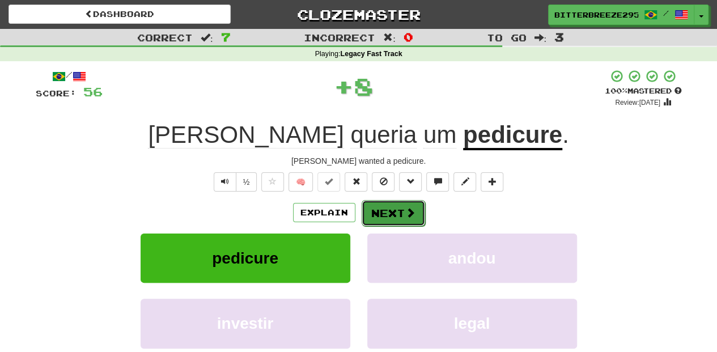
click at [374, 206] on button "Next" at bounding box center [393, 213] width 63 height 26
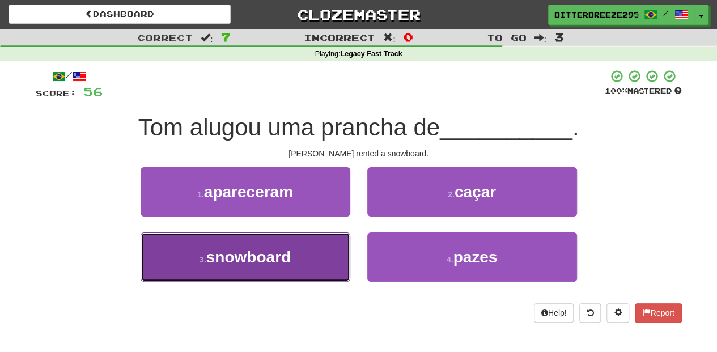
click at [324, 249] on button "3 . snowboard" at bounding box center [246, 256] width 210 height 49
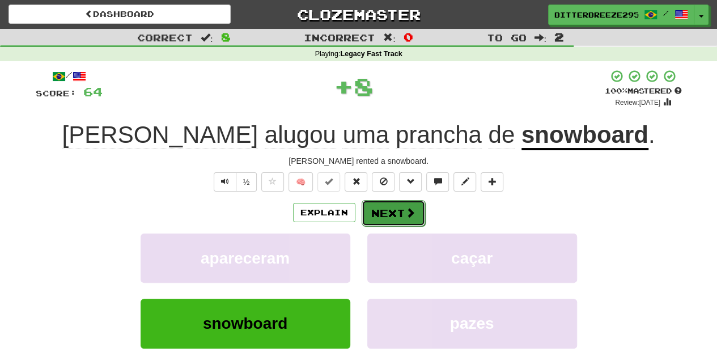
click at [398, 212] on button "Next" at bounding box center [393, 213] width 63 height 26
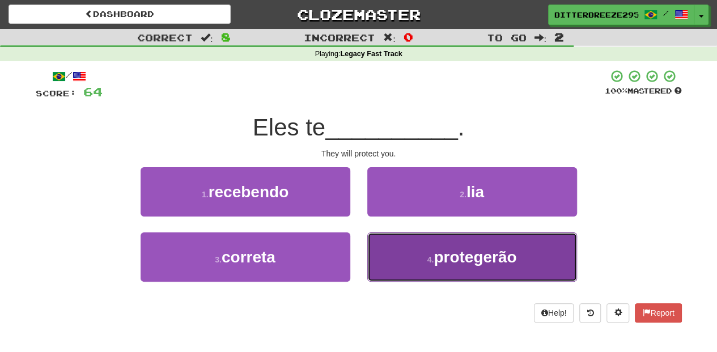
click at [412, 258] on button "4 . protegerão" at bounding box center [472, 256] width 210 height 49
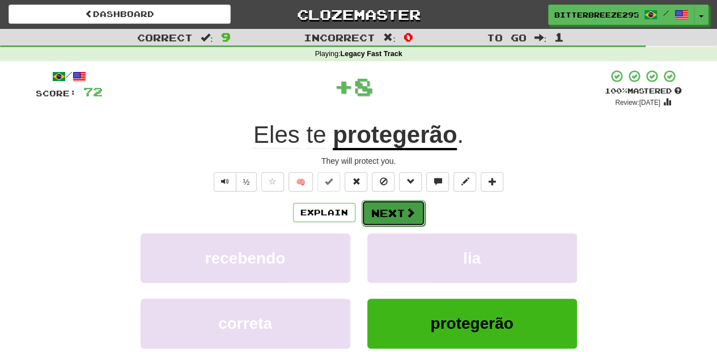
click at [388, 211] on button "Next" at bounding box center [393, 213] width 63 height 26
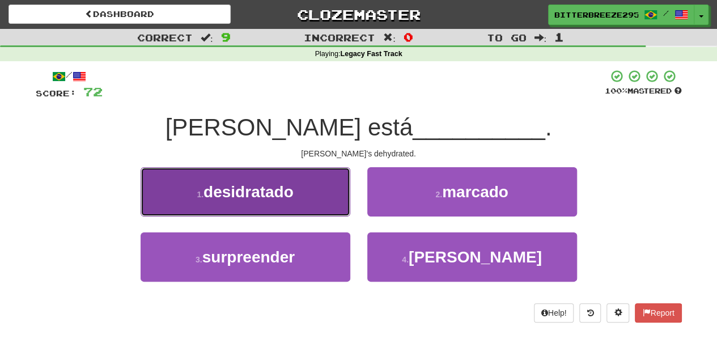
click at [324, 208] on button "1 . desidratado" at bounding box center [246, 191] width 210 height 49
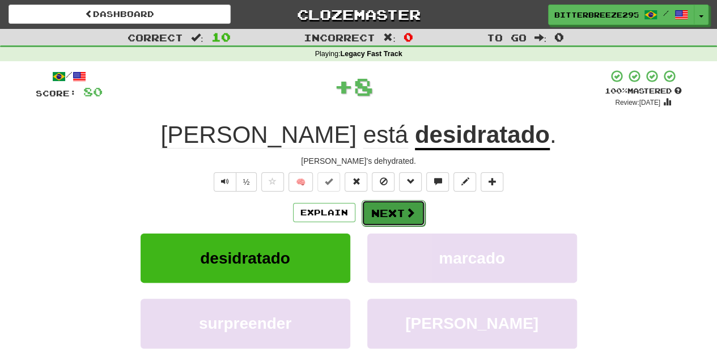
click at [367, 208] on button "Next" at bounding box center [393, 213] width 63 height 26
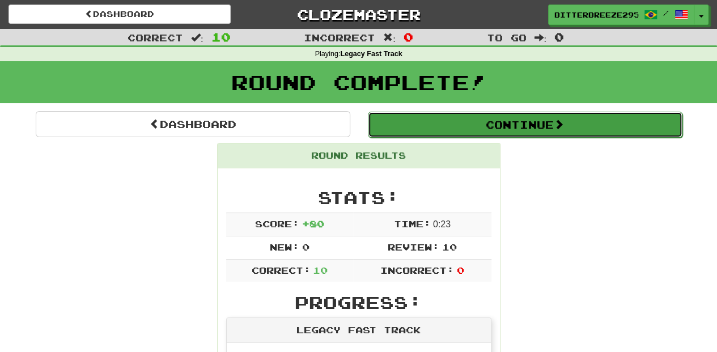
click at [459, 115] on button "Continue" at bounding box center [525, 125] width 315 height 26
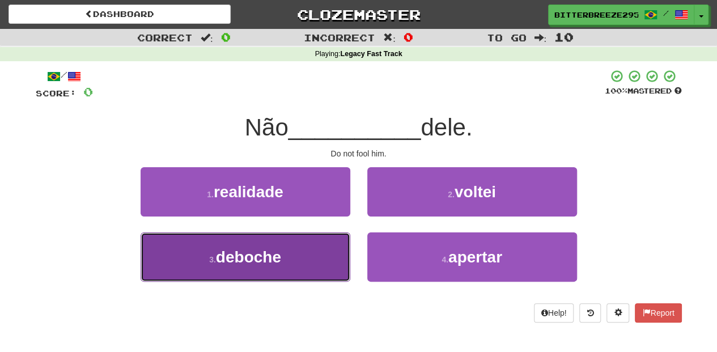
click at [294, 247] on button "3 . deboche" at bounding box center [246, 256] width 210 height 49
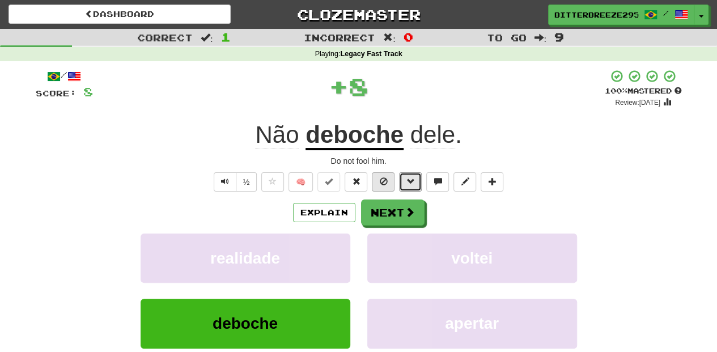
drag, startPoint x: 405, startPoint y: 191, endPoint x: 375, endPoint y: 190, distance: 30.0
click at [406, 191] on button at bounding box center [410, 181] width 23 height 19
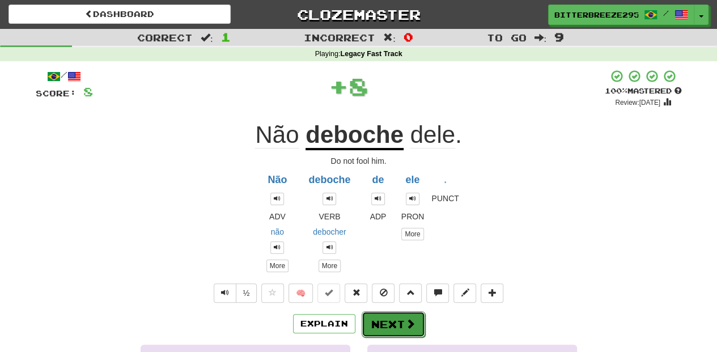
click at [379, 324] on button "Next" at bounding box center [393, 324] width 63 height 26
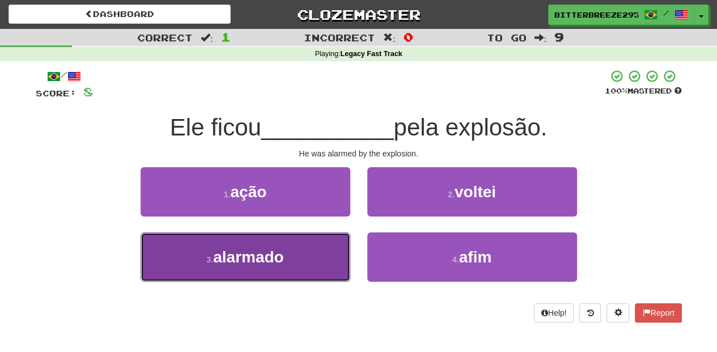
click at [294, 275] on button "3 . alarmado" at bounding box center [246, 256] width 210 height 49
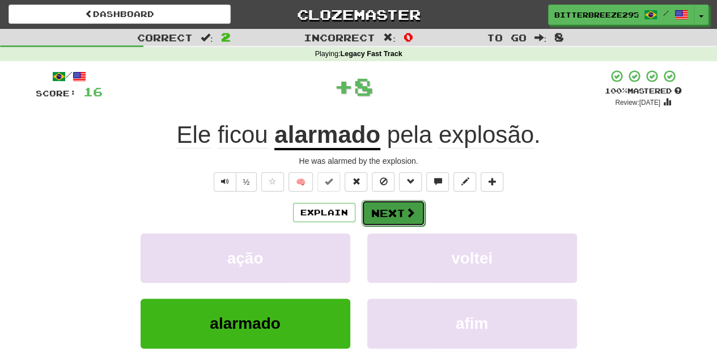
click at [385, 214] on button "Next" at bounding box center [393, 213] width 63 height 26
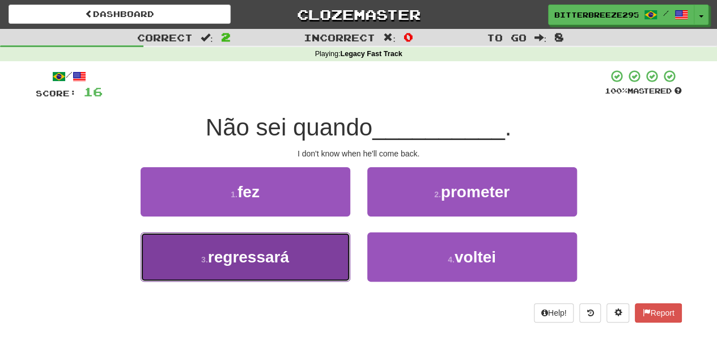
click at [324, 251] on button "3 . regressará" at bounding box center [246, 256] width 210 height 49
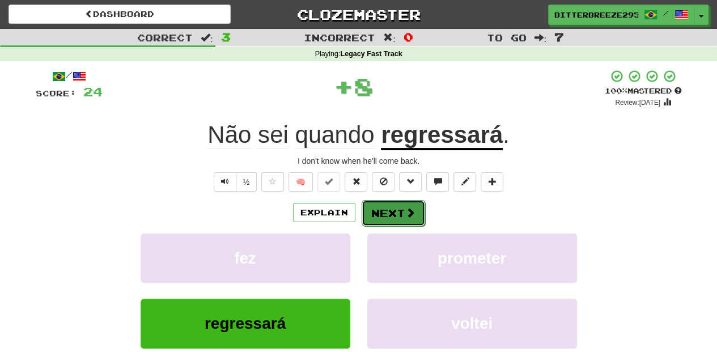
click at [380, 219] on button "Next" at bounding box center [393, 213] width 63 height 26
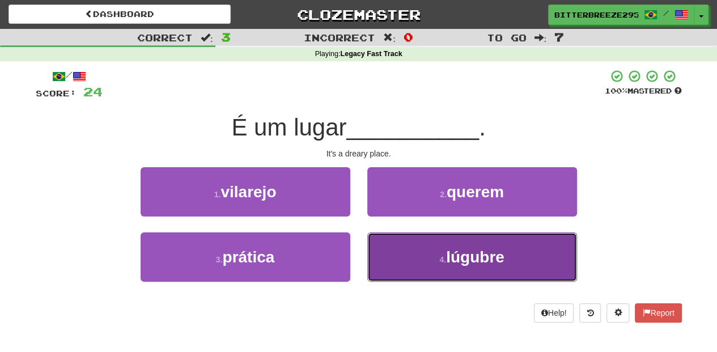
click at [396, 261] on button "4 . lúgubre" at bounding box center [472, 256] width 210 height 49
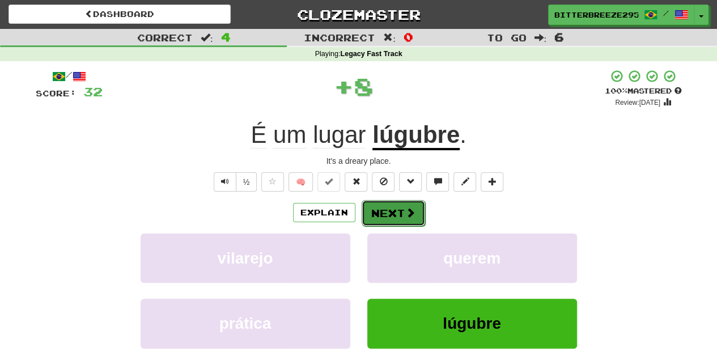
click at [391, 217] on button "Next" at bounding box center [393, 213] width 63 height 26
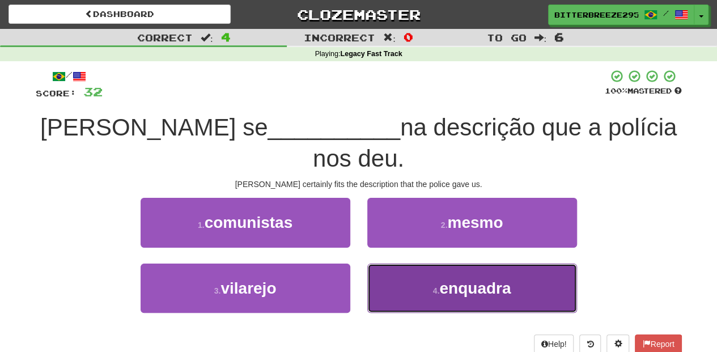
click at [387, 264] on button "4 . enquadra" at bounding box center [472, 288] width 210 height 49
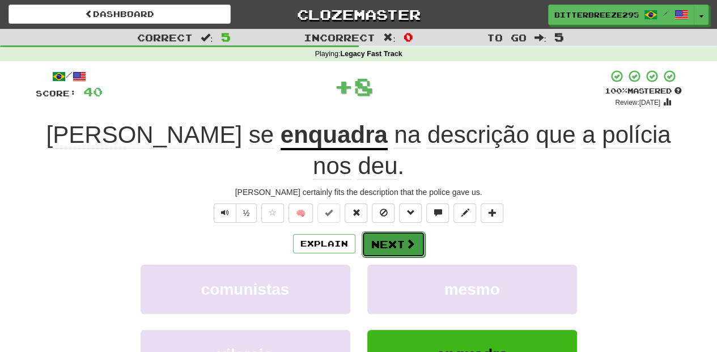
click at [387, 231] on button "Next" at bounding box center [393, 244] width 63 height 26
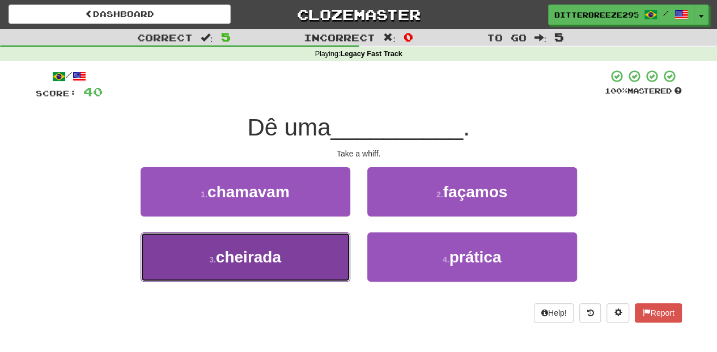
click at [317, 254] on button "3 . cheirada" at bounding box center [246, 256] width 210 height 49
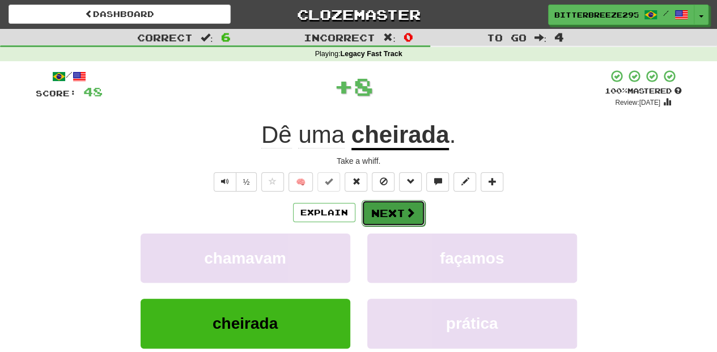
click at [378, 217] on button "Next" at bounding box center [393, 213] width 63 height 26
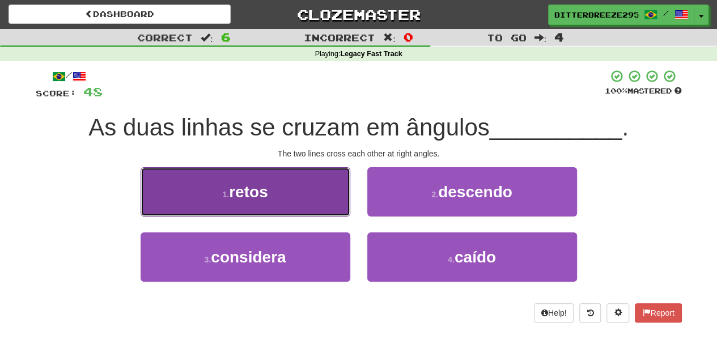
click at [297, 204] on button "1 . retos" at bounding box center [246, 191] width 210 height 49
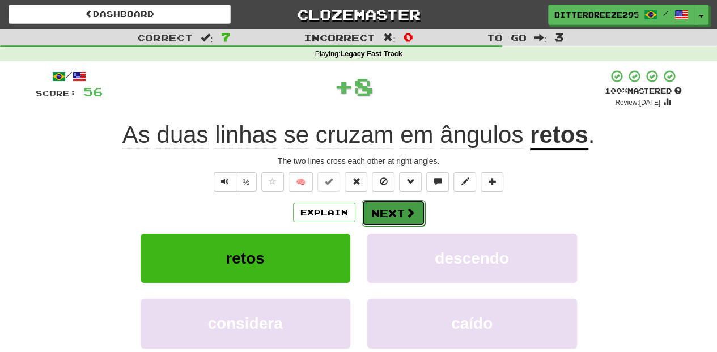
click at [370, 211] on button "Next" at bounding box center [393, 213] width 63 height 26
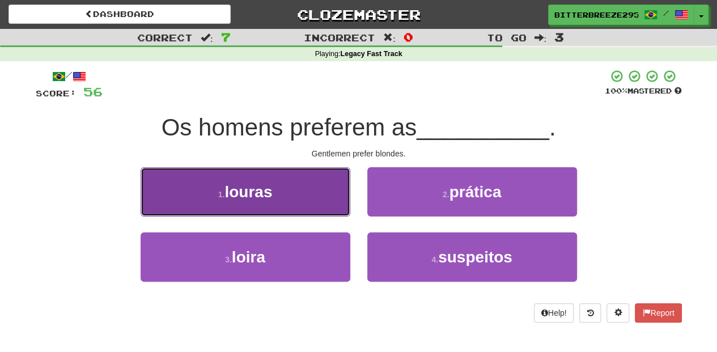
click at [311, 206] on button "1 . louras" at bounding box center [246, 191] width 210 height 49
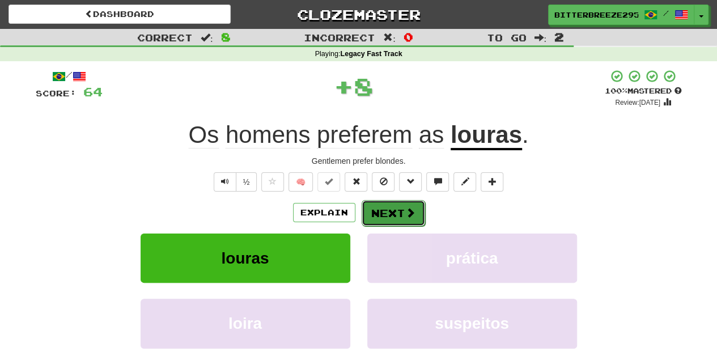
click at [370, 212] on button "Next" at bounding box center [393, 213] width 63 height 26
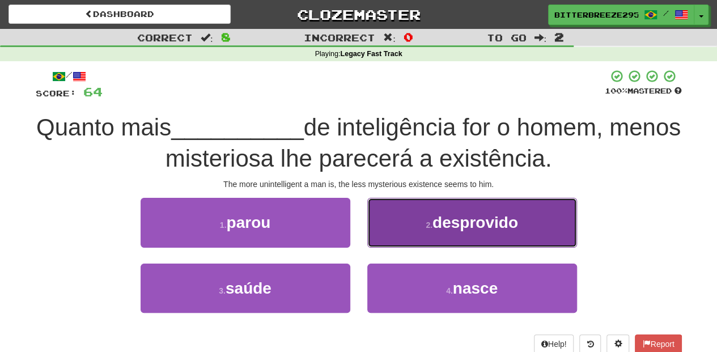
click at [380, 224] on button "2 . desprovido" at bounding box center [472, 222] width 210 height 49
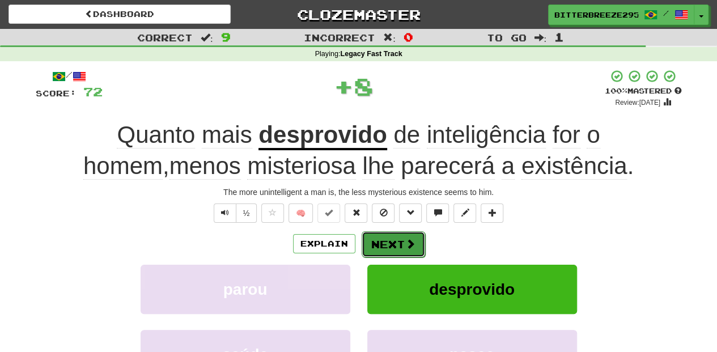
click at [376, 234] on button "Next" at bounding box center [393, 244] width 63 height 26
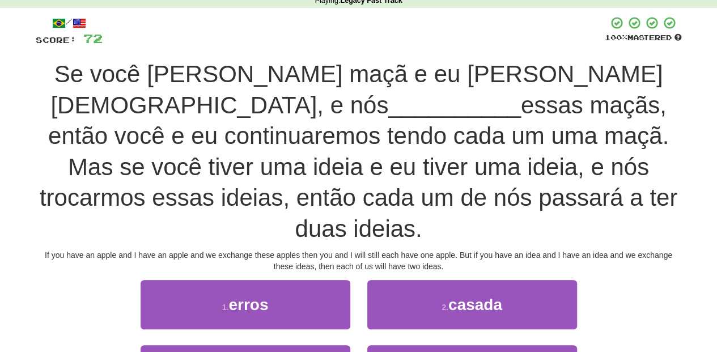
scroll to position [113, 0]
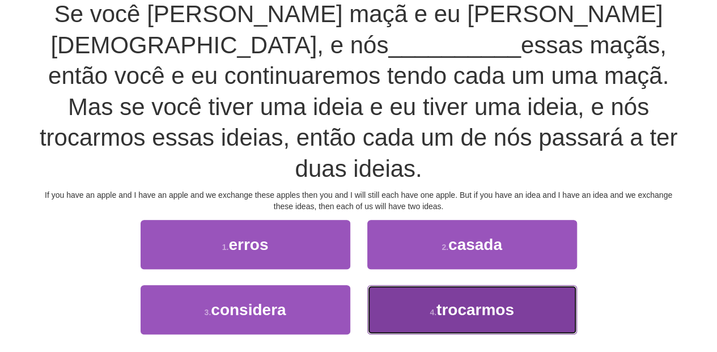
click at [388, 285] on button "4 . trocarmos" at bounding box center [472, 309] width 210 height 49
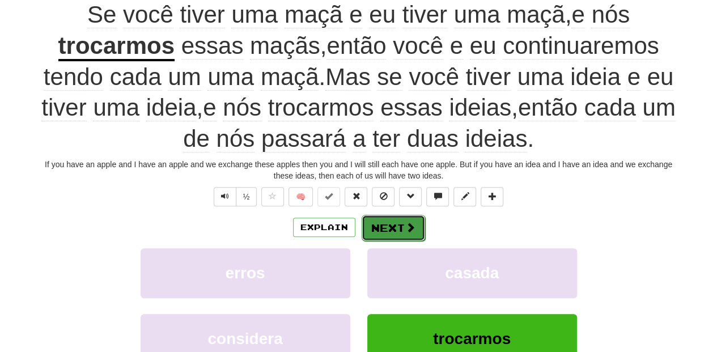
click at [383, 231] on button "Next" at bounding box center [393, 228] width 63 height 26
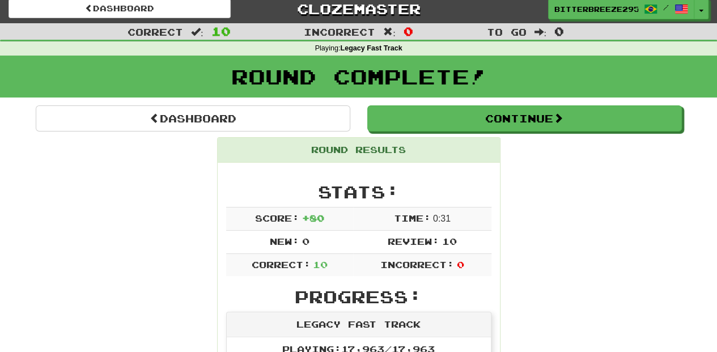
scroll to position [0, 0]
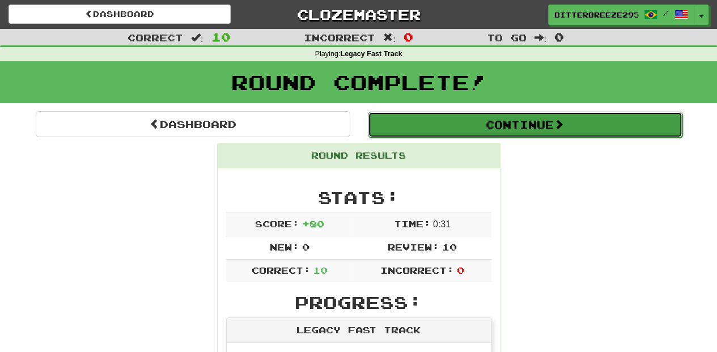
click at [455, 122] on button "Continue" at bounding box center [525, 125] width 315 height 26
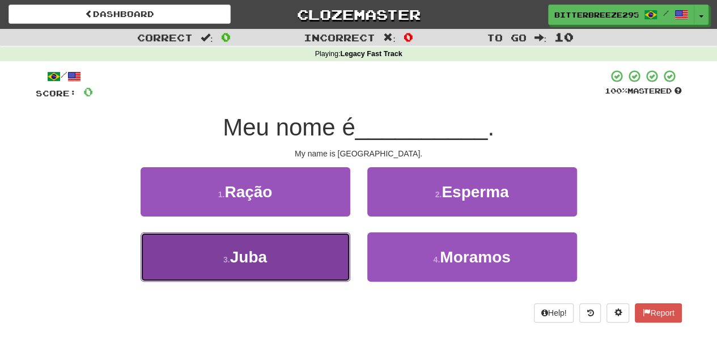
click at [315, 265] on button "3 . Juba" at bounding box center [246, 256] width 210 height 49
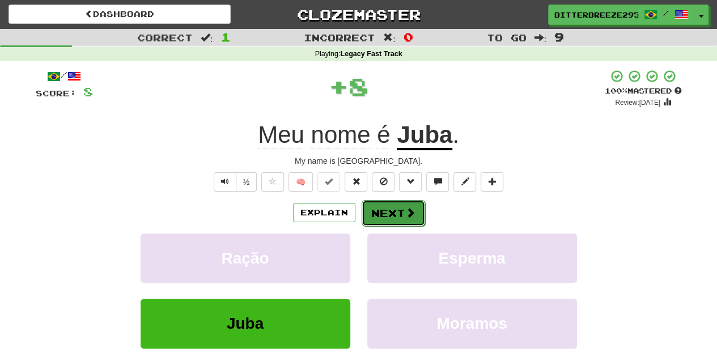
click at [392, 206] on button "Next" at bounding box center [393, 213] width 63 height 26
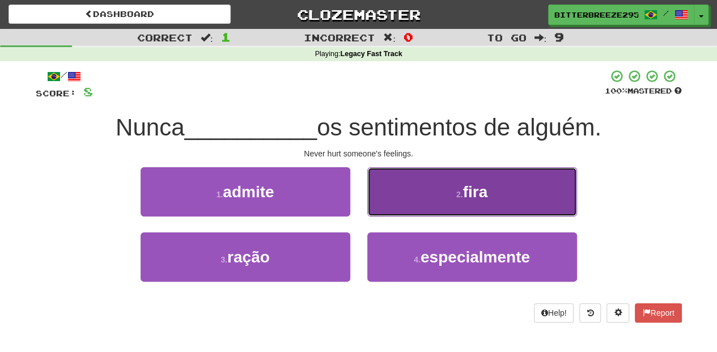
click at [404, 194] on button "2 . fira" at bounding box center [472, 191] width 210 height 49
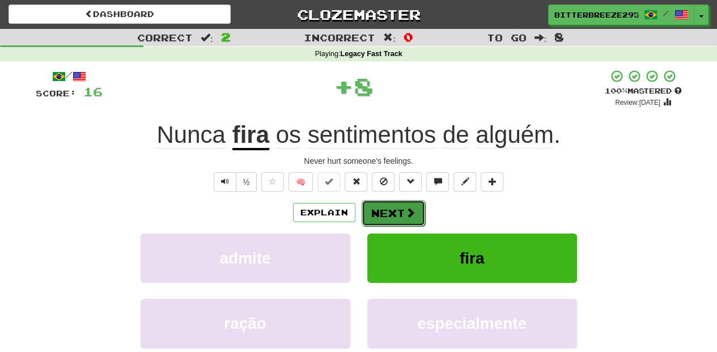
click at [393, 206] on button "Next" at bounding box center [393, 213] width 63 height 26
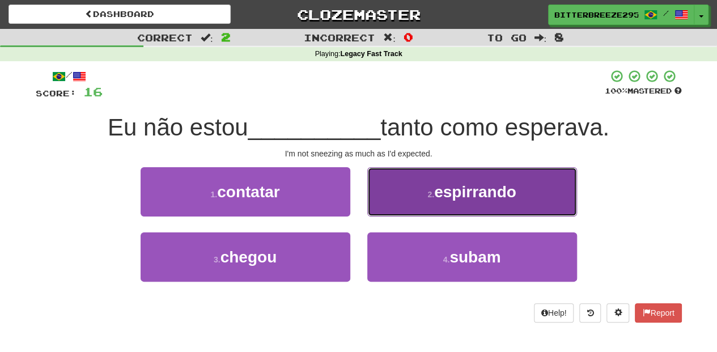
click at [395, 205] on button "2 . espirrando" at bounding box center [472, 191] width 210 height 49
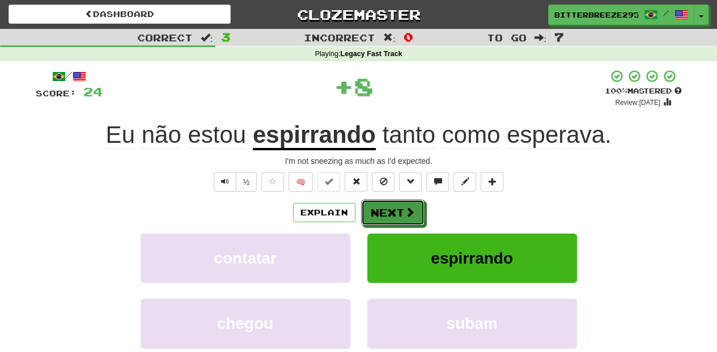
click at [395, 205] on button "Next" at bounding box center [392, 213] width 63 height 26
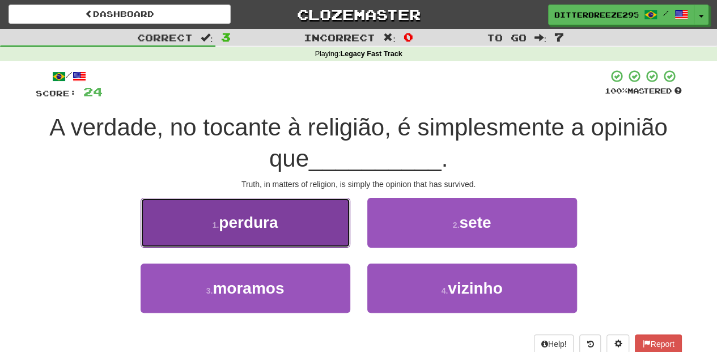
click at [286, 229] on button "1 . perdura" at bounding box center [246, 222] width 210 height 49
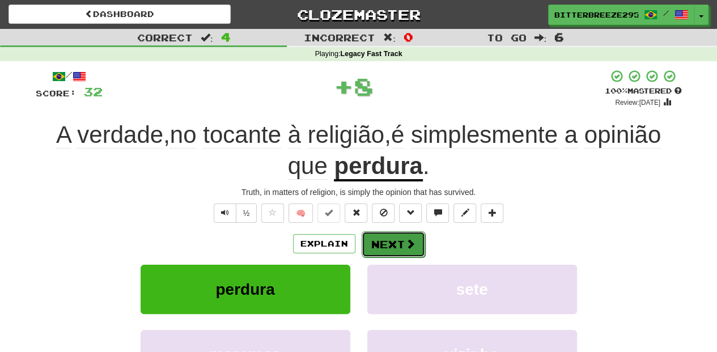
click at [393, 234] on button "Next" at bounding box center [393, 244] width 63 height 26
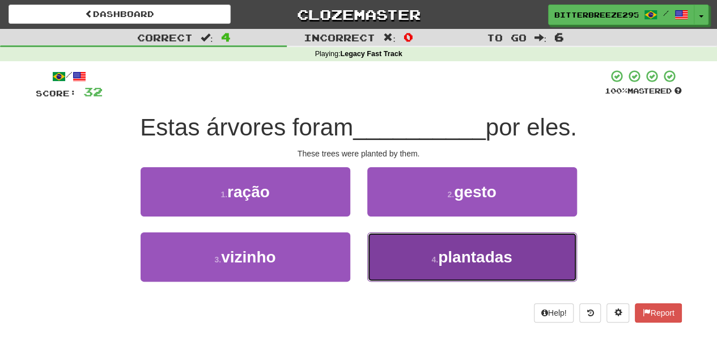
click at [402, 245] on button "4 . plantadas" at bounding box center [472, 256] width 210 height 49
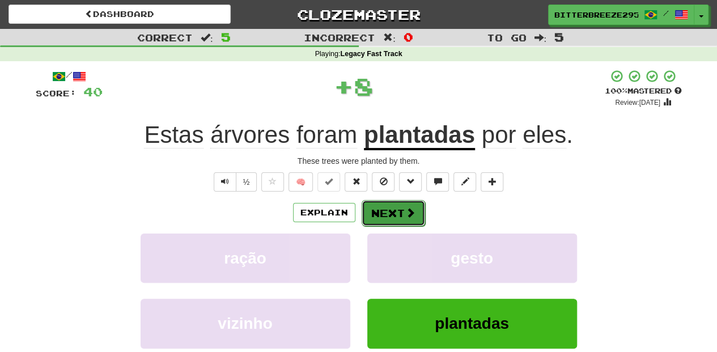
click at [375, 224] on button "Next" at bounding box center [393, 213] width 63 height 26
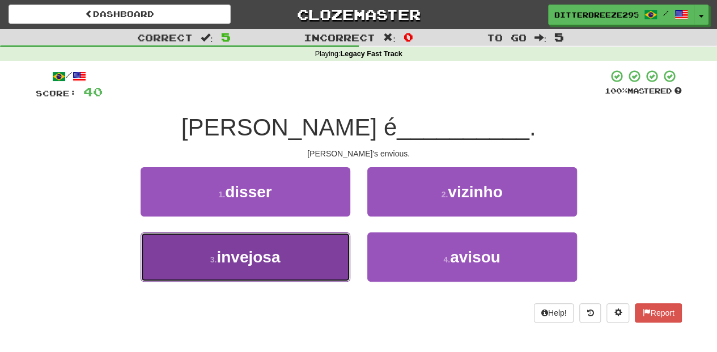
click at [321, 252] on button "3 . invejosa" at bounding box center [246, 256] width 210 height 49
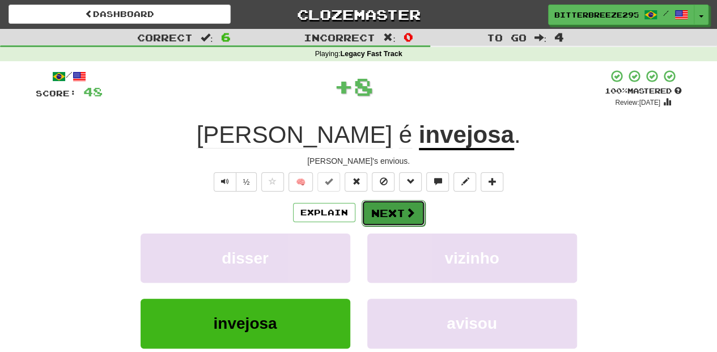
click at [375, 207] on button "Next" at bounding box center [393, 213] width 63 height 26
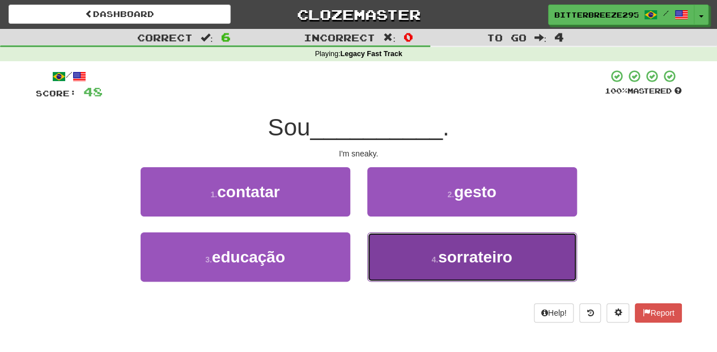
click at [395, 239] on button "4 . sorrateiro" at bounding box center [472, 256] width 210 height 49
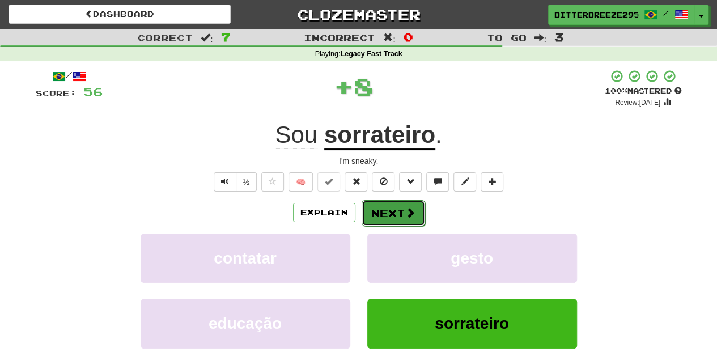
click at [388, 223] on button "Next" at bounding box center [393, 213] width 63 height 26
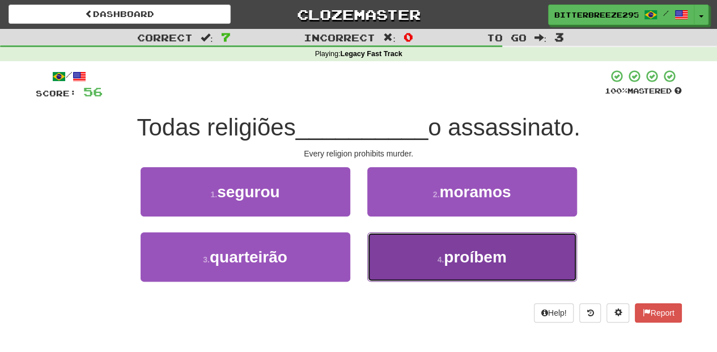
click at [384, 246] on button "4 . proíbem" at bounding box center [472, 256] width 210 height 49
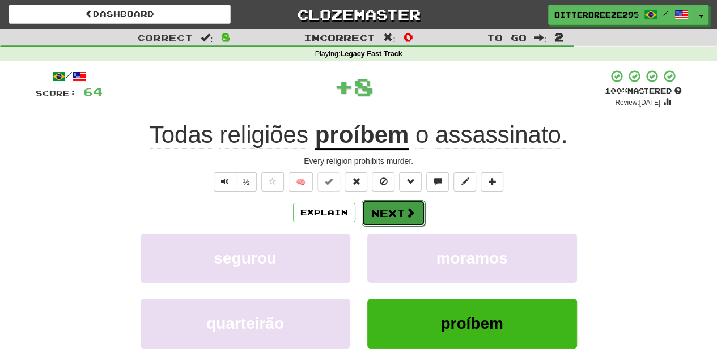
click at [390, 202] on button "Next" at bounding box center [393, 213] width 63 height 26
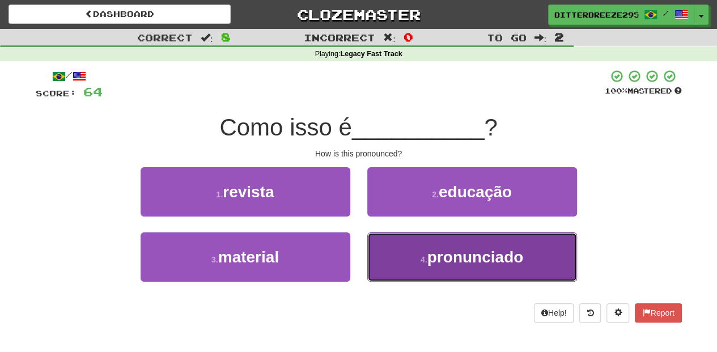
click at [389, 257] on button "4 . pronunciado" at bounding box center [472, 256] width 210 height 49
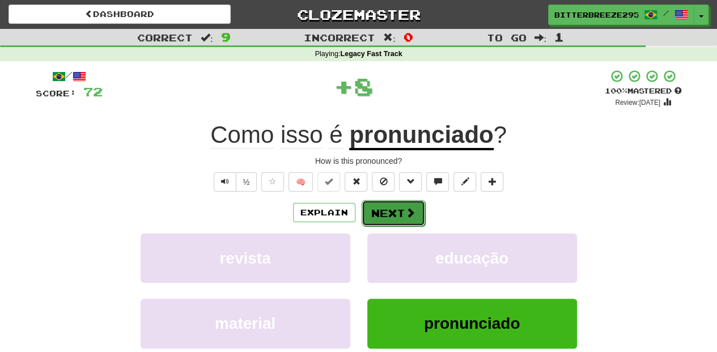
click at [380, 209] on button "Next" at bounding box center [393, 213] width 63 height 26
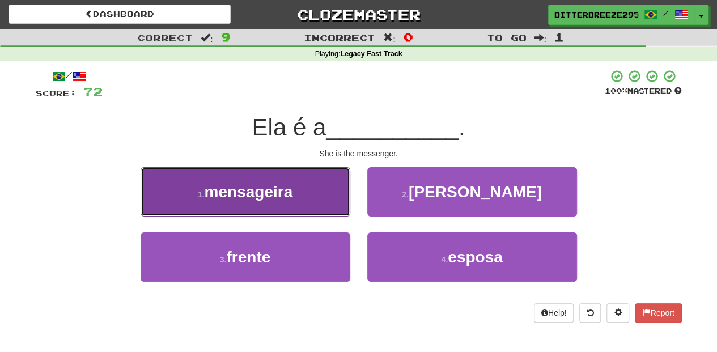
click at [325, 214] on button "1 . mensageira" at bounding box center [246, 191] width 210 height 49
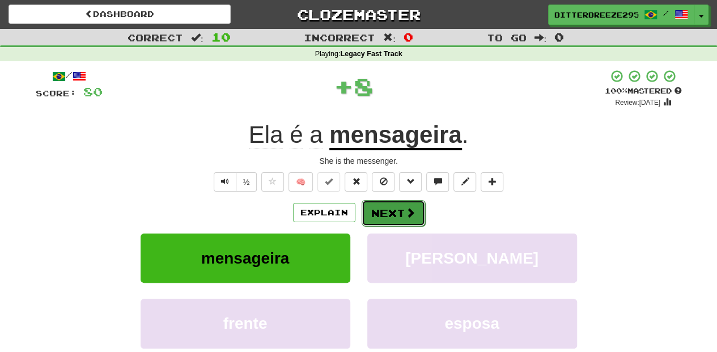
click at [371, 211] on button "Next" at bounding box center [393, 213] width 63 height 26
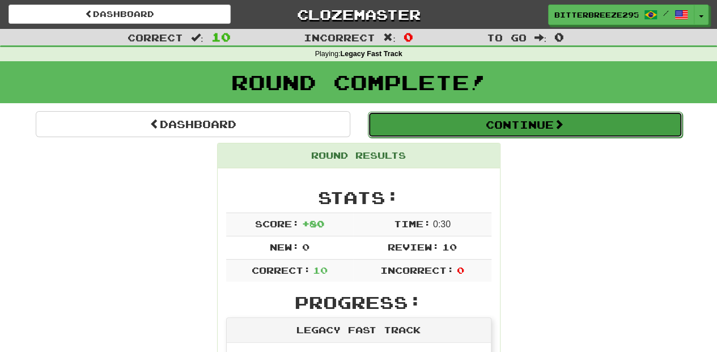
click at [425, 121] on button "Continue" at bounding box center [525, 125] width 315 height 26
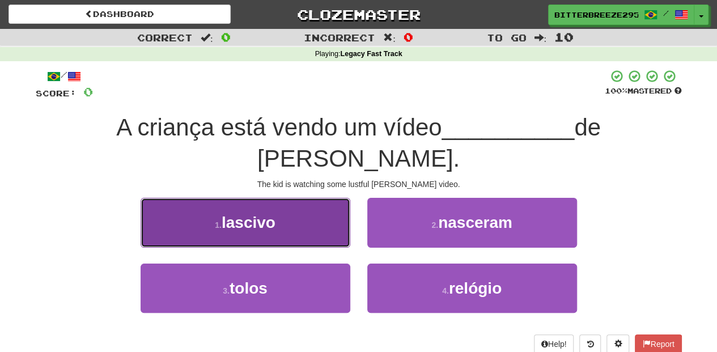
drag, startPoint x: 292, startPoint y: 193, endPoint x: 324, endPoint y: 195, distance: 31.8
click at [293, 198] on button "1 . lascivo" at bounding box center [246, 222] width 210 height 49
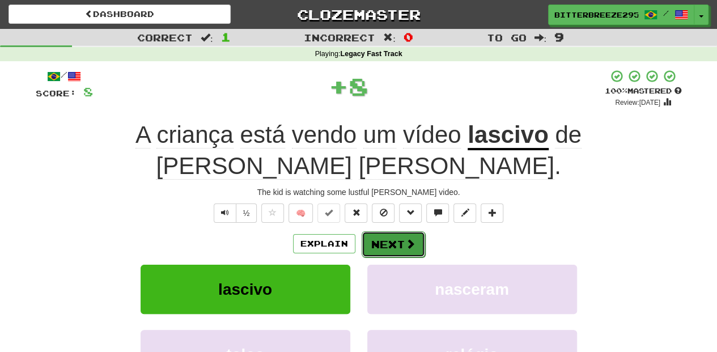
click at [375, 231] on button "Next" at bounding box center [393, 244] width 63 height 26
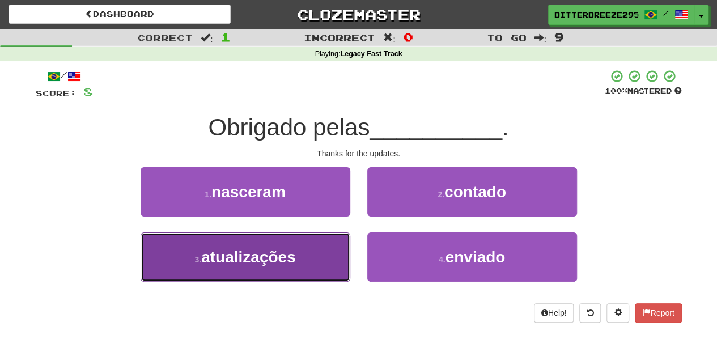
click at [333, 244] on button "3 . atualizações" at bounding box center [246, 256] width 210 height 49
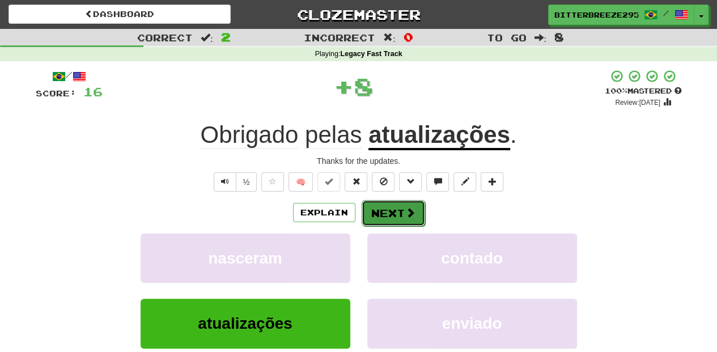
click at [368, 215] on button "Next" at bounding box center [393, 213] width 63 height 26
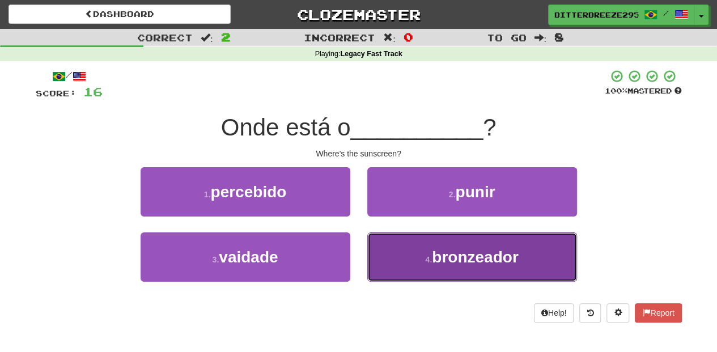
click at [392, 250] on button "4 . bronzeador" at bounding box center [472, 256] width 210 height 49
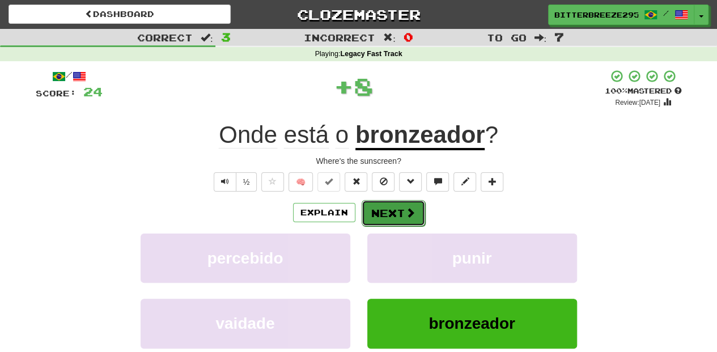
click at [379, 210] on button "Next" at bounding box center [393, 213] width 63 height 26
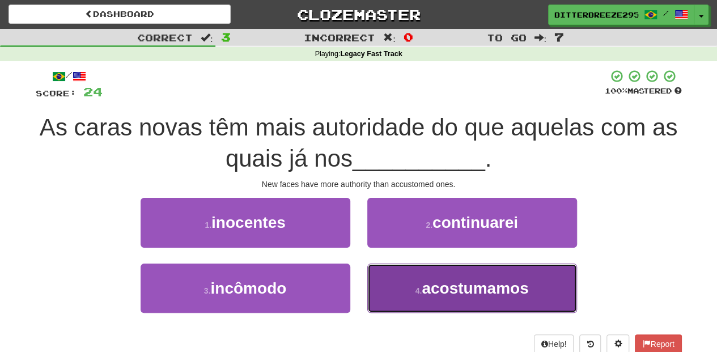
click at [413, 289] on button "4 . acostumamos" at bounding box center [472, 288] width 210 height 49
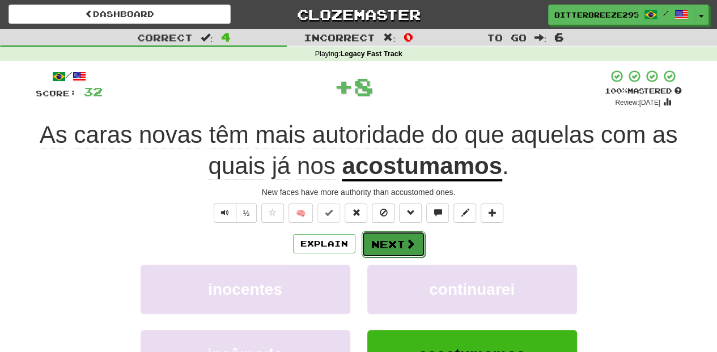
click at [388, 238] on button "Next" at bounding box center [393, 244] width 63 height 26
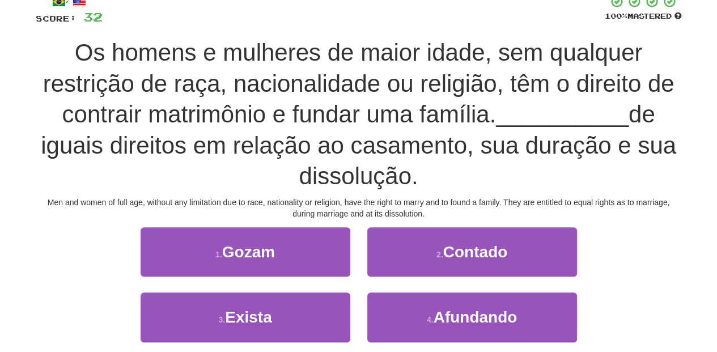
scroll to position [75, 0]
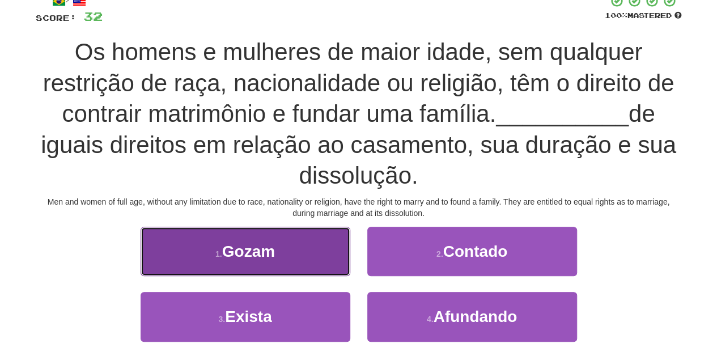
click at [305, 270] on button "1 . Gozam" at bounding box center [246, 251] width 210 height 49
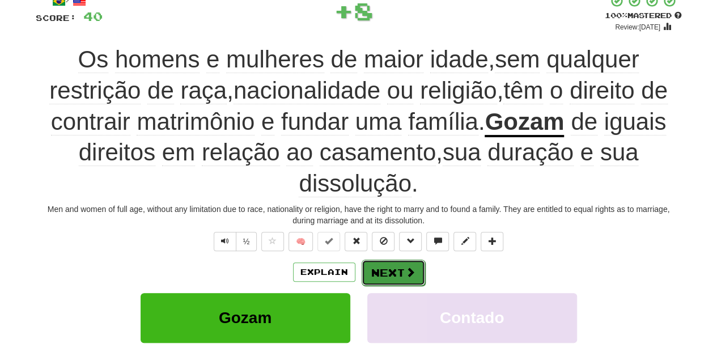
click at [384, 270] on button "Next" at bounding box center [393, 273] width 63 height 26
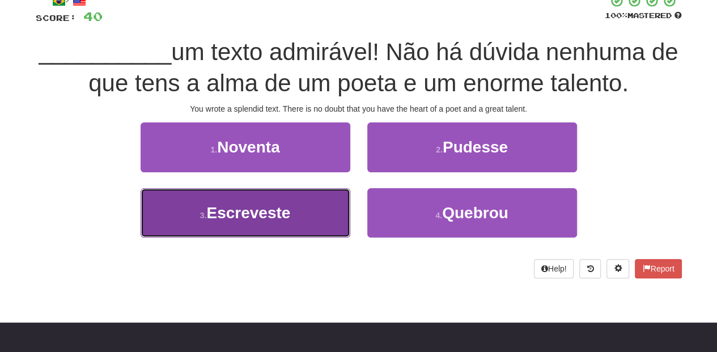
click at [323, 221] on button "3 . Escreveste" at bounding box center [246, 212] width 210 height 49
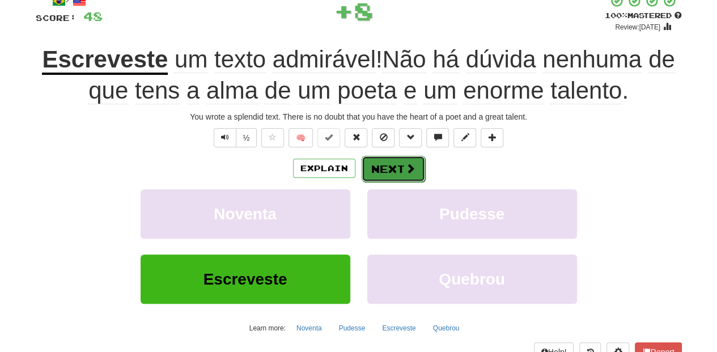
click at [382, 167] on button "Next" at bounding box center [393, 169] width 63 height 26
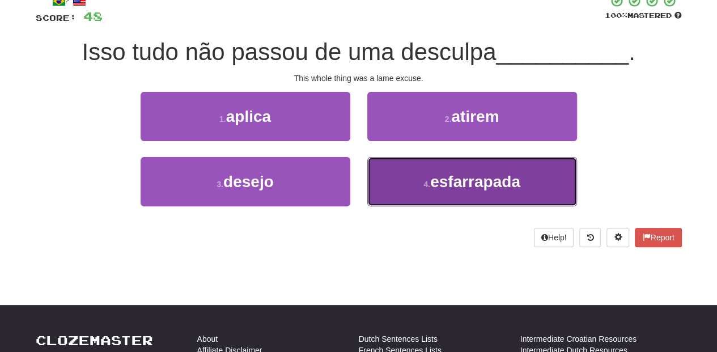
click at [382, 169] on button "4 . esfarrapada" at bounding box center [472, 181] width 210 height 49
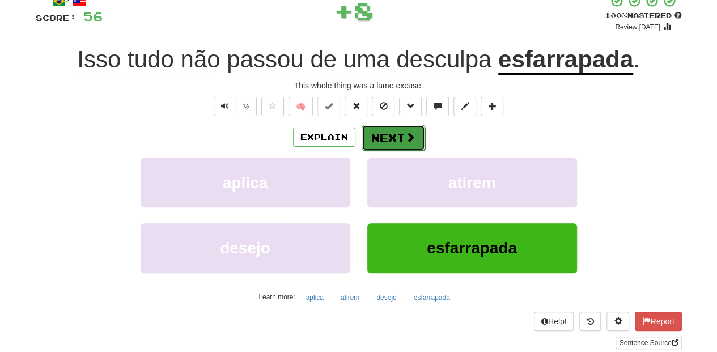
click at [385, 138] on button "Next" at bounding box center [393, 138] width 63 height 26
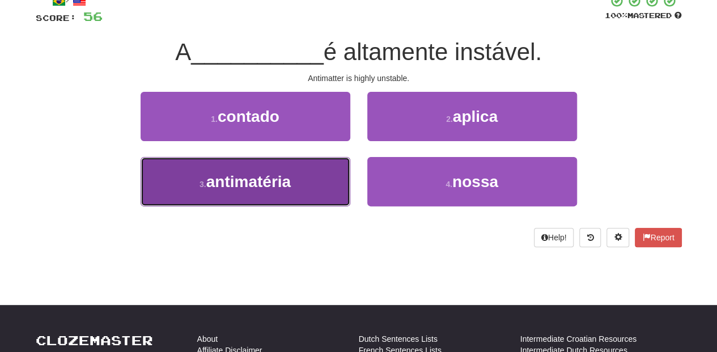
click at [334, 175] on button "3 . antimatéria" at bounding box center [246, 181] width 210 height 49
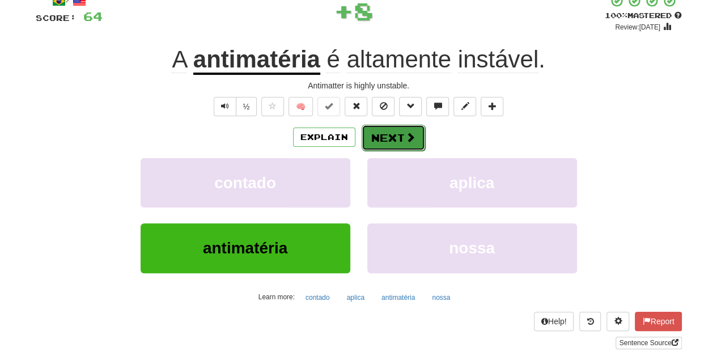
click at [387, 137] on button "Next" at bounding box center [393, 138] width 63 height 26
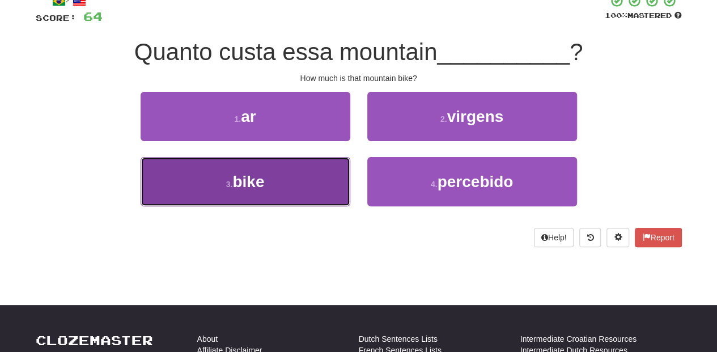
click at [324, 181] on button "3 . bike" at bounding box center [246, 181] width 210 height 49
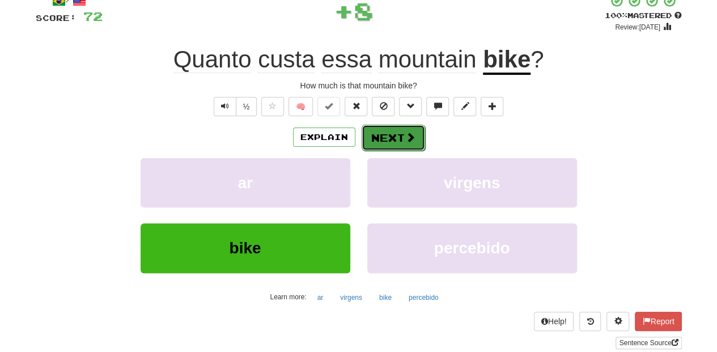
click at [375, 144] on button "Next" at bounding box center [393, 138] width 63 height 26
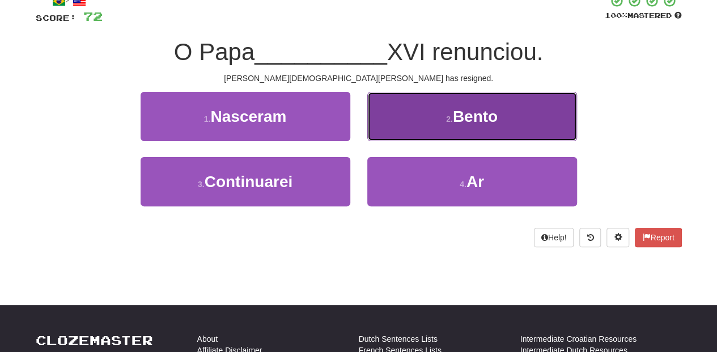
click at [399, 133] on button "2 . Bento" at bounding box center [472, 116] width 210 height 49
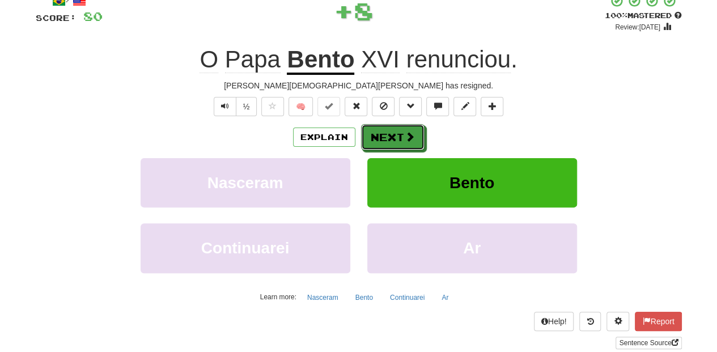
click at [399, 133] on button "Next" at bounding box center [392, 137] width 63 height 26
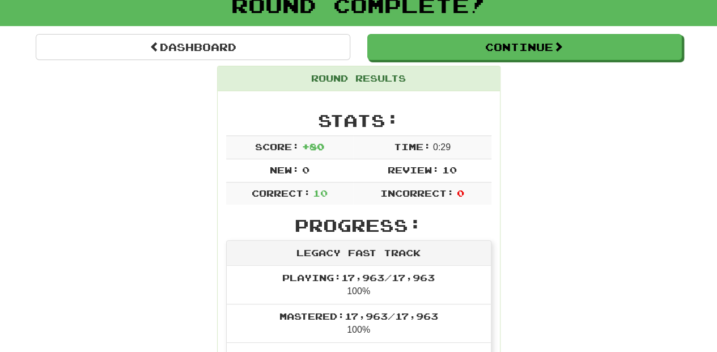
scroll to position [49, 0]
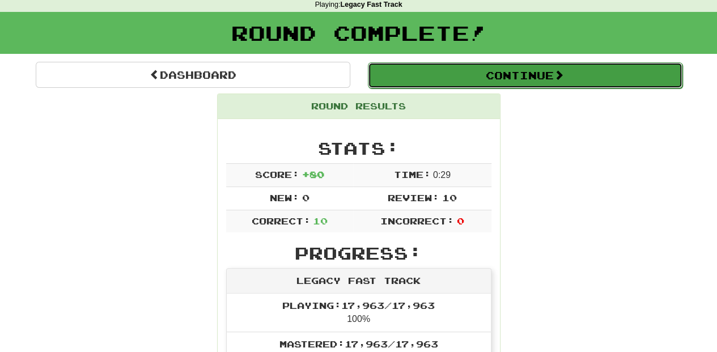
click at [454, 69] on button "Continue" at bounding box center [525, 75] width 315 height 26
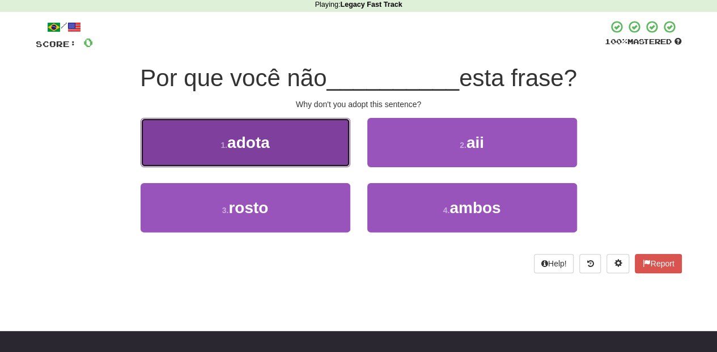
click at [287, 150] on button "1 . adota" at bounding box center [246, 142] width 210 height 49
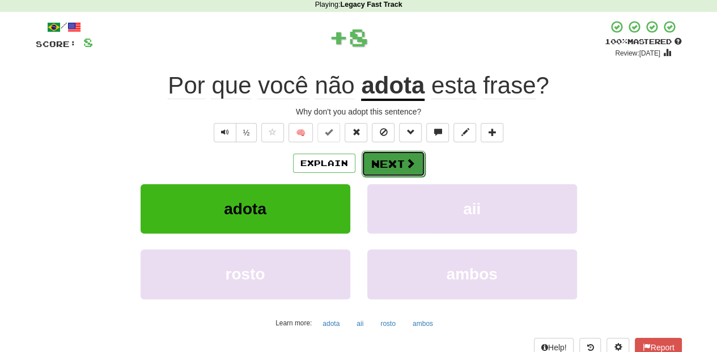
click at [384, 160] on button "Next" at bounding box center [393, 164] width 63 height 26
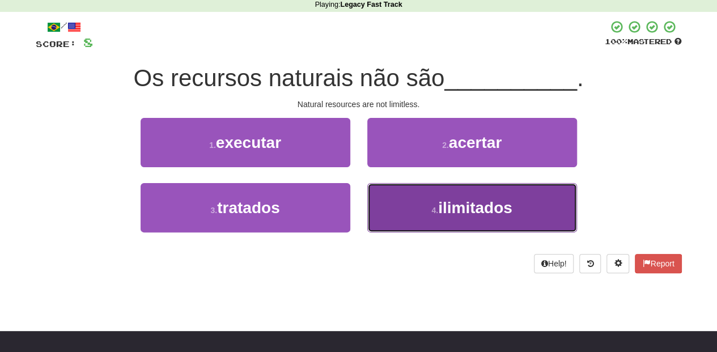
click at [395, 195] on button "4 . ilimitados" at bounding box center [472, 207] width 210 height 49
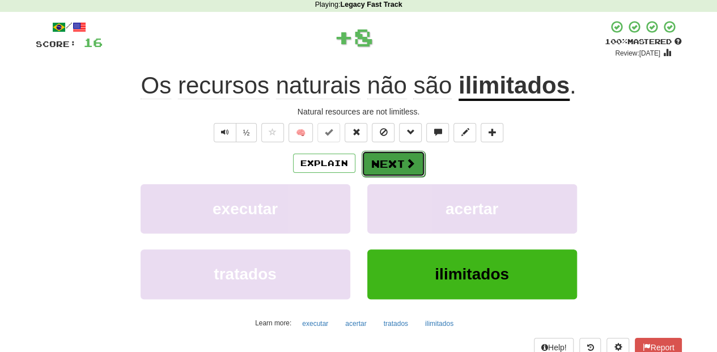
click at [387, 169] on button "Next" at bounding box center [393, 164] width 63 height 26
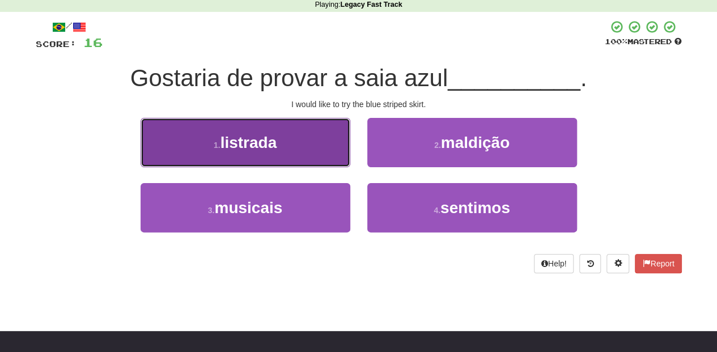
click at [314, 152] on button "1 . listrada" at bounding box center [246, 142] width 210 height 49
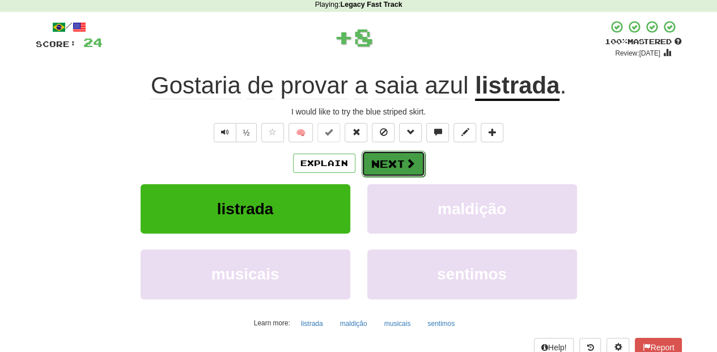
click at [379, 154] on button "Next" at bounding box center [393, 164] width 63 height 26
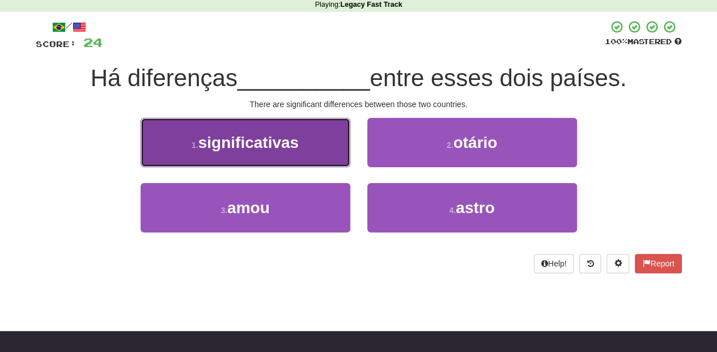
click at [321, 154] on button "1 . significativas" at bounding box center [246, 142] width 210 height 49
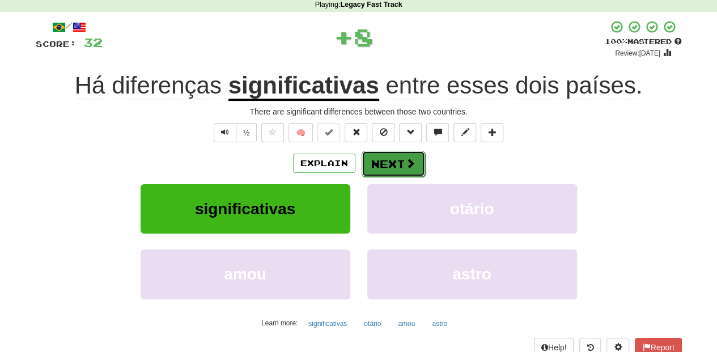
click at [372, 160] on button "Next" at bounding box center [393, 164] width 63 height 26
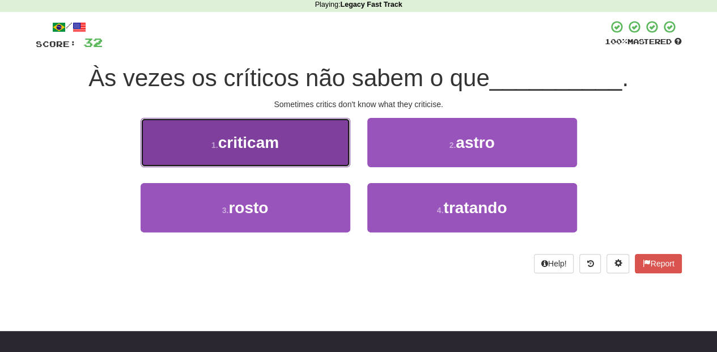
click at [314, 153] on button "1 . criticam" at bounding box center [246, 142] width 210 height 49
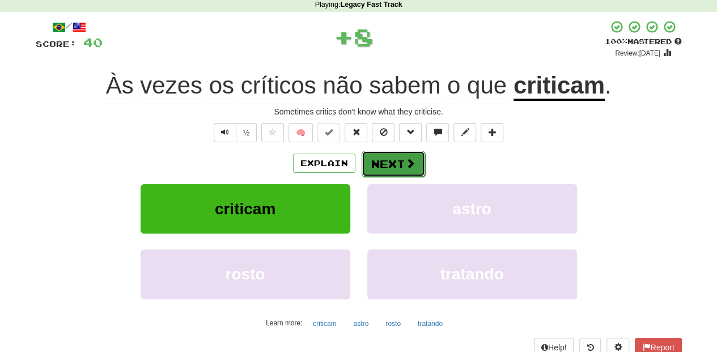
click at [382, 157] on button "Next" at bounding box center [393, 164] width 63 height 26
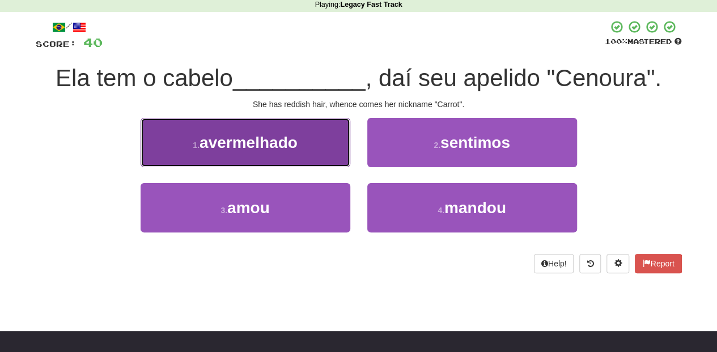
click at [321, 151] on button "1 . avermelhado" at bounding box center [246, 142] width 210 height 49
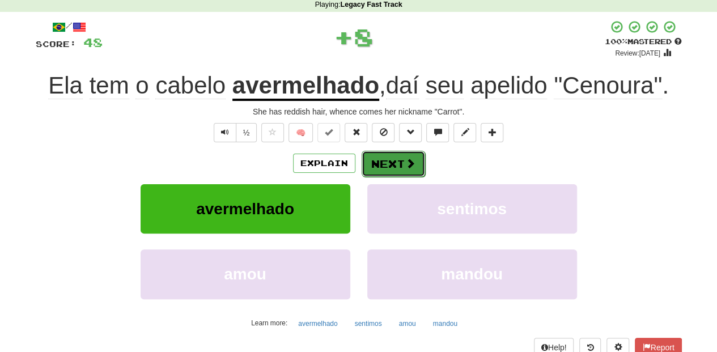
click at [382, 162] on button "Next" at bounding box center [393, 164] width 63 height 26
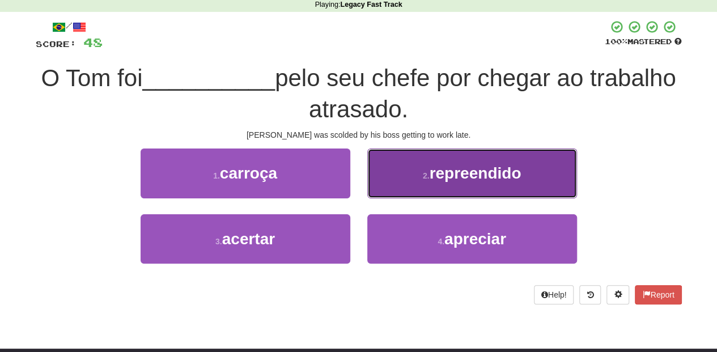
click at [378, 179] on button "2 . repreendido" at bounding box center [472, 173] width 210 height 49
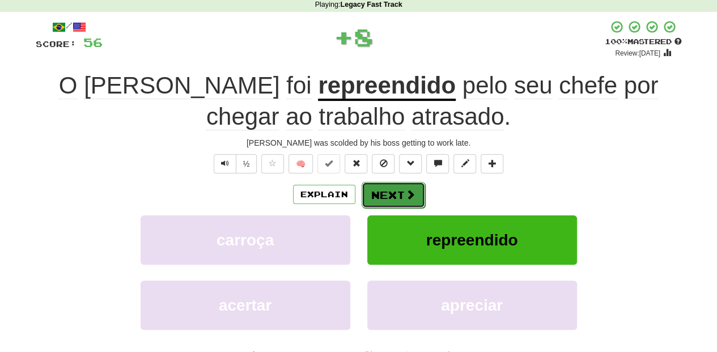
click at [373, 193] on button "Next" at bounding box center [393, 195] width 63 height 26
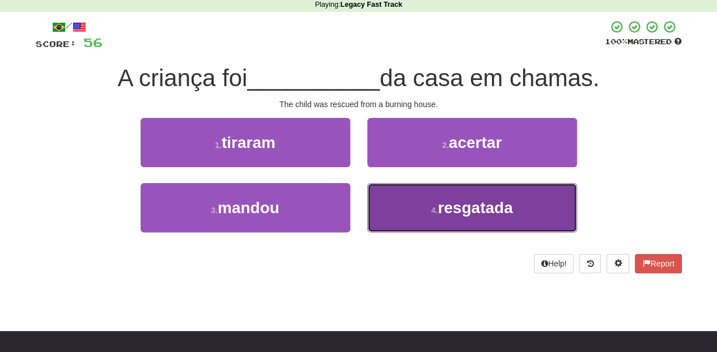
click at [392, 202] on button "4 . resgatada" at bounding box center [472, 207] width 210 height 49
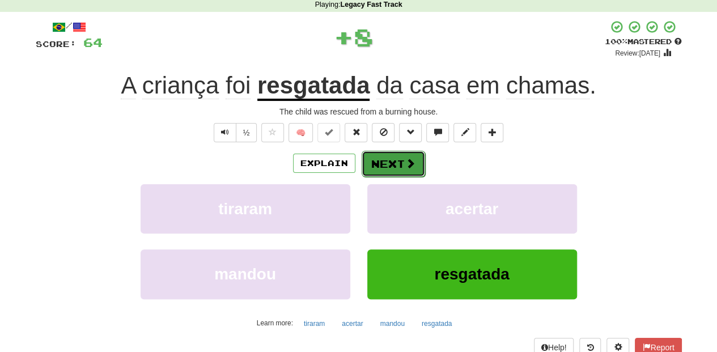
click at [387, 160] on button "Next" at bounding box center [393, 164] width 63 height 26
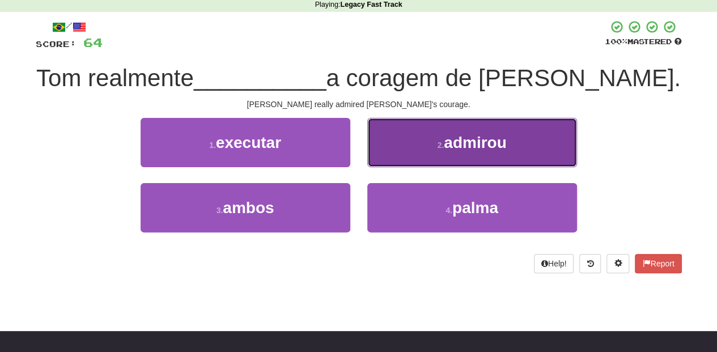
click at [398, 141] on button "2 . admirou" at bounding box center [472, 142] width 210 height 49
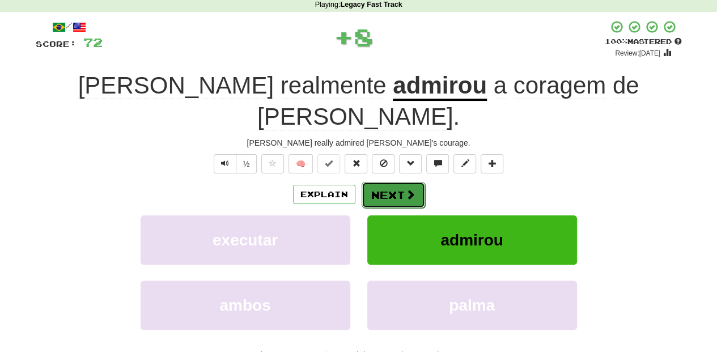
click at [399, 182] on button "Next" at bounding box center [393, 195] width 63 height 26
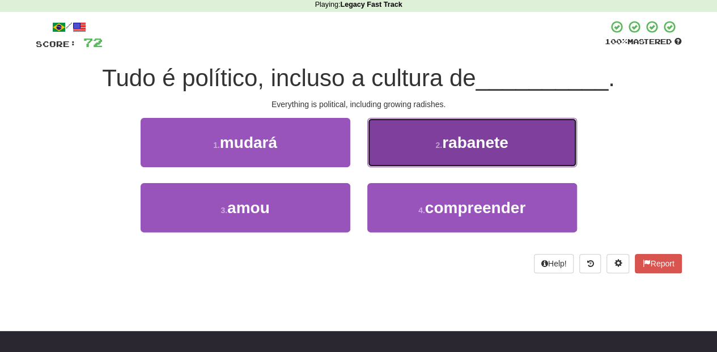
click at [399, 158] on button "2 . rabanete" at bounding box center [472, 142] width 210 height 49
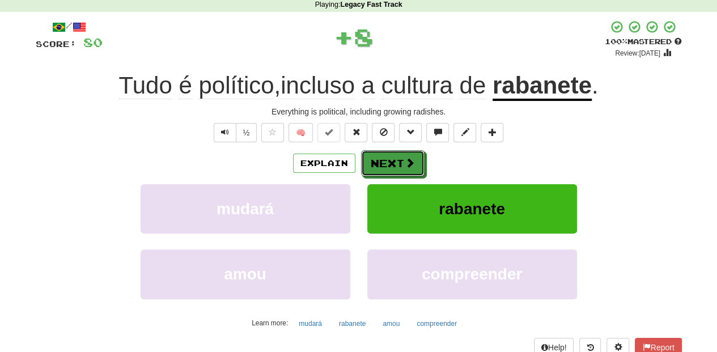
click at [399, 158] on button "Next" at bounding box center [392, 163] width 63 height 26
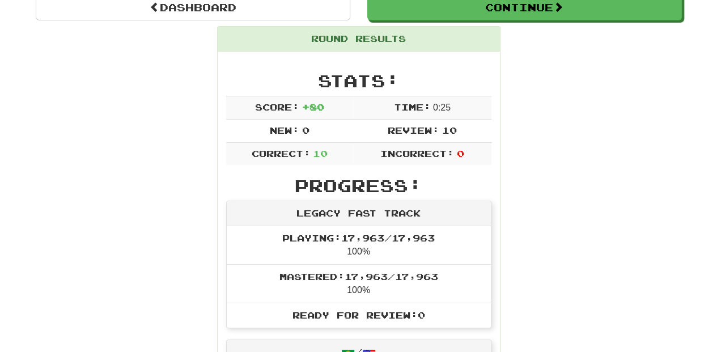
scroll to position [11, 0]
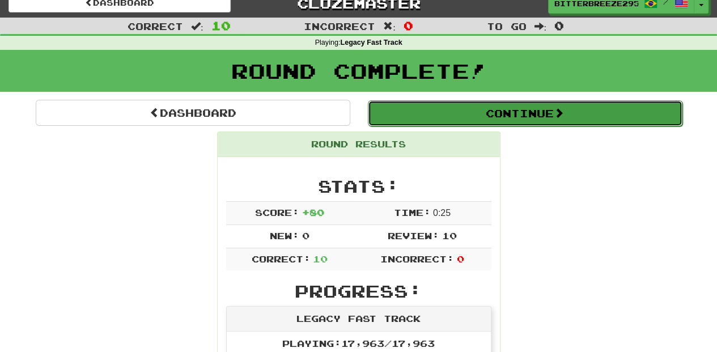
click at [426, 115] on button "Continue" at bounding box center [525, 113] width 315 height 26
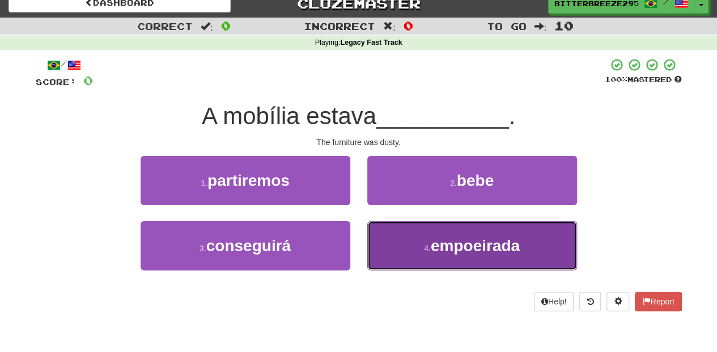
click at [410, 221] on button "4 . empoeirada" at bounding box center [472, 245] width 210 height 49
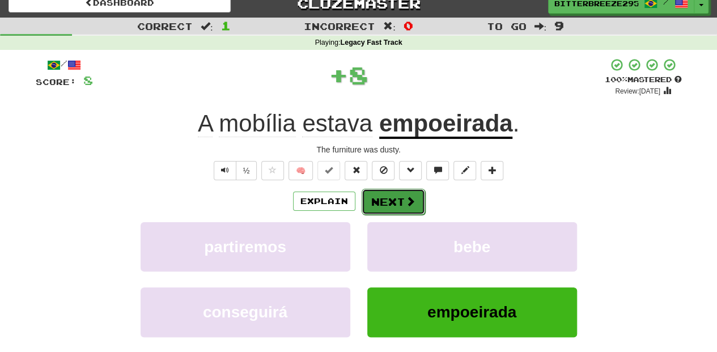
click at [403, 193] on button "Next" at bounding box center [393, 202] width 63 height 26
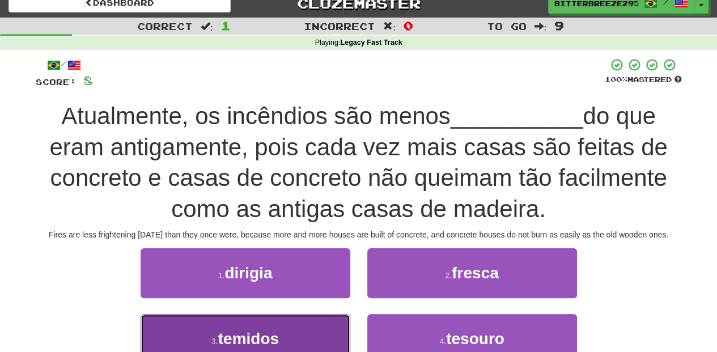
click at [304, 332] on button "3 . temidos" at bounding box center [246, 338] width 210 height 49
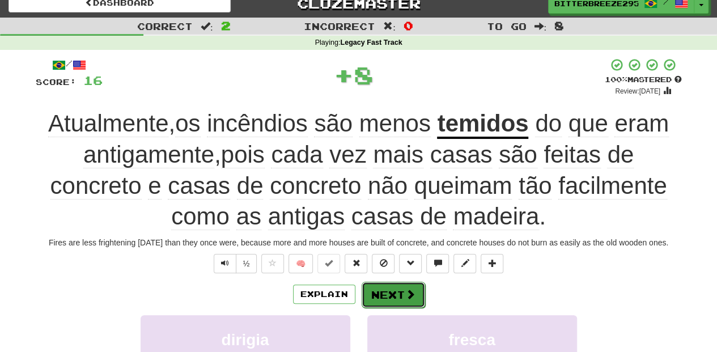
click at [391, 294] on button "Next" at bounding box center [393, 295] width 63 height 26
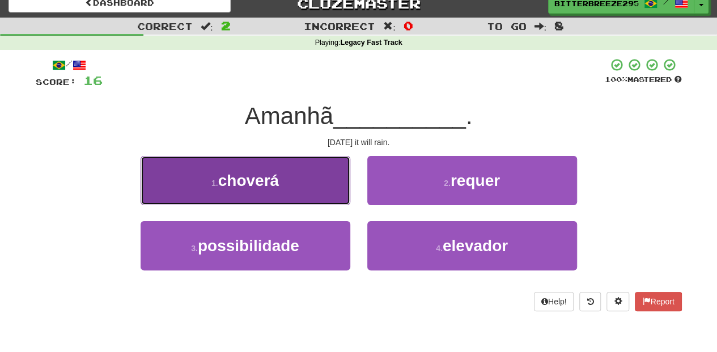
click at [320, 185] on button "1 . choverá" at bounding box center [246, 180] width 210 height 49
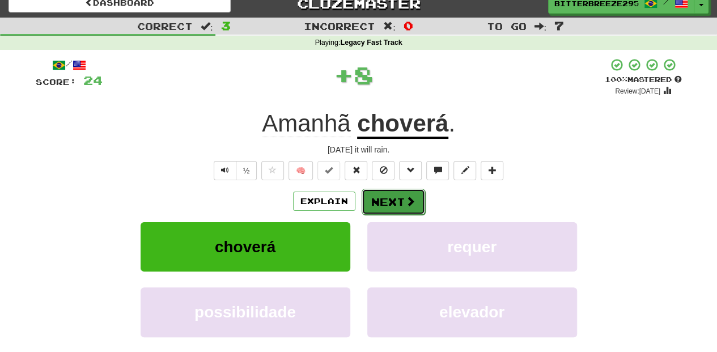
click at [394, 205] on button "Next" at bounding box center [393, 202] width 63 height 26
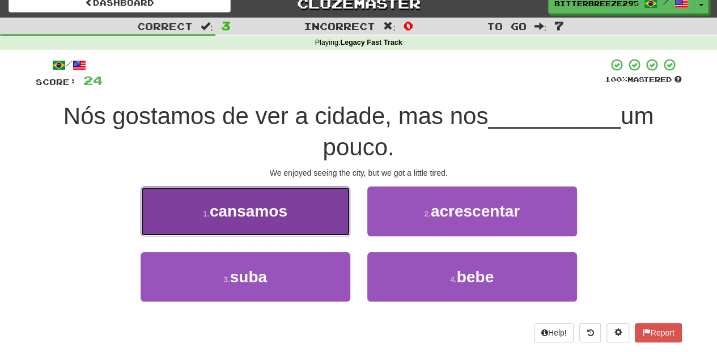
click at [316, 223] on button "1 . cansamos" at bounding box center [246, 210] width 210 height 49
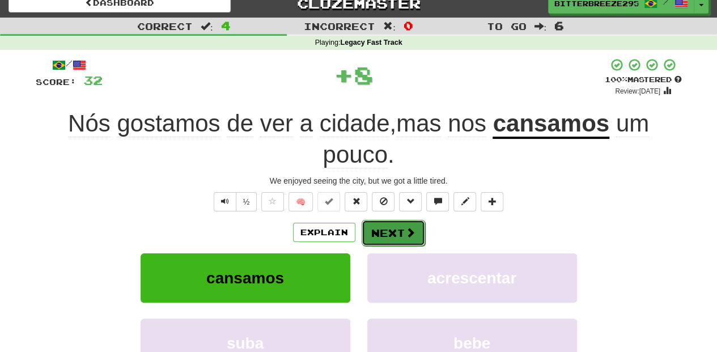
click at [387, 228] on button "Next" at bounding box center [393, 233] width 63 height 26
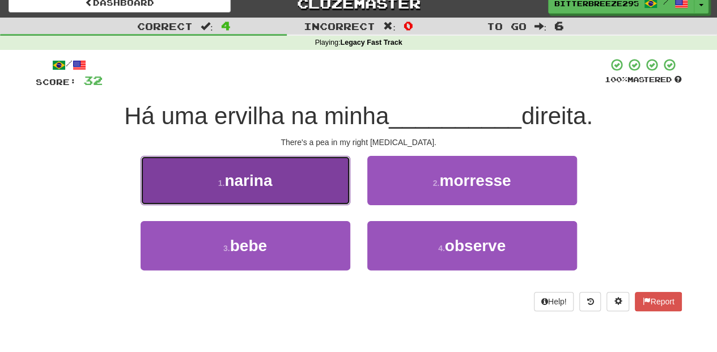
click at [308, 194] on button "1 . narina" at bounding box center [246, 180] width 210 height 49
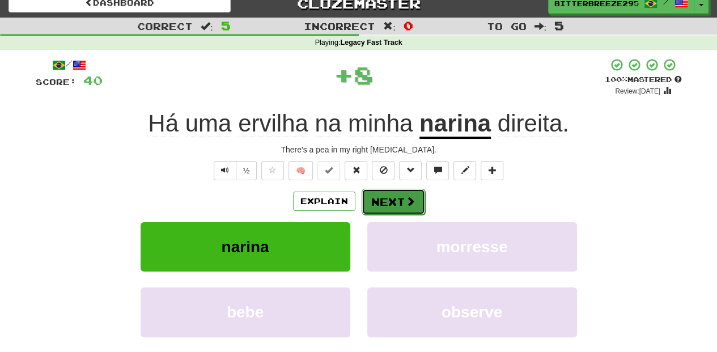
click at [385, 199] on button "Next" at bounding box center [393, 202] width 63 height 26
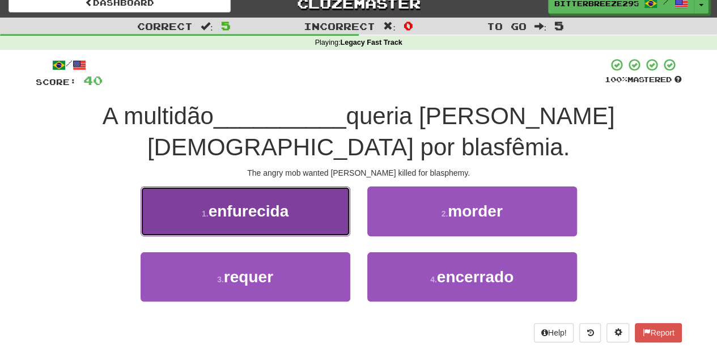
click at [305, 196] on button "1 . enfurecida" at bounding box center [246, 210] width 210 height 49
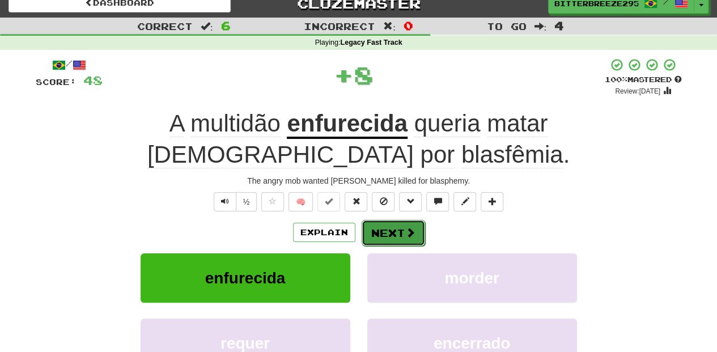
click at [375, 220] on button "Next" at bounding box center [393, 233] width 63 height 26
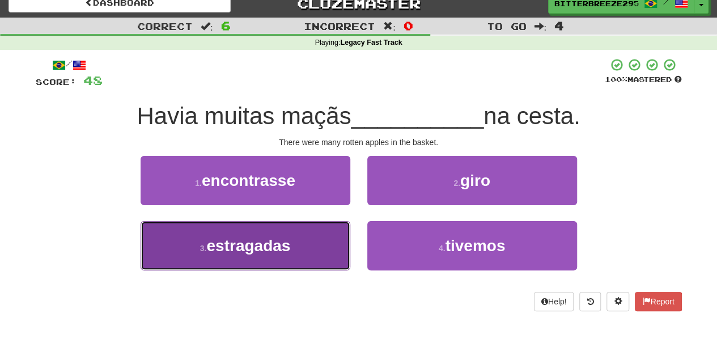
click at [325, 238] on button "3 . estragadas" at bounding box center [246, 245] width 210 height 49
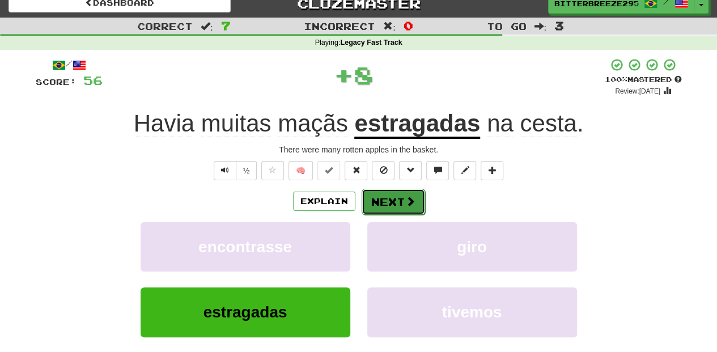
click at [385, 205] on button "Next" at bounding box center [393, 202] width 63 height 26
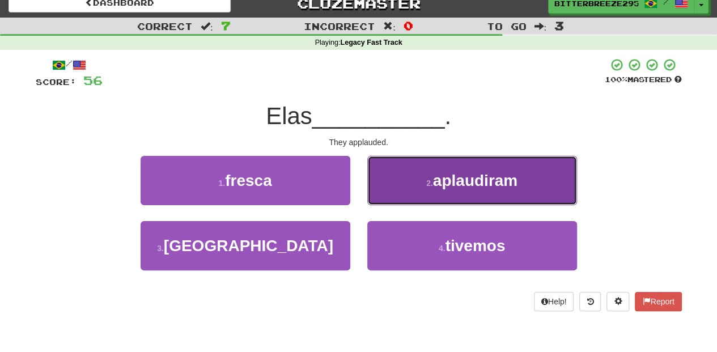
click at [395, 198] on button "2 . aplaudiram" at bounding box center [472, 180] width 210 height 49
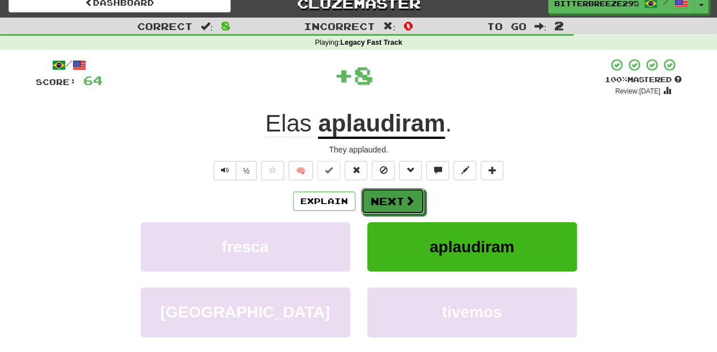
click at [395, 198] on button "Next" at bounding box center [392, 201] width 63 height 26
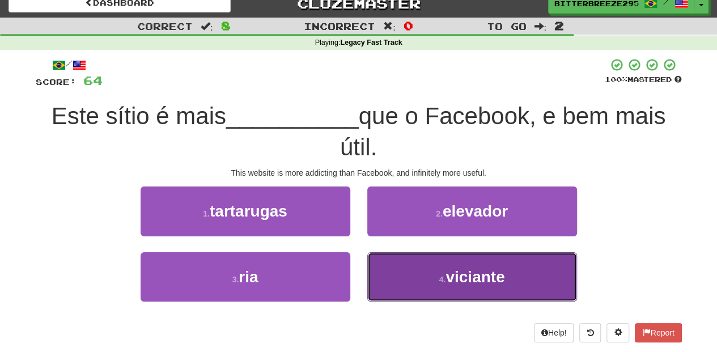
click at [401, 272] on button "4 . viciante" at bounding box center [472, 276] width 210 height 49
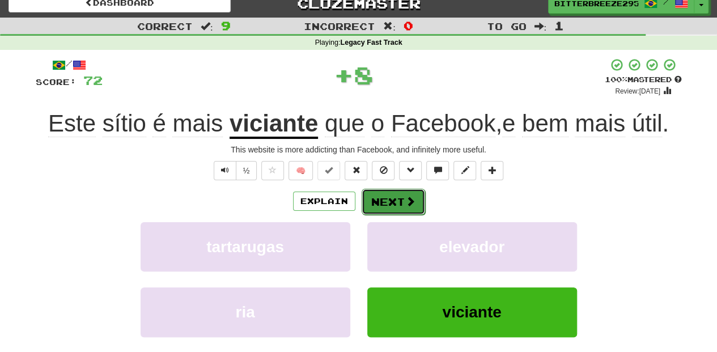
click at [383, 194] on button "Next" at bounding box center [393, 202] width 63 height 26
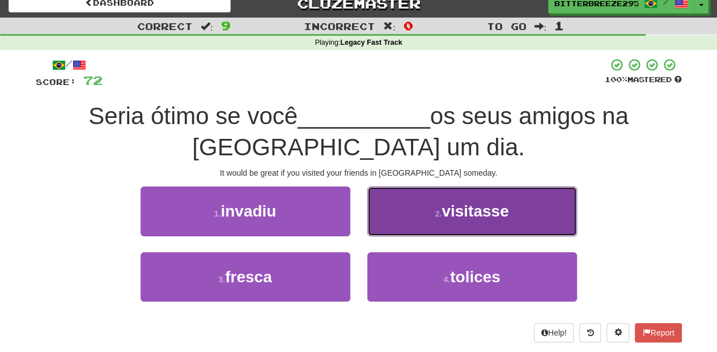
click at [383, 214] on button "2 . visitasse" at bounding box center [472, 210] width 210 height 49
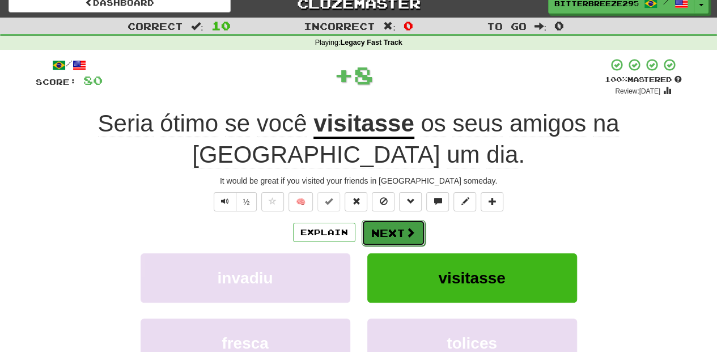
click at [384, 226] on button "Next" at bounding box center [393, 233] width 63 height 26
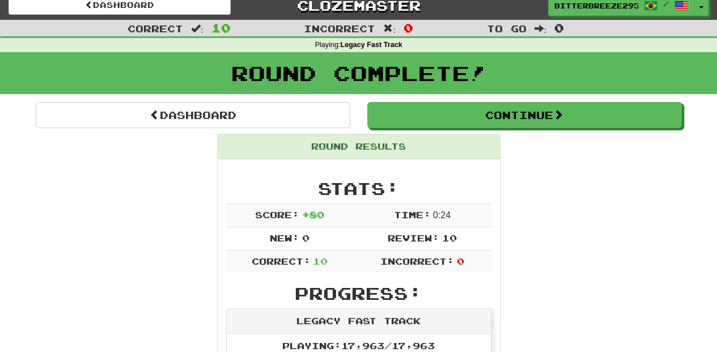
scroll to position [0, 0]
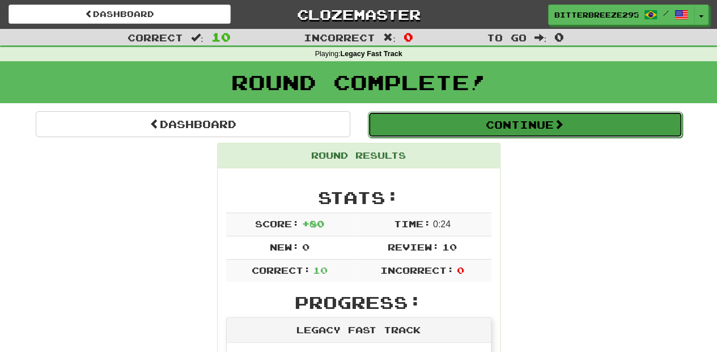
click at [423, 125] on button "Continue" at bounding box center [525, 125] width 315 height 26
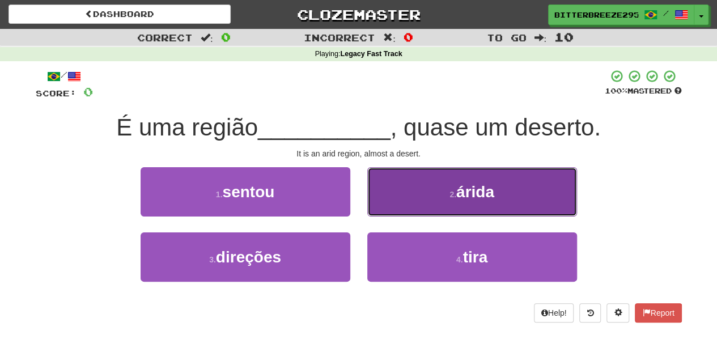
click at [398, 205] on button "2 . árida" at bounding box center [472, 191] width 210 height 49
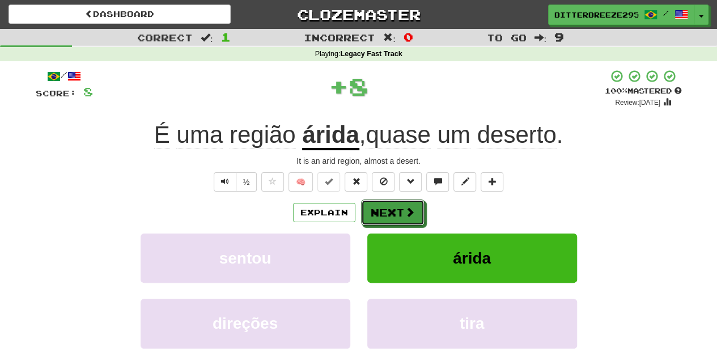
click at [398, 205] on button "Next" at bounding box center [392, 213] width 63 height 26
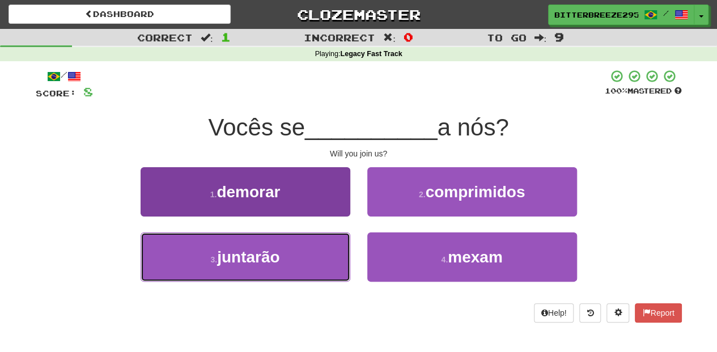
click at [329, 245] on button "3 . juntarão" at bounding box center [246, 256] width 210 height 49
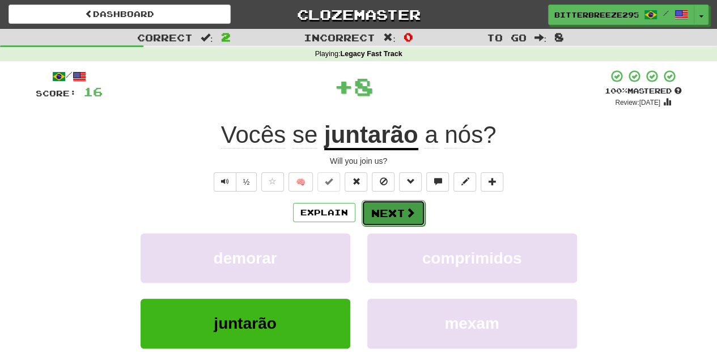
click at [371, 217] on button "Next" at bounding box center [393, 213] width 63 height 26
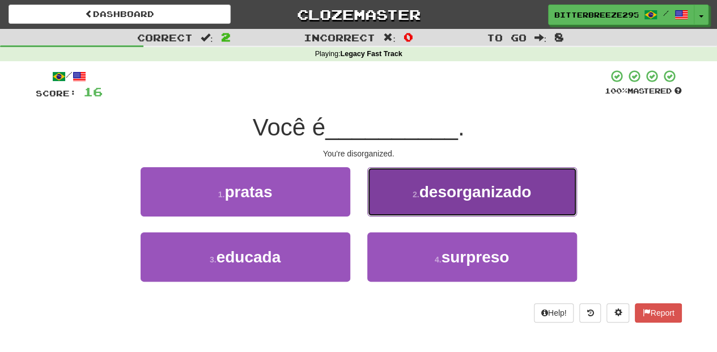
click at [378, 207] on button "2 . desorganizado" at bounding box center [472, 191] width 210 height 49
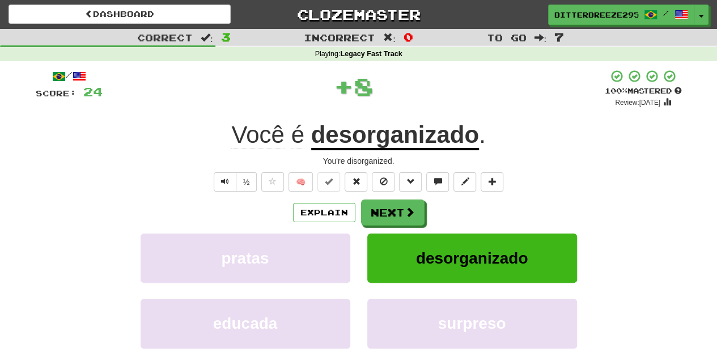
click at [378, 207] on button "Next" at bounding box center [392, 213] width 63 height 26
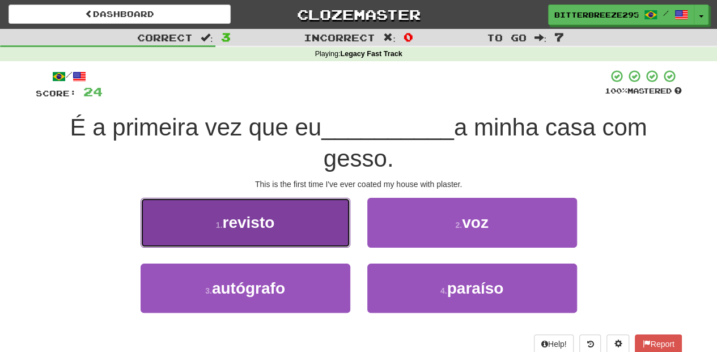
click at [289, 231] on button "1 . revisto" at bounding box center [246, 222] width 210 height 49
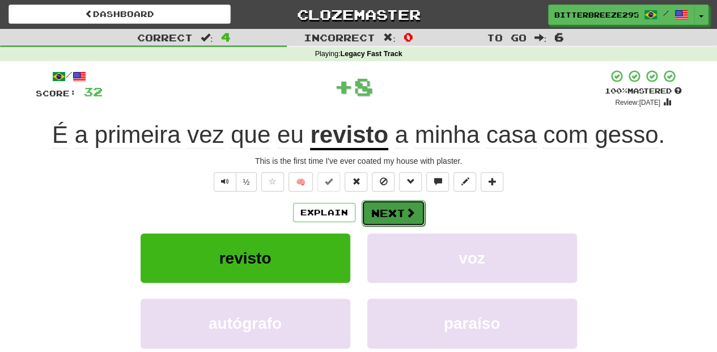
click at [380, 210] on button "Next" at bounding box center [393, 213] width 63 height 26
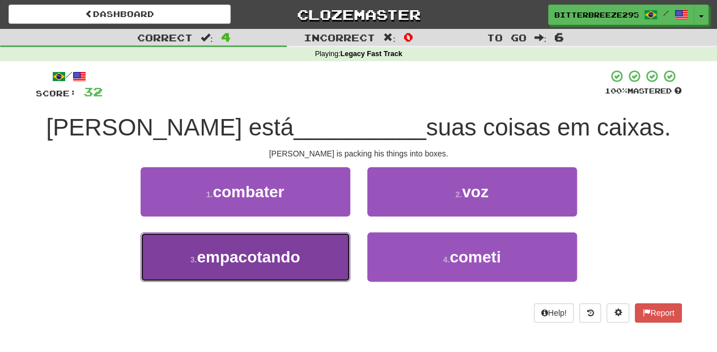
click at [324, 252] on button "3 . empacotando" at bounding box center [246, 256] width 210 height 49
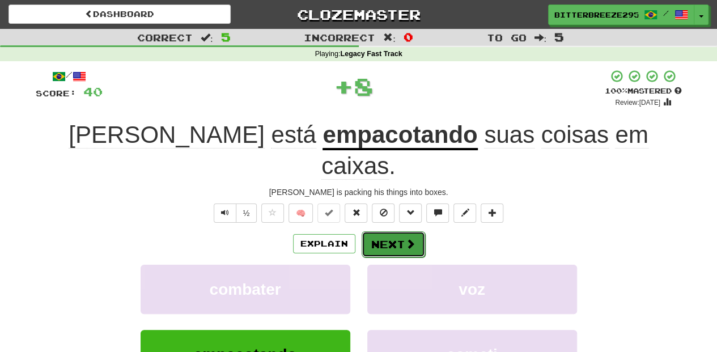
click at [382, 231] on button "Next" at bounding box center [393, 244] width 63 height 26
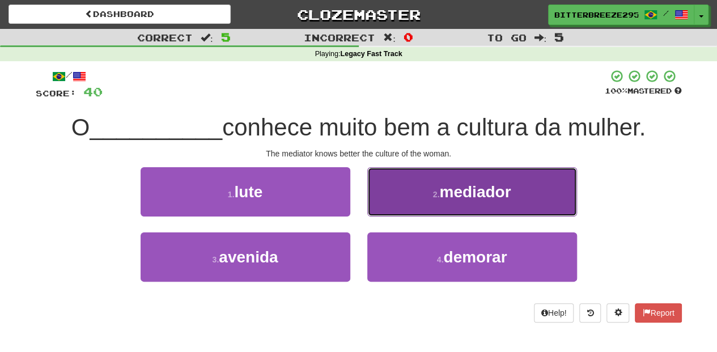
click at [392, 206] on button "2 . mediador" at bounding box center [472, 191] width 210 height 49
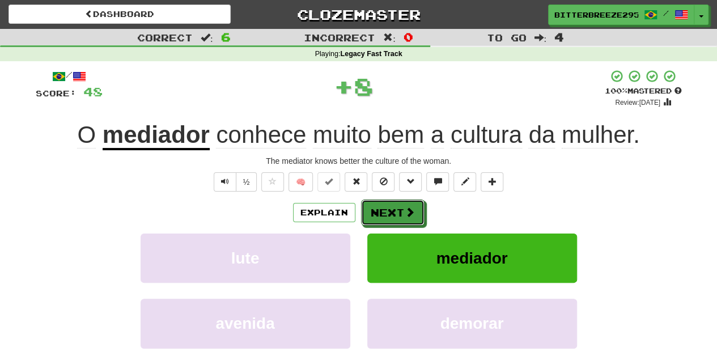
click at [392, 206] on button "Next" at bounding box center [392, 213] width 63 height 26
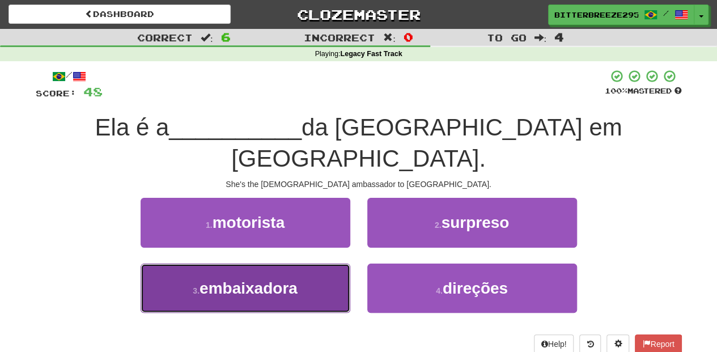
click at [333, 264] on button "3 . embaixadora" at bounding box center [246, 288] width 210 height 49
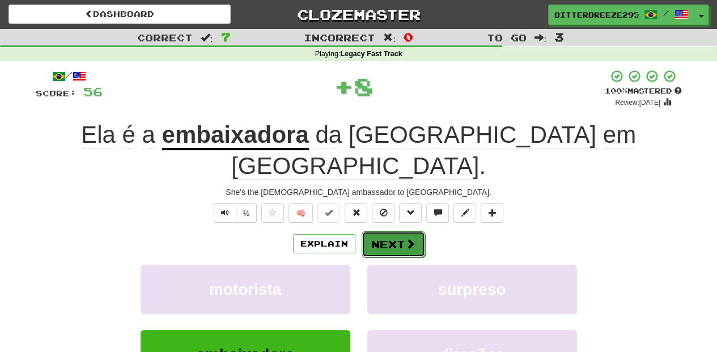
click at [372, 231] on button "Next" at bounding box center [393, 244] width 63 height 26
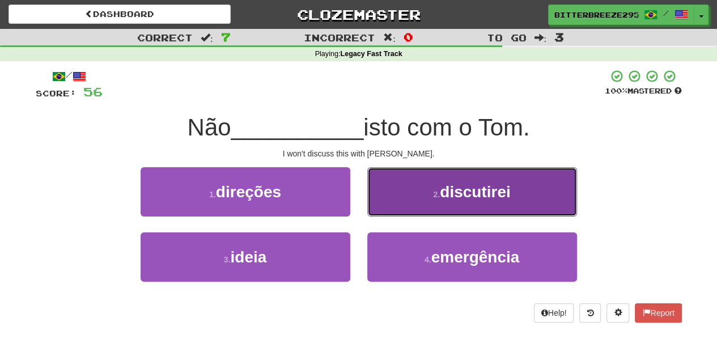
click at [382, 206] on button "2 . discutirei" at bounding box center [472, 191] width 210 height 49
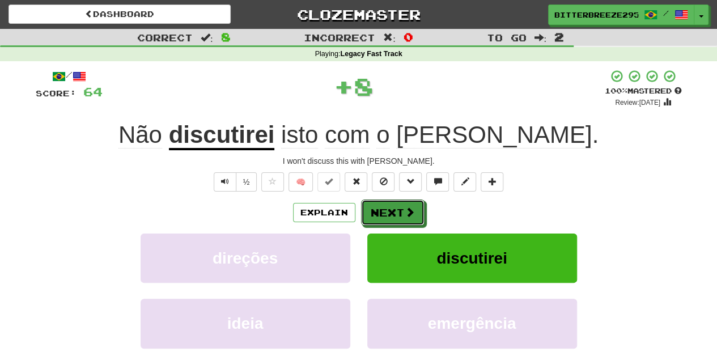
click at [382, 206] on button "Next" at bounding box center [392, 213] width 63 height 26
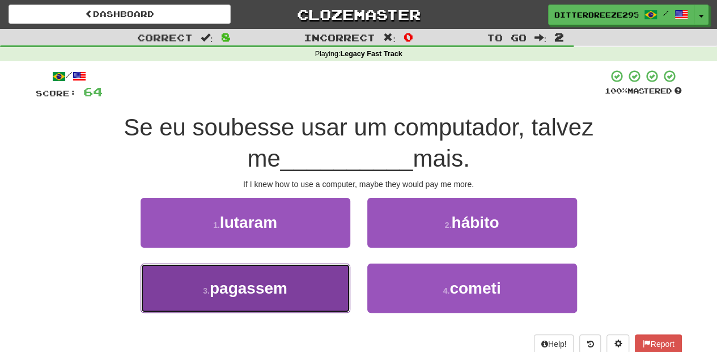
click at [309, 273] on button "3 . pagassem" at bounding box center [246, 288] width 210 height 49
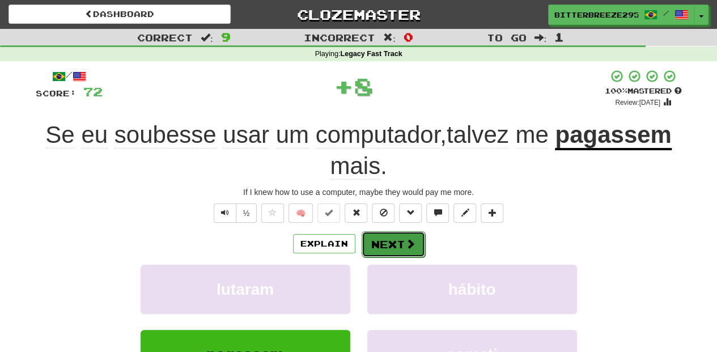
click at [366, 232] on button "Next" at bounding box center [393, 244] width 63 height 26
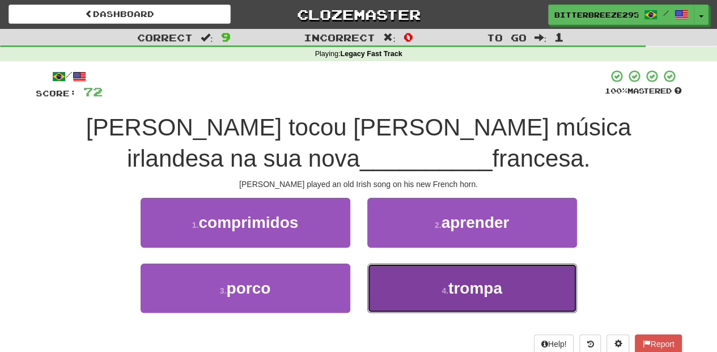
click at [384, 277] on button "4 . trompa" at bounding box center [472, 288] width 210 height 49
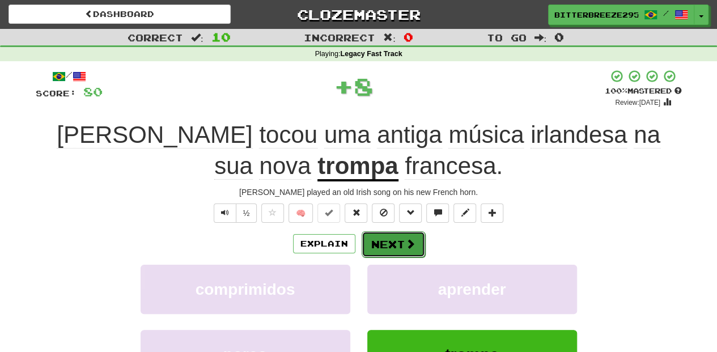
click at [374, 248] on button "Next" at bounding box center [393, 244] width 63 height 26
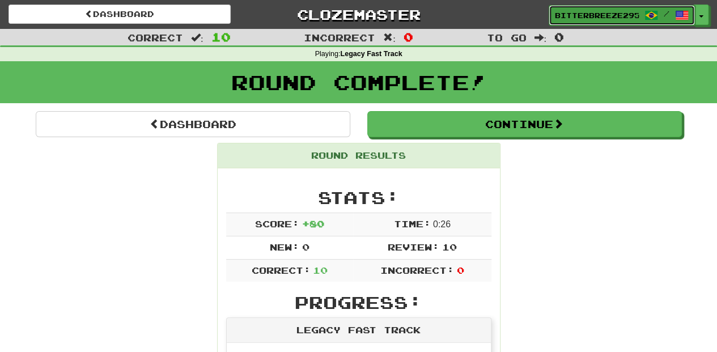
click at [594, 18] on span "BitterBreeze2956" at bounding box center [597, 15] width 84 height 10
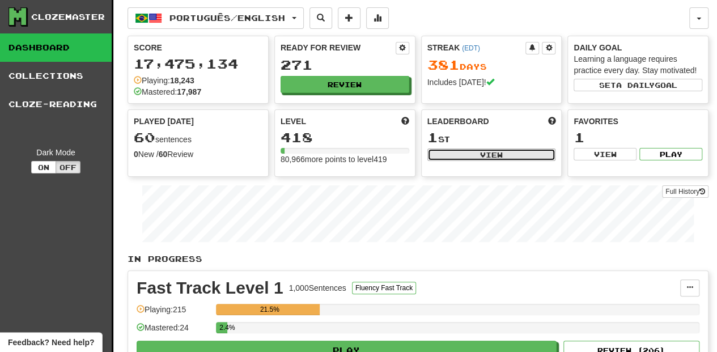
click at [479, 153] on button "View" at bounding box center [491, 155] width 129 height 12
select select "**********"
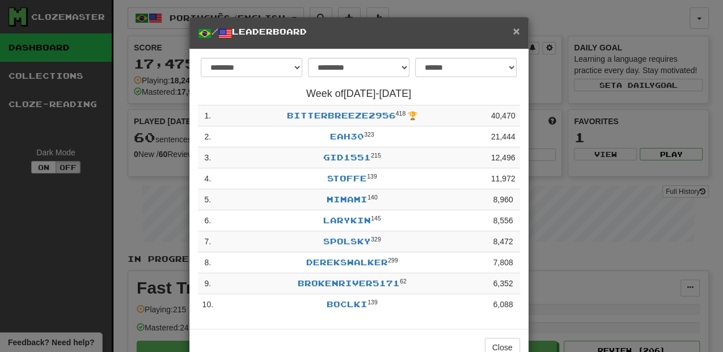
click at [512, 28] on span "×" at bounding box center [515, 30] width 7 height 13
